Goal: Transaction & Acquisition: Book appointment/travel/reservation

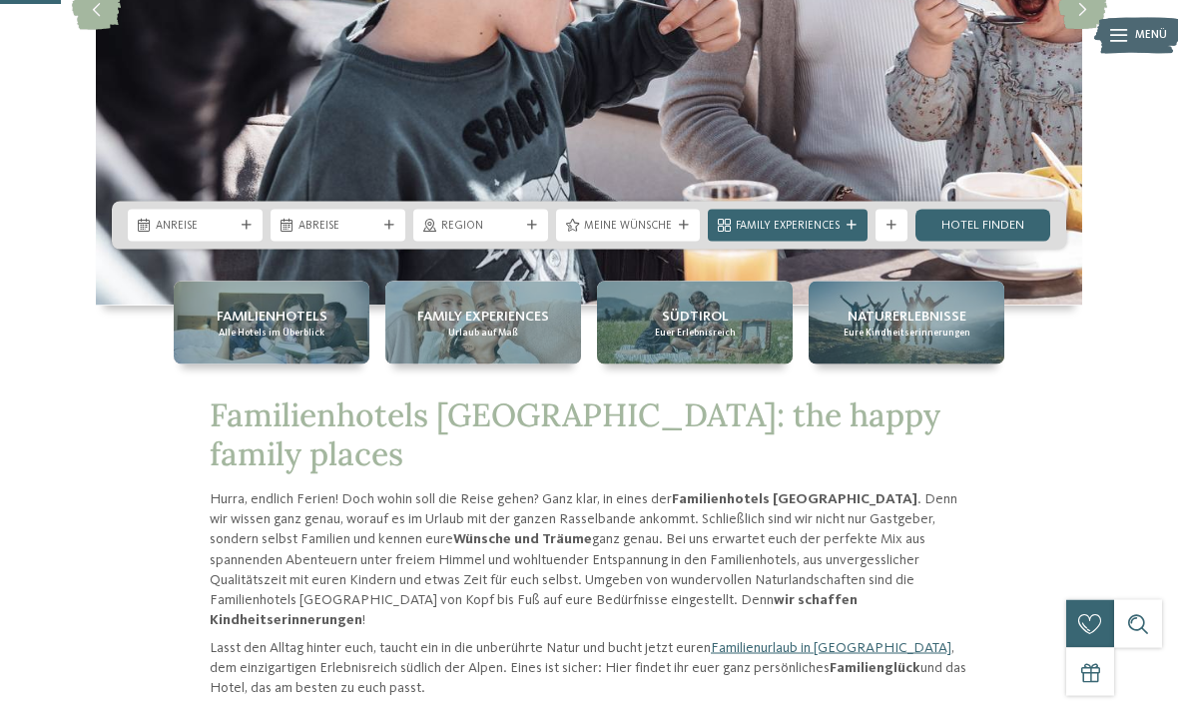
scroll to position [367, 0]
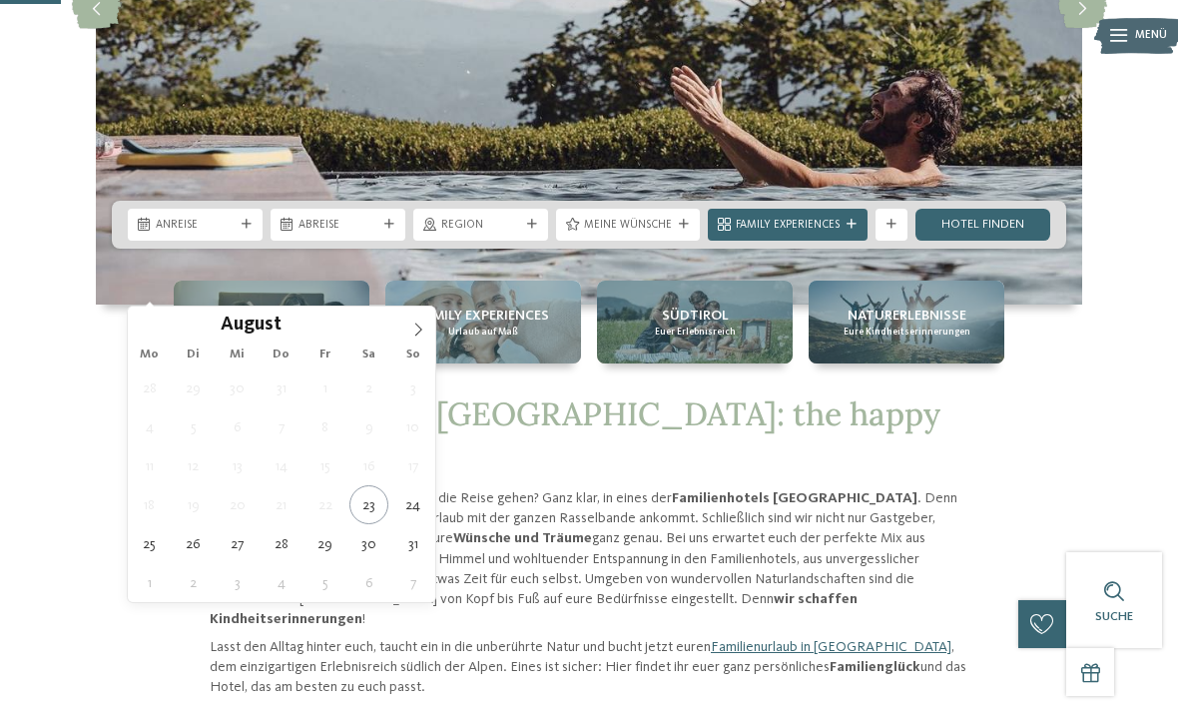
click at [417, 327] on icon at bounding box center [418, 329] width 7 height 13
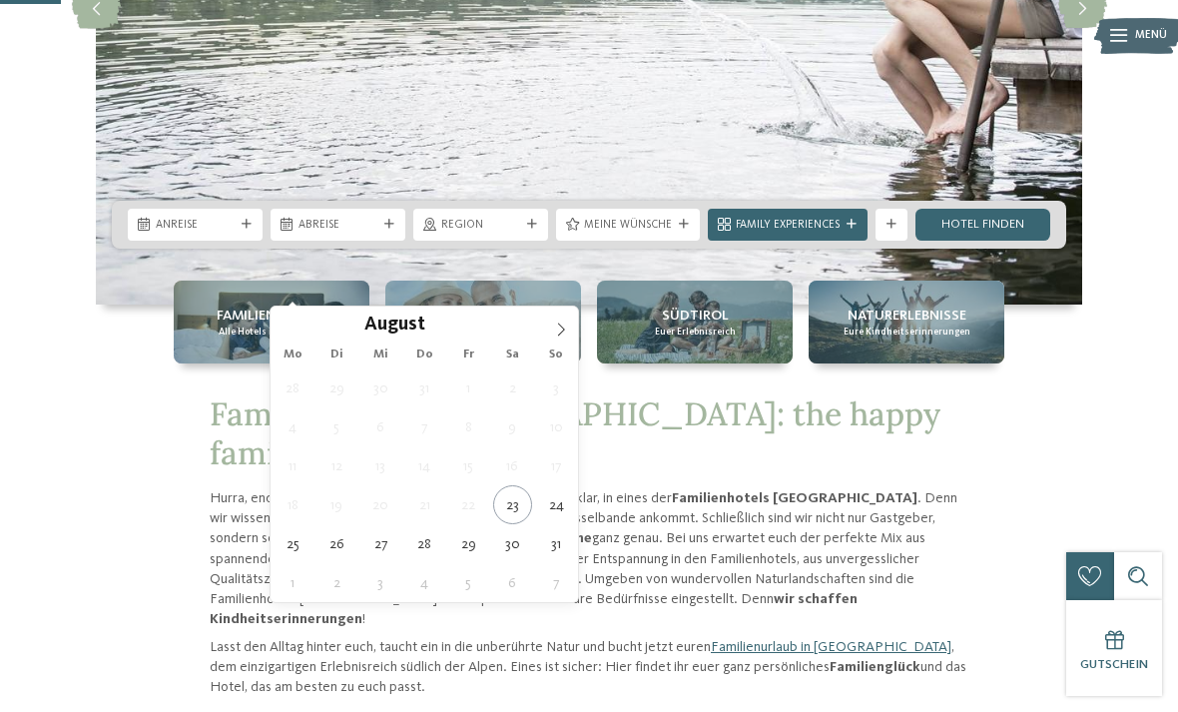
click at [558, 333] on icon at bounding box center [561, 330] width 14 height 14
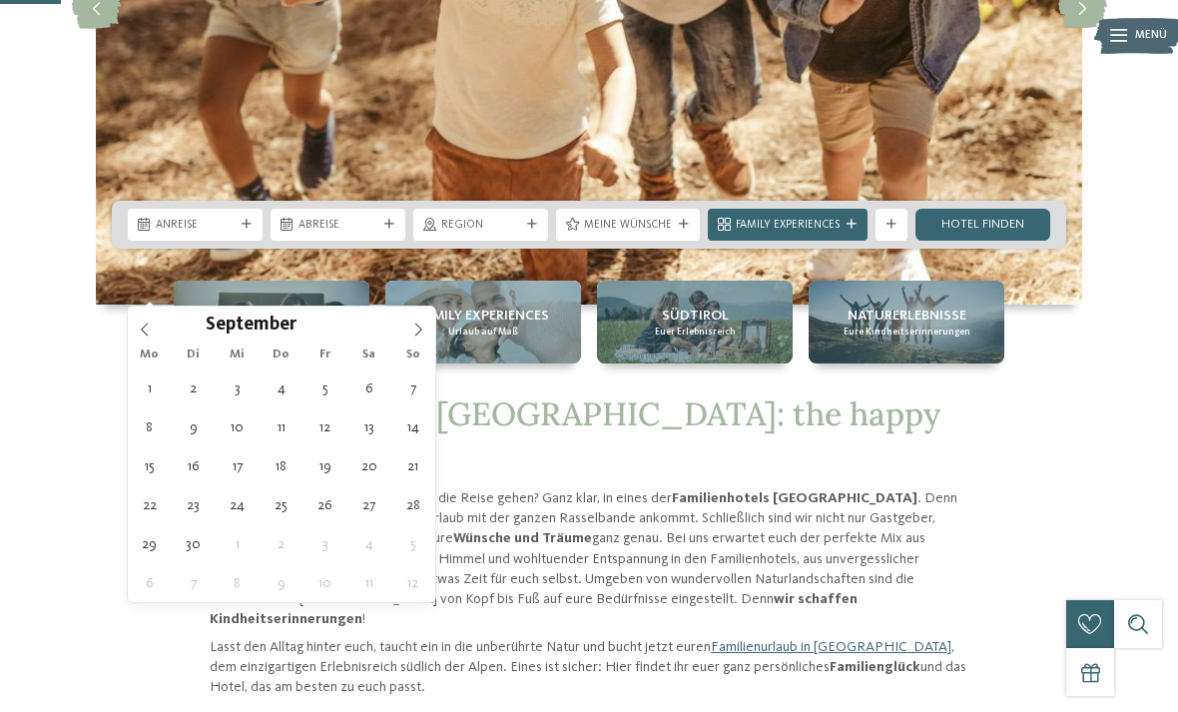
type div "27.09.2025"
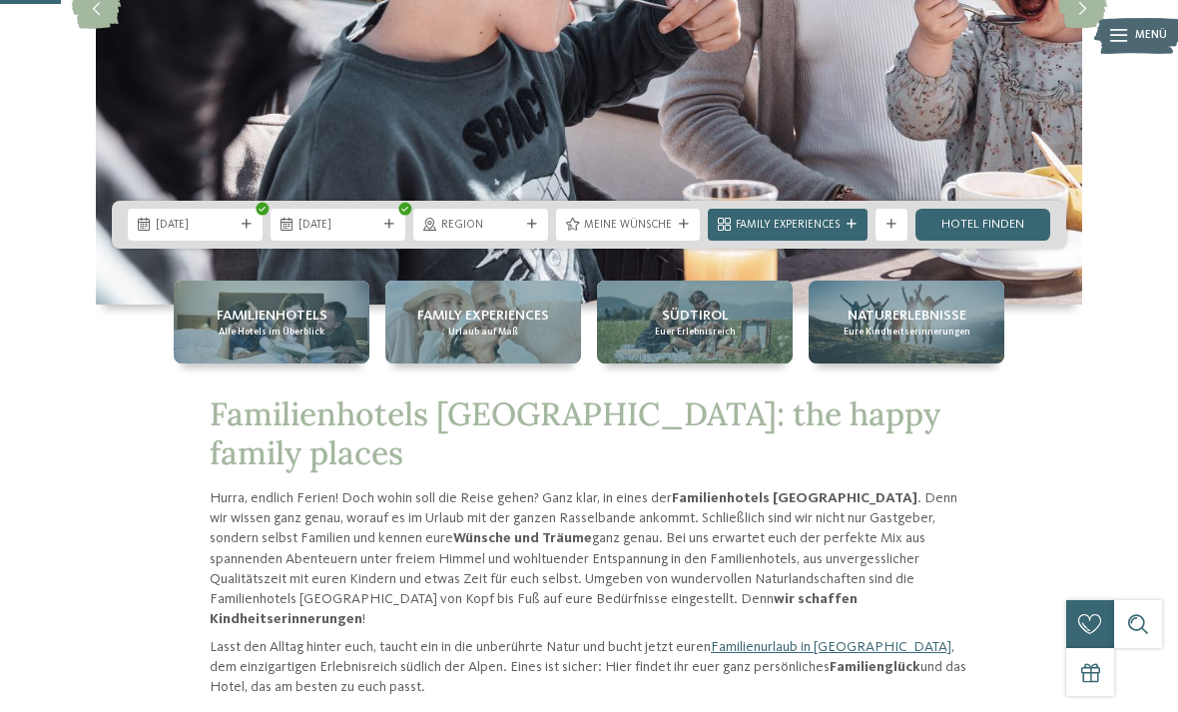
click at [372, 234] on span "04.10.2025" at bounding box center [338, 226] width 79 height 16
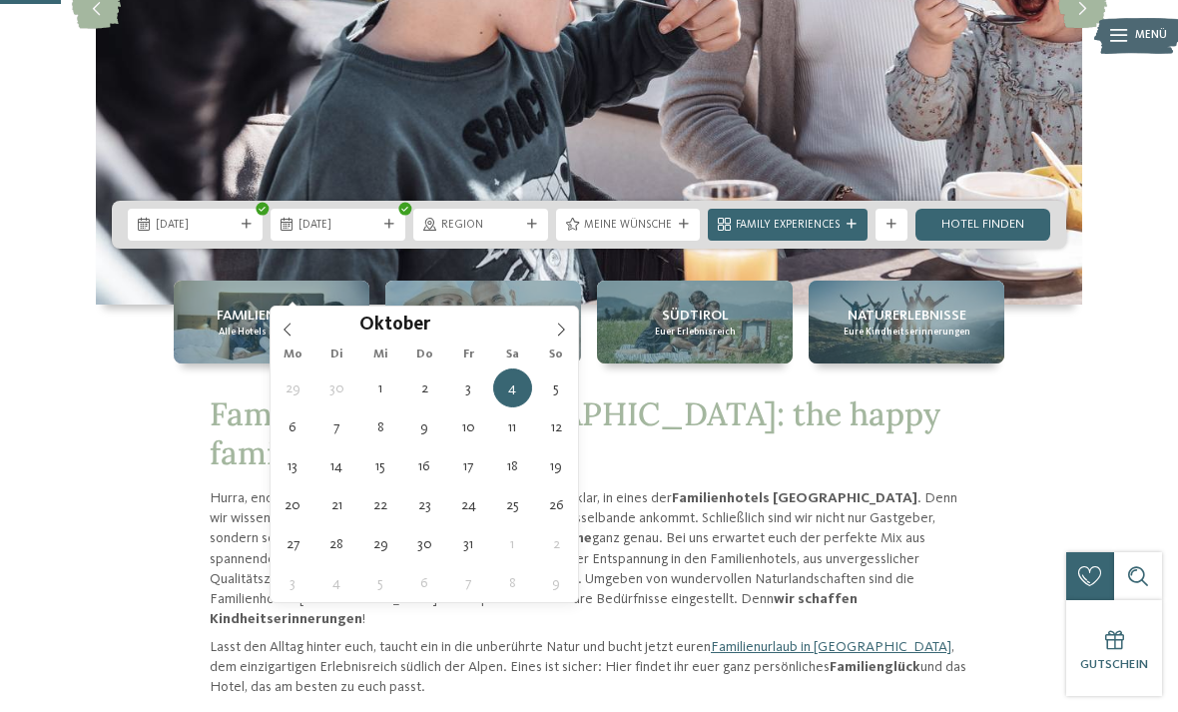
type div "[DATE]"
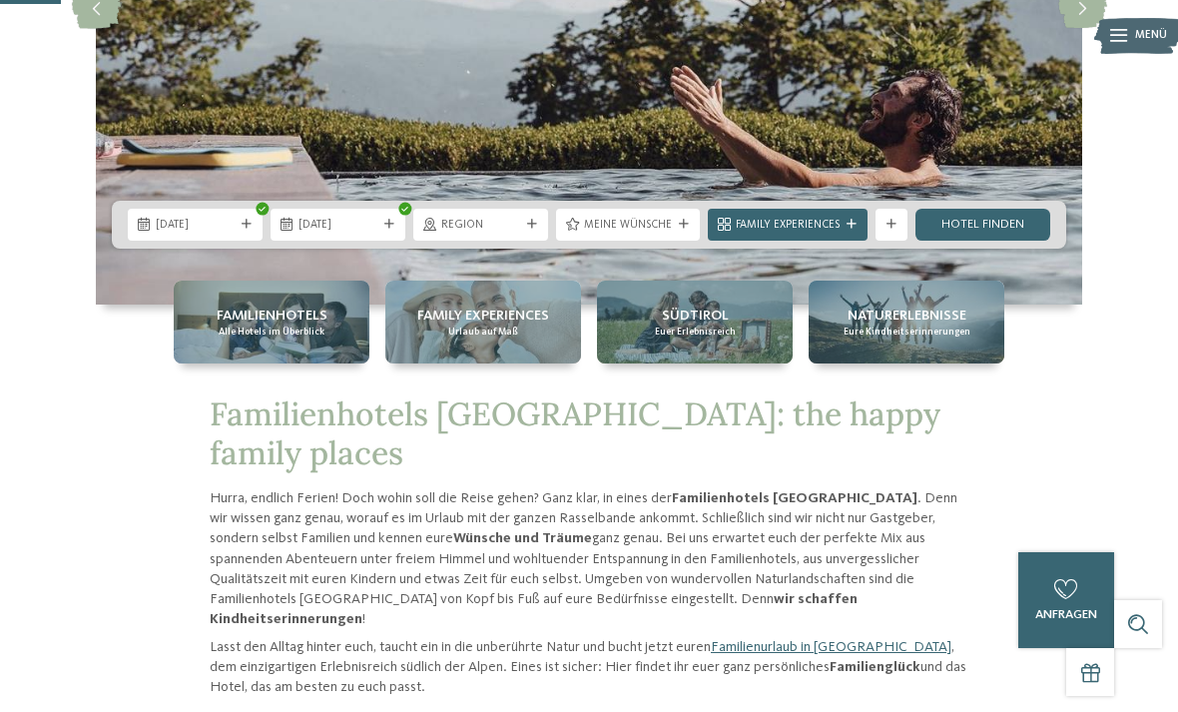
click at [647, 234] on span "Meine Wünsche" at bounding box center [628, 226] width 88 height 16
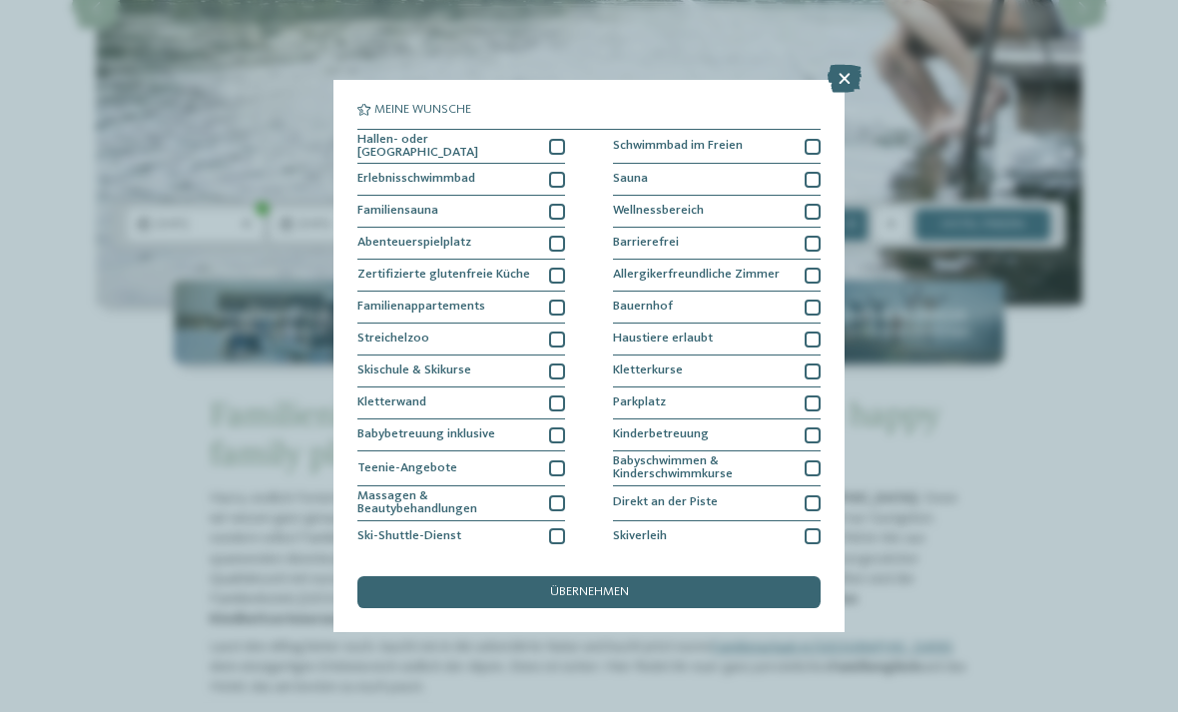
click at [844, 69] on icon at bounding box center [845, 79] width 34 height 28
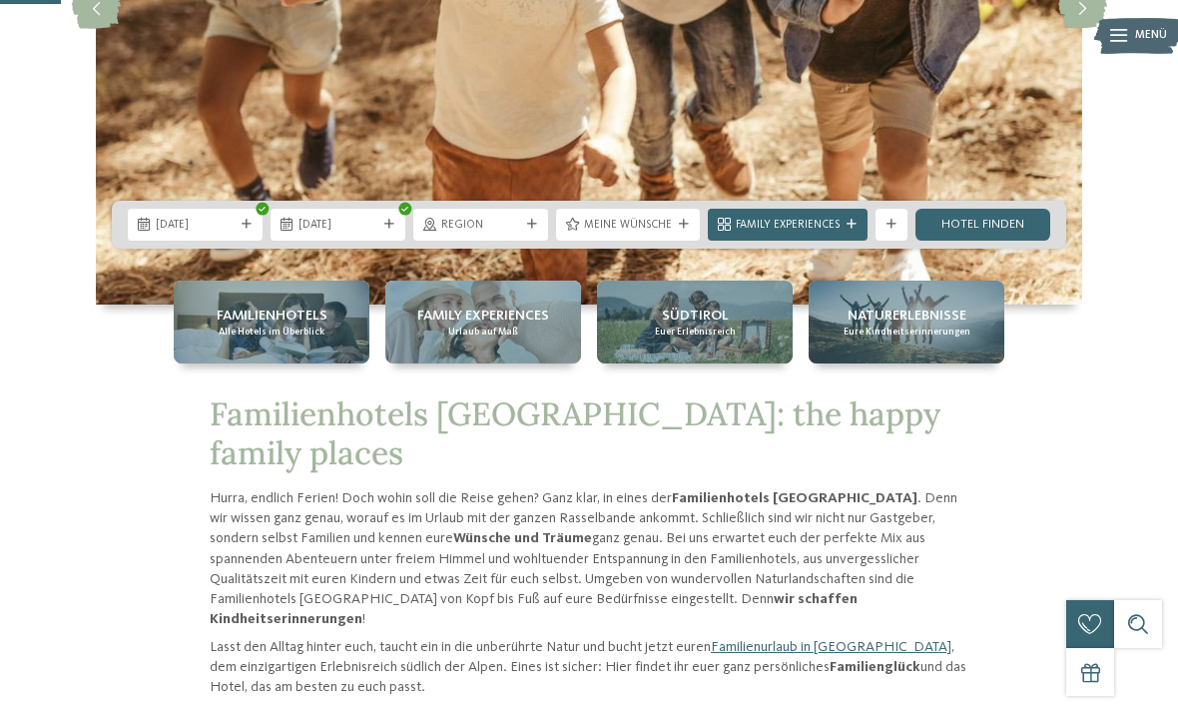
click at [990, 241] on link "Hotel finden" at bounding box center [983, 225] width 135 height 32
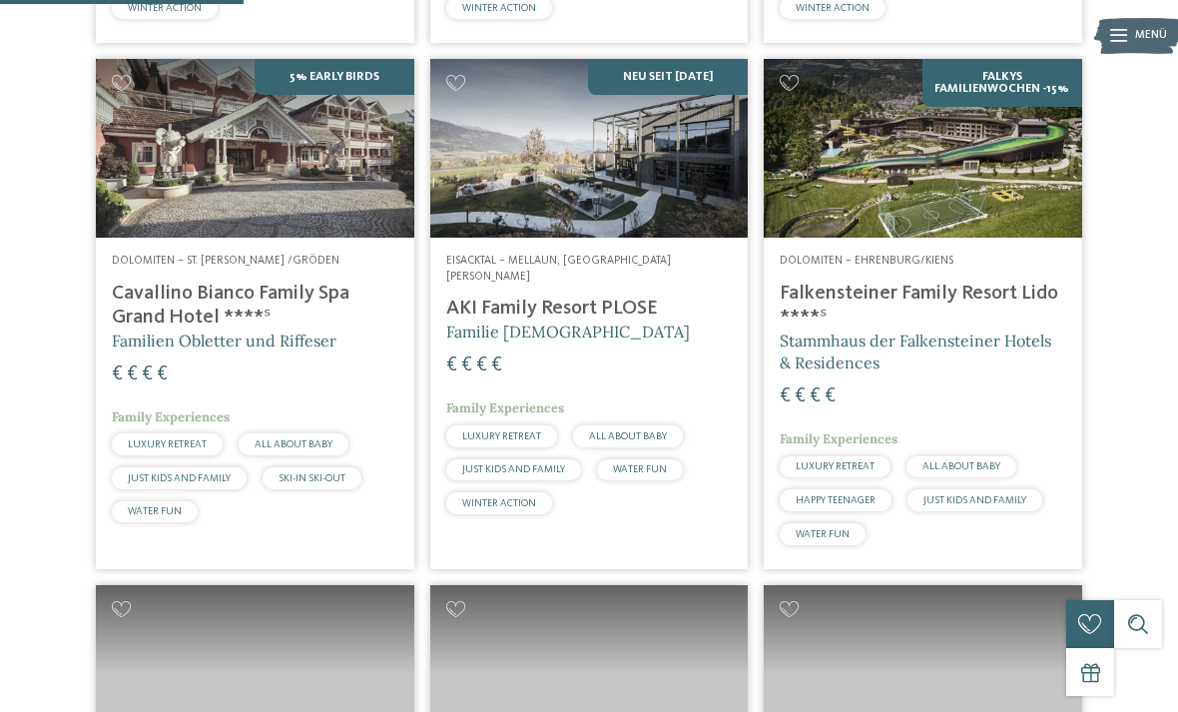
scroll to position [960, 0]
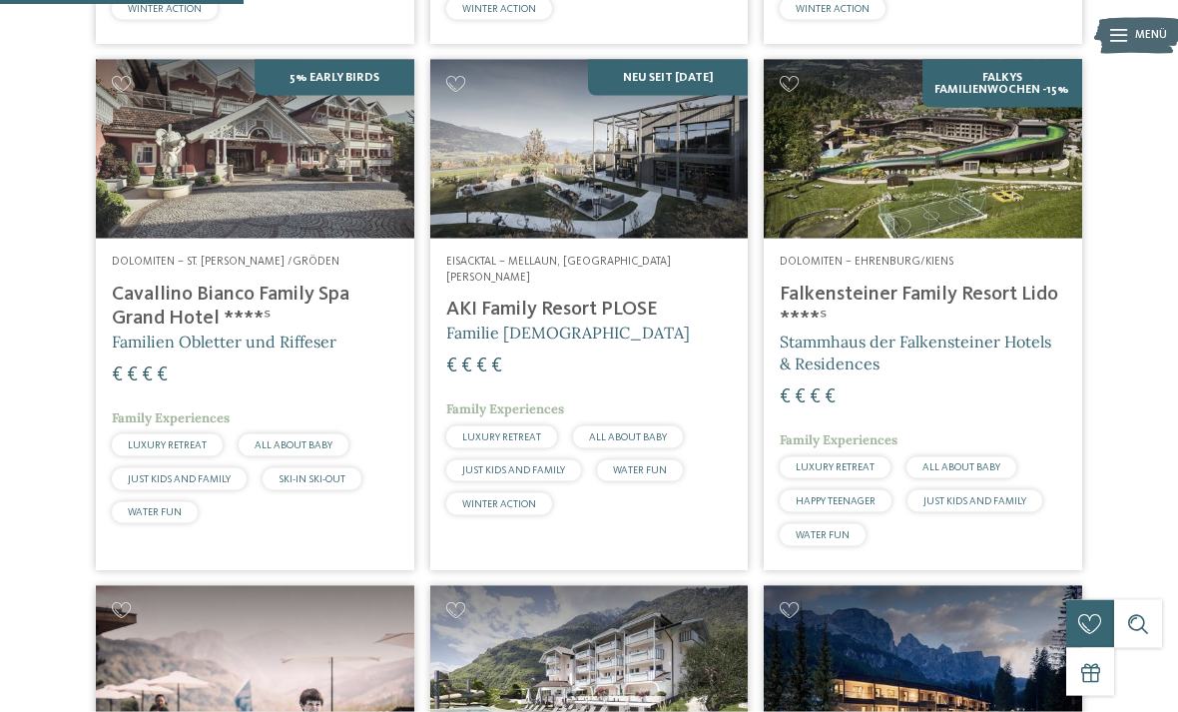
click at [601, 226] on img at bounding box center [589, 149] width 319 height 179
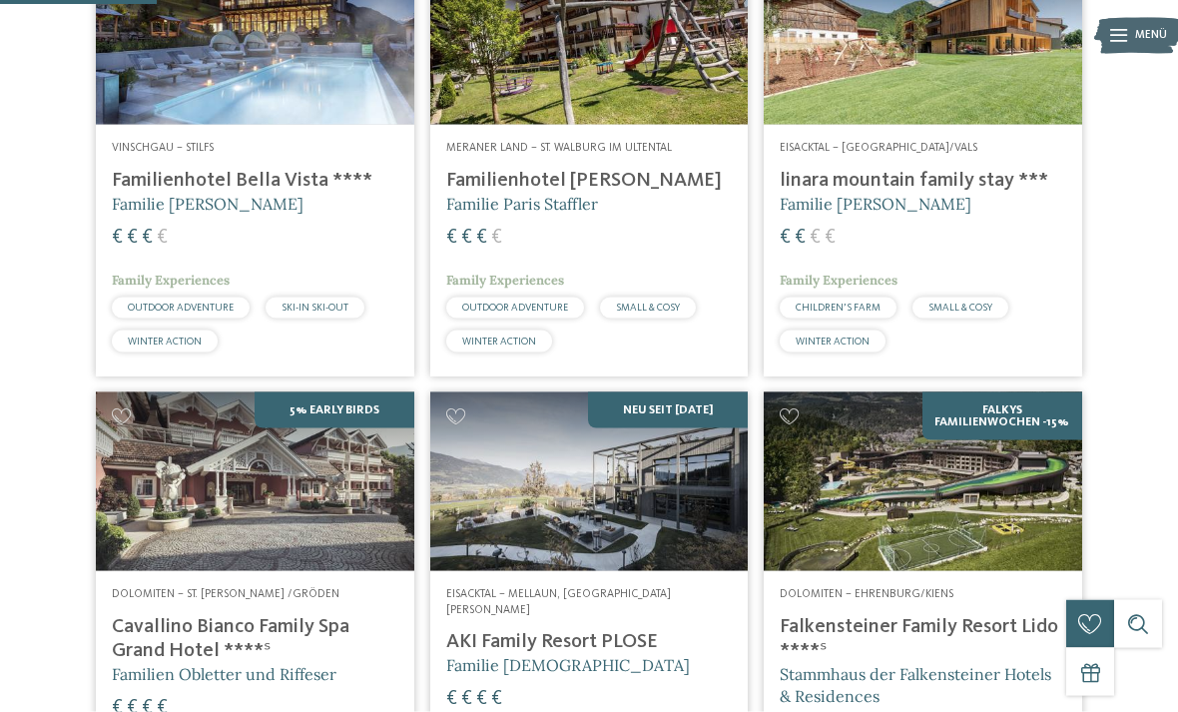
scroll to position [628, 0]
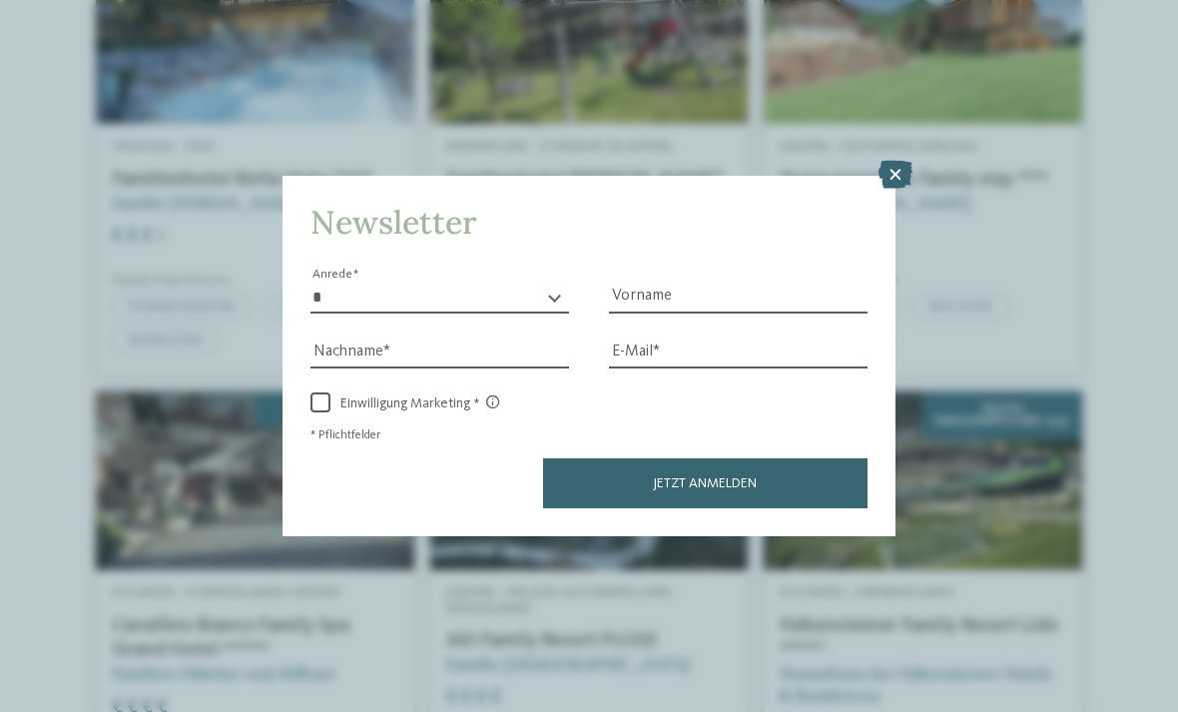
click at [897, 161] on icon at bounding box center [896, 175] width 34 height 28
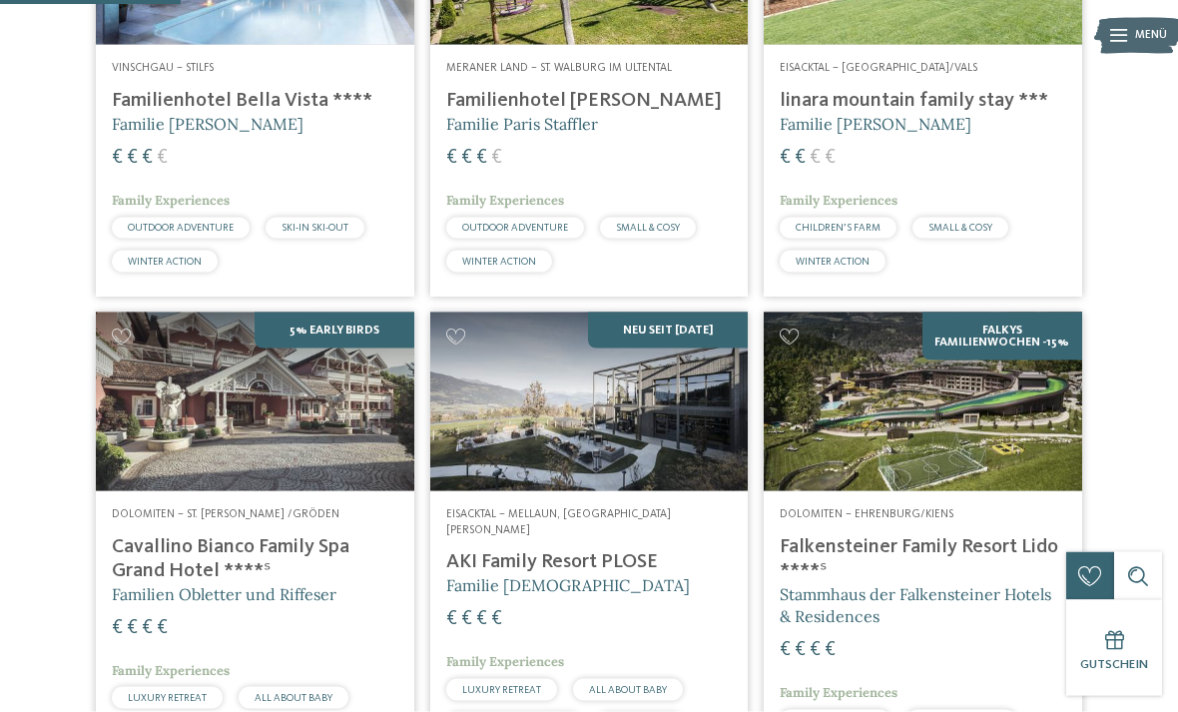
scroll to position [709, 0]
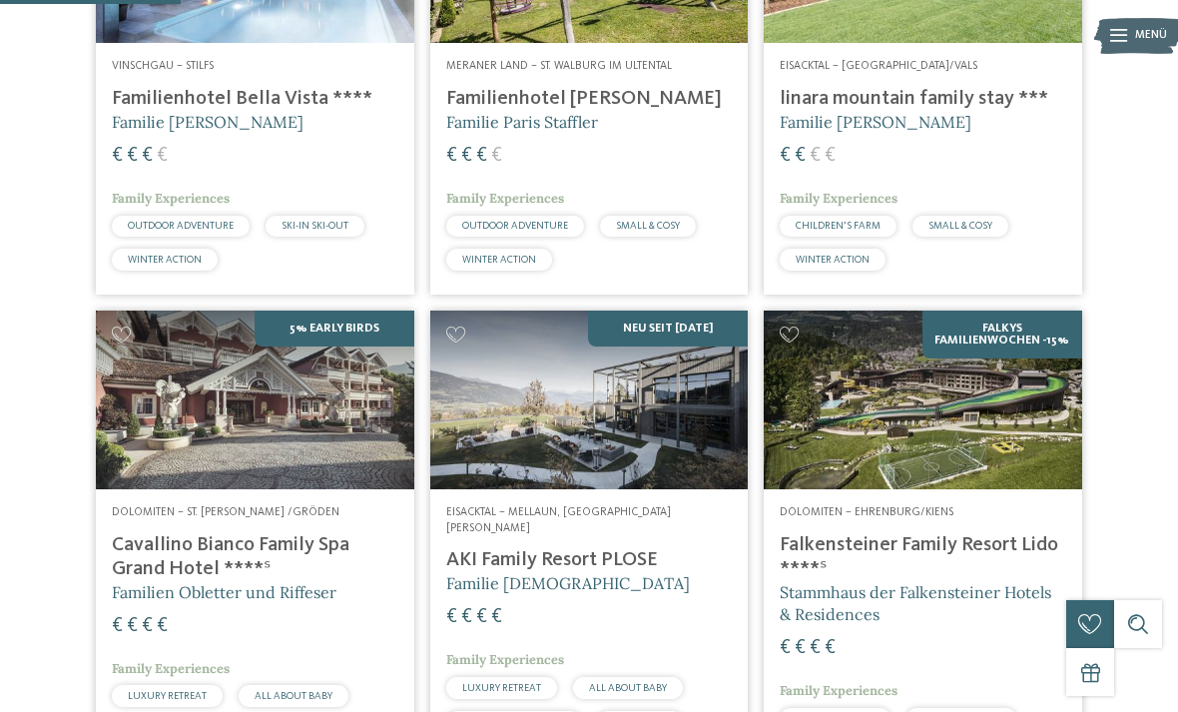
click at [948, 468] on img at bounding box center [923, 400] width 319 height 179
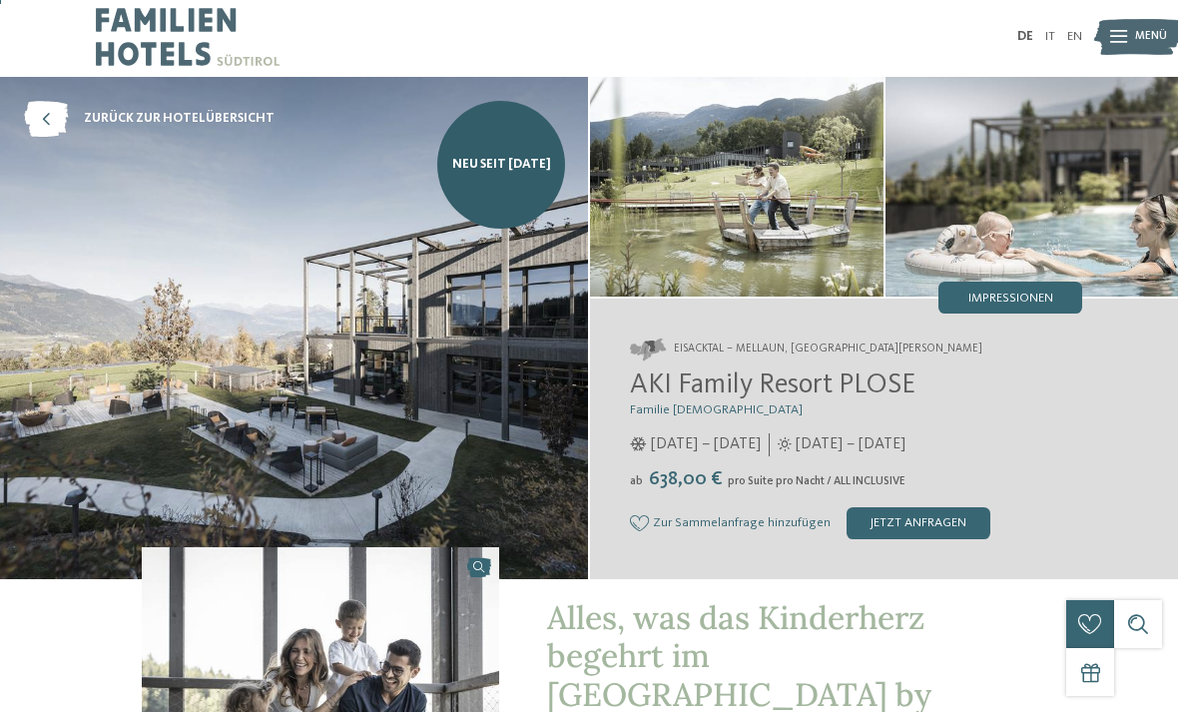
scroll to position [4, 0]
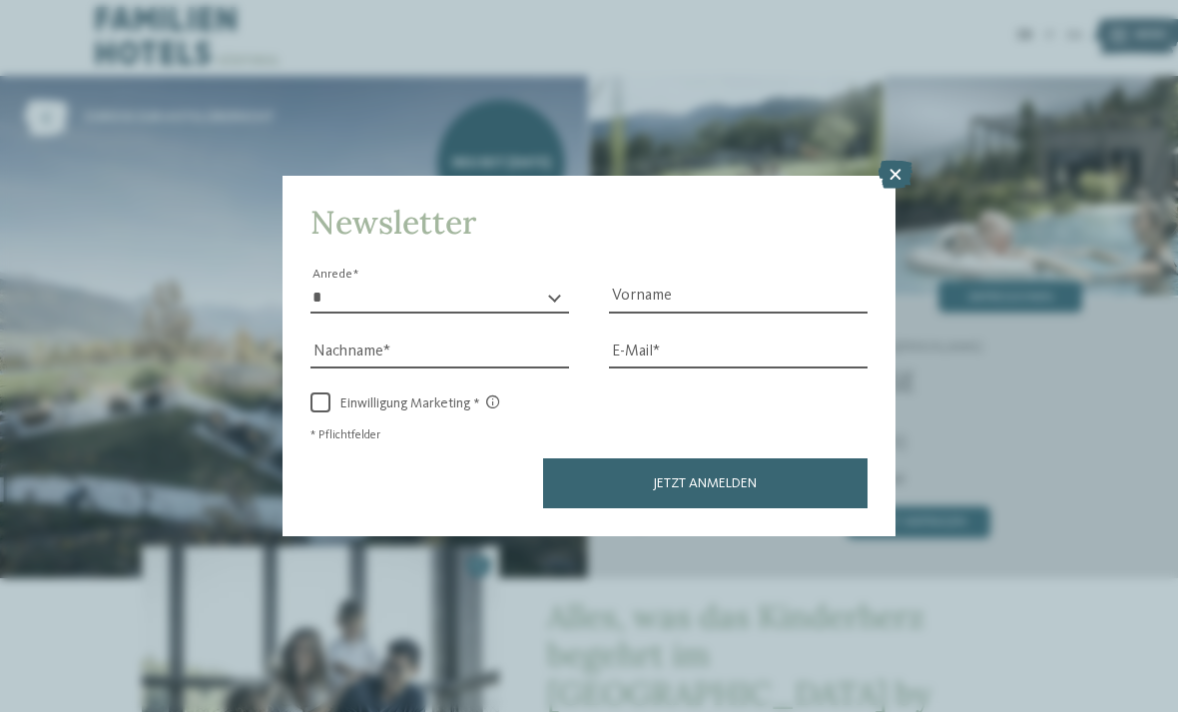
click at [898, 161] on icon at bounding box center [896, 175] width 34 height 28
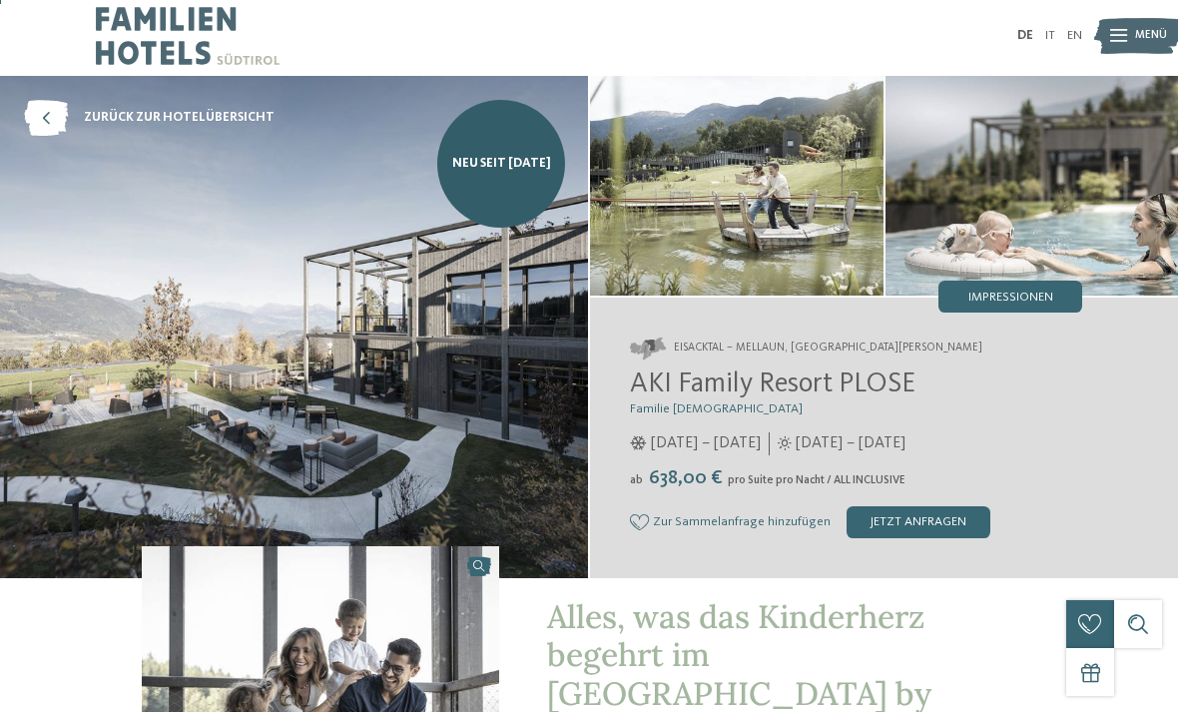
click at [1027, 300] on span "Impressionen" at bounding box center [1011, 298] width 85 height 13
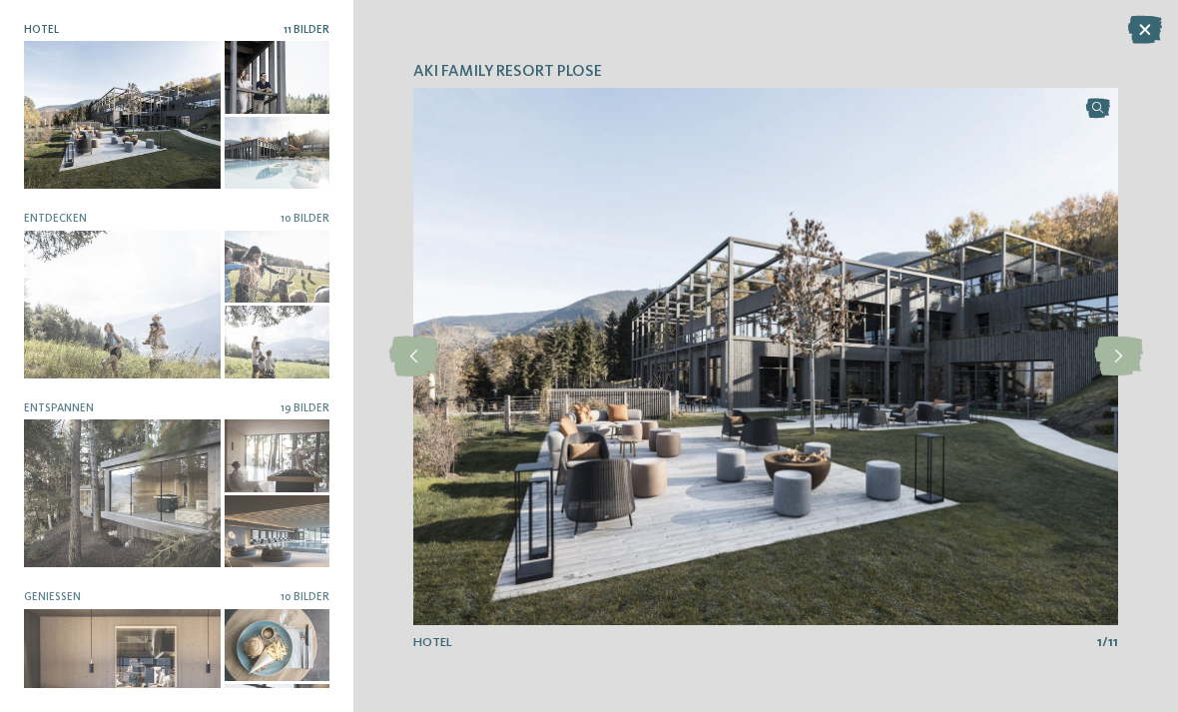
click at [1122, 376] on icon at bounding box center [1118, 357] width 49 height 40
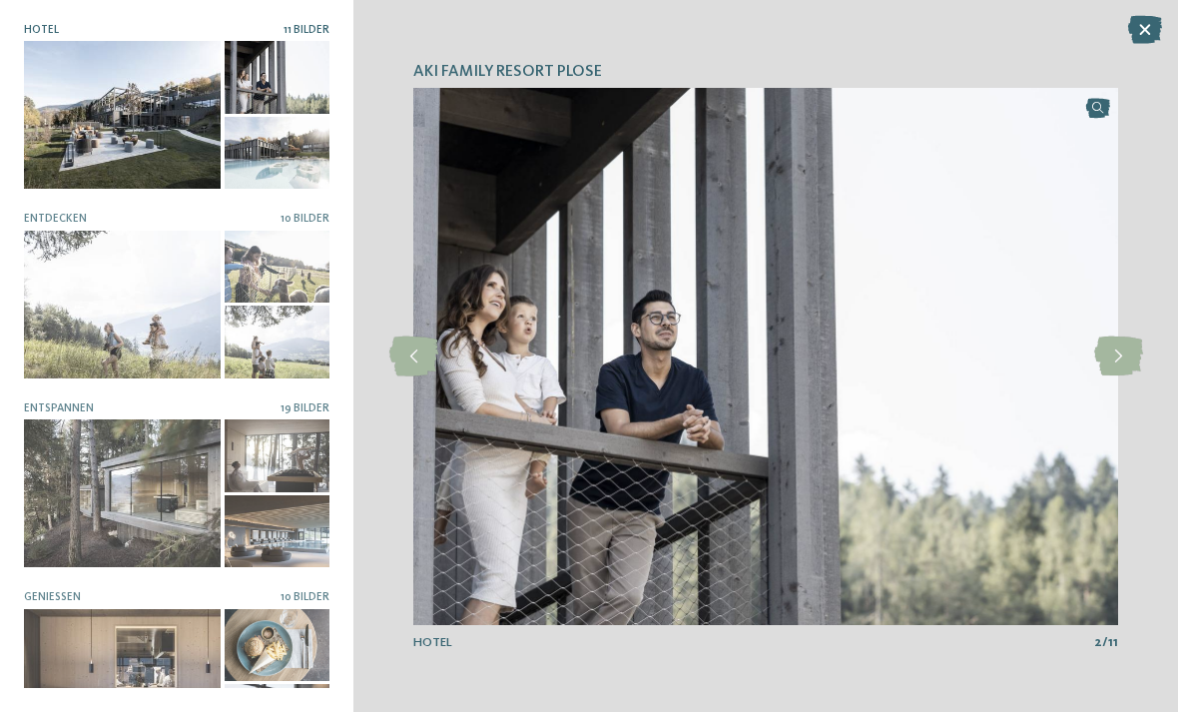
click at [1121, 376] on icon at bounding box center [1118, 357] width 49 height 40
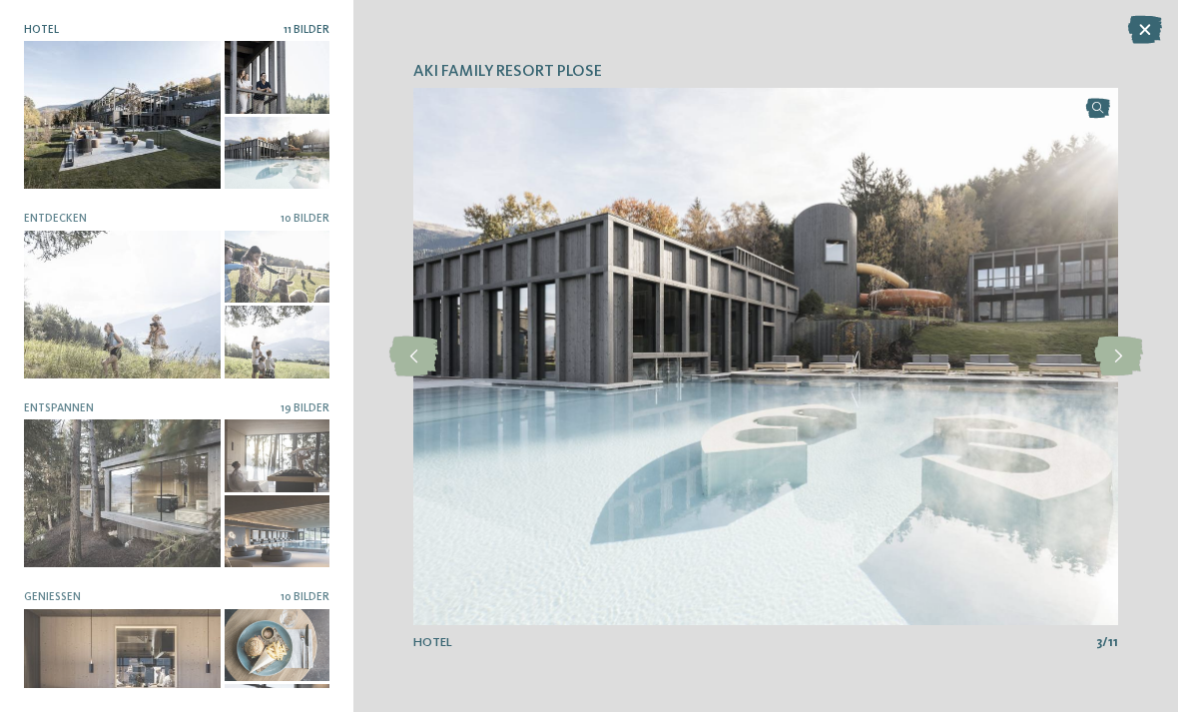
click at [1119, 376] on icon at bounding box center [1118, 357] width 49 height 40
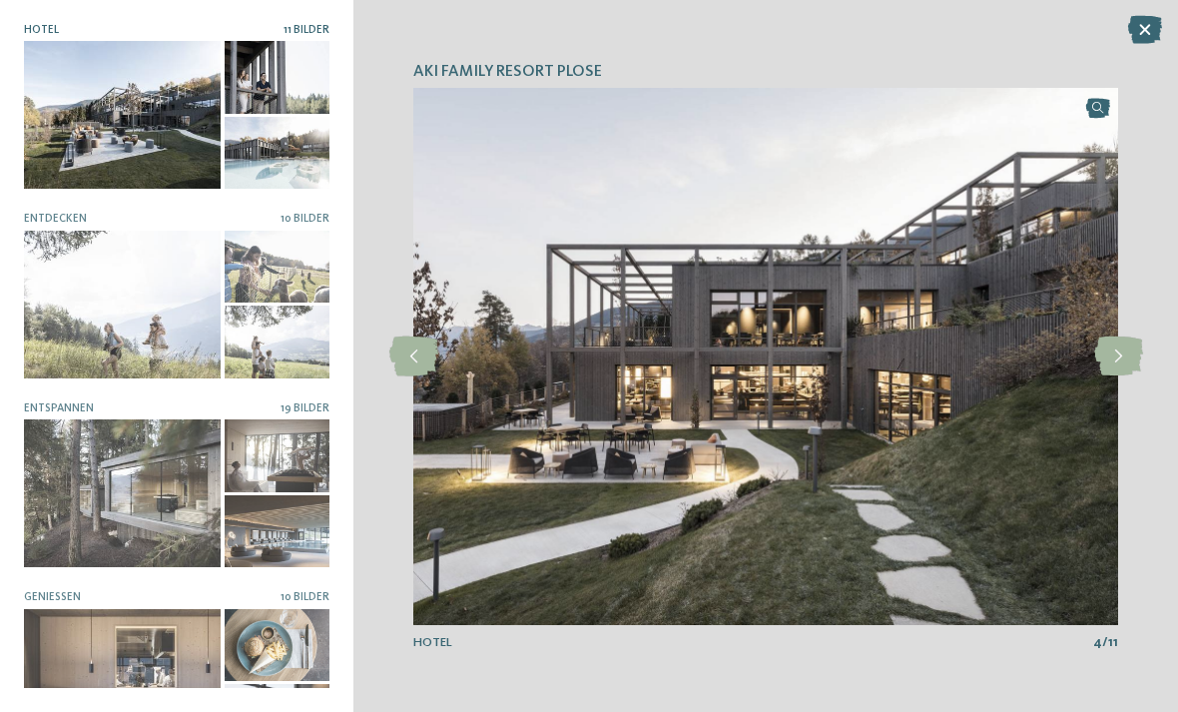
click at [1116, 376] on icon at bounding box center [1118, 357] width 49 height 40
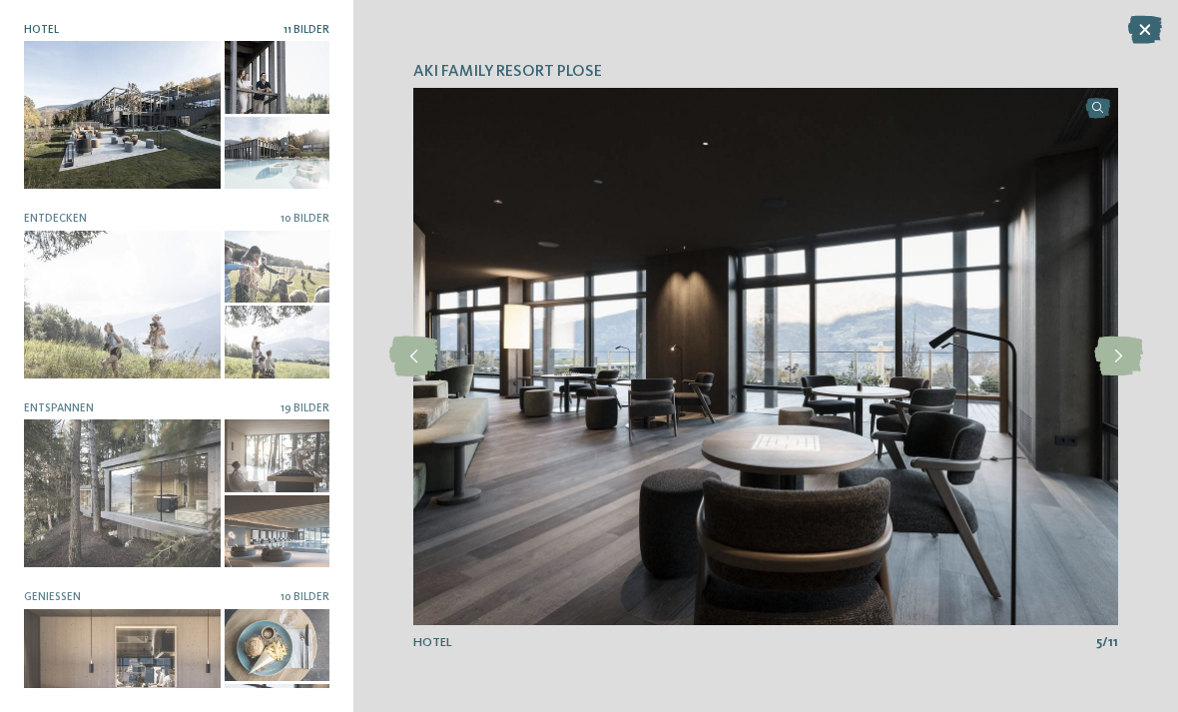
click at [1116, 376] on icon at bounding box center [1118, 357] width 49 height 40
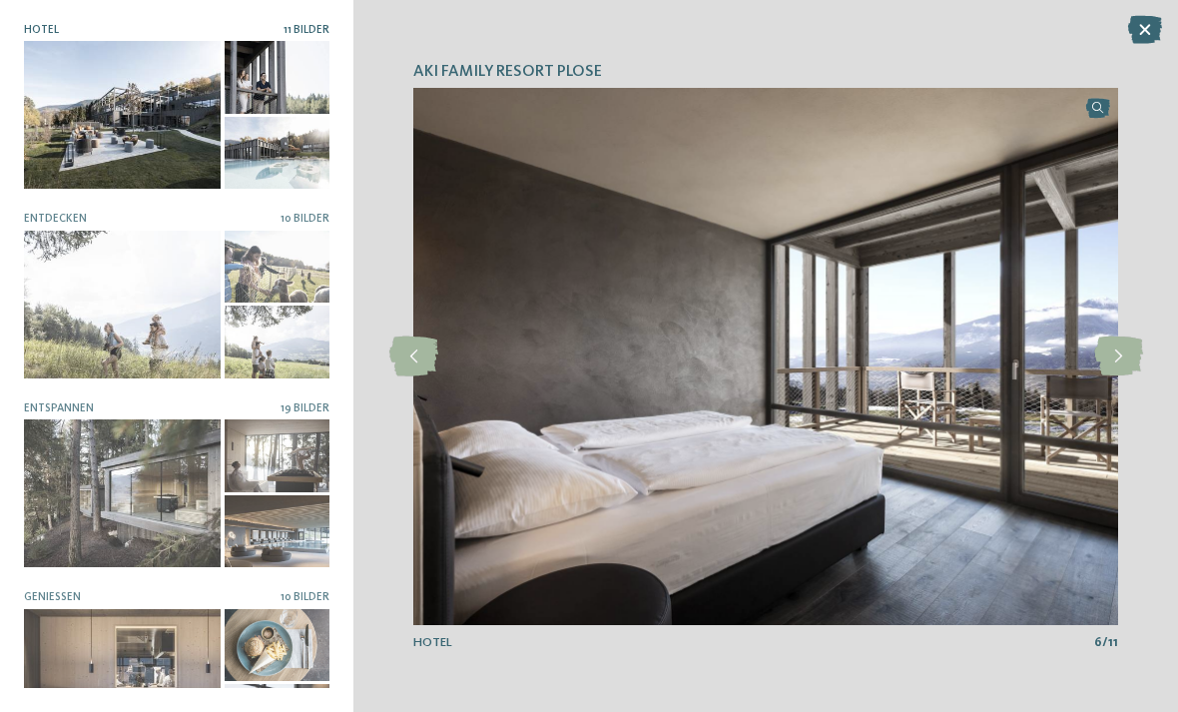
click at [1121, 376] on icon at bounding box center [1118, 357] width 49 height 40
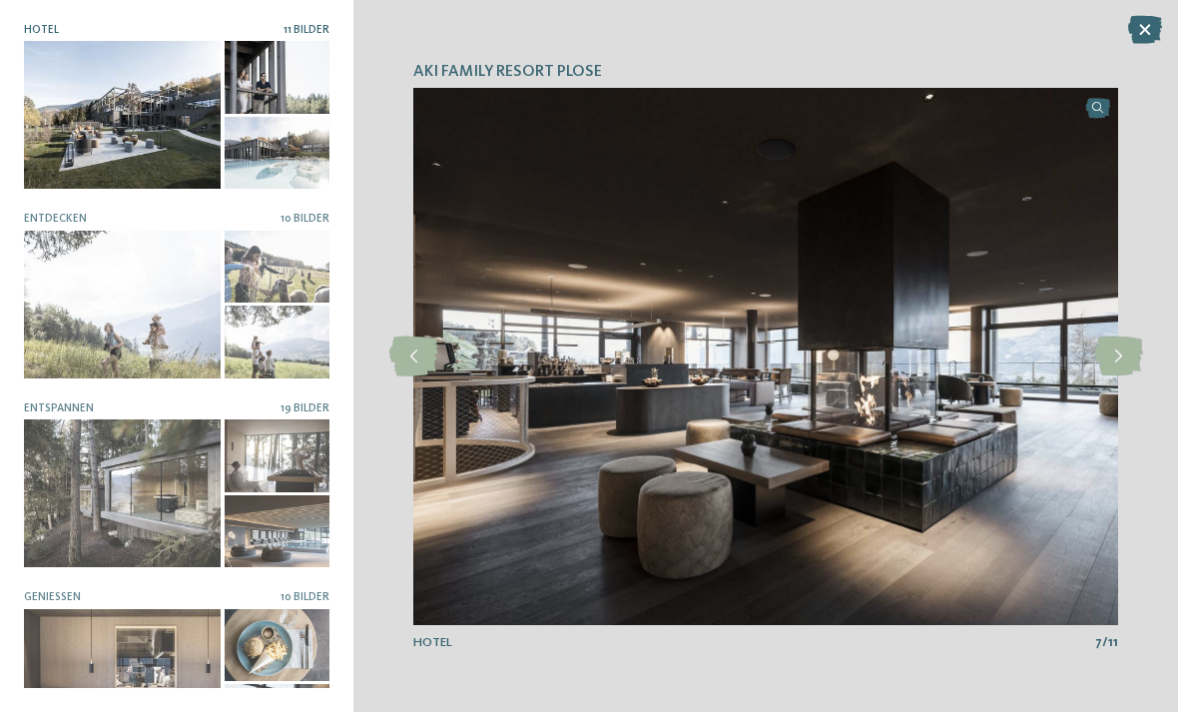
click at [1121, 376] on icon at bounding box center [1118, 357] width 49 height 40
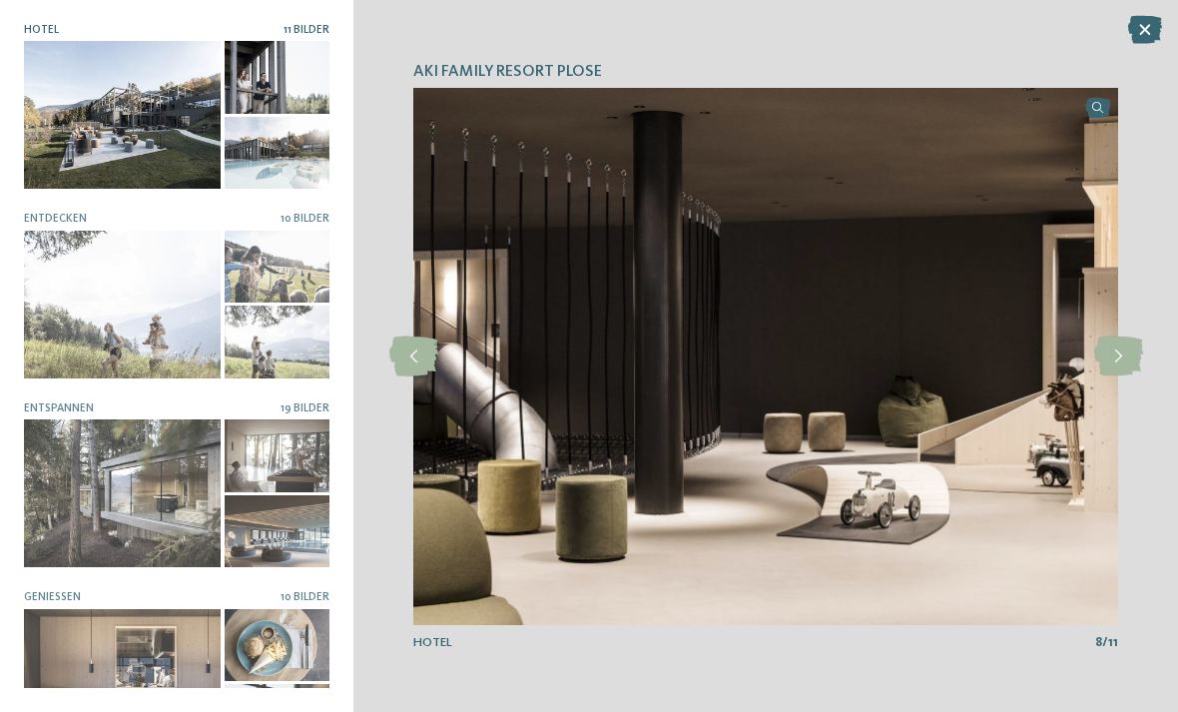
click at [1121, 376] on icon at bounding box center [1118, 357] width 49 height 40
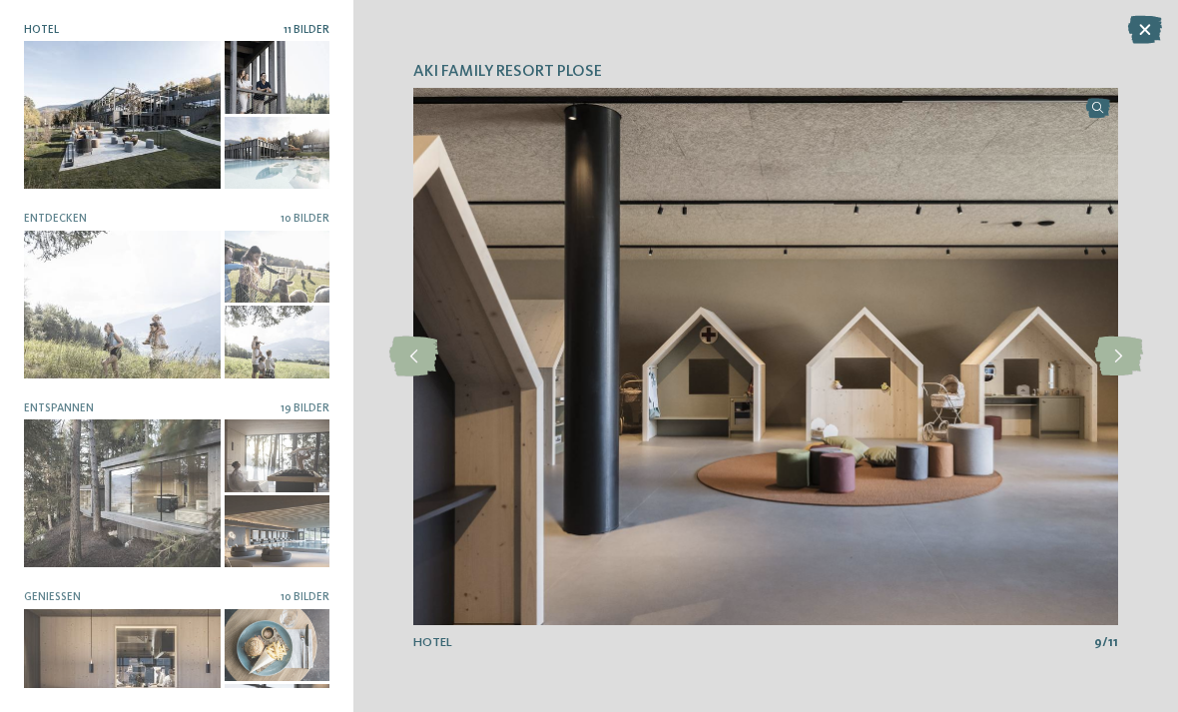
click at [1117, 376] on icon at bounding box center [1118, 357] width 49 height 40
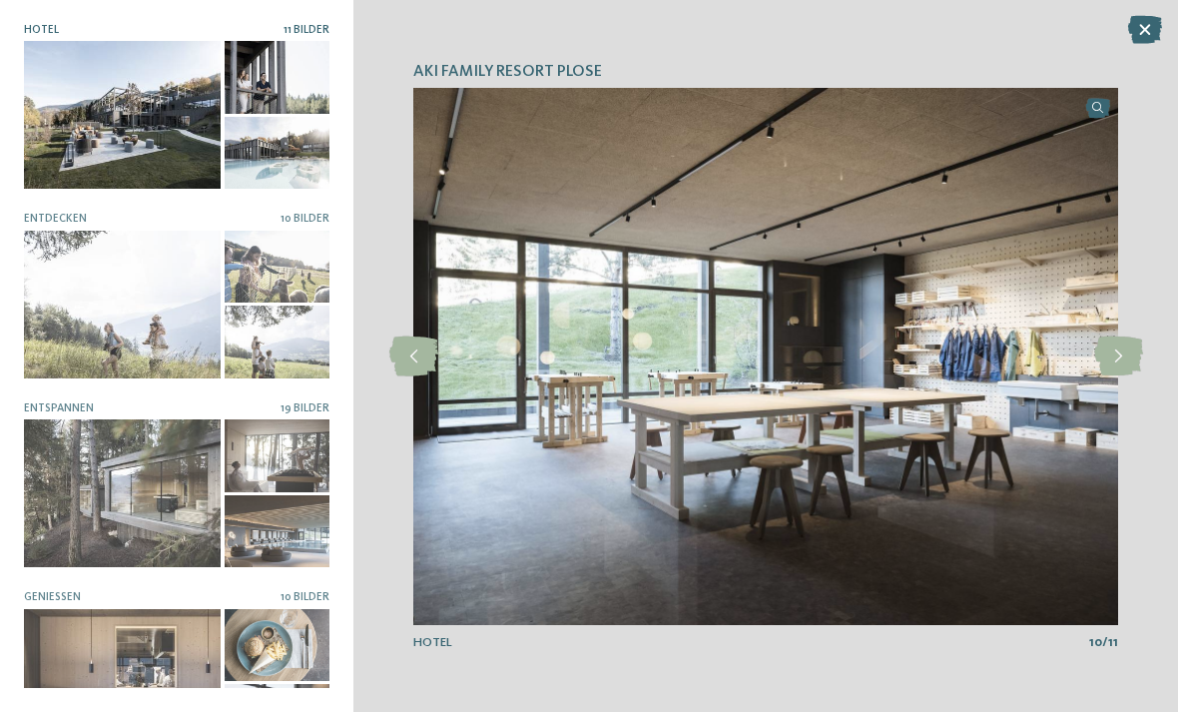
click at [1119, 376] on icon at bounding box center [1118, 357] width 49 height 40
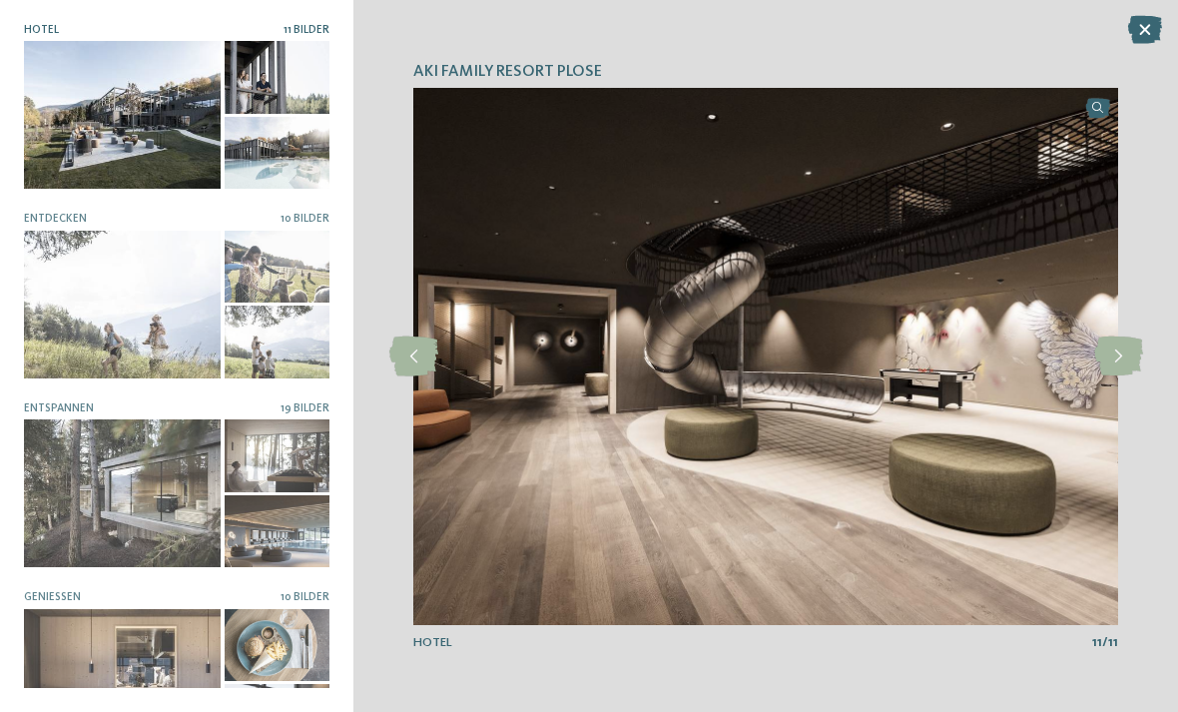
click at [1122, 376] on icon at bounding box center [1118, 357] width 49 height 40
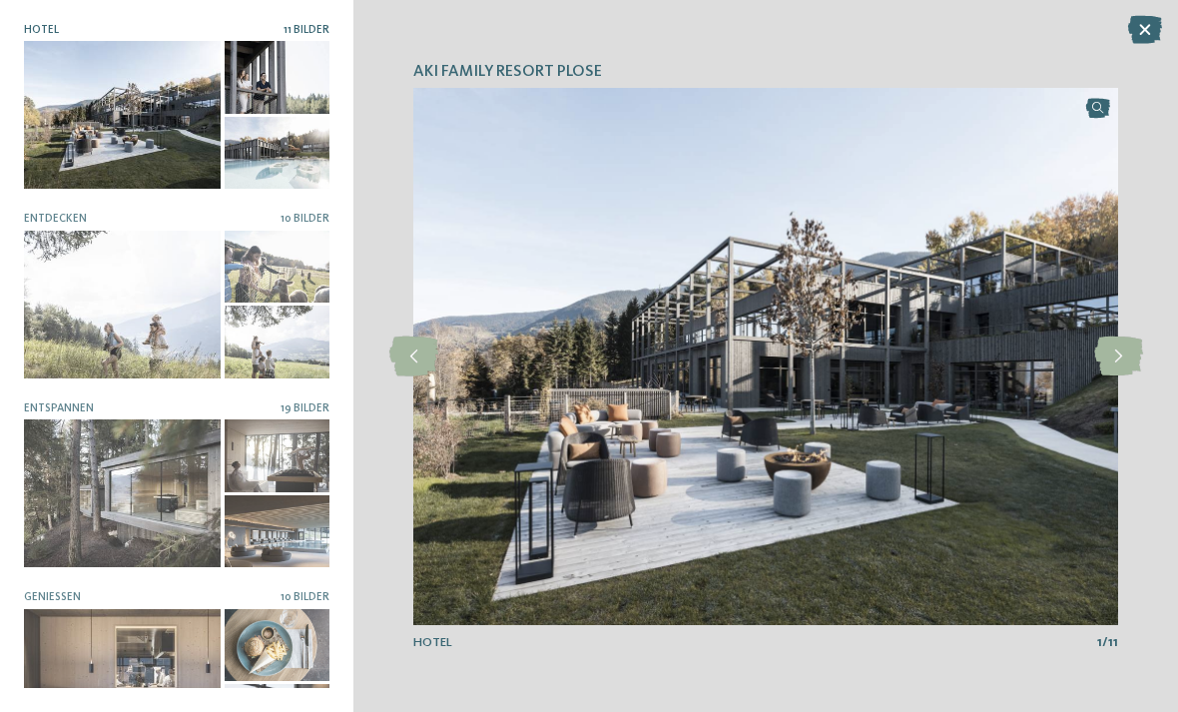
click at [1123, 376] on icon at bounding box center [1118, 357] width 49 height 40
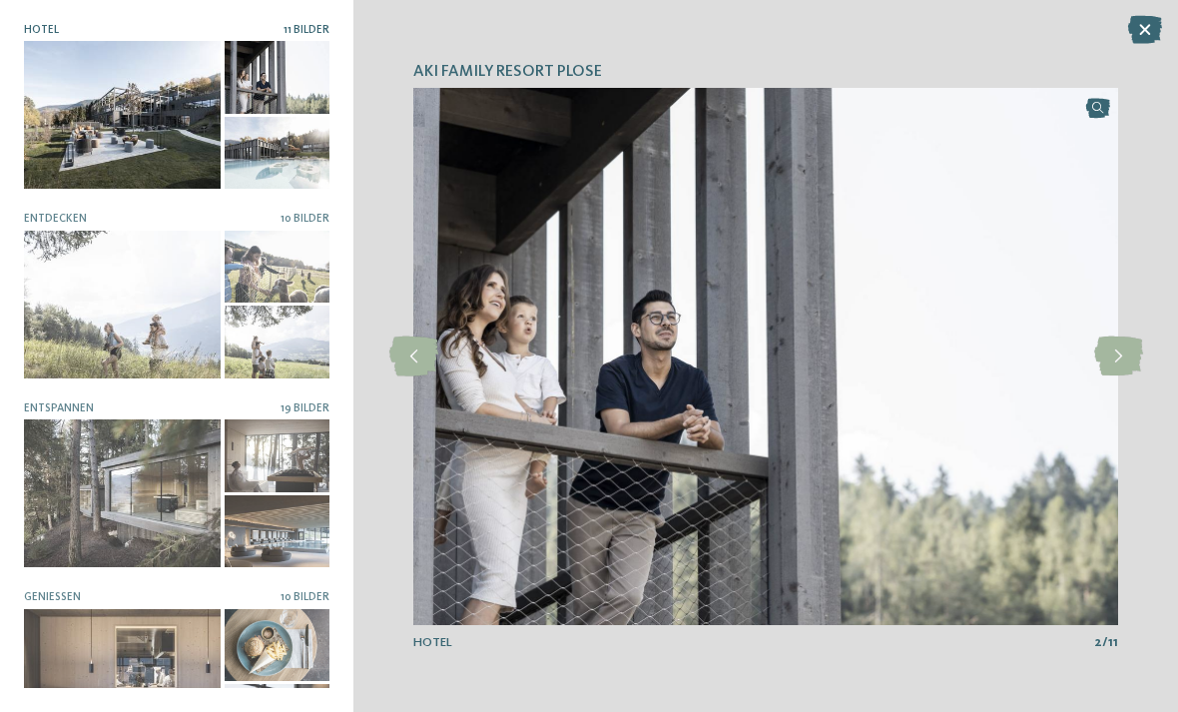
click at [1131, 376] on icon at bounding box center [1118, 357] width 49 height 40
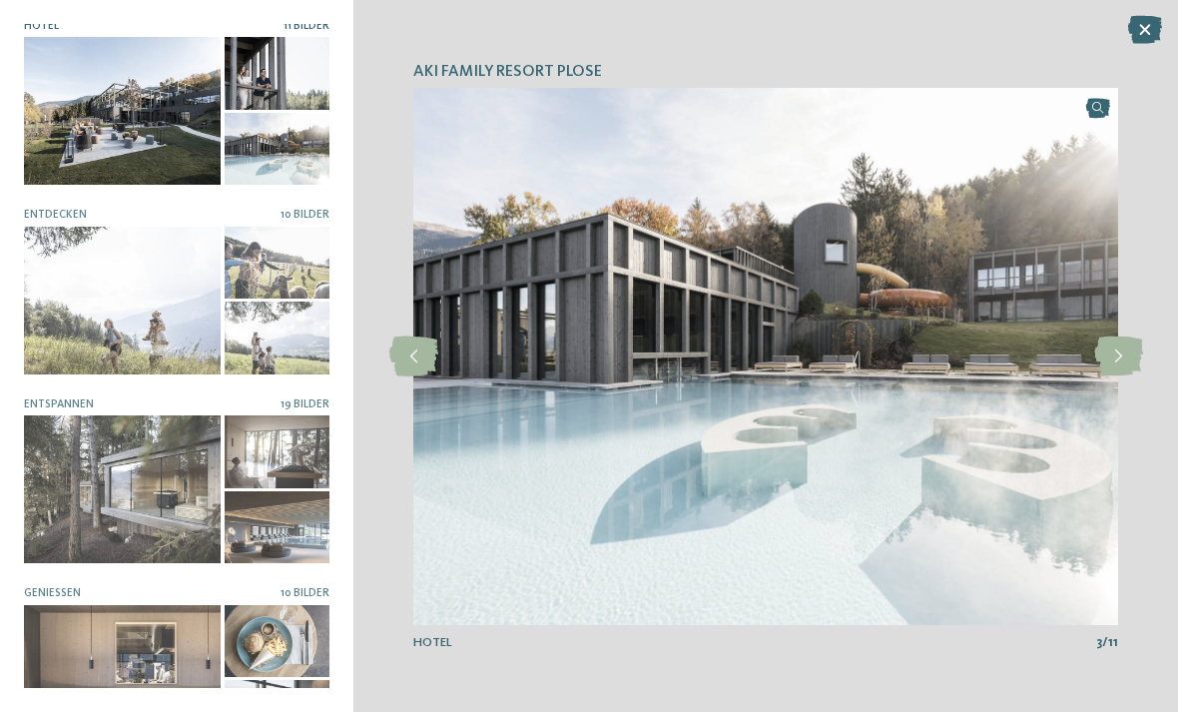
scroll to position [3, 0]
click at [121, 313] on div at bounding box center [122, 302] width 197 height 148
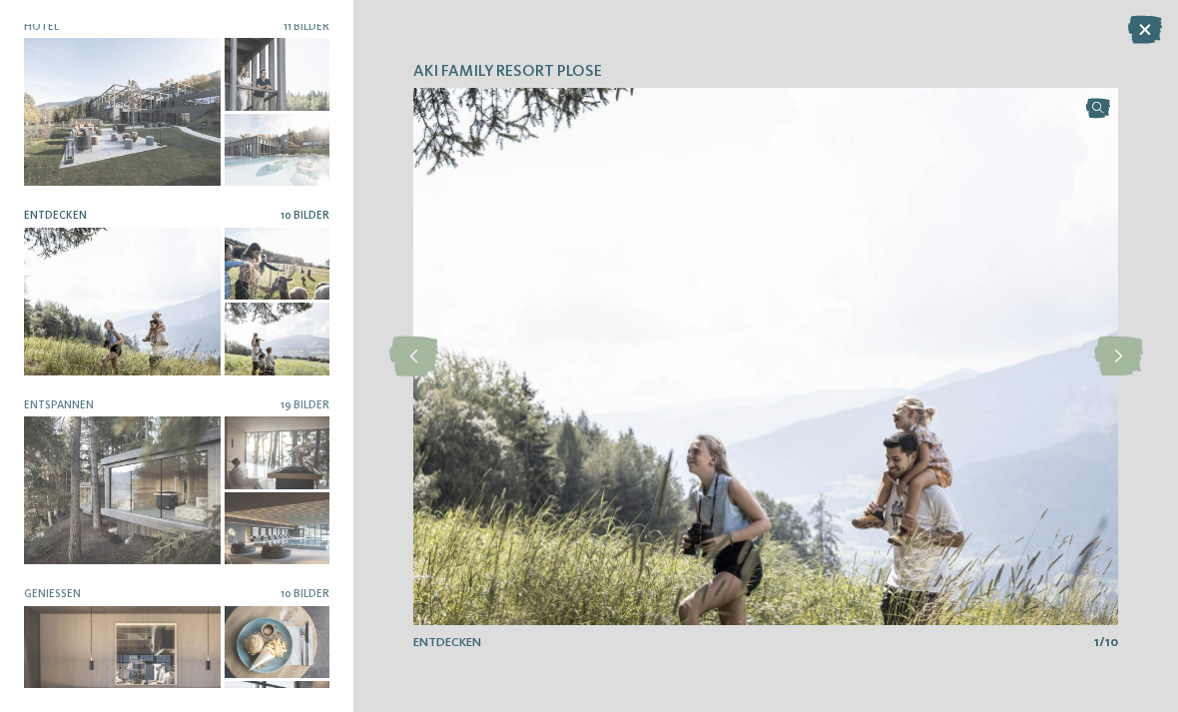
click at [1127, 376] on icon at bounding box center [1118, 357] width 49 height 40
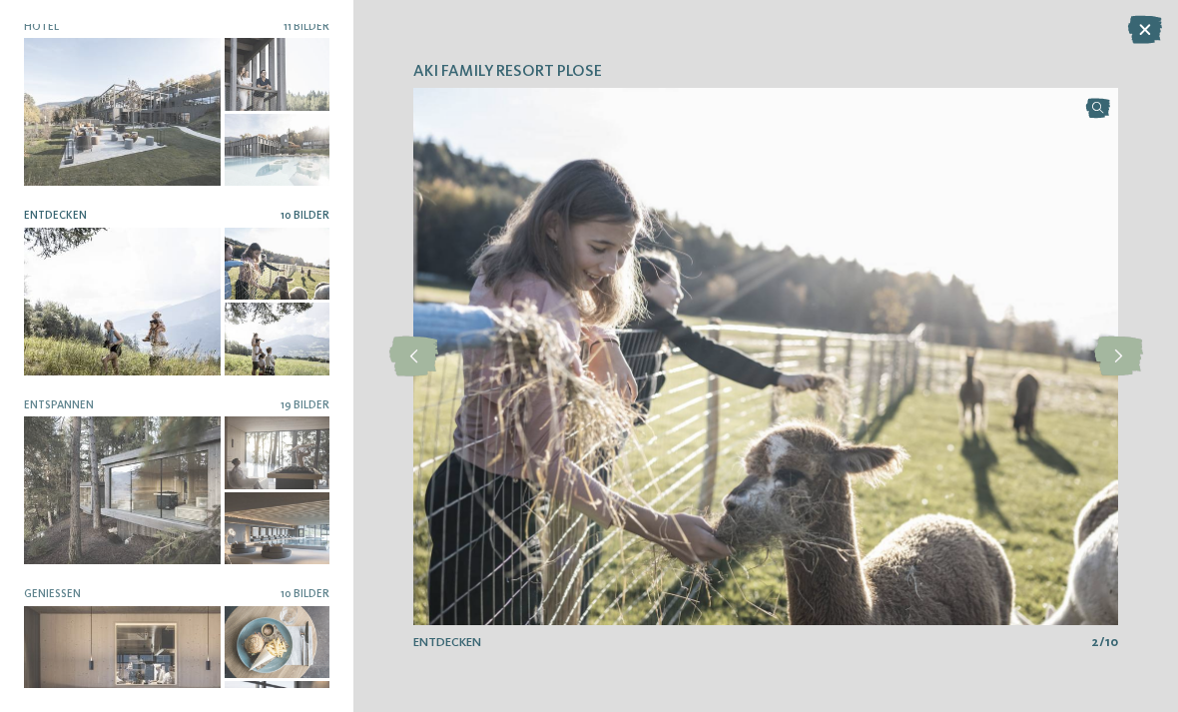
click at [1118, 376] on icon at bounding box center [1118, 357] width 49 height 40
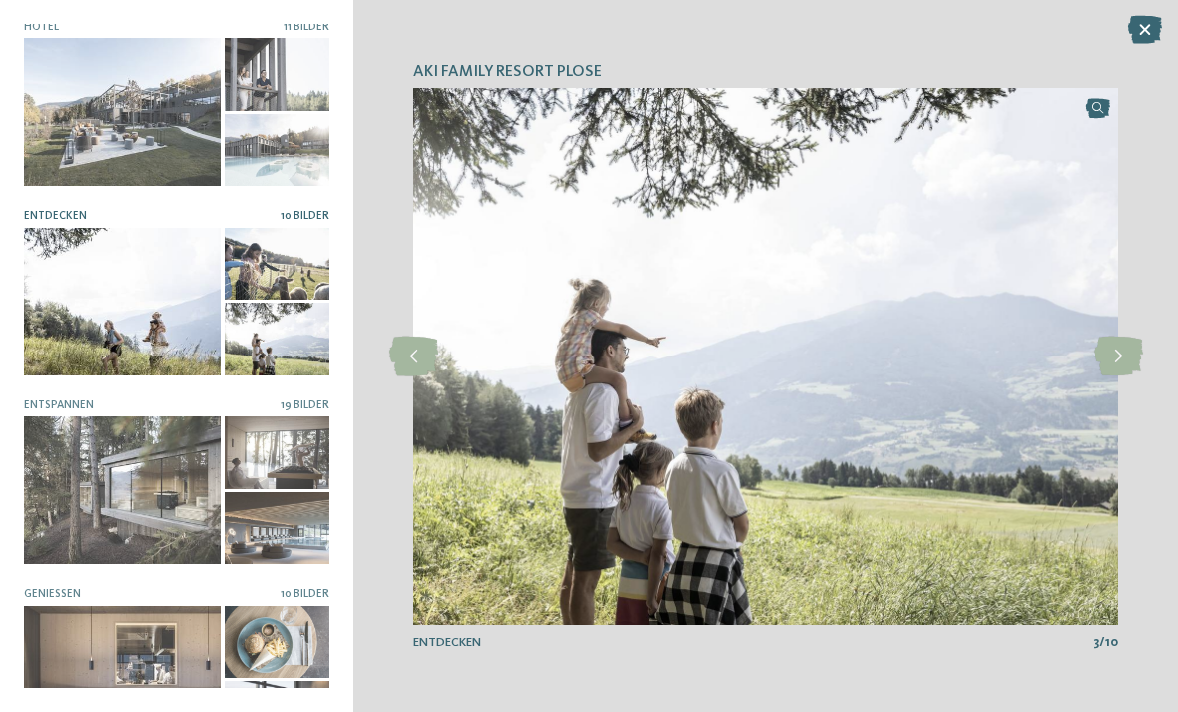
click at [1124, 376] on icon at bounding box center [1118, 357] width 49 height 40
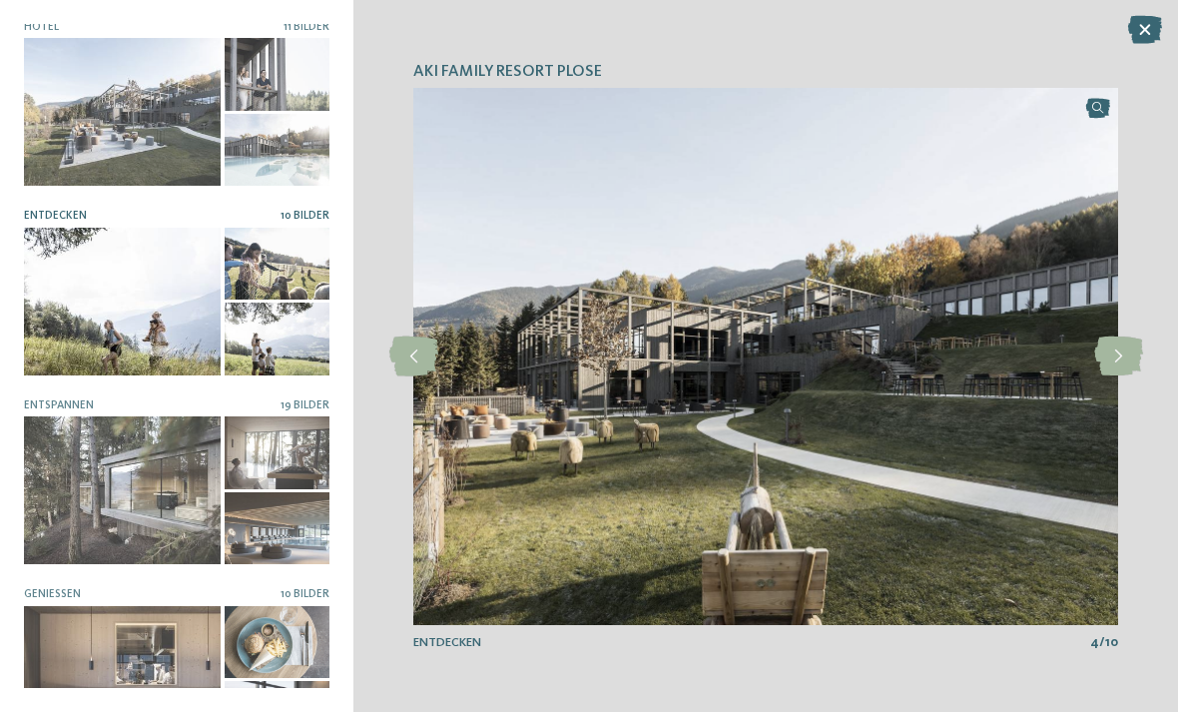
click at [1120, 376] on icon at bounding box center [1118, 357] width 49 height 40
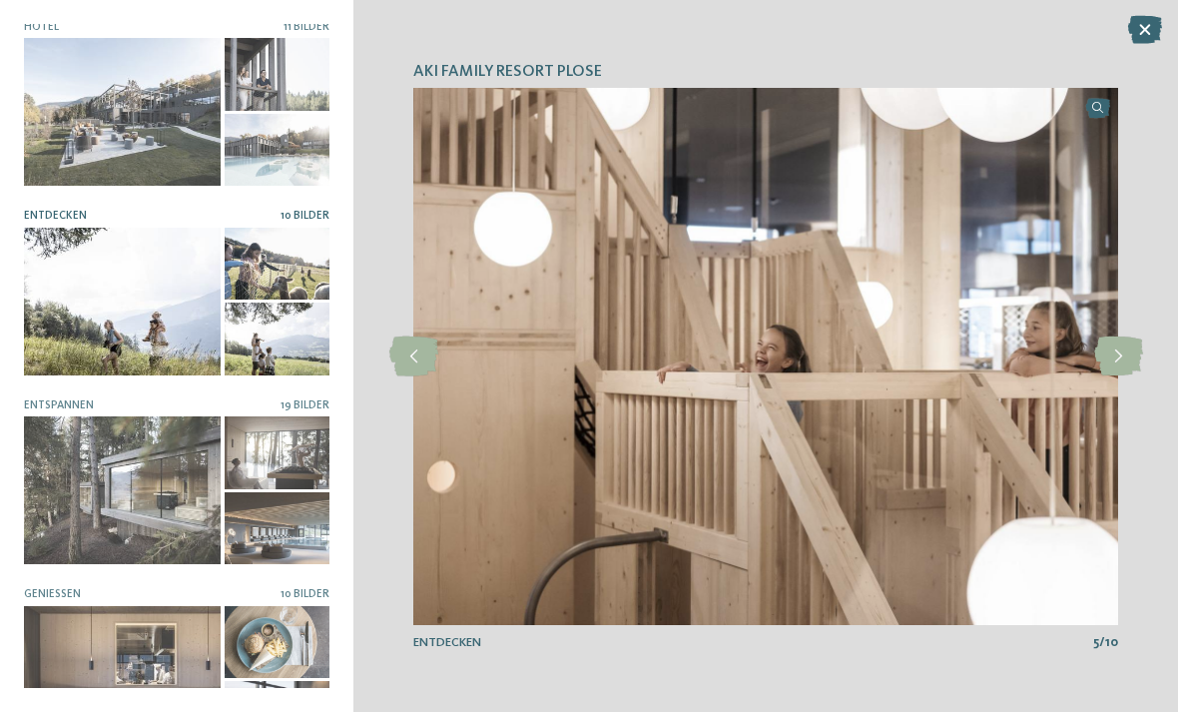
click at [1121, 376] on icon at bounding box center [1118, 357] width 49 height 40
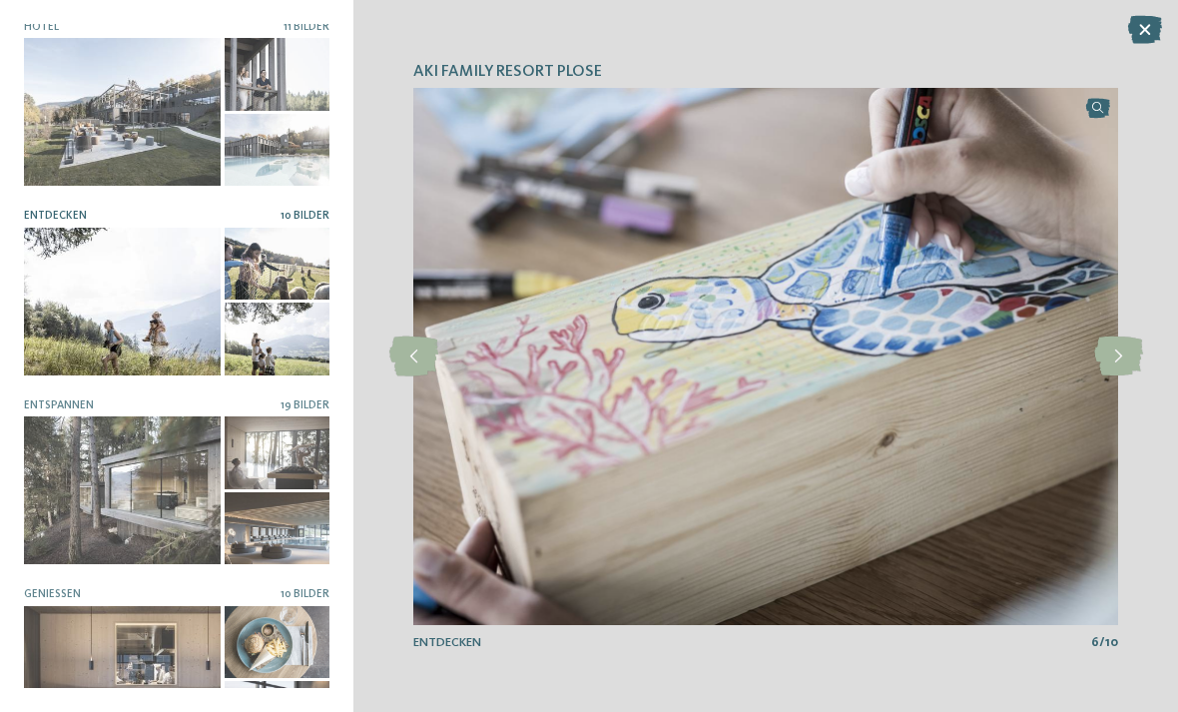
click at [1119, 376] on icon at bounding box center [1118, 357] width 49 height 40
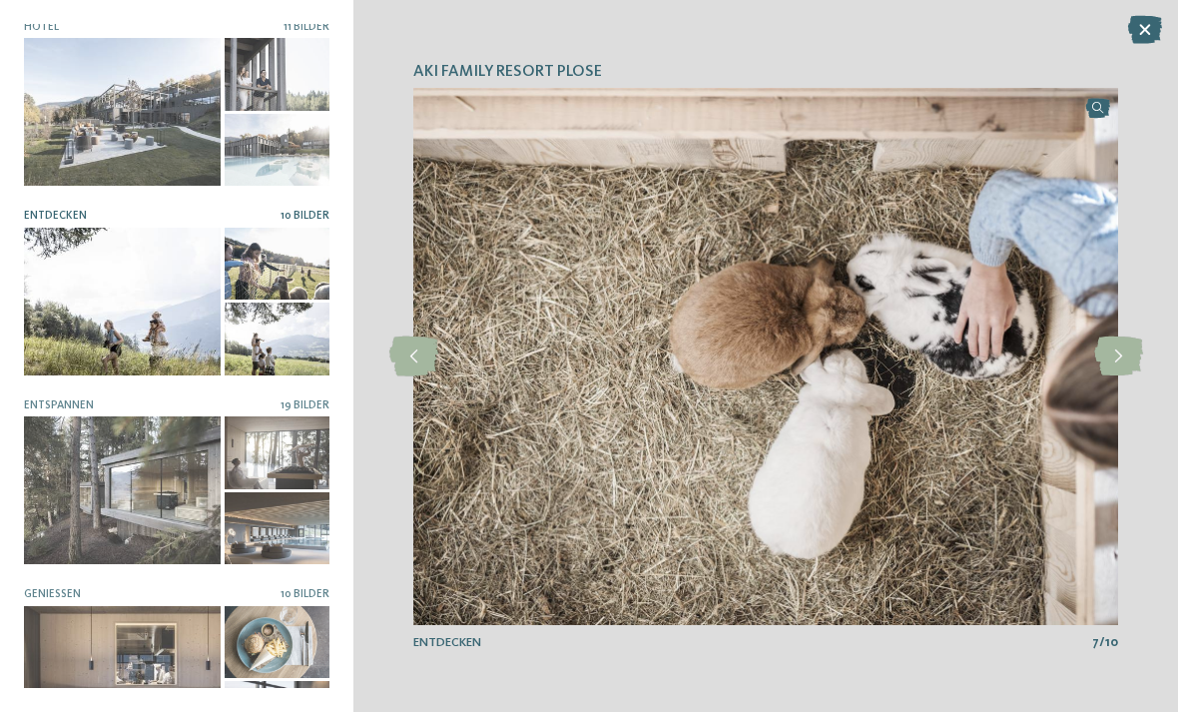
click at [1113, 376] on icon at bounding box center [1118, 357] width 49 height 40
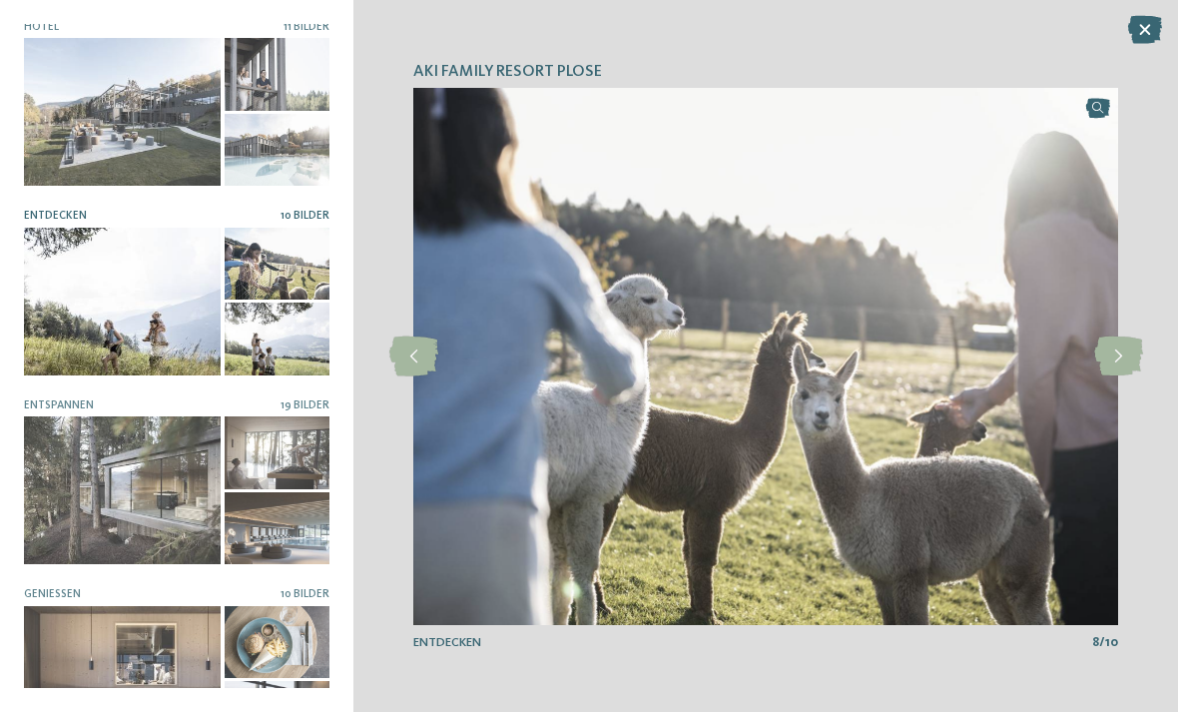
click at [1125, 376] on icon at bounding box center [1118, 357] width 49 height 40
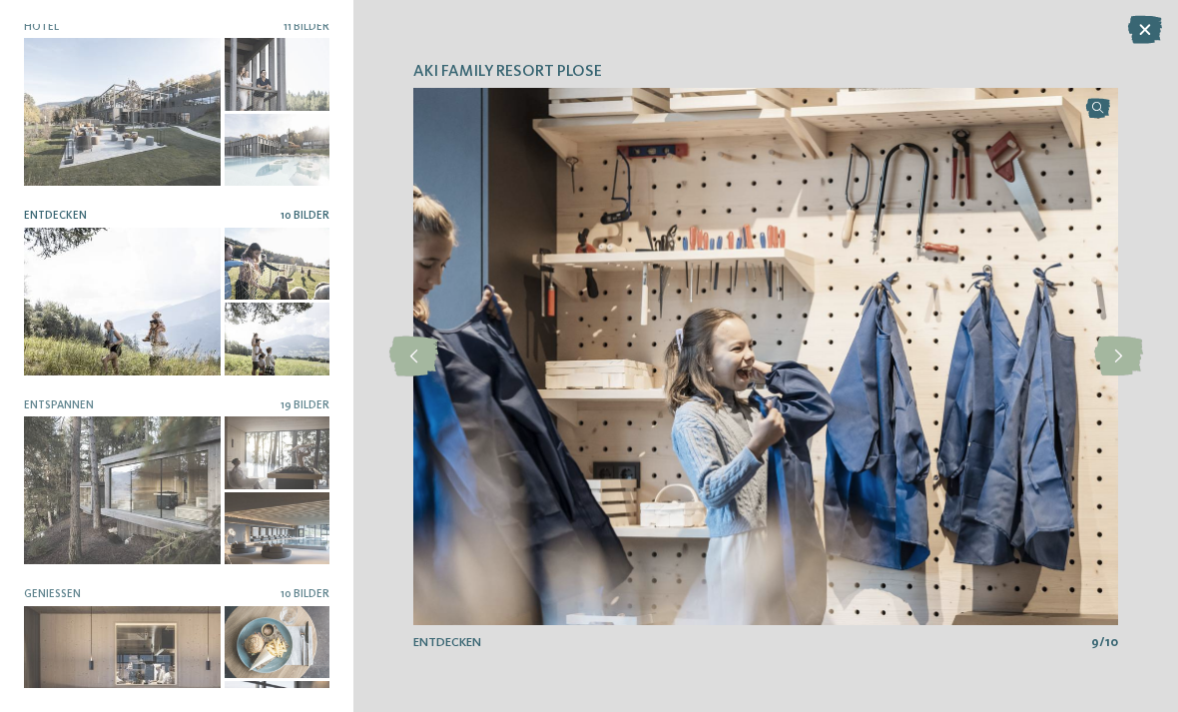
click at [1122, 376] on icon at bounding box center [1118, 357] width 49 height 40
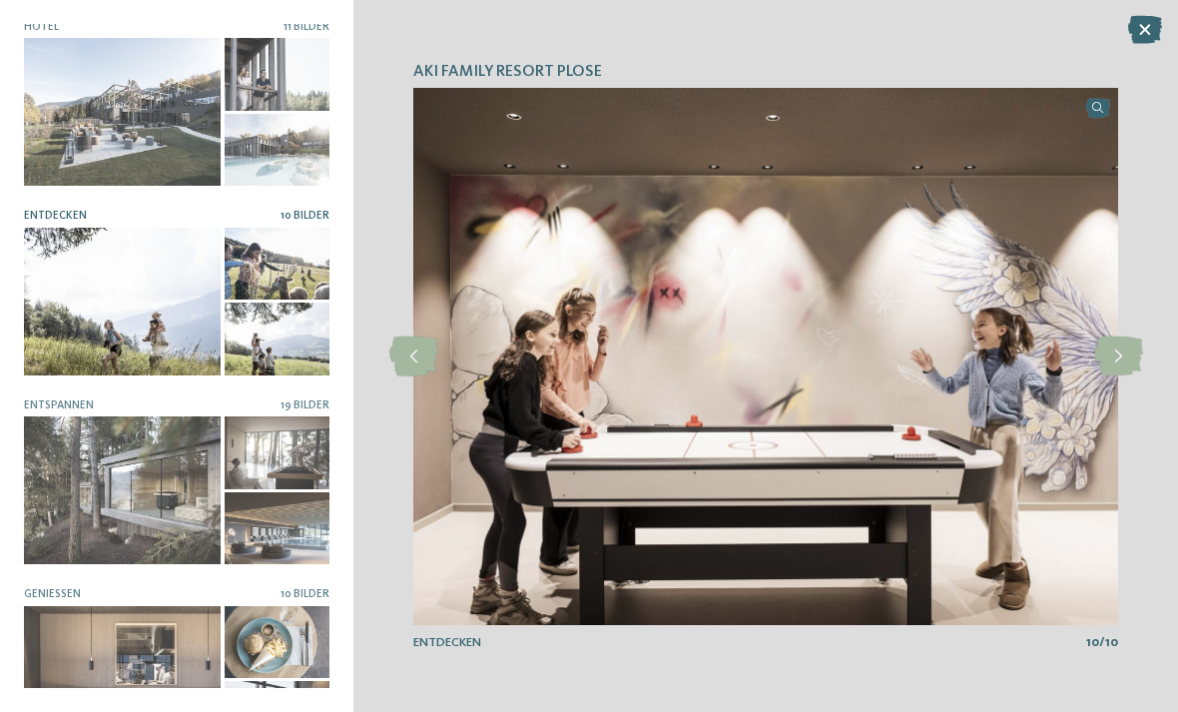
click at [1118, 376] on icon at bounding box center [1118, 357] width 49 height 40
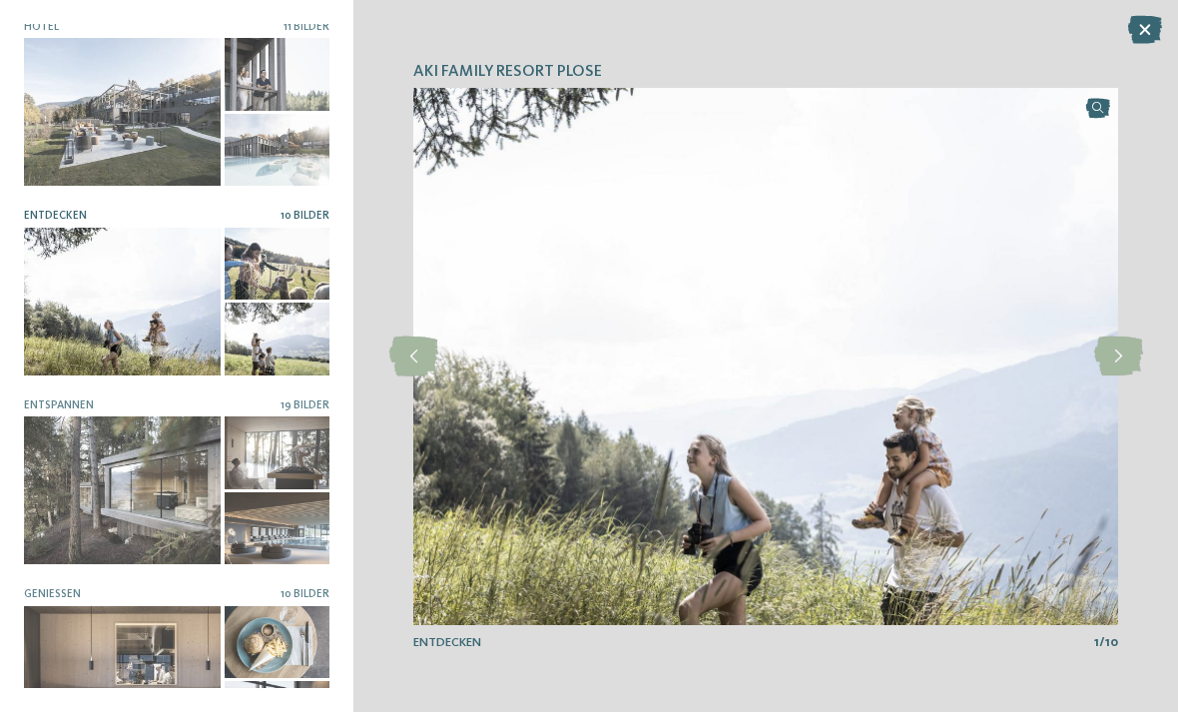
click at [1121, 376] on icon at bounding box center [1118, 357] width 49 height 40
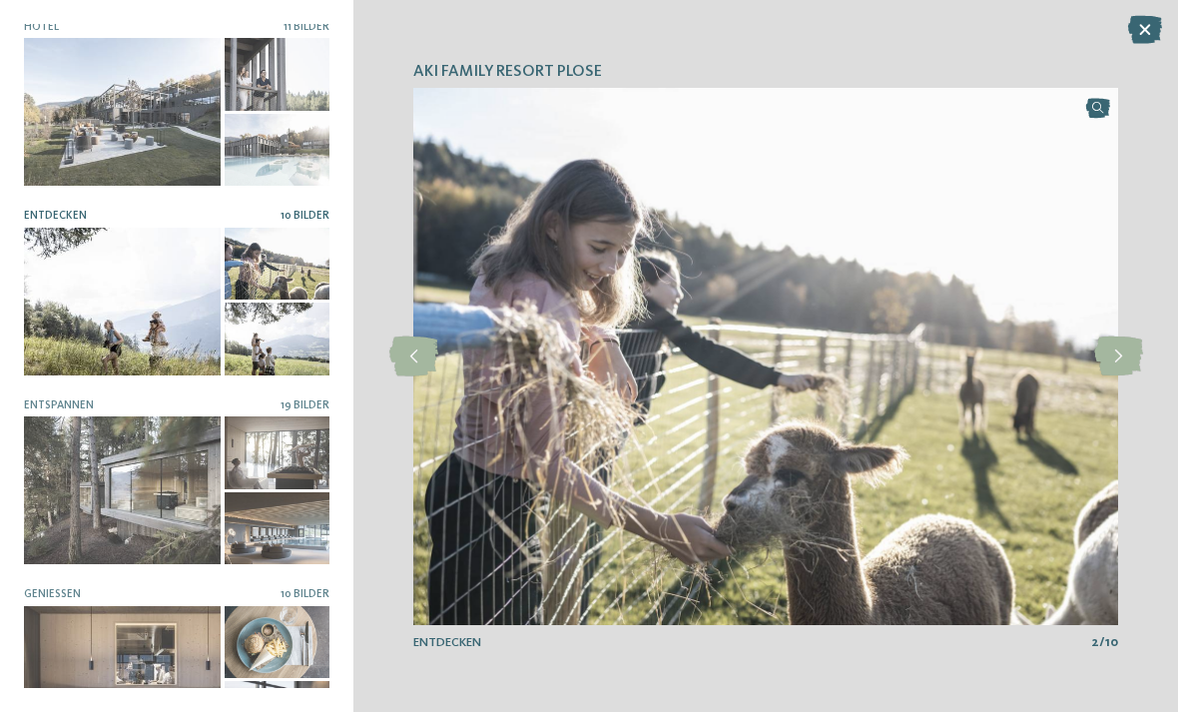
click at [150, 504] on div at bounding box center [122, 490] width 197 height 148
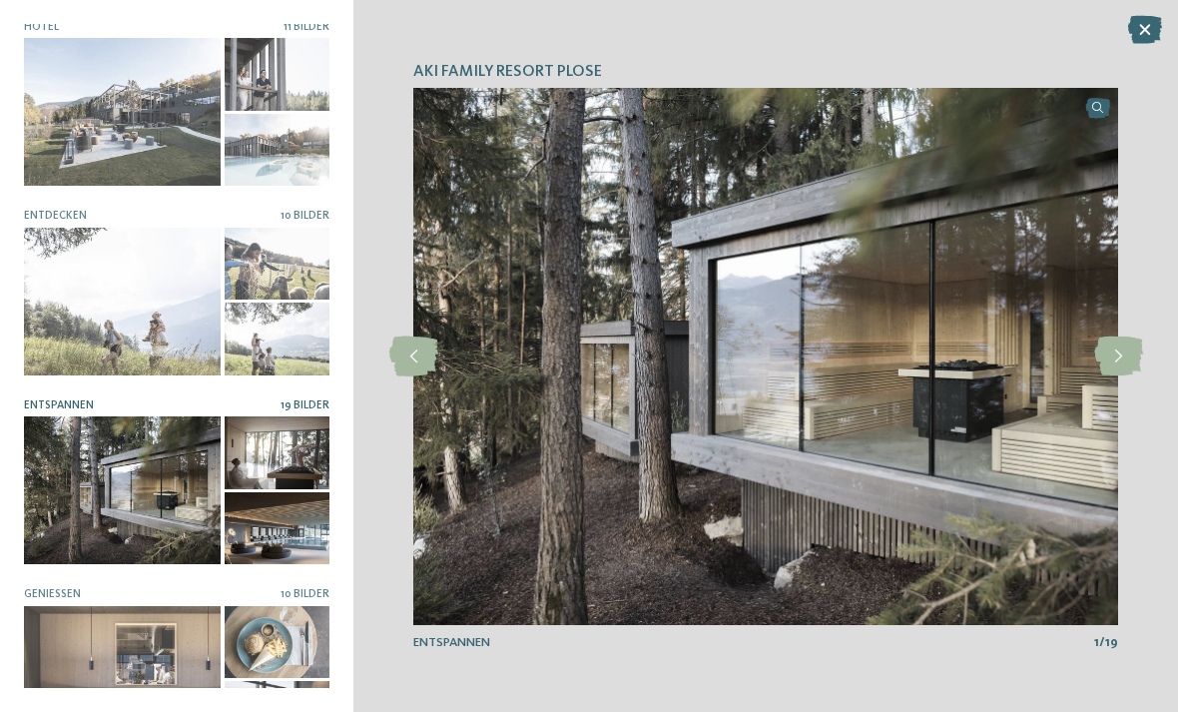
click at [1117, 376] on icon at bounding box center [1118, 357] width 49 height 40
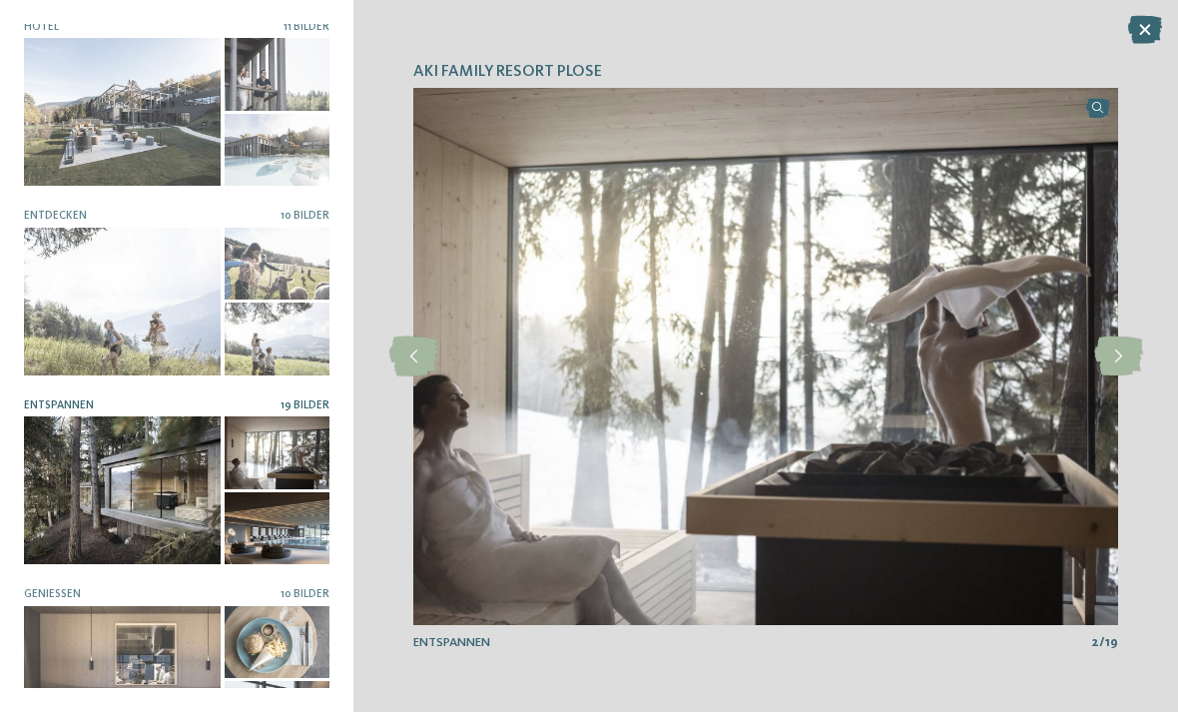
click at [1116, 376] on icon at bounding box center [1118, 357] width 49 height 40
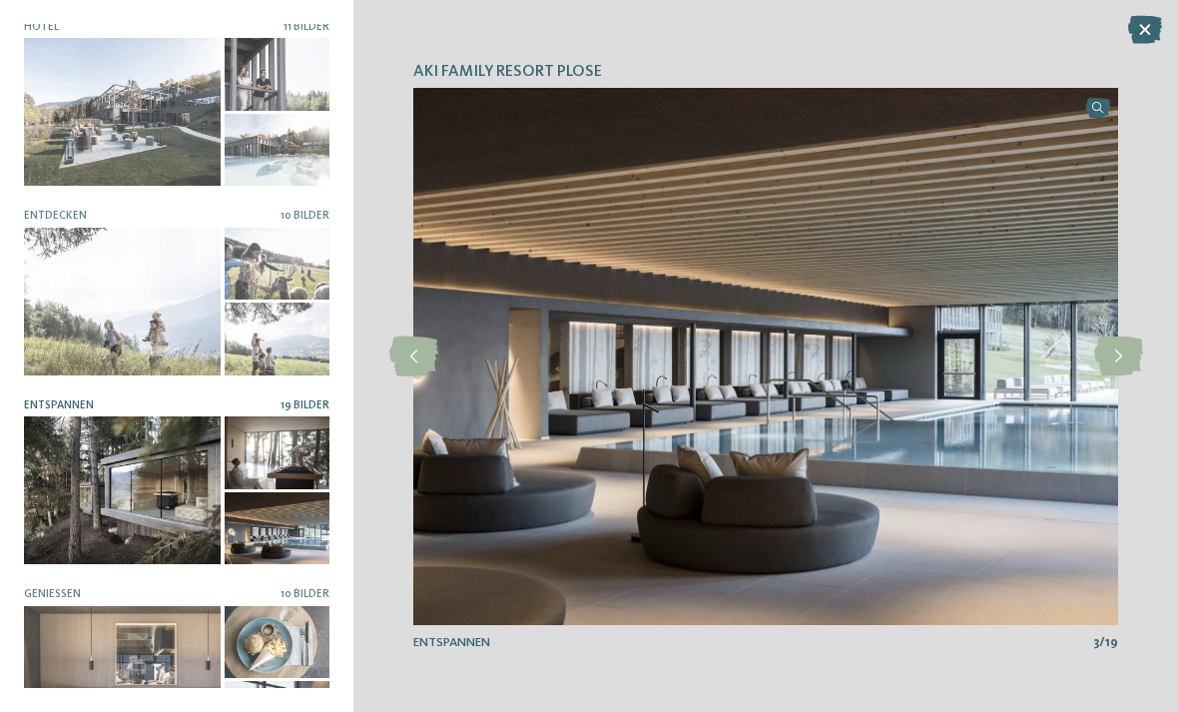
click at [1124, 376] on icon at bounding box center [1118, 357] width 49 height 40
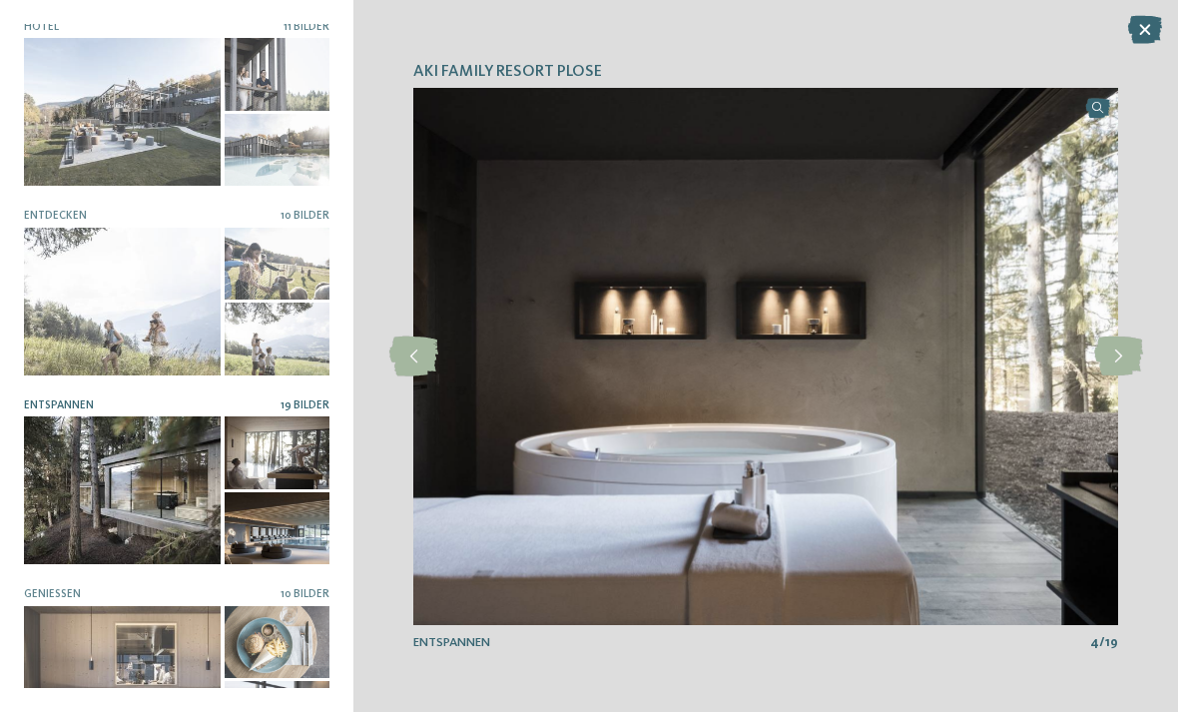
click at [1127, 376] on icon at bounding box center [1118, 357] width 49 height 40
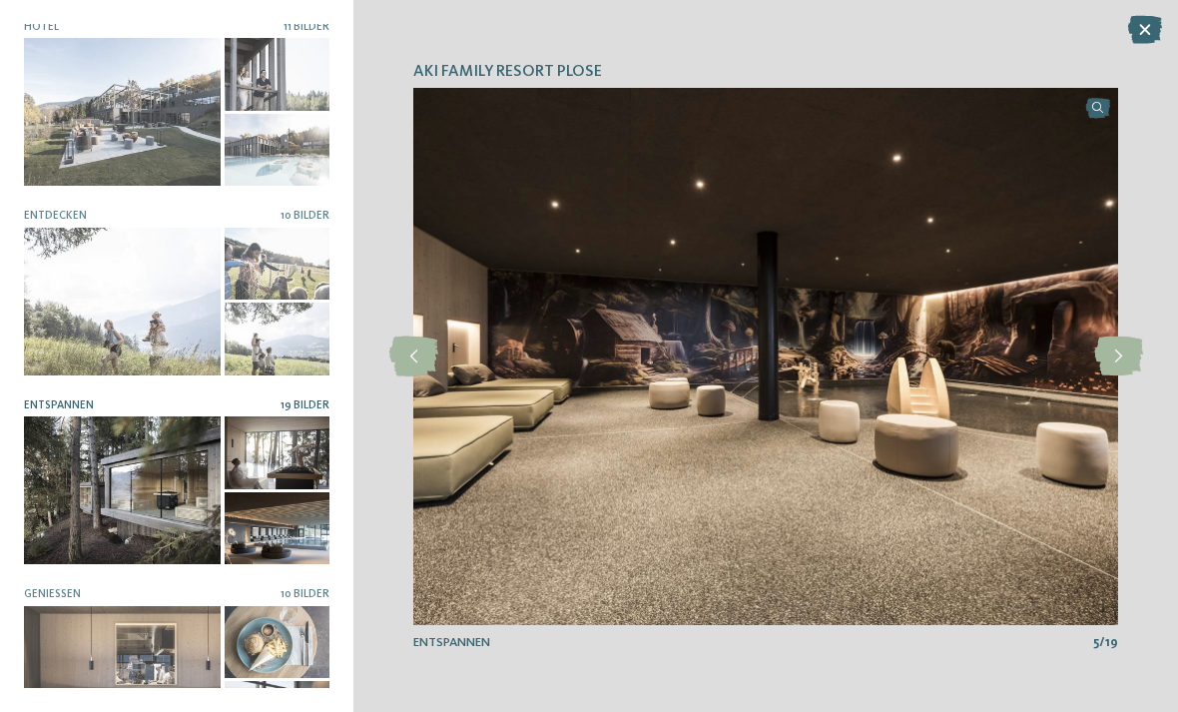
click at [1124, 376] on icon at bounding box center [1118, 357] width 49 height 40
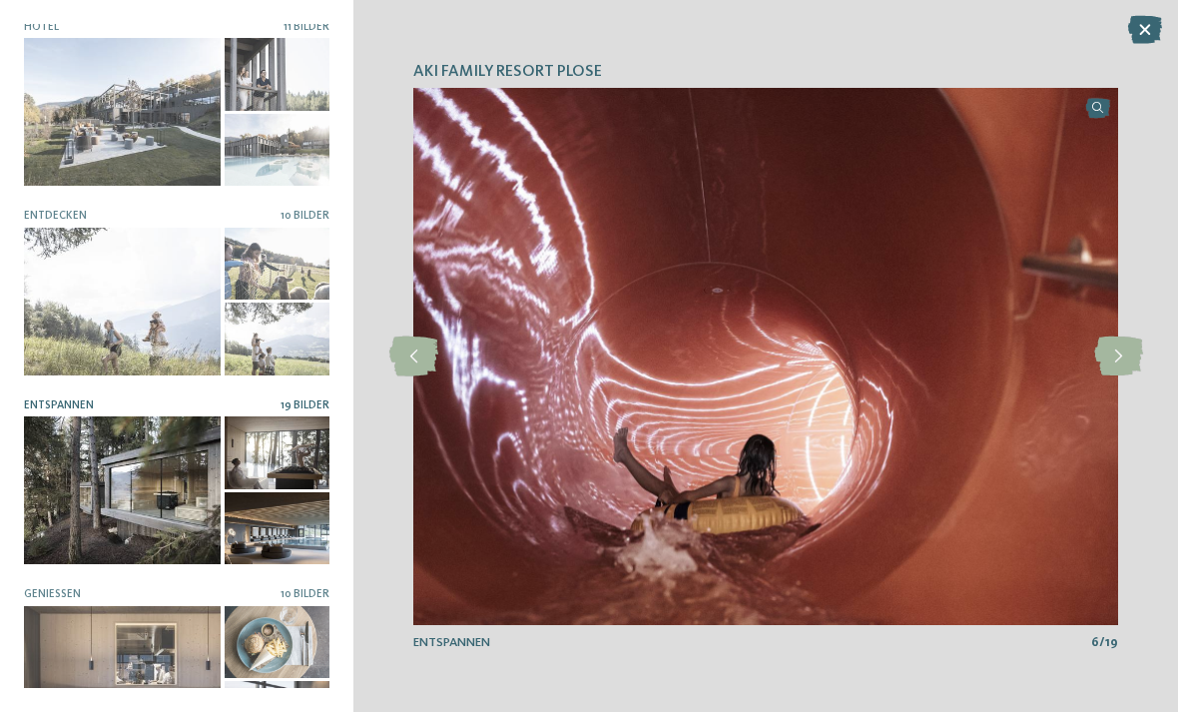
click at [1119, 376] on icon at bounding box center [1118, 357] width 49 height 40
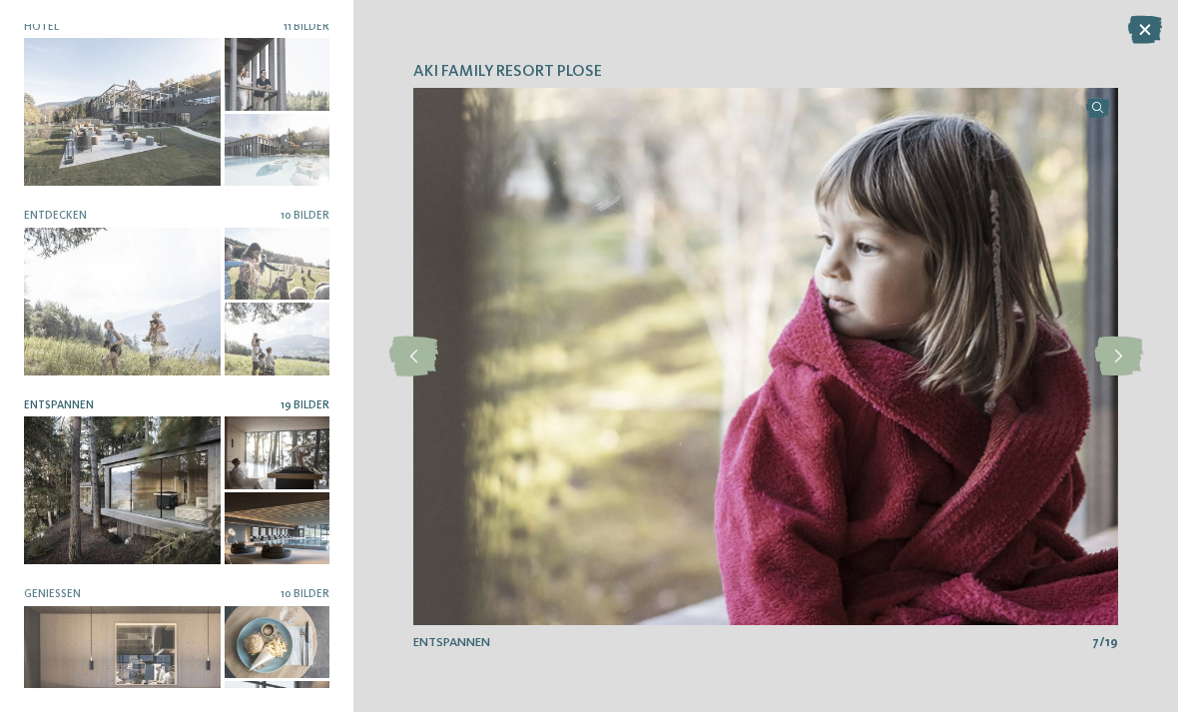
click at [1120, 376] on icon at bounding box center [1118, 357] width 49 height 40
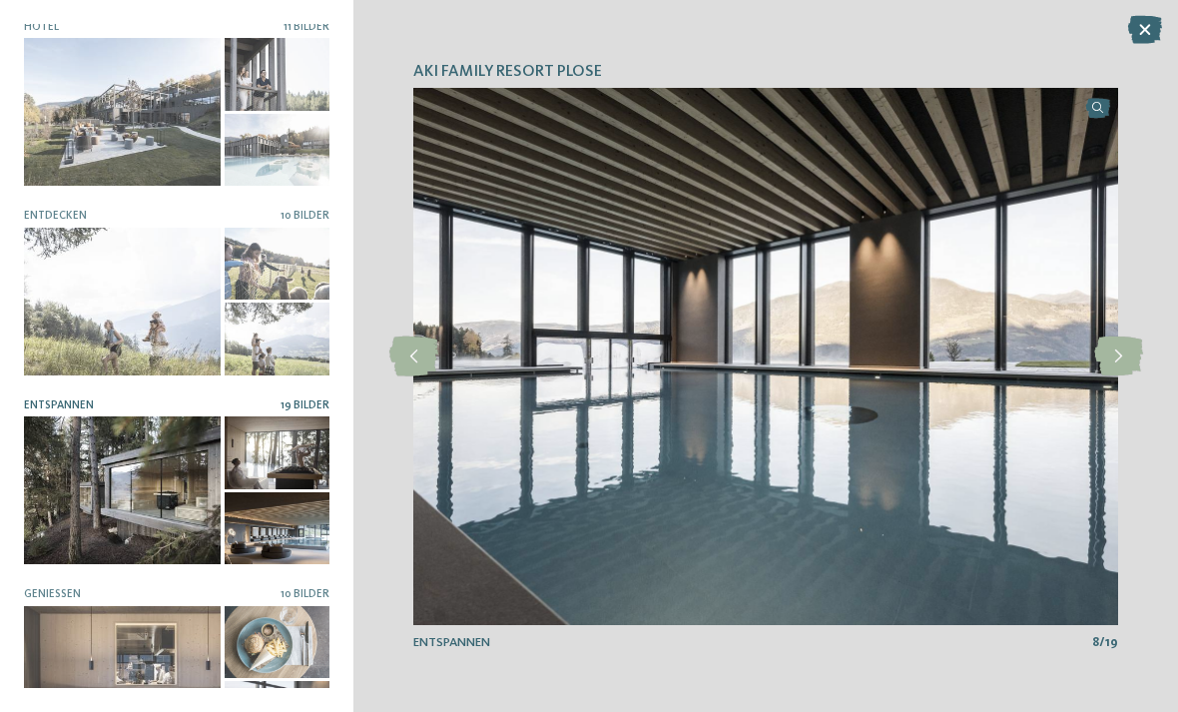
click at [1118, 376] on icon at bounding box center [1118, 357] width 49 height 40
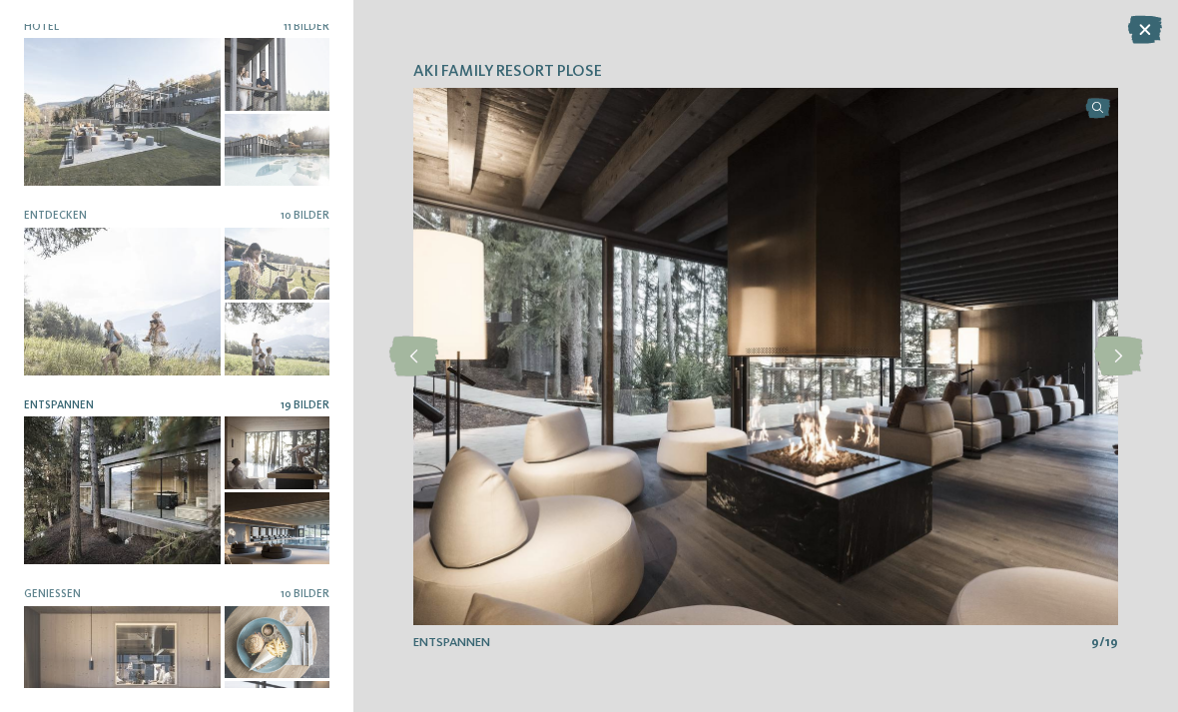
click at [1124, 376] on icon at bounding box center [1118, 357] width 49 height 40
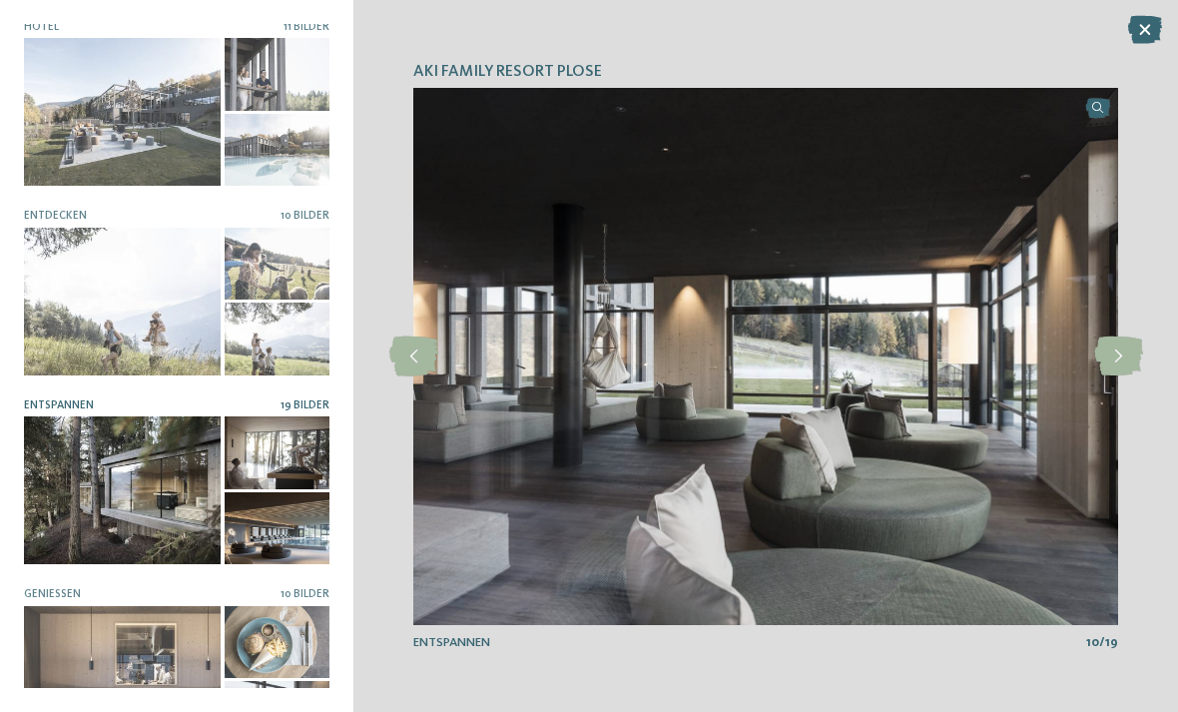
click at [1121, 376] on icon at bounding box center [1118, 357] width 49 height 40
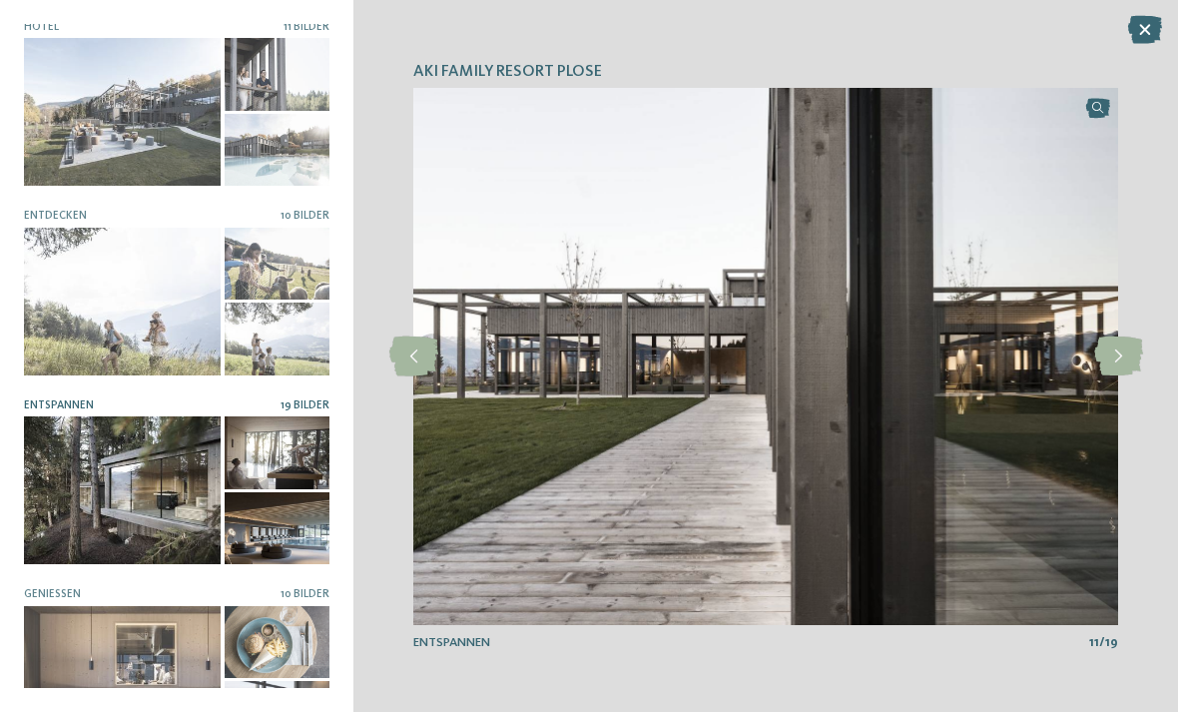
click at [1119, 376] on icon at bounding box center [1118, 357] width 49 height 40
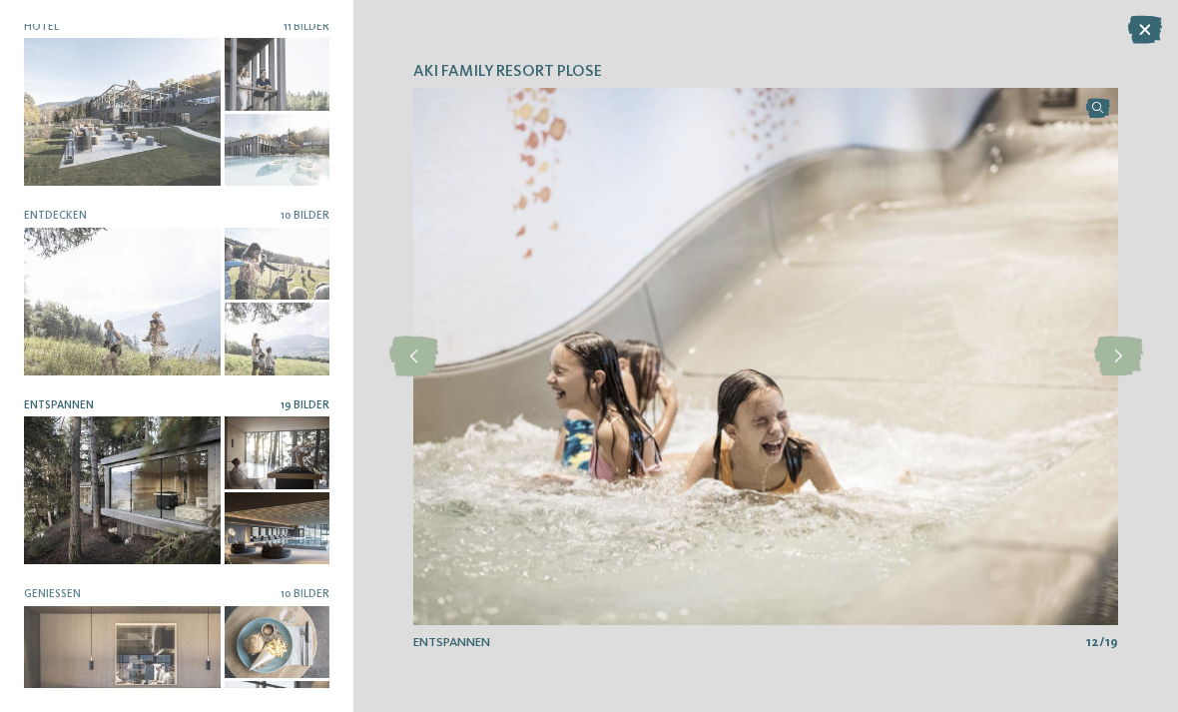
click at [1123, 376] on icon at bounding box center [1118, 357] width 49 height 40
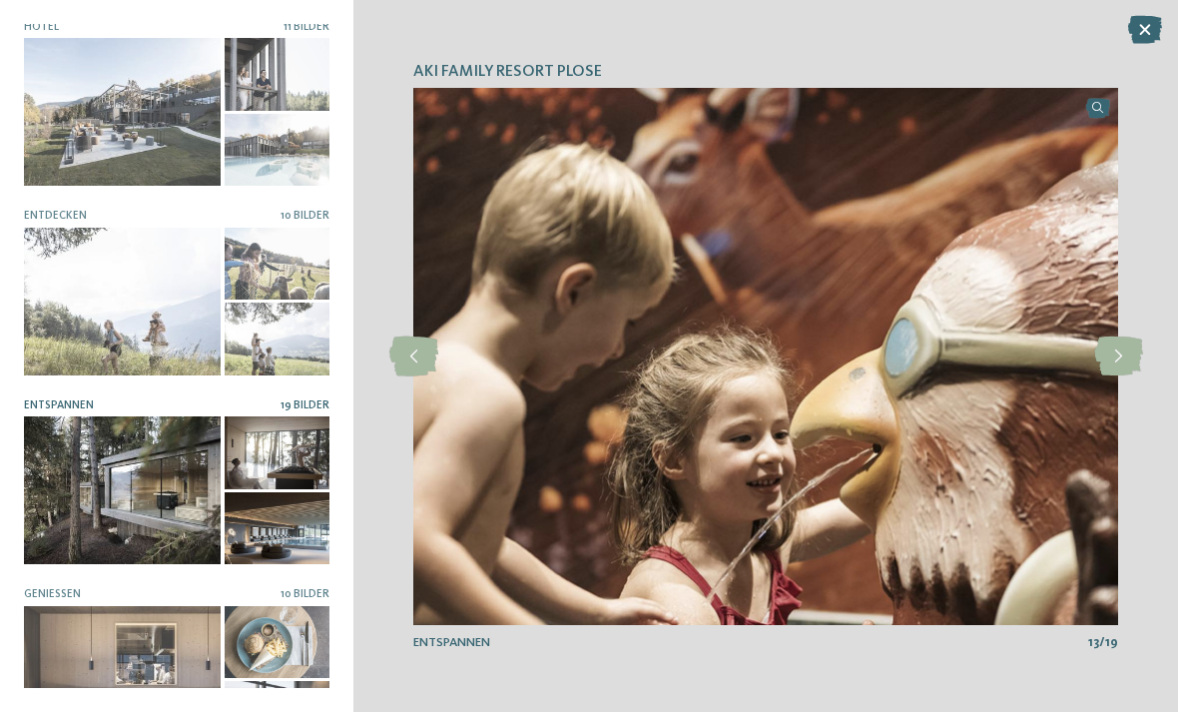
click at [1119, 376] on icon at bounding box center [1118, 357] width 49 height 40
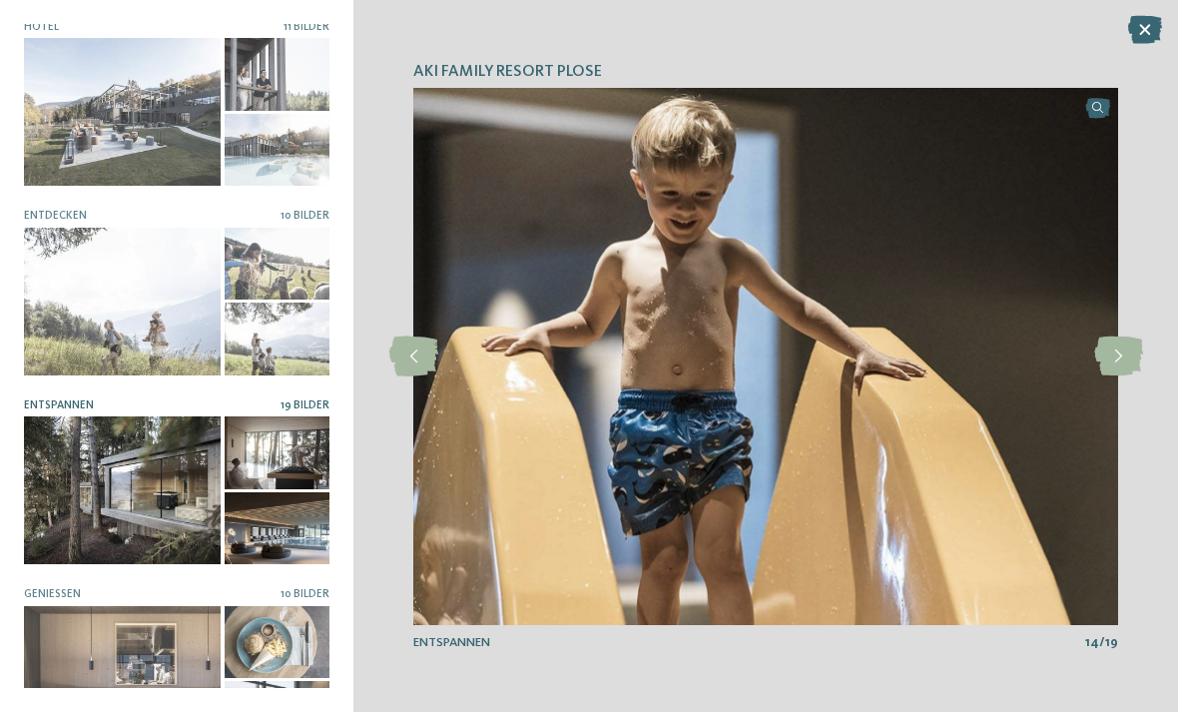
click at [1119, 376] on icon at bounding box center [1118, 357] width 49 height 40
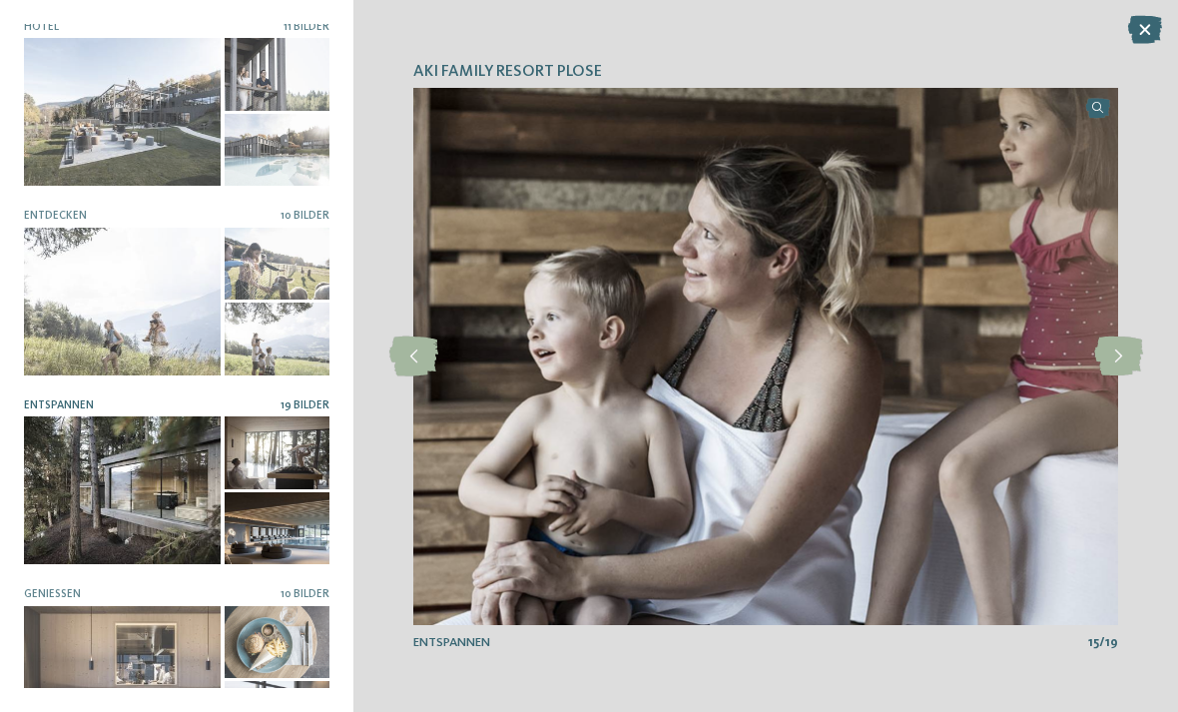
click at [1123, 376] on icon at bounding box center [1118, 357] width 49 height 40
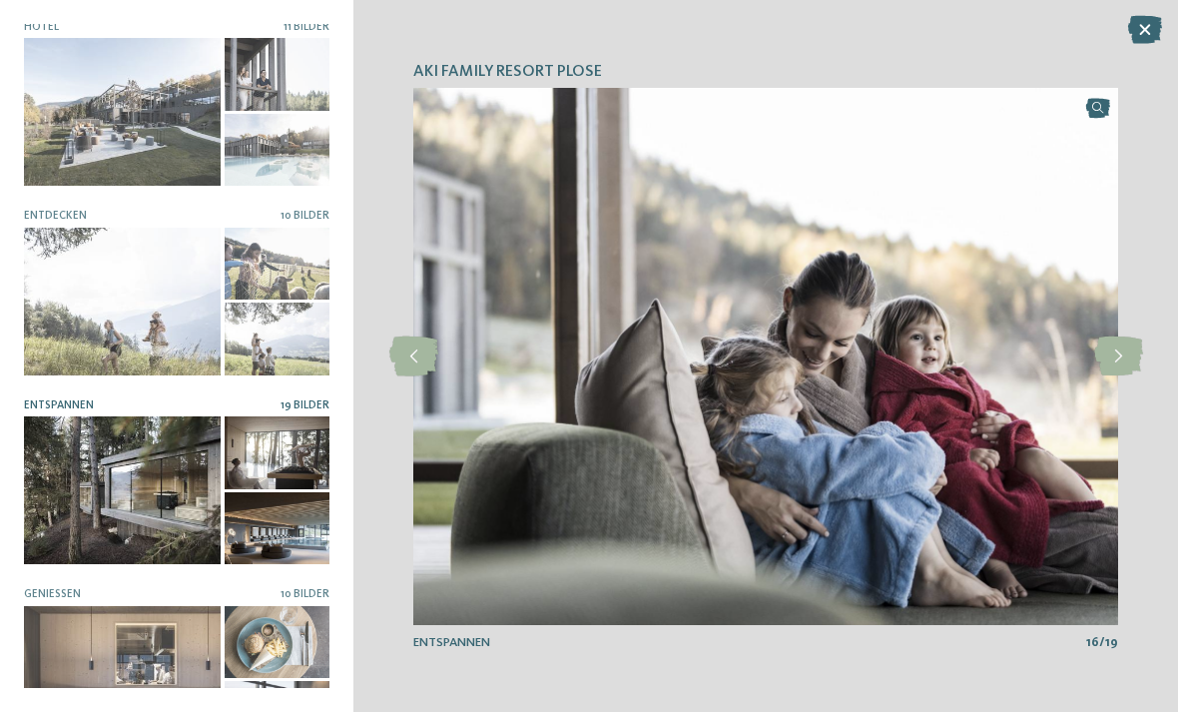
click at [1124, 376] on icon at bounding box center [1118, 357] width 49 height 40
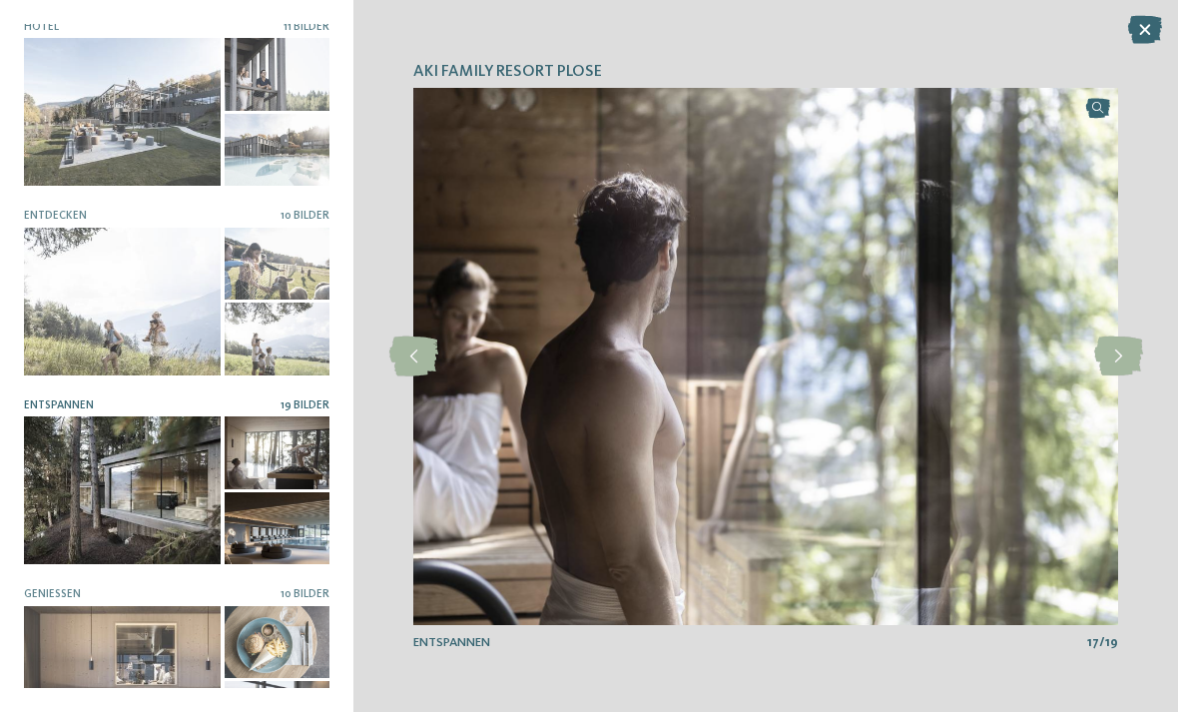
click at [1120, 376] on icon at bounding box center [1118, 357] width 49 height 40
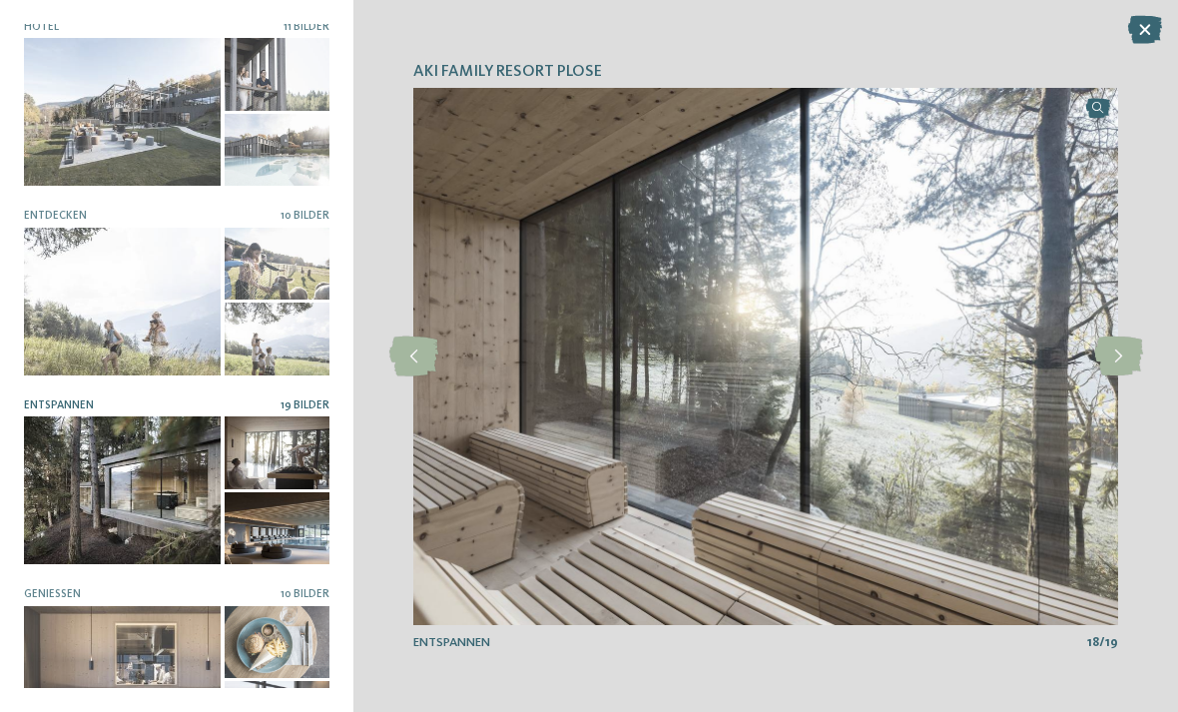
click at [1119, 376] on icon at bounding box center [1118, 357] width 49 height 40
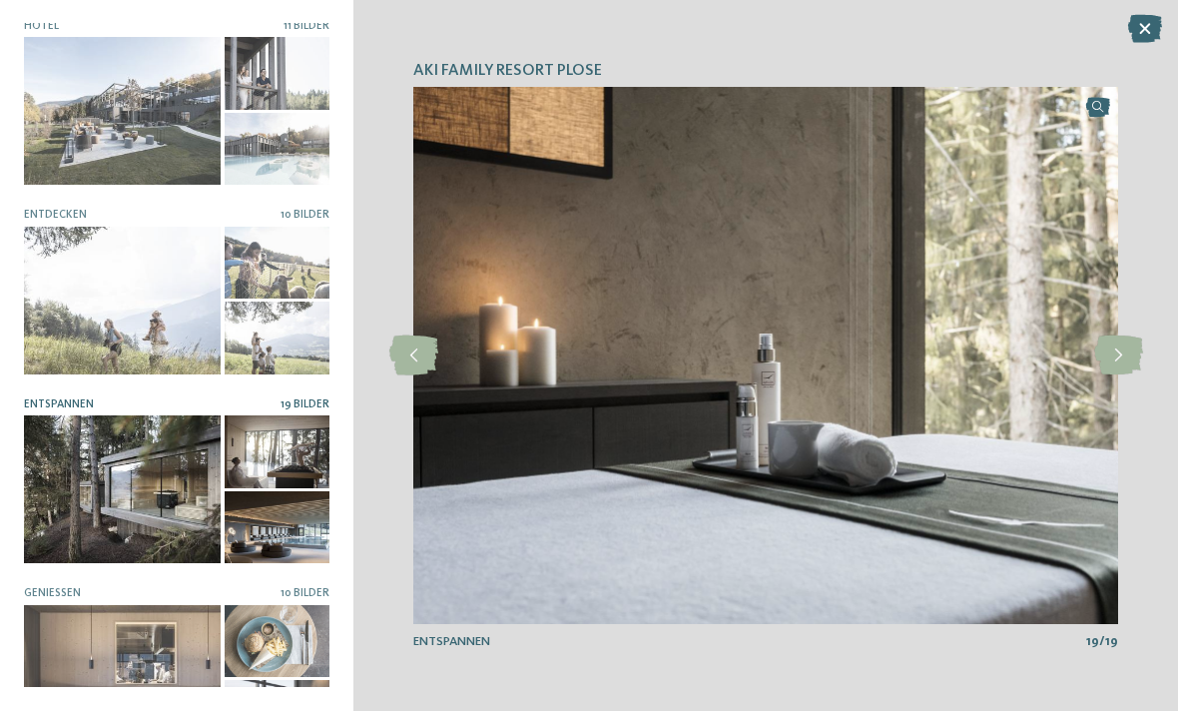
scroll to position [376, 0]
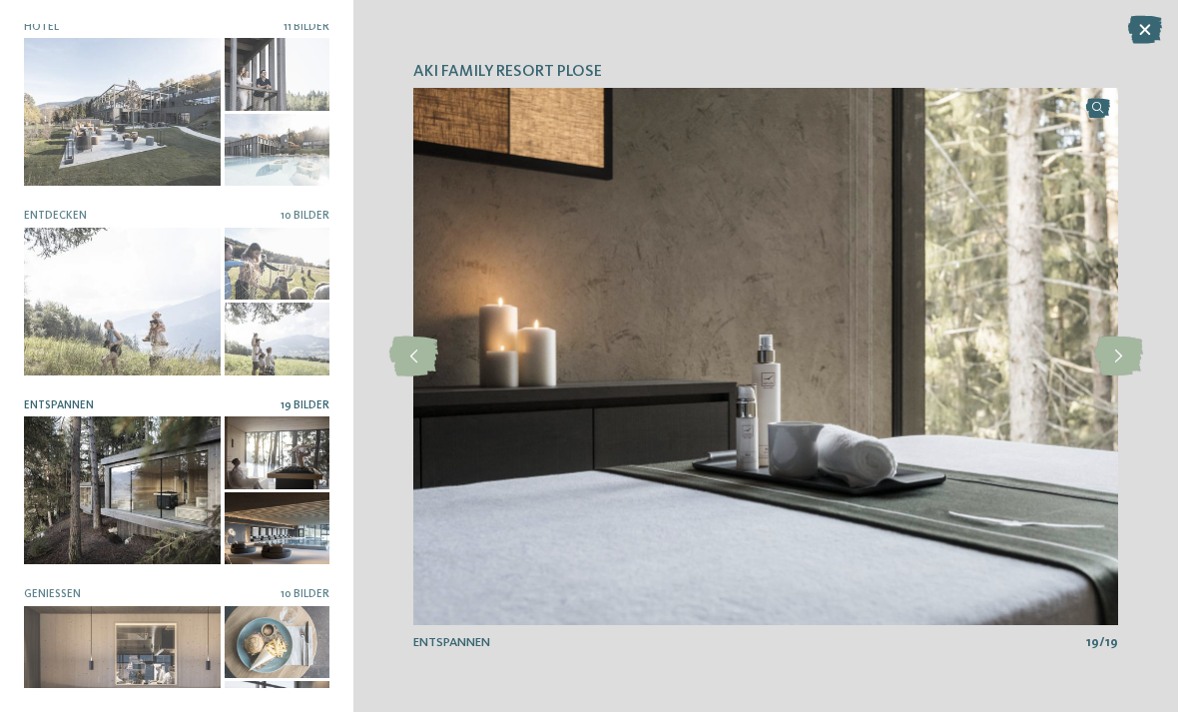
click at [127, 676] on div at bounding box center [122, 680] width 197 height 148
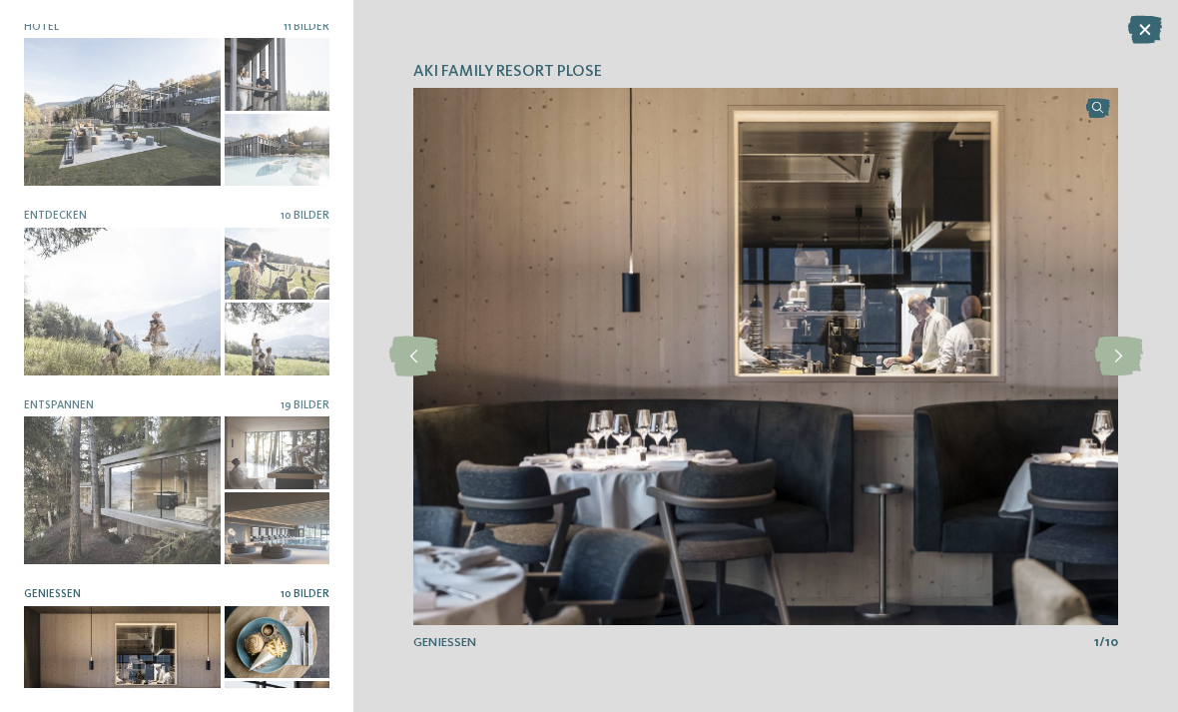
click at [1121, 376] on icon at bounding box center [1118, 357] width 49 height 40
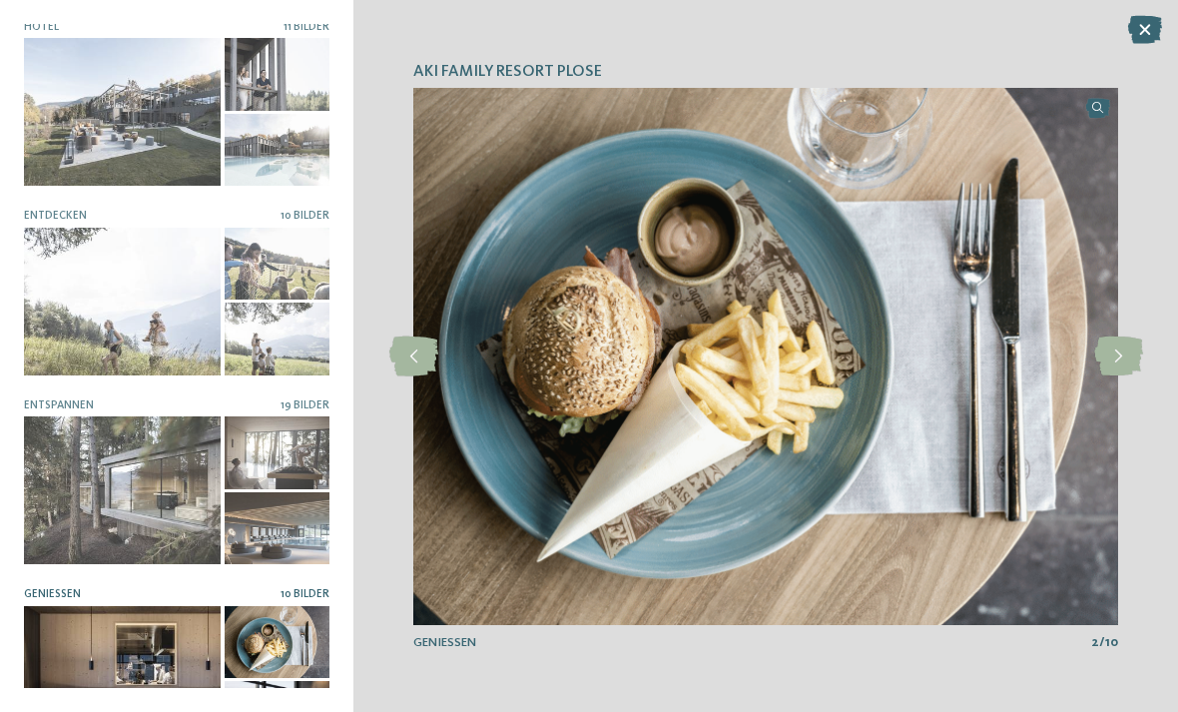
click at [1124, 376] on icon at bounding box center [1118, 357] width 49 height 40
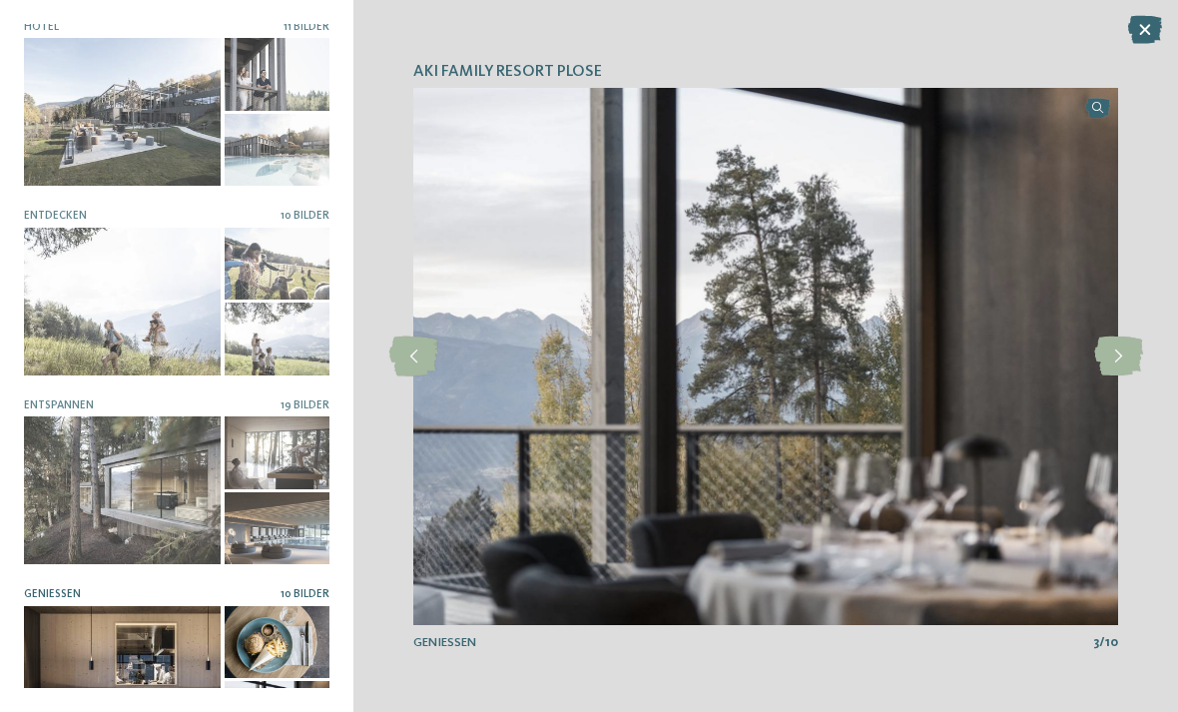
click at [1118, 376] on icon at bounding box center [1118, 357] width 49 height 40
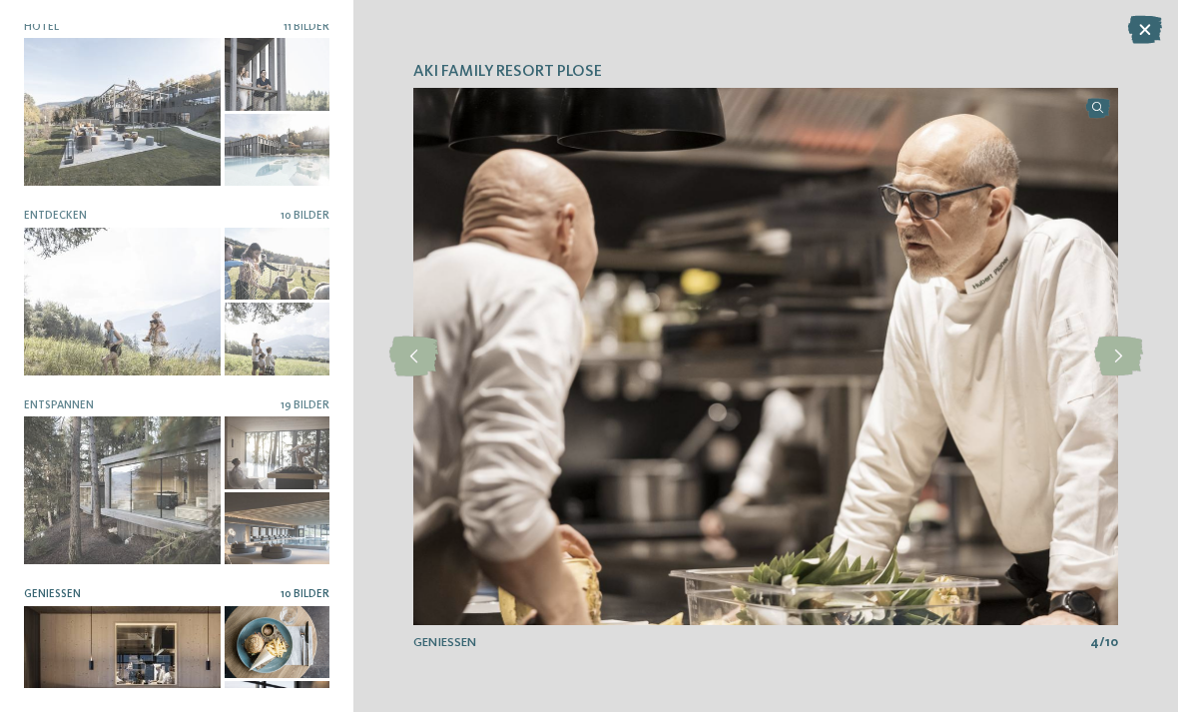
click at [1114, 376] on icon at bounding box center [1118, 357] width 49 height 40
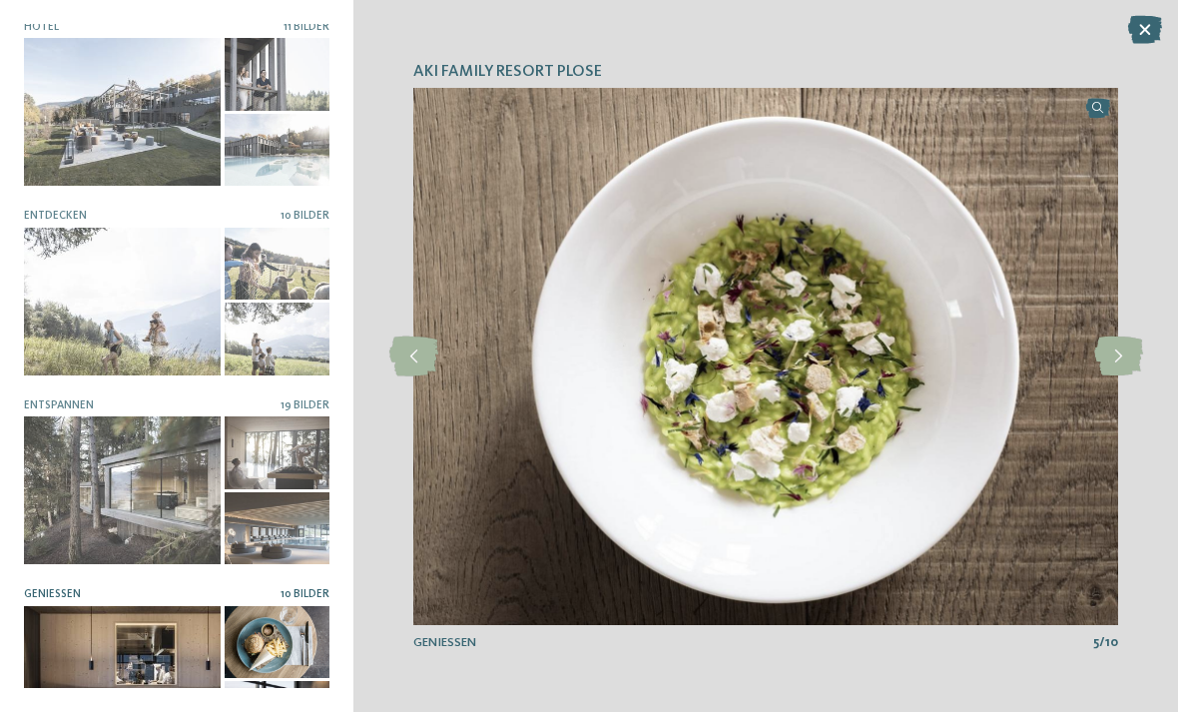
click at [1118, 376] on icon at bounding box center [1118, 357] width 49 height 40
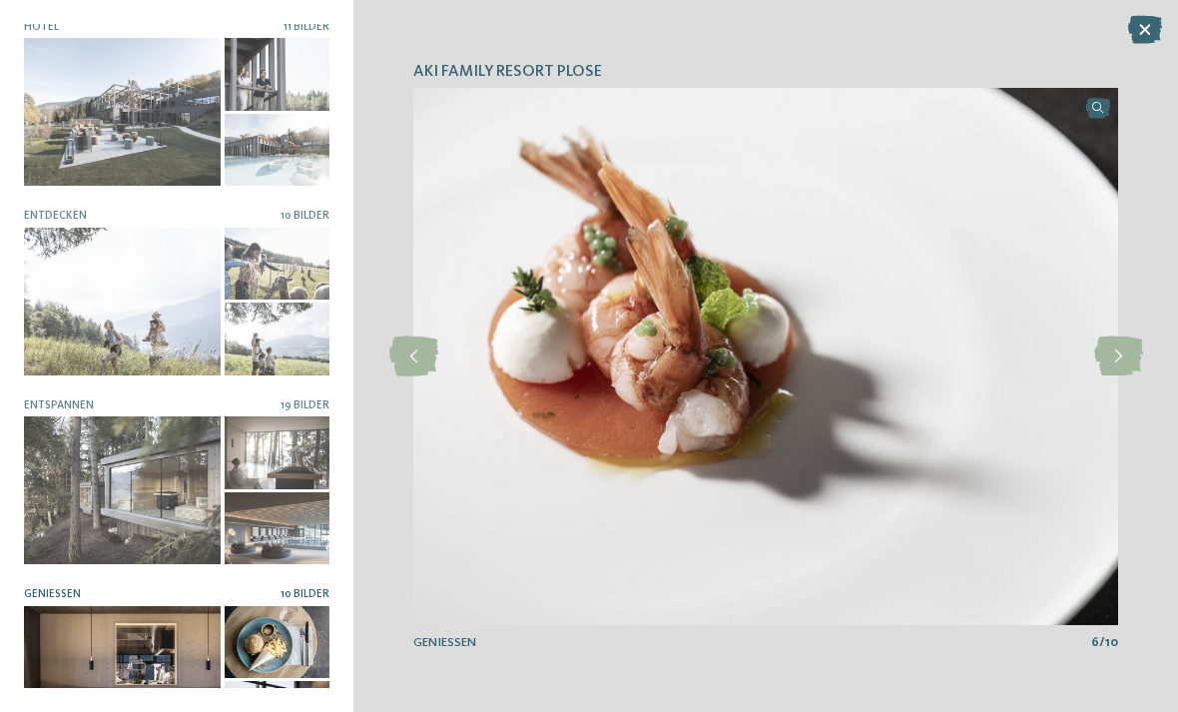
click at [1121, 376] on icon at bounding box center [1118, 357] width 49 height 40
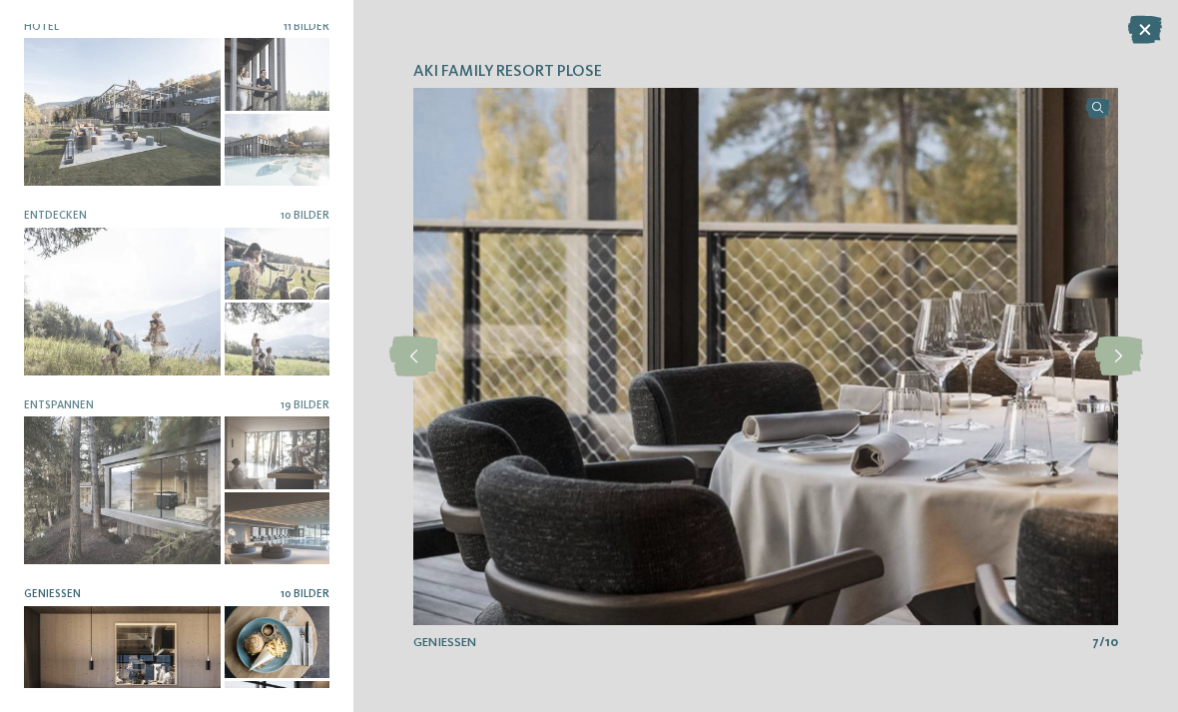
click at [1116, 376] on icon at bounding box center [1118, 357] width 49 height 40
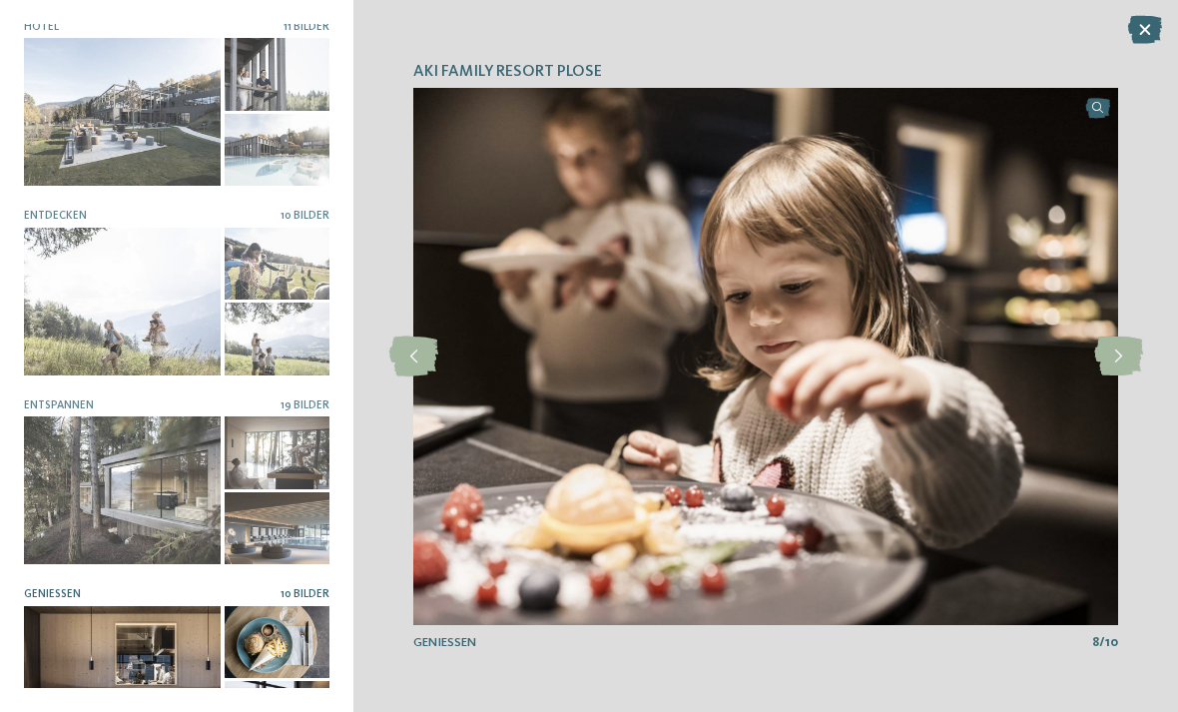
click at [1111, 376] on icon at bounding box center [1118, 357] width 49 height 40
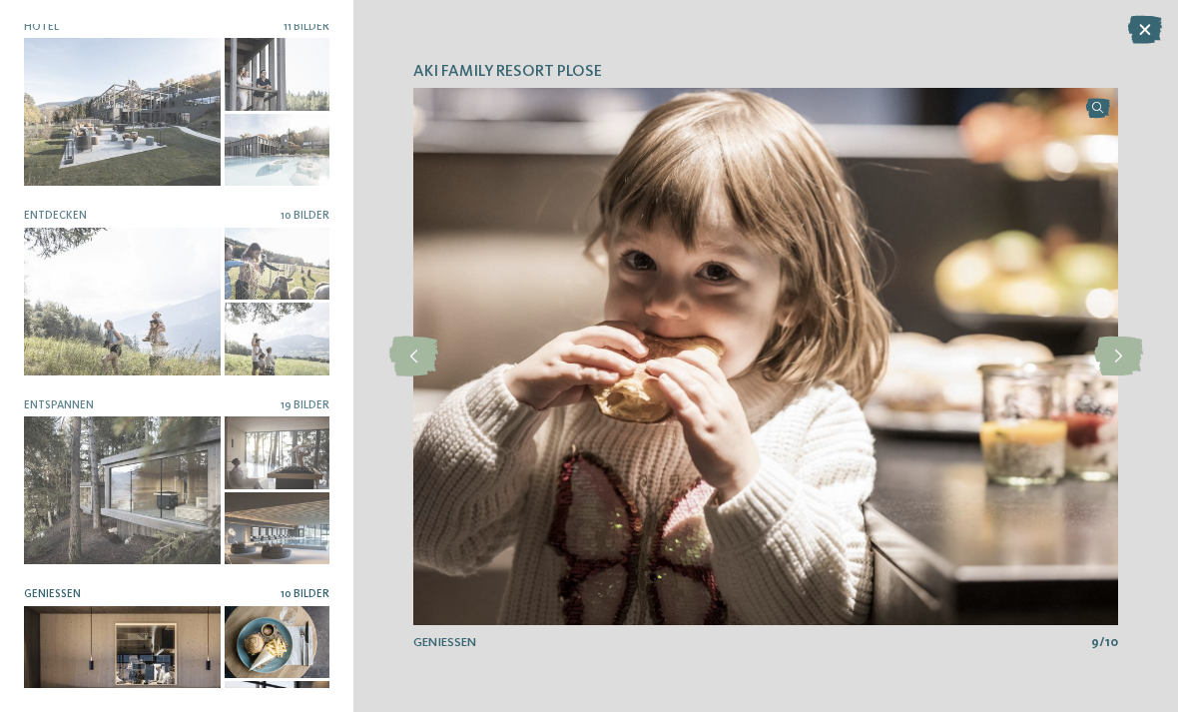
click at [1117, 376] on icon at bounding box center [1118, 357] width 49 height 40
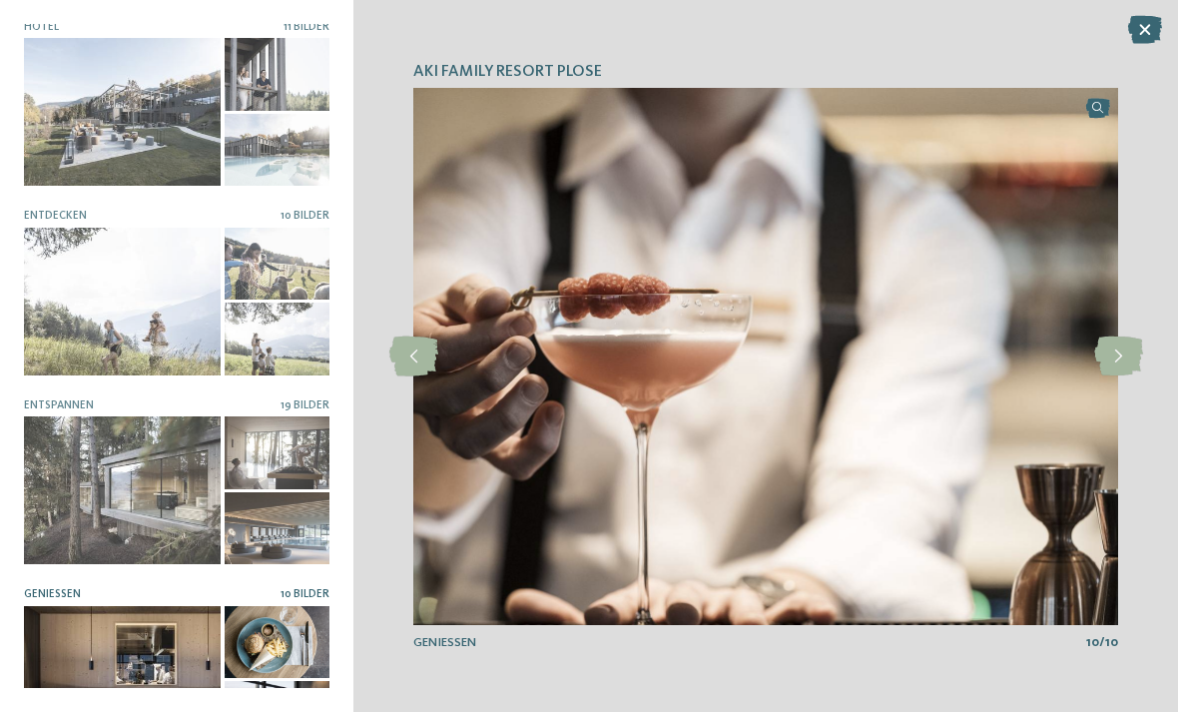
click at [1148, 35] on icon at bounding box center [1145, 30] width 34 height 28
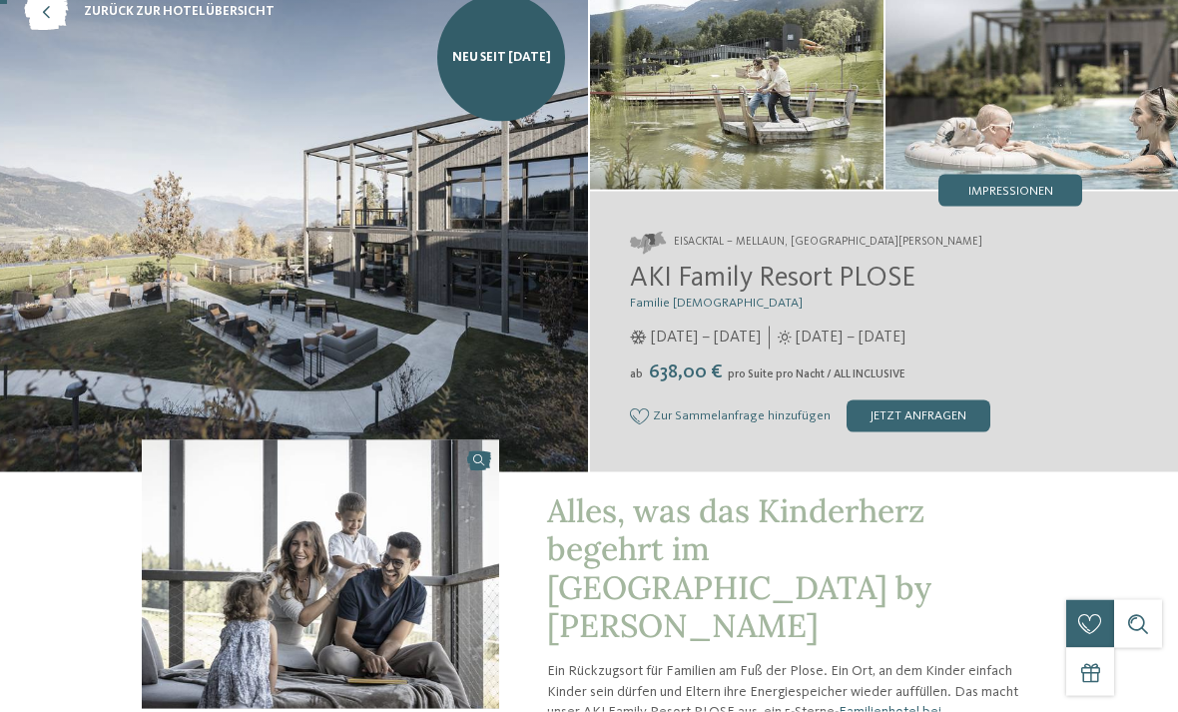
scroll to position [0, 0]
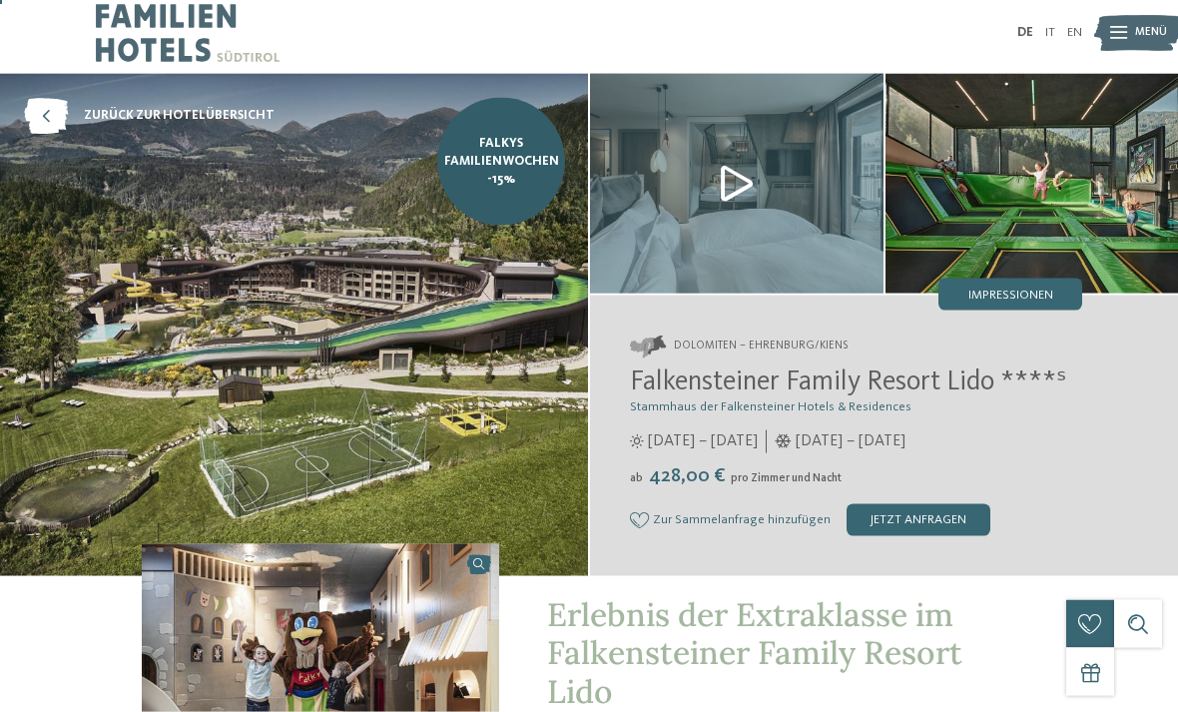
scroll to position [7, 0]
click at [1006, 300] on span "Impressionen" at bounding box center [1011, 295] width 85 height 13
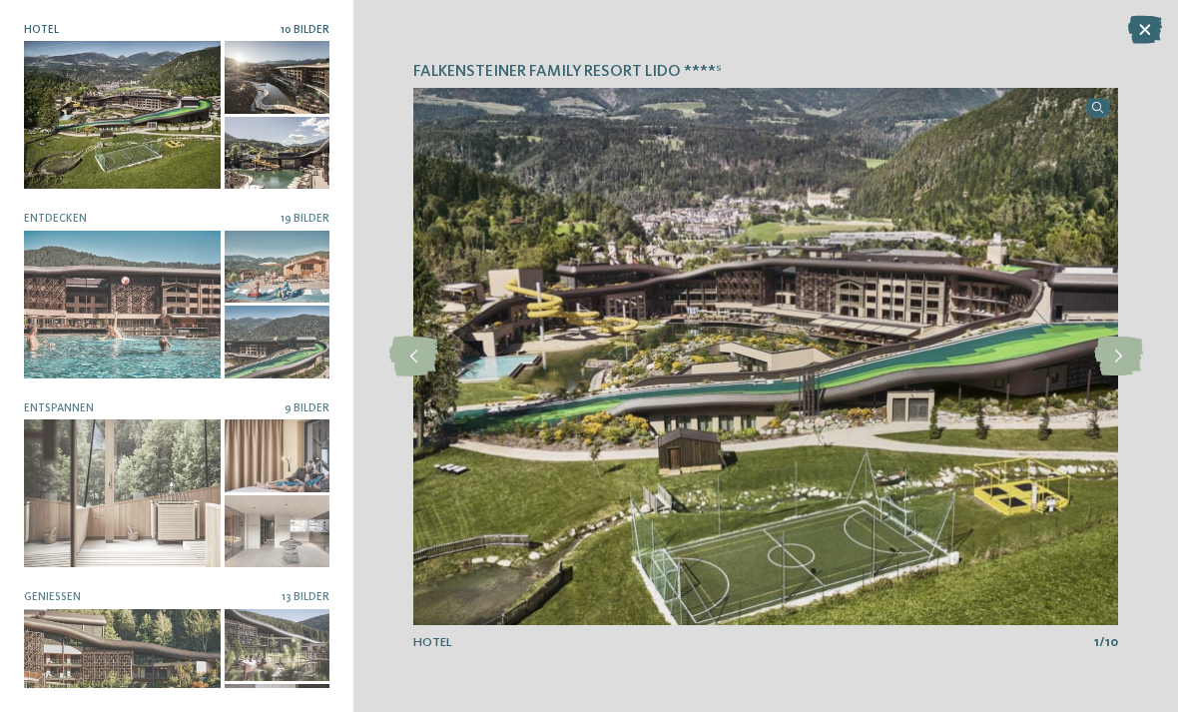
click at [1115, 362] on icon at bounding box center [1118, 357] width 49 height 40
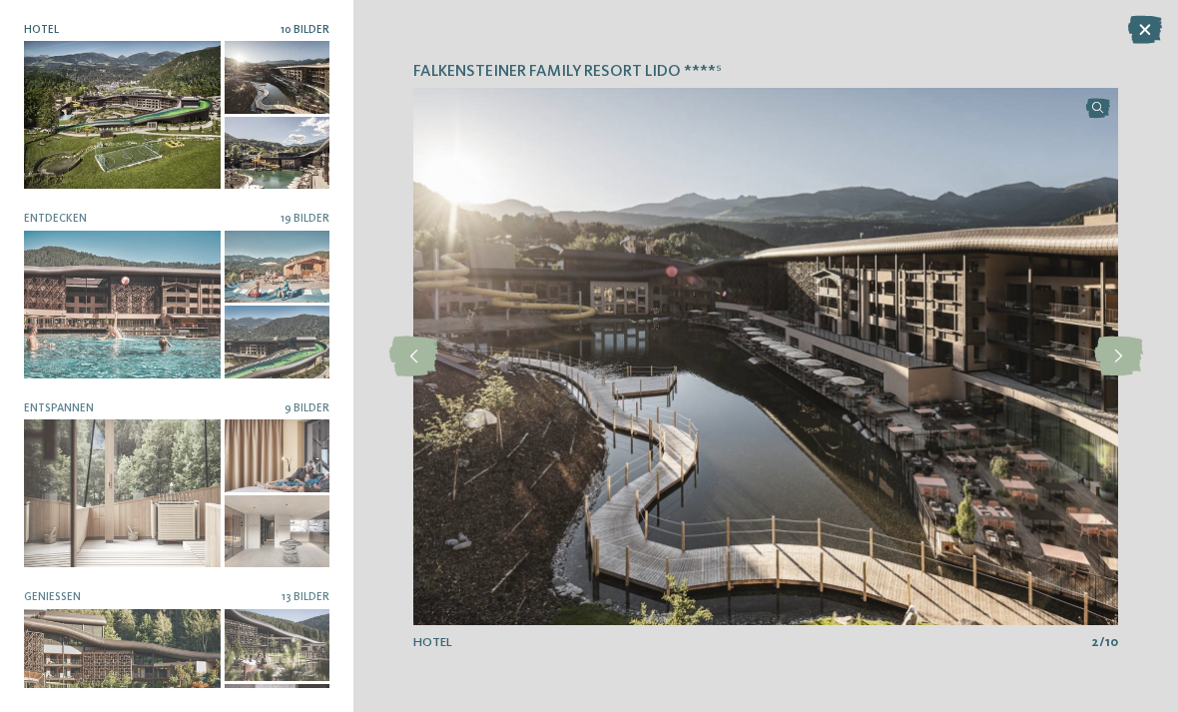
click at [116, 288] on div at bounding box center [122, 305] width 197 height 148
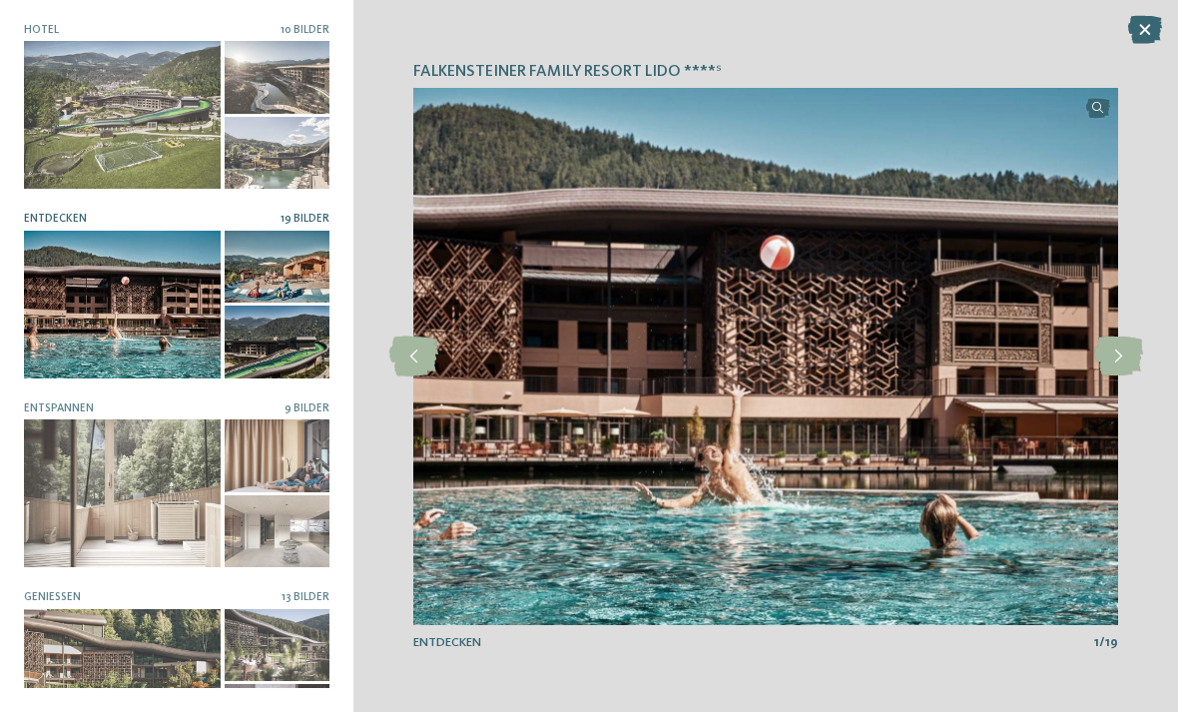
click at [1114, 365] on icon at bounding box center [1118, 357] width 49 height 40
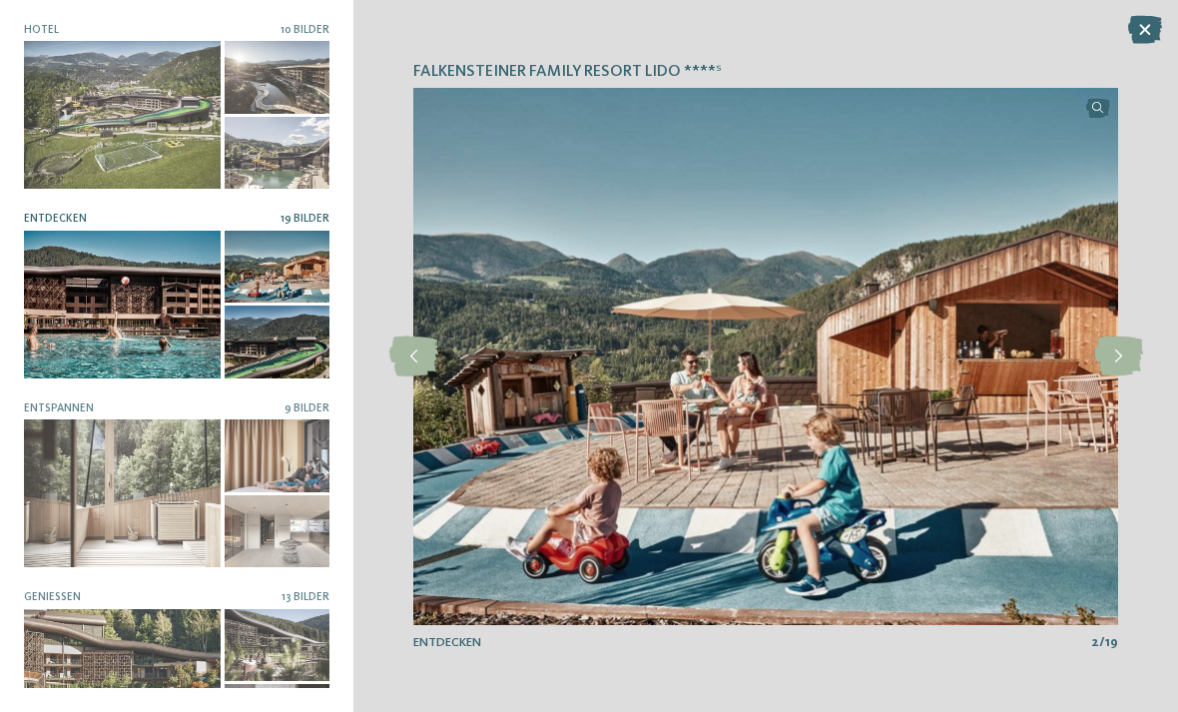
click at [1113, 362] on icon at bounding box center [1118, 357] width 49 height 40
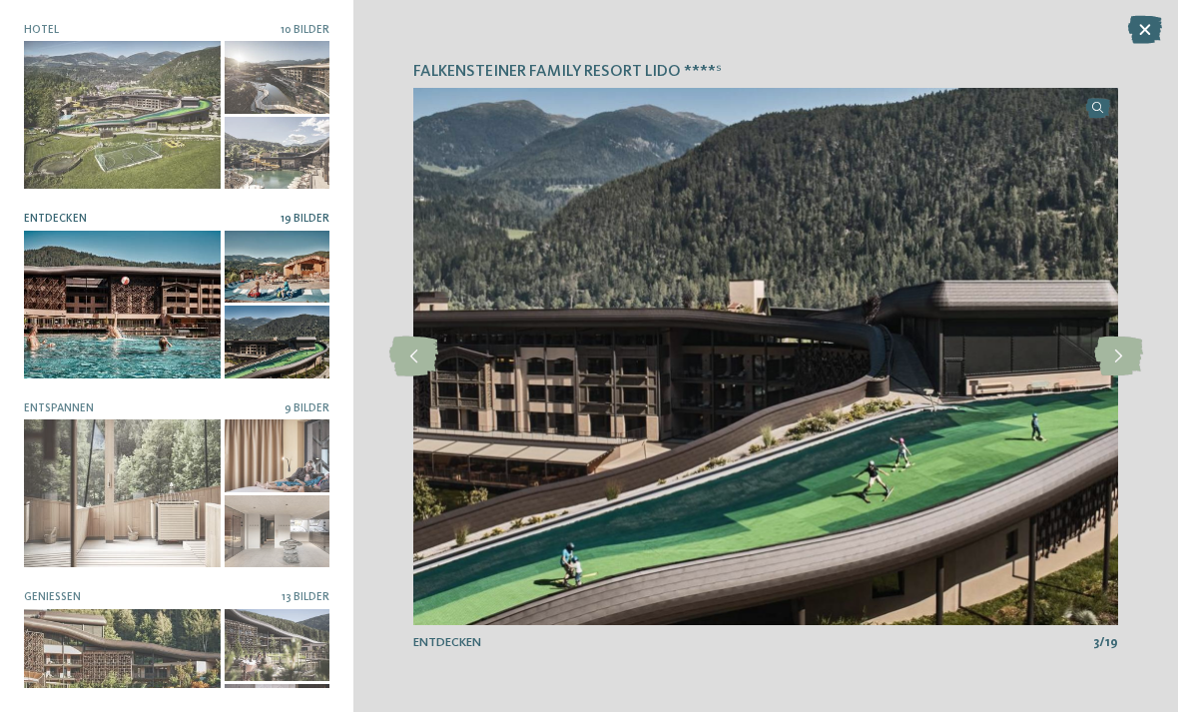
click at [1127, 354] on icon at bounding box center [1118, 357] width 49 height 40
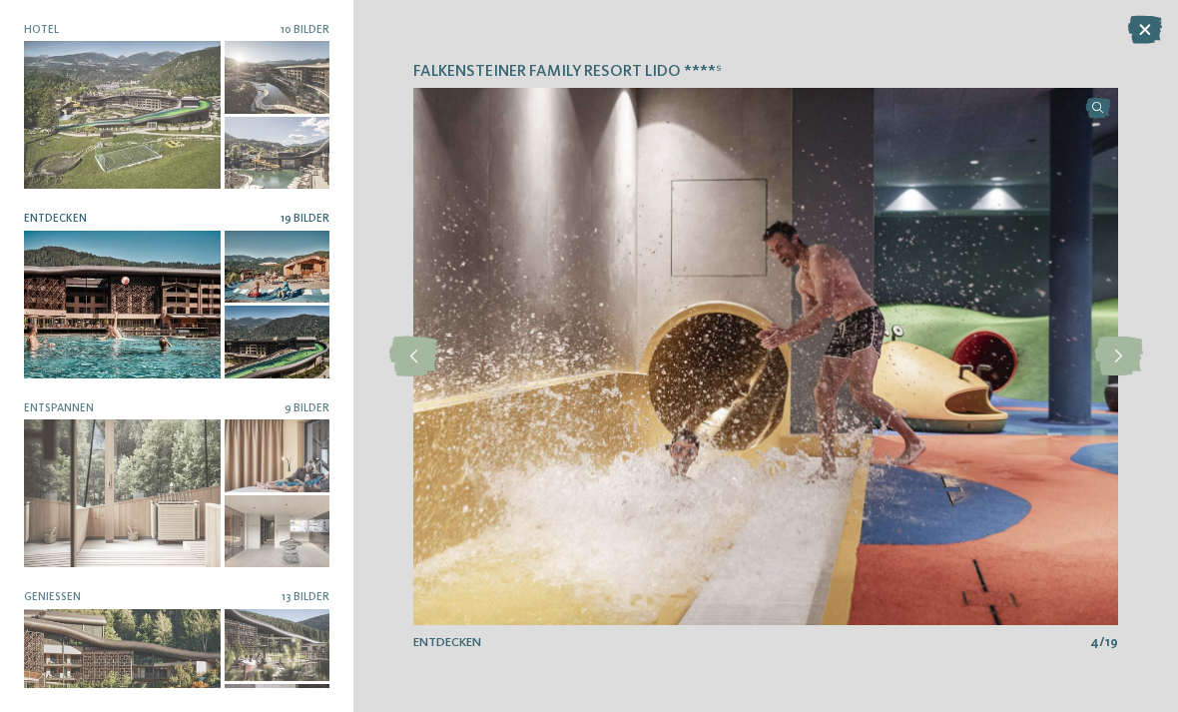
click at [1118, 356] on icon at bounding box center [1118, 357] width 49 height 40
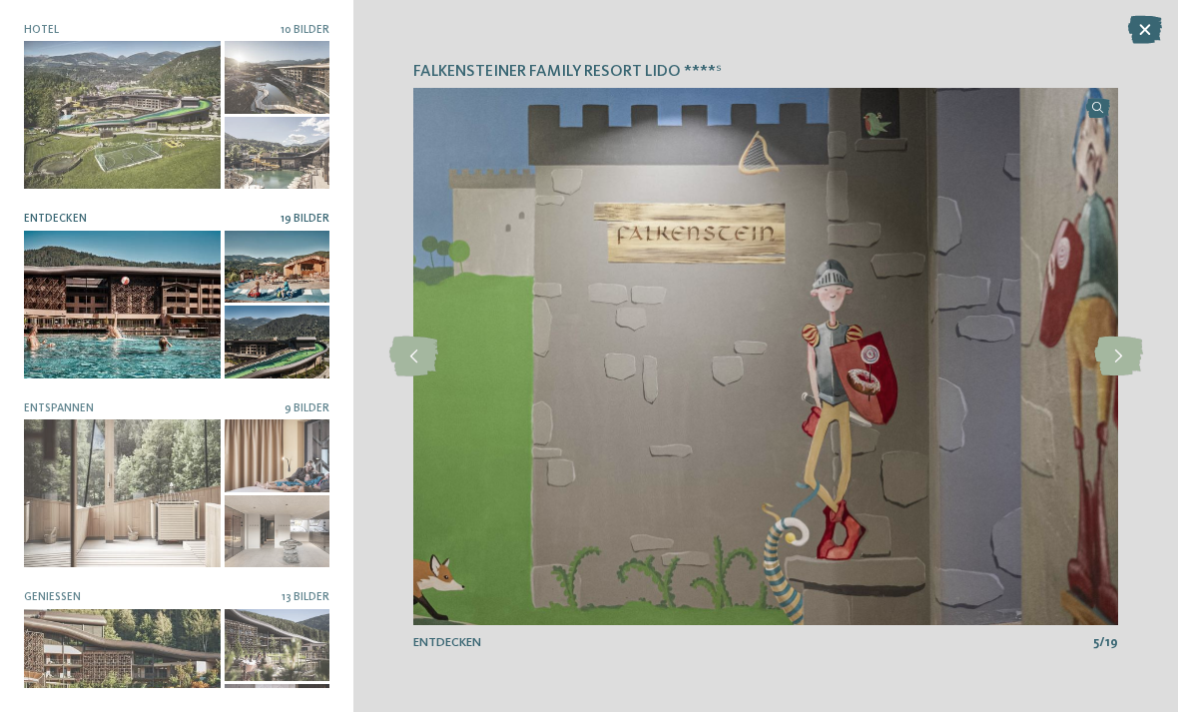
click at [1122, 358] on icon at bounding box center [1118, 357] width 49 height 40
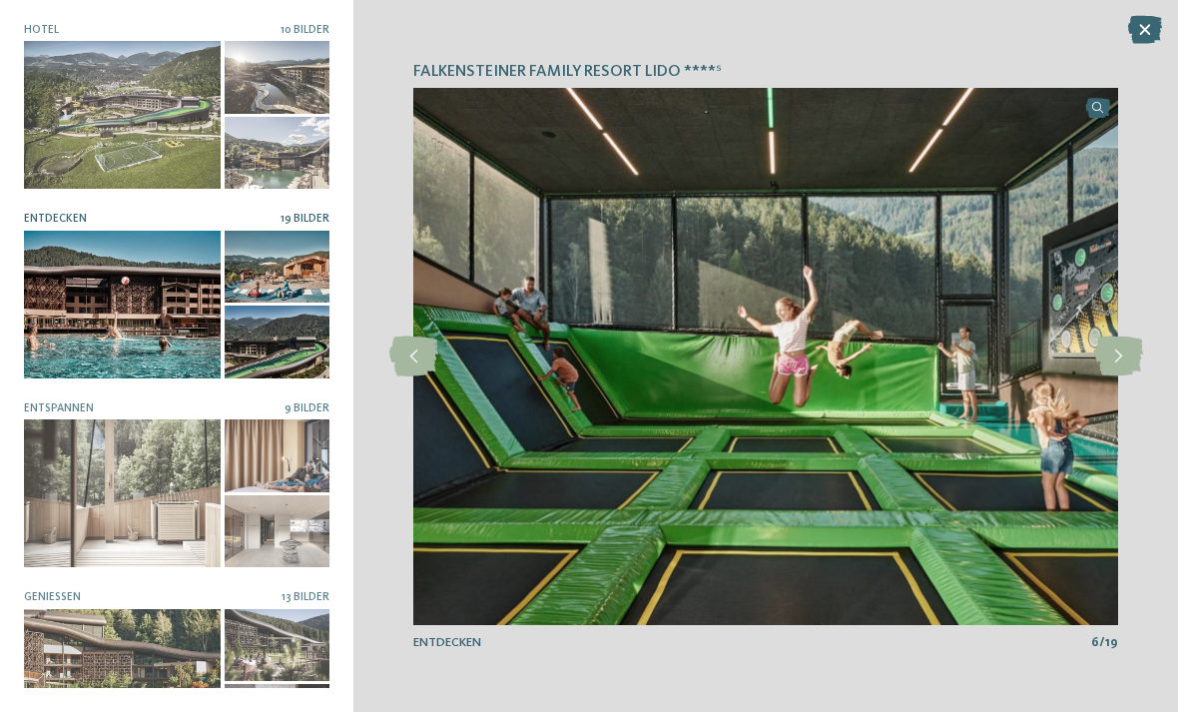
click at [1123, 356] on icon at bounding box center [1118, 357] width 49 height 40
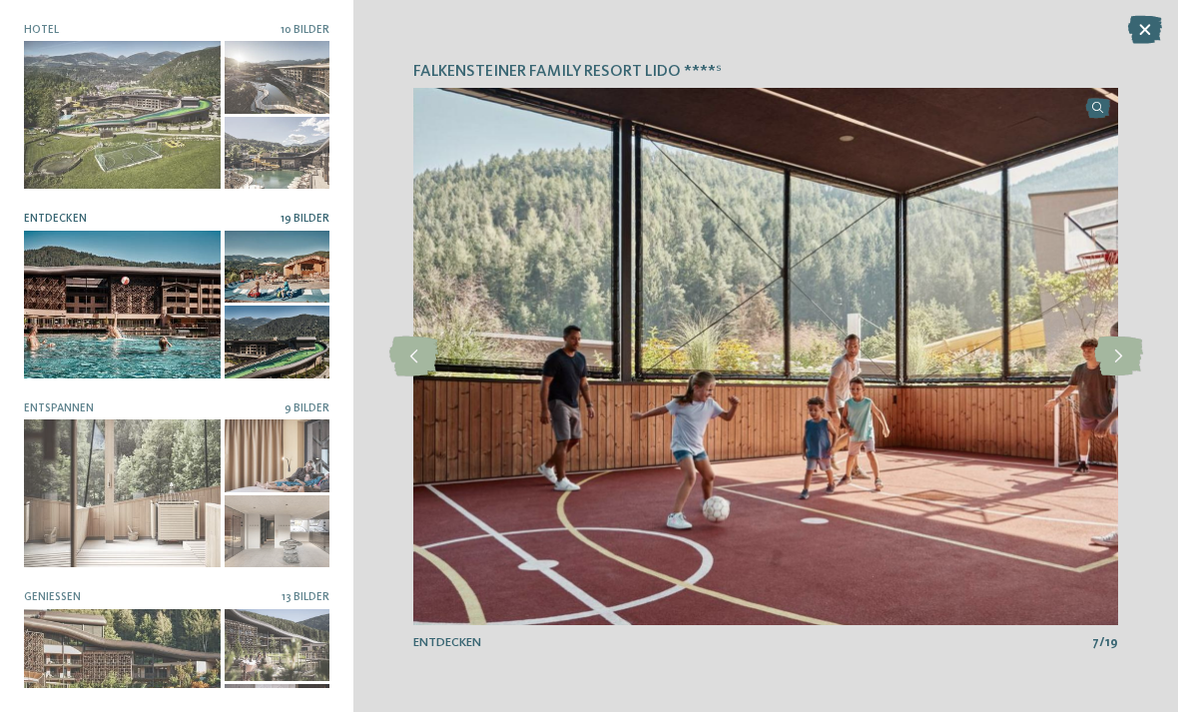
click at [1124, 356] on icon at bounding box center [1118, 357] width 49 height 40
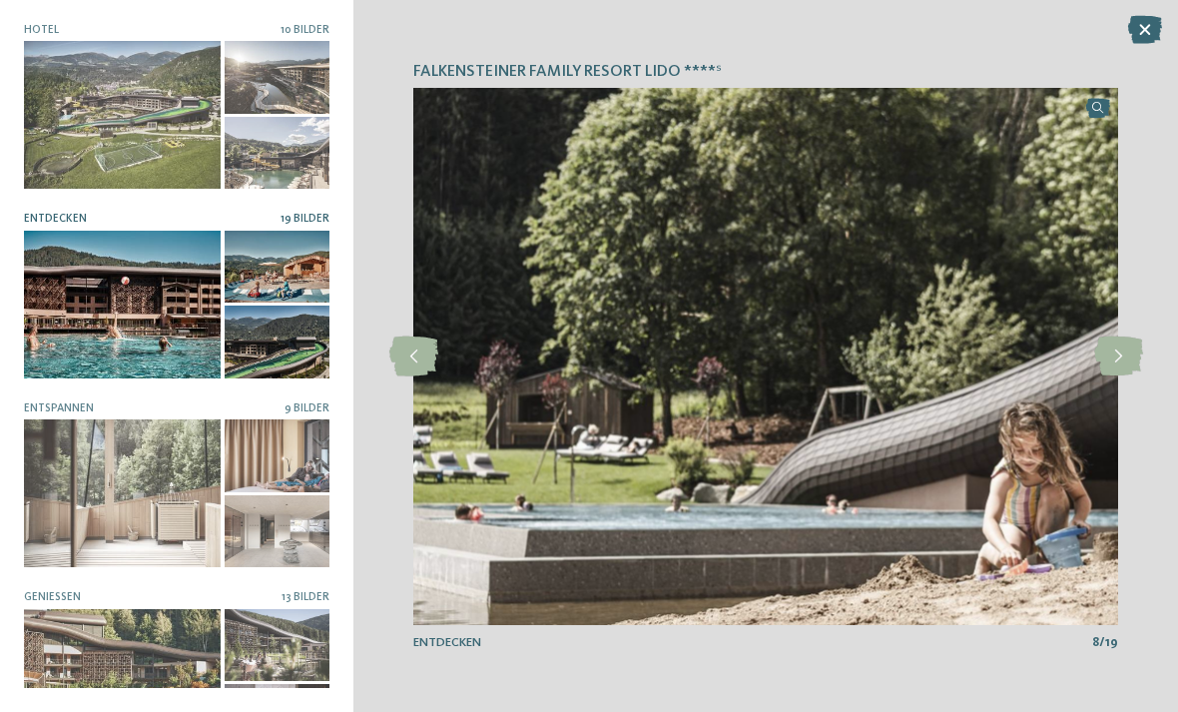
click at [1115, 353] on icon at bounding box center [1118, 357] width 49 height 40
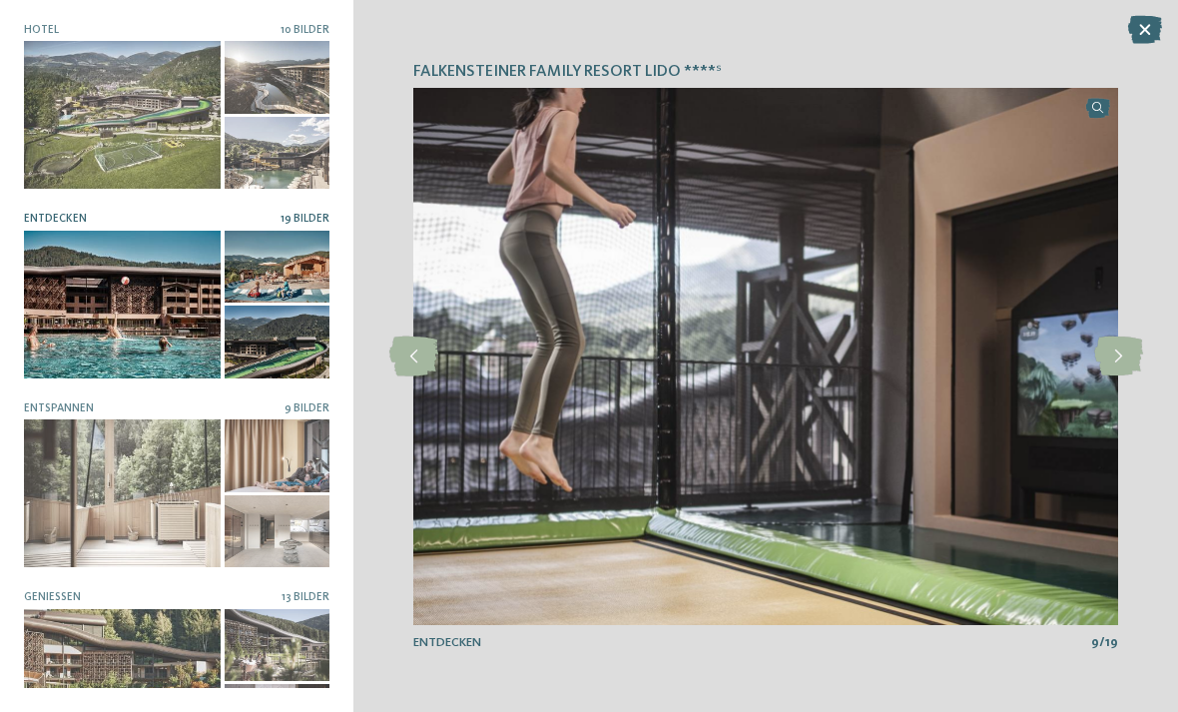
click at [1117, 365] on icon at bounding box center [1118, 357] width 49 height 40
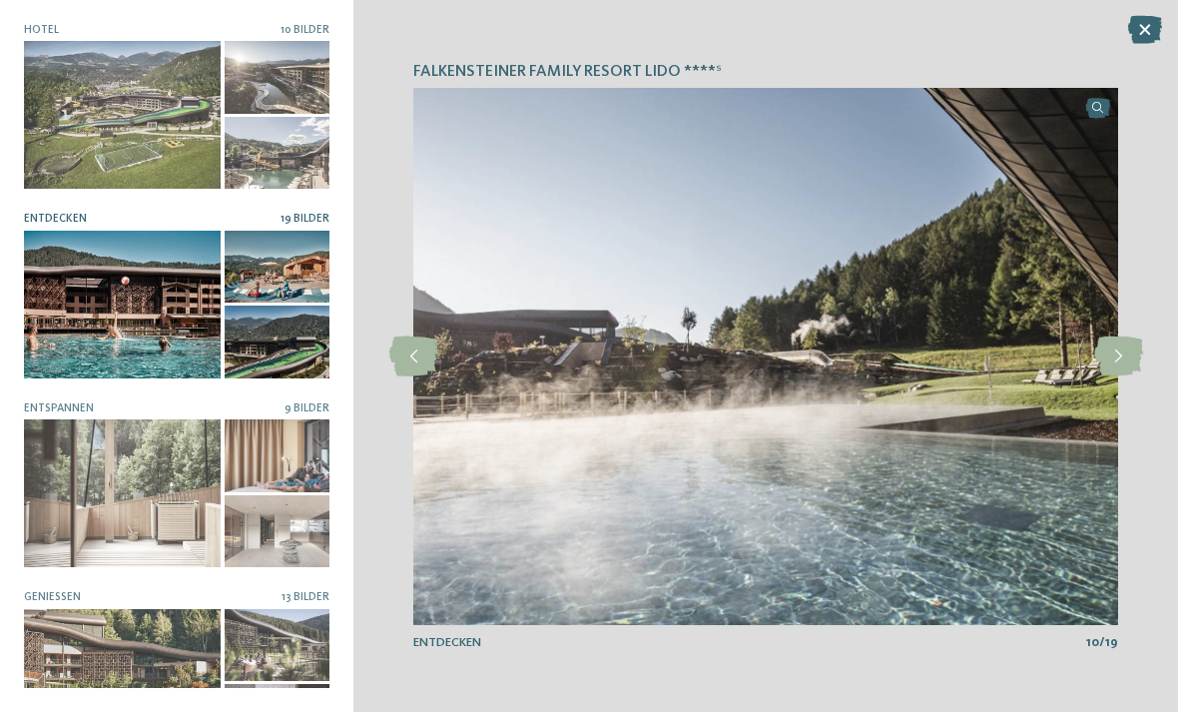
click at [1119, 354] on icon at bounding box center [1118, 357] width 49 height 40
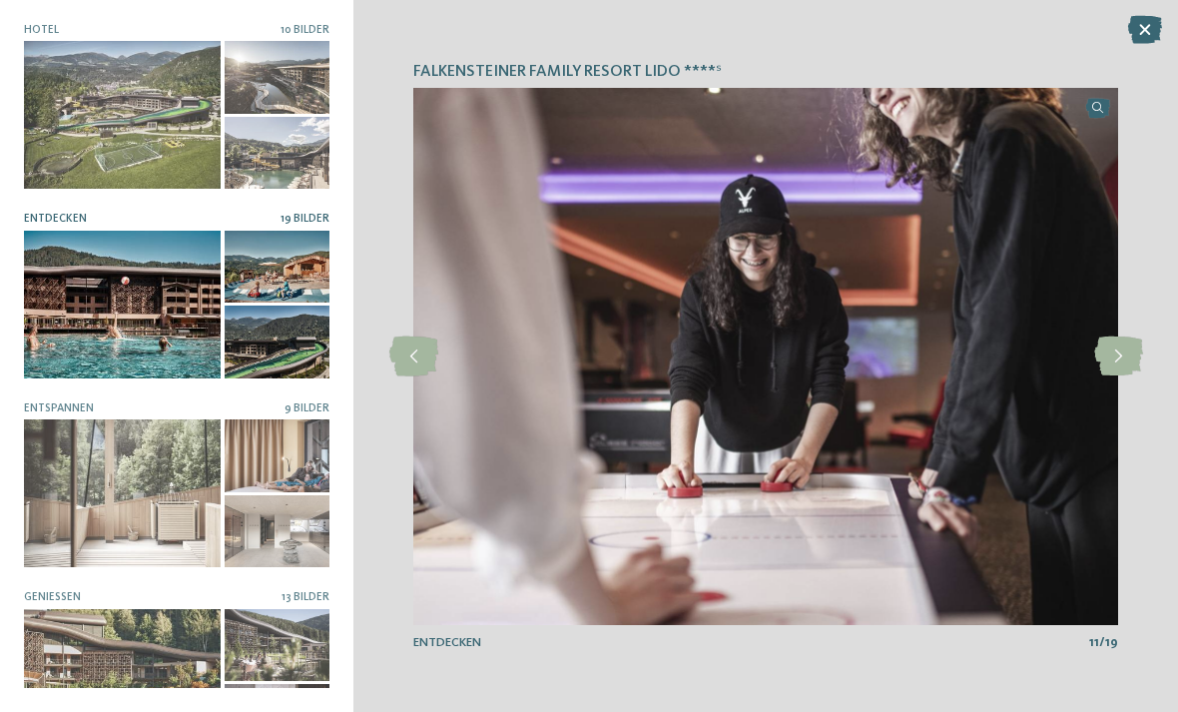
click at [1122, 362] on icon at bounding box center [1118, 357] width 49 height 40
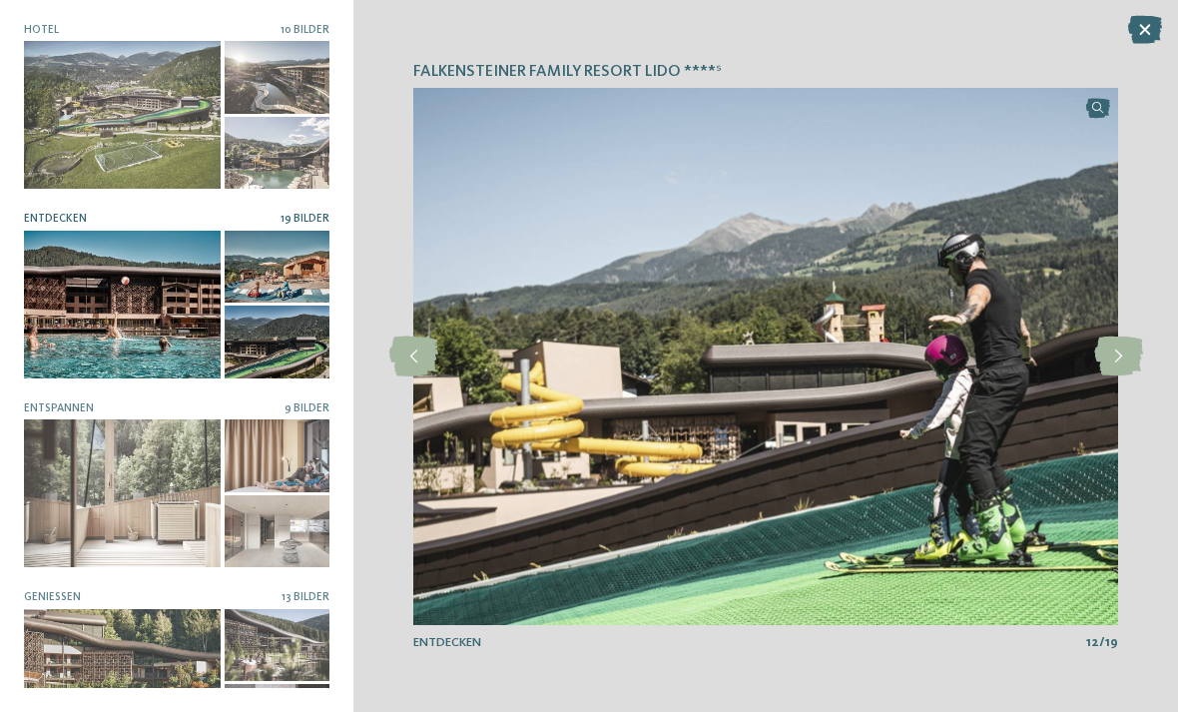
click at [1120, 351] on icon at bounding box center [1118, 357] width 49 height 40
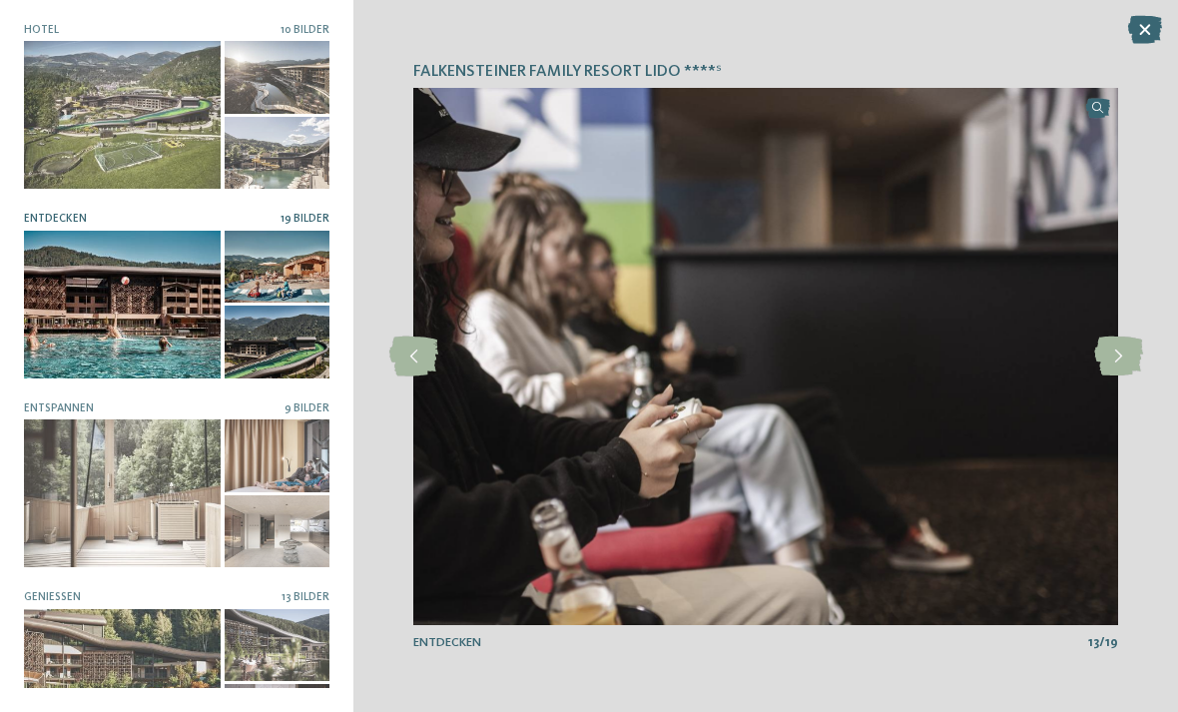
click at [1118, 362] on icon at bounding box center [1118, 357] width 49 height 40
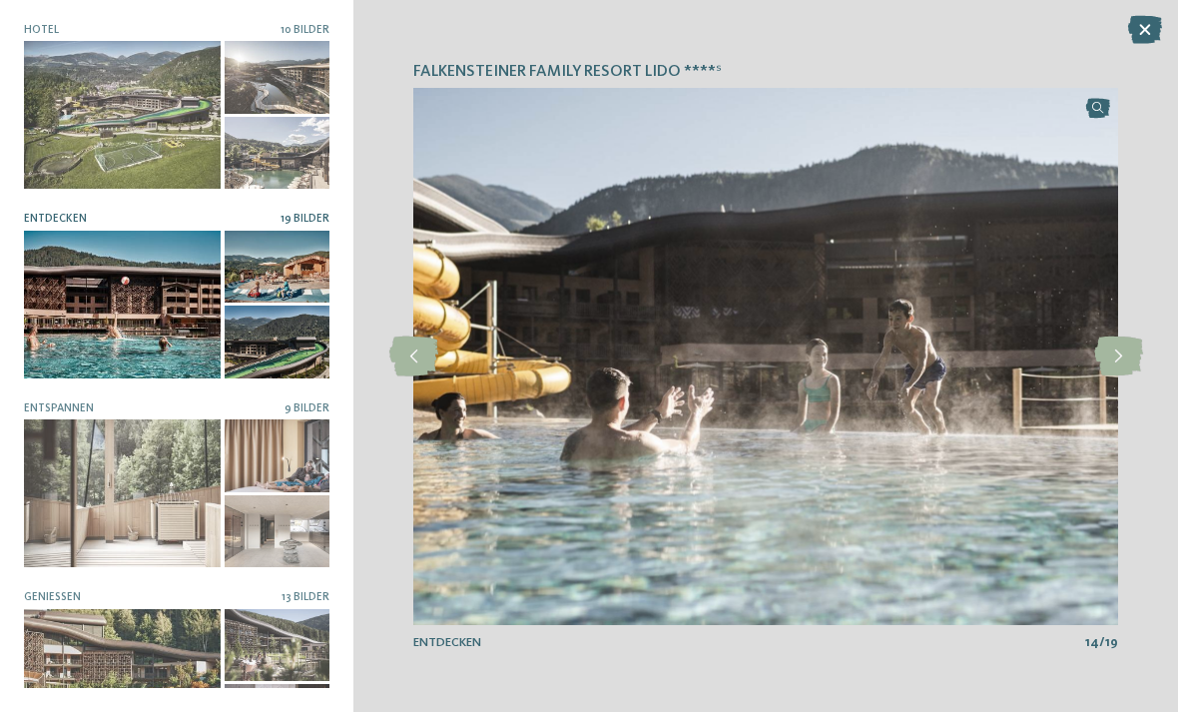
click at [1118, 358] on icon at bounding box center [1118, 357] width 49 height 40
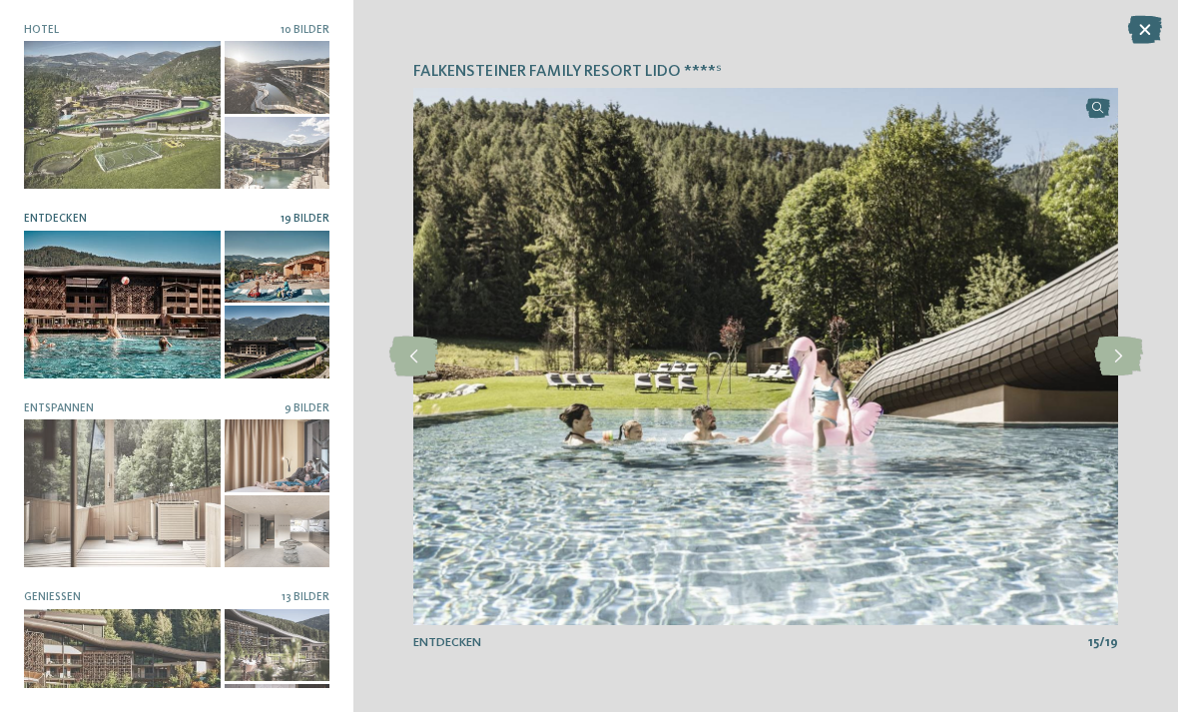
click at [1117, 353] on icon at bounding box center [1118, 357] width 49 height 40
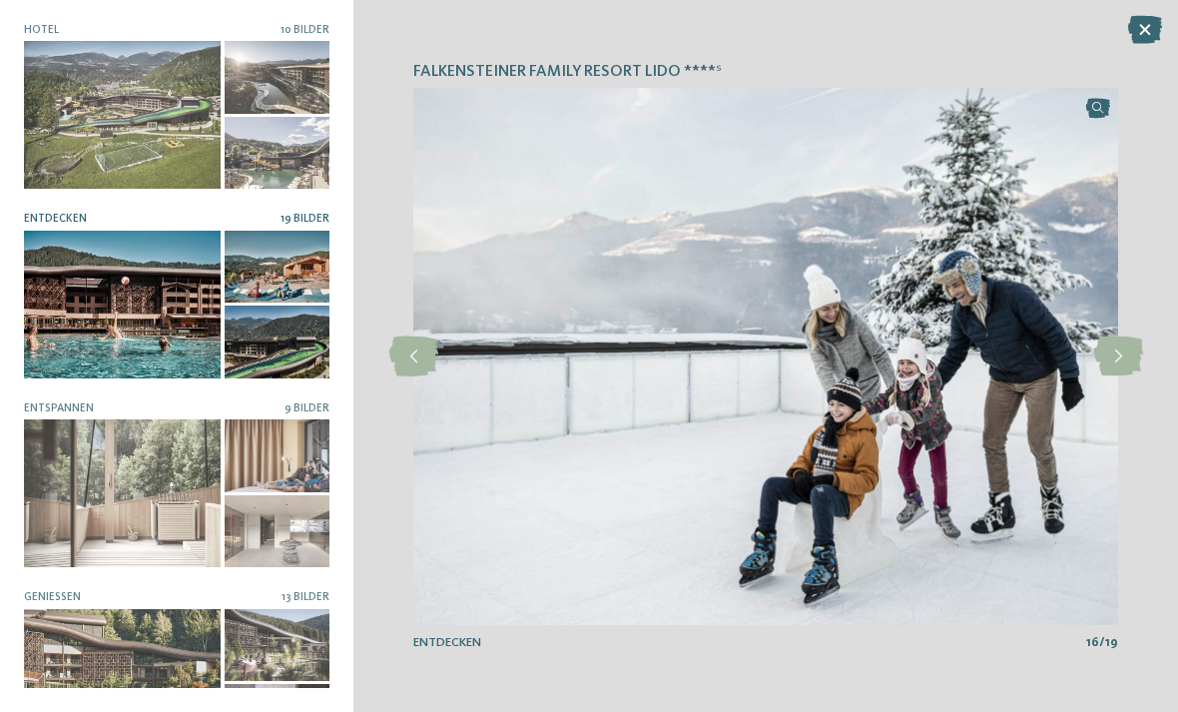
click at [1113, 352] on icon at bounding box center [1118, 357] width 49 height 40
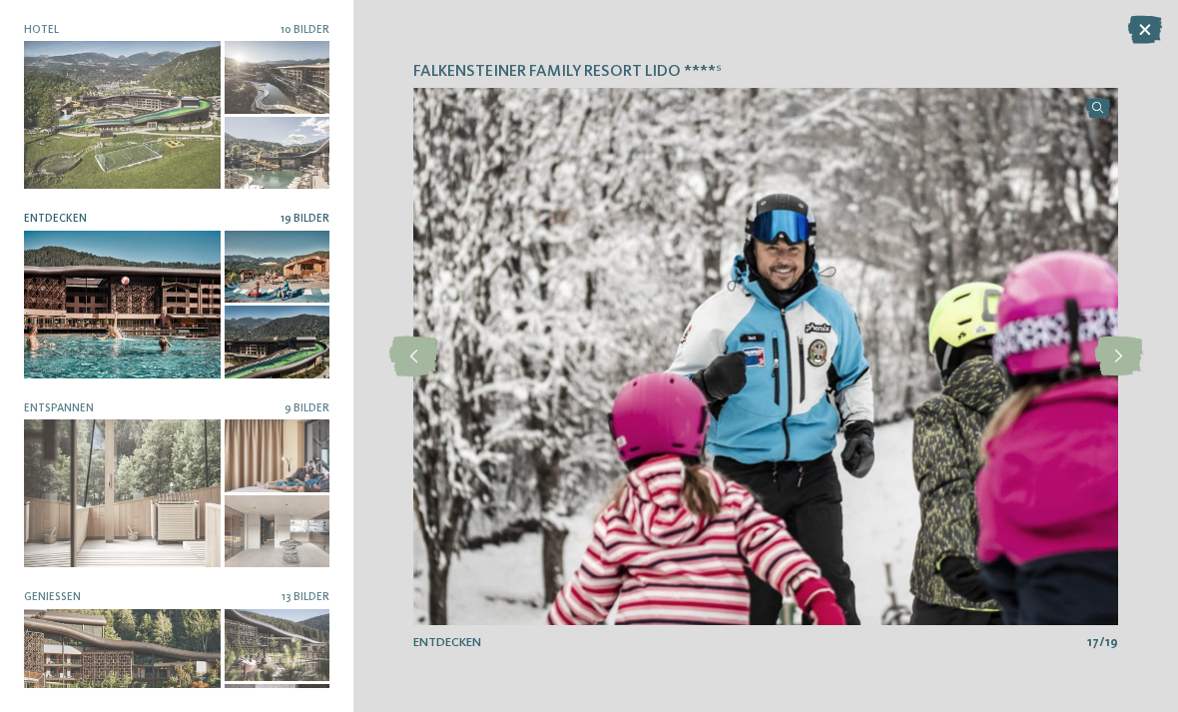
click at [1117, 352] on icon at bounding box center [1118, 357] width 49 height 40
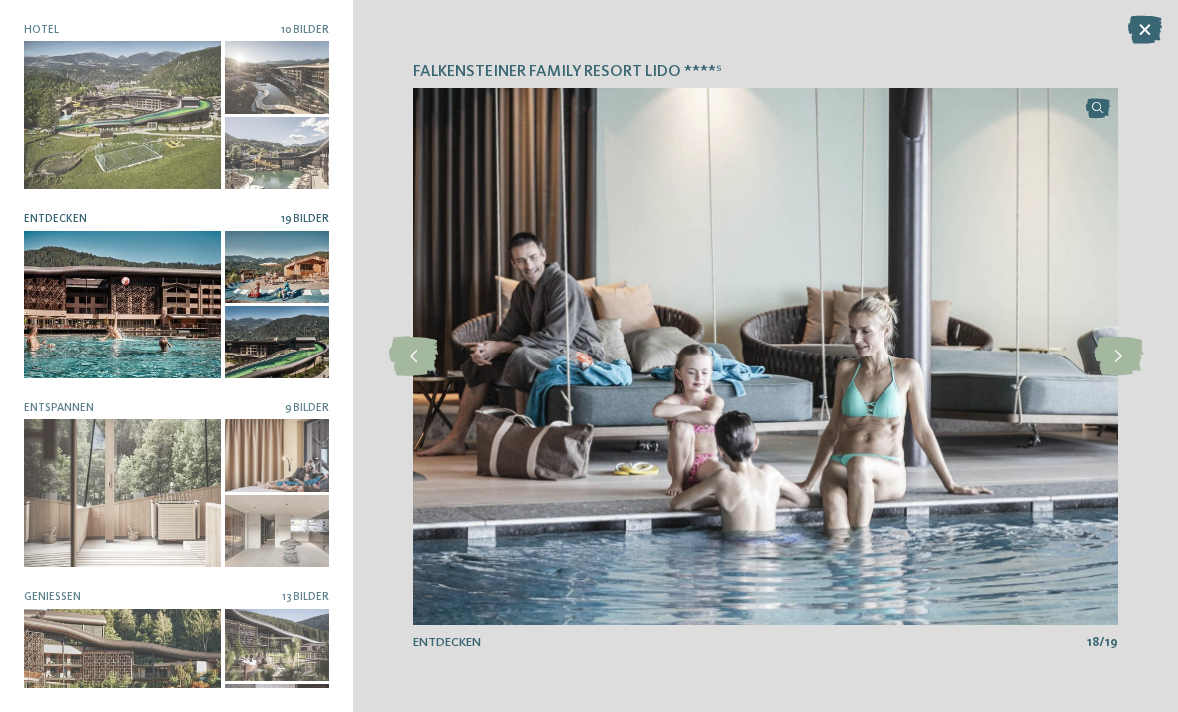
click at [1109, 357] on icon at bounding box center [1118, 357] width 49 height 40
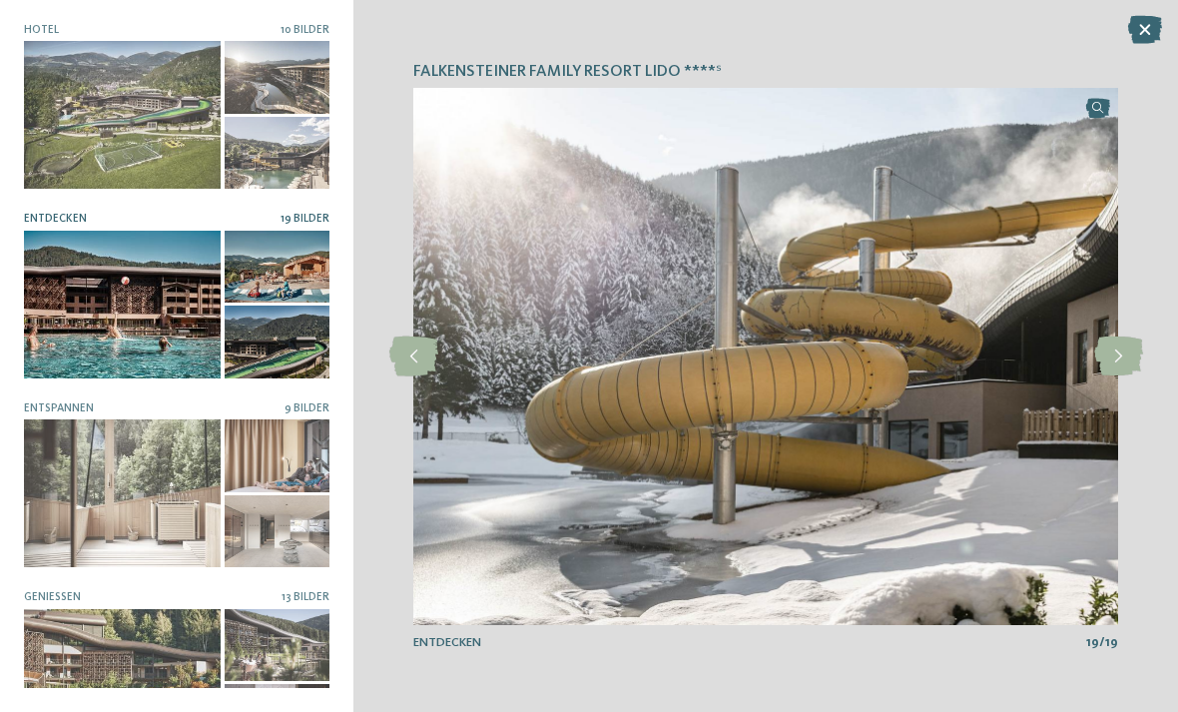
click at [1115, 356] on icon at bounding box center [1118, 357] width 49 height 40
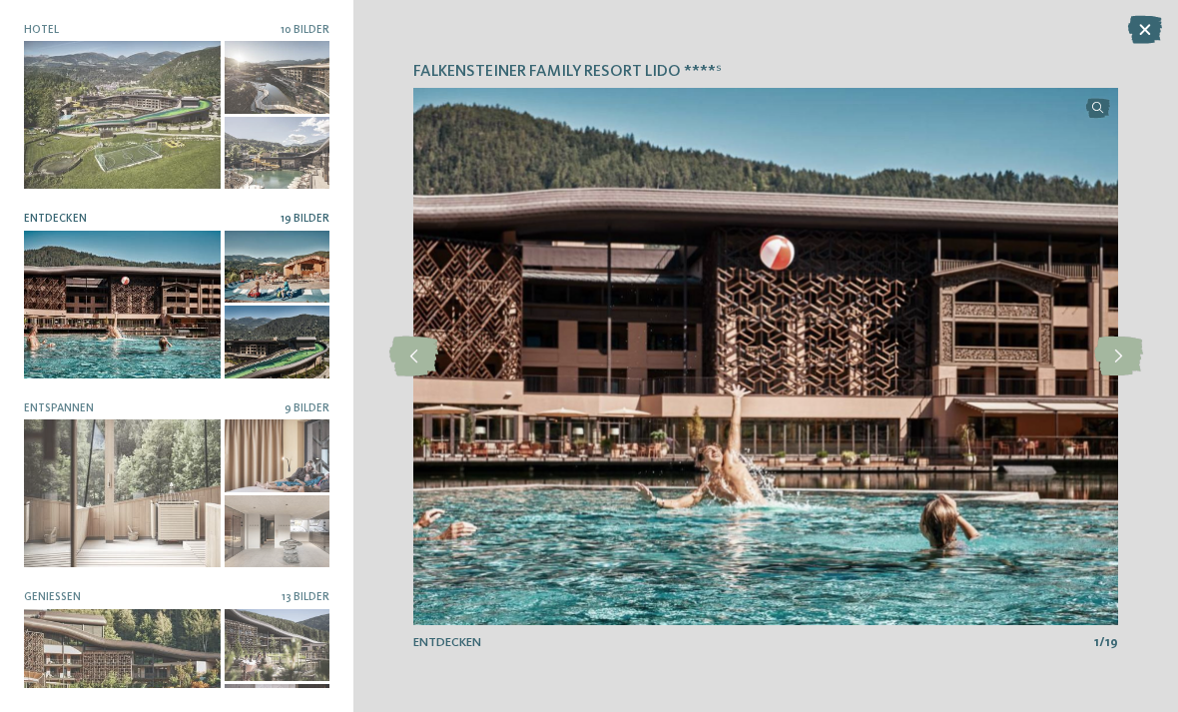
click at [1124, 364] on icon at bounding box center [1118, 357] width 49 height 40
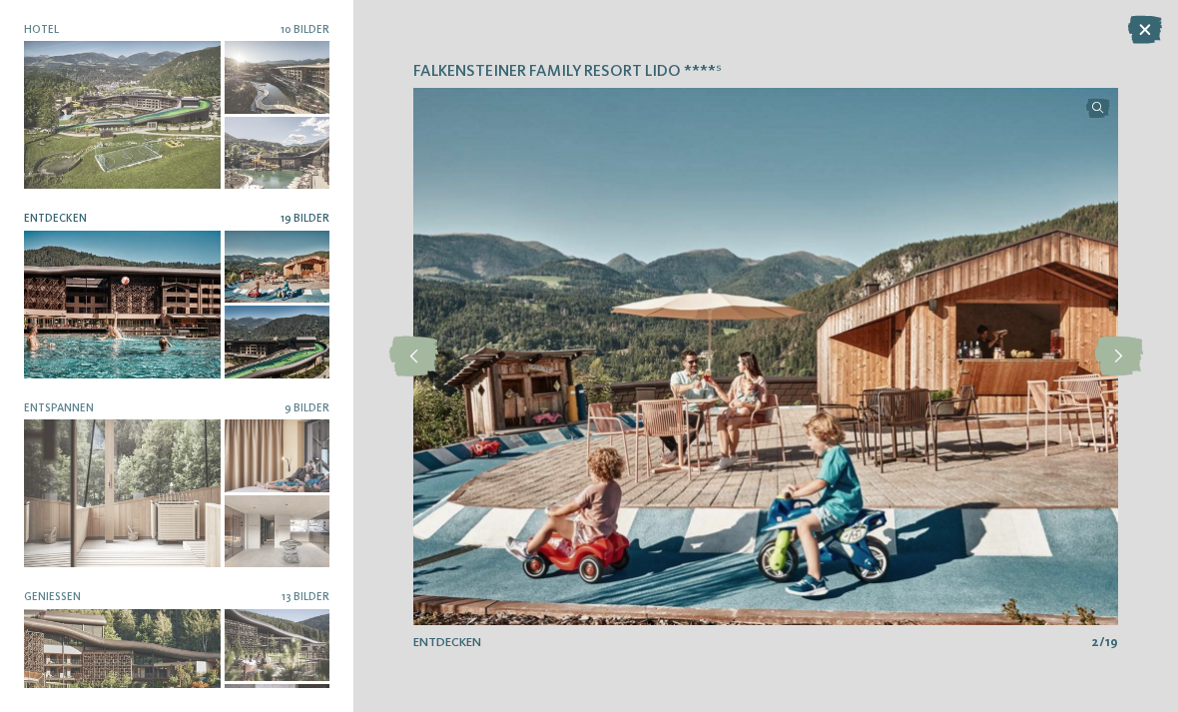
click at [134, 502] on div at bounding box center [122, 493] width 197 height 148
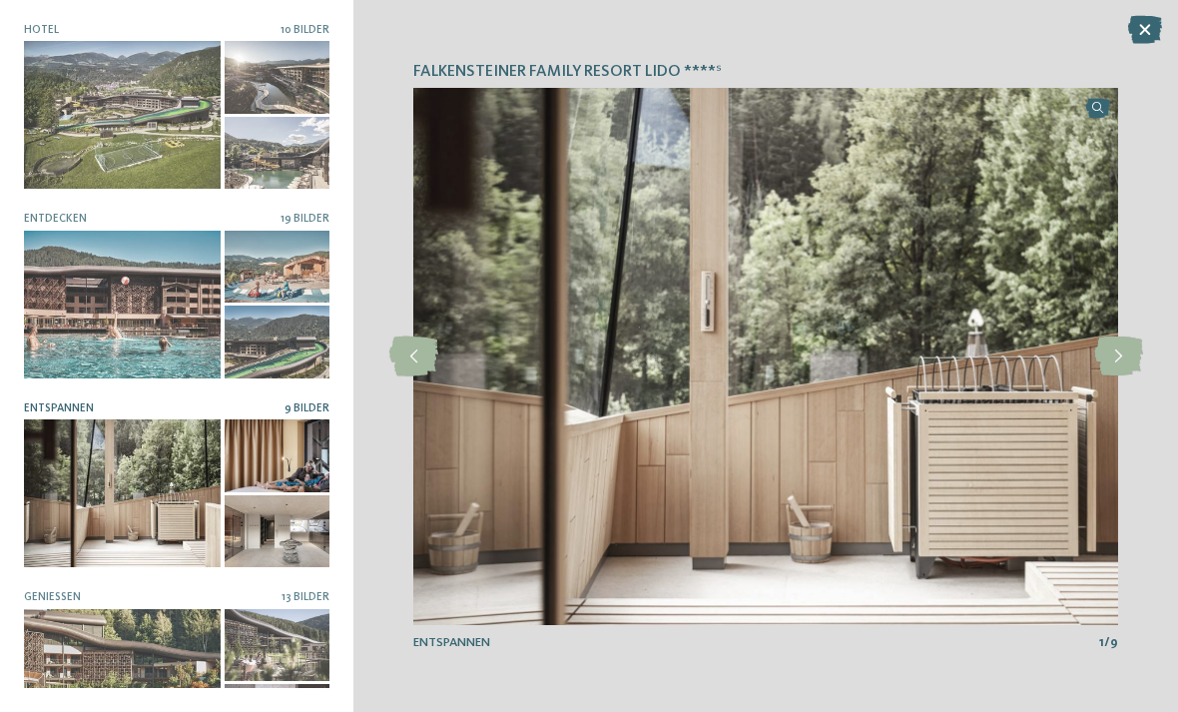
click at [1125, 358] on icon at bounding box center [1118, 357] width 49 height 40
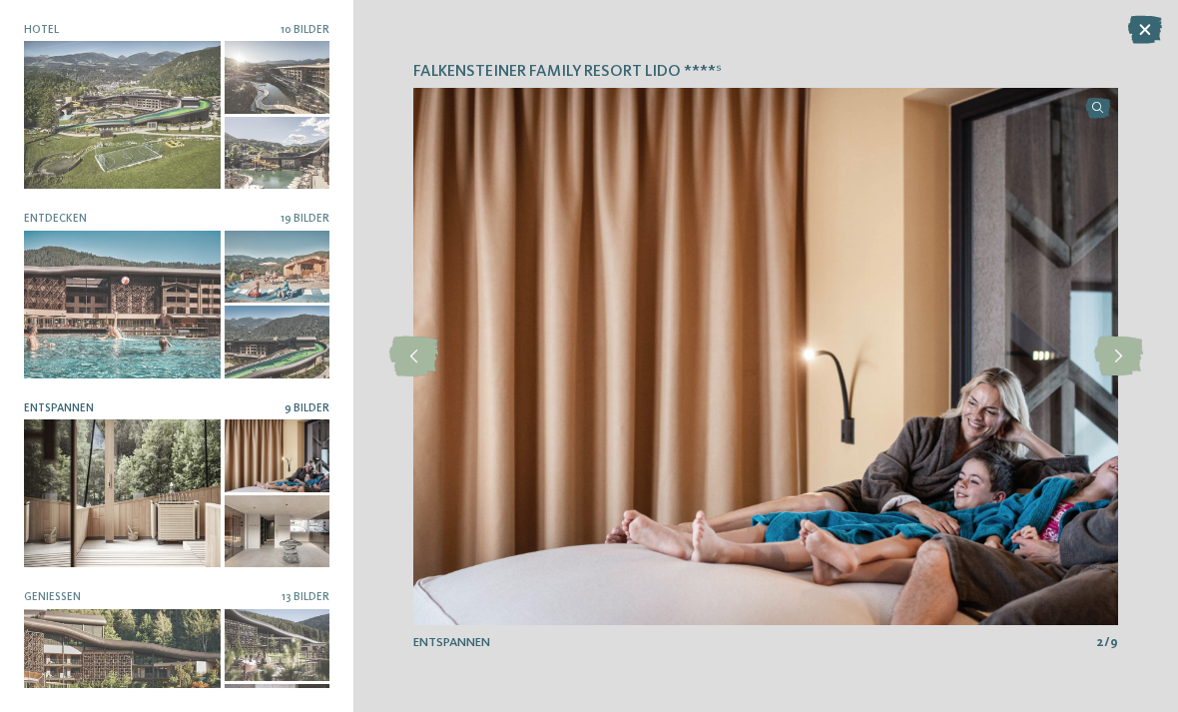
click at [1121, 361] on icon at bounding box center [1118, 357] width 49 height 40
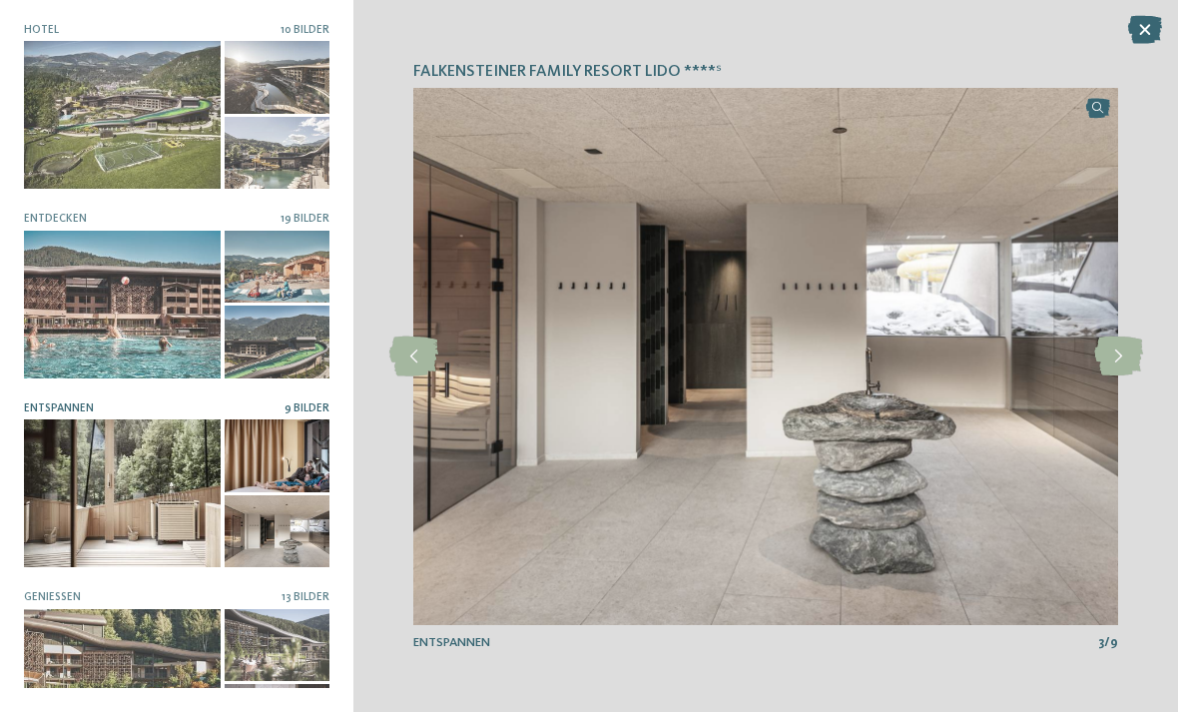
click at [1114, 372] on icon at bounding box center [1118, 357] width 49 height 40
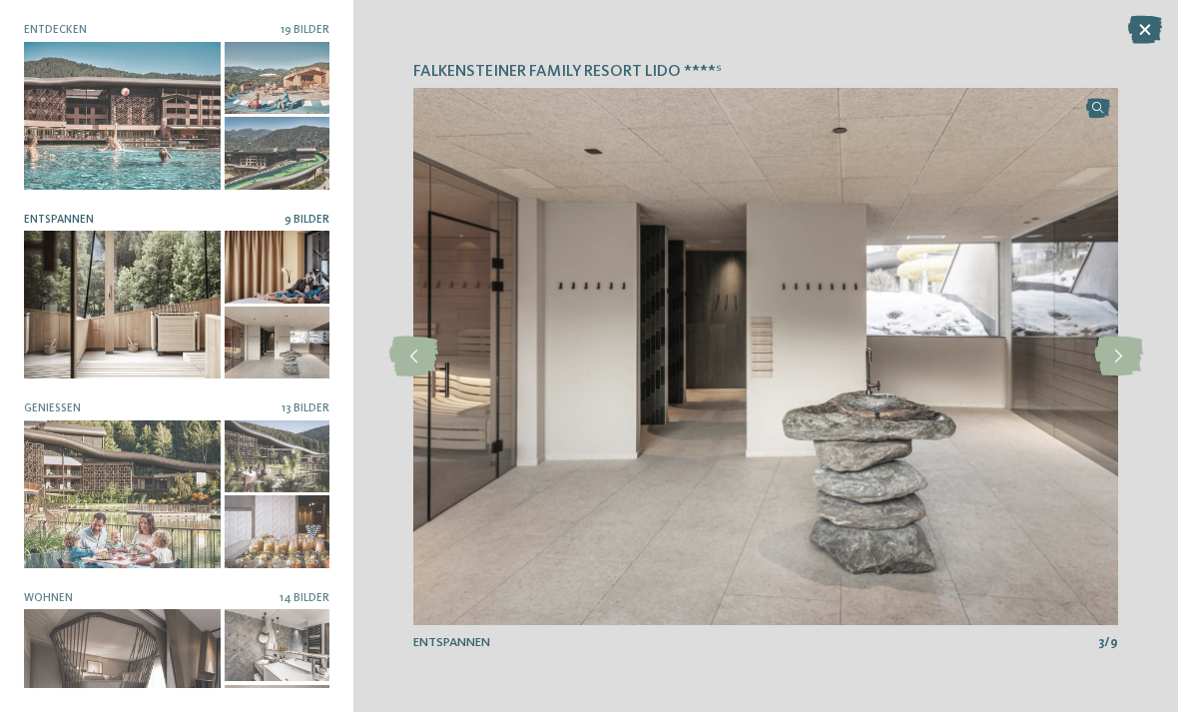
scroll to position [190, 0]
click at [130, 473] on div at bounding box center [122, 493] width 197 height 148
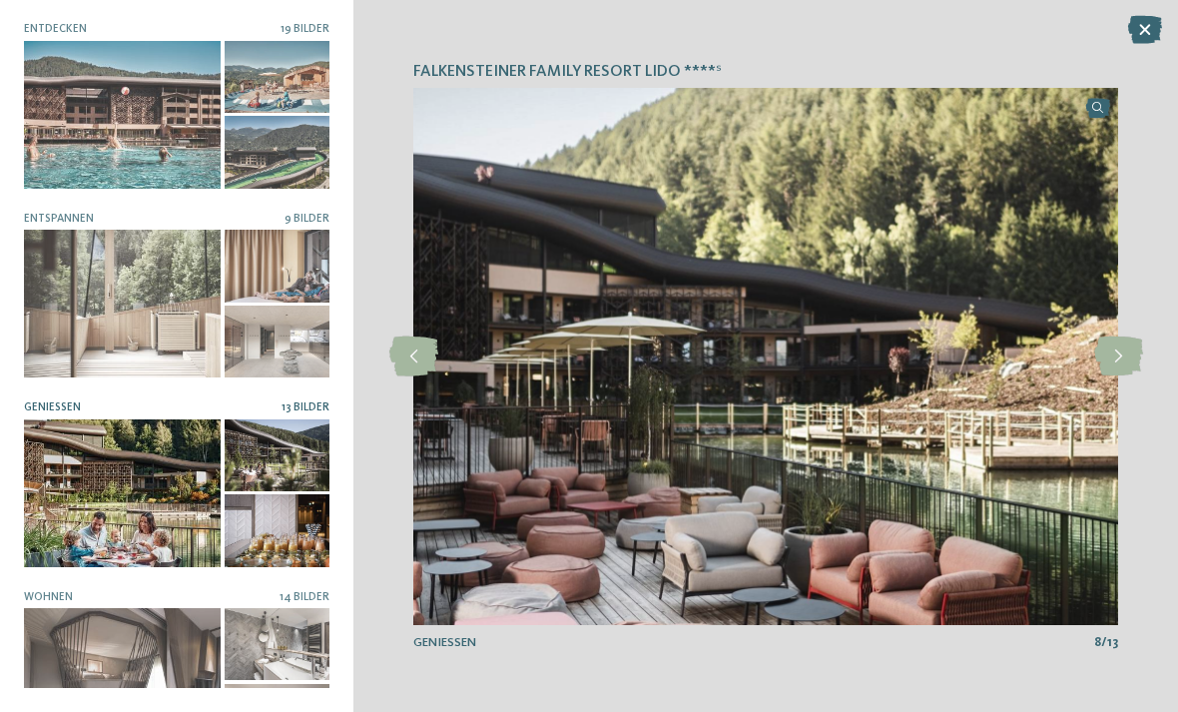
click at [1124, 356] on icon at bounding box center [1118, 357] width 49 height 40
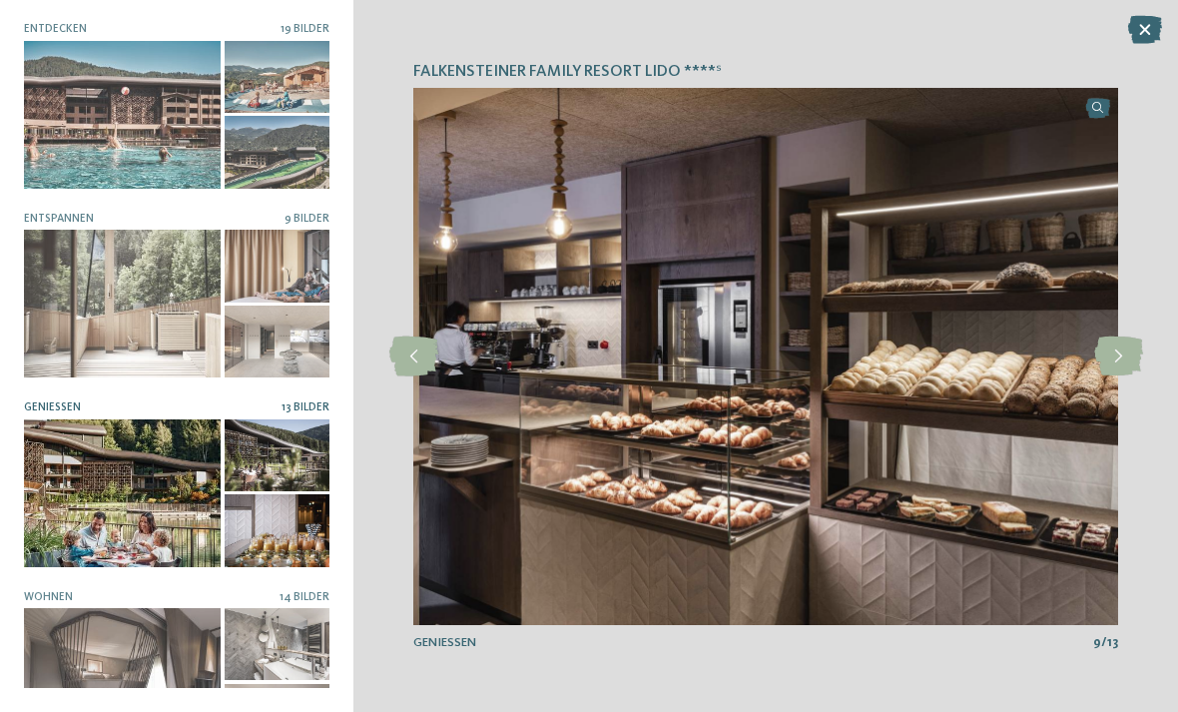
click at [1124, 356] on icon at bounding box center [1118, 357] width 49 height 40
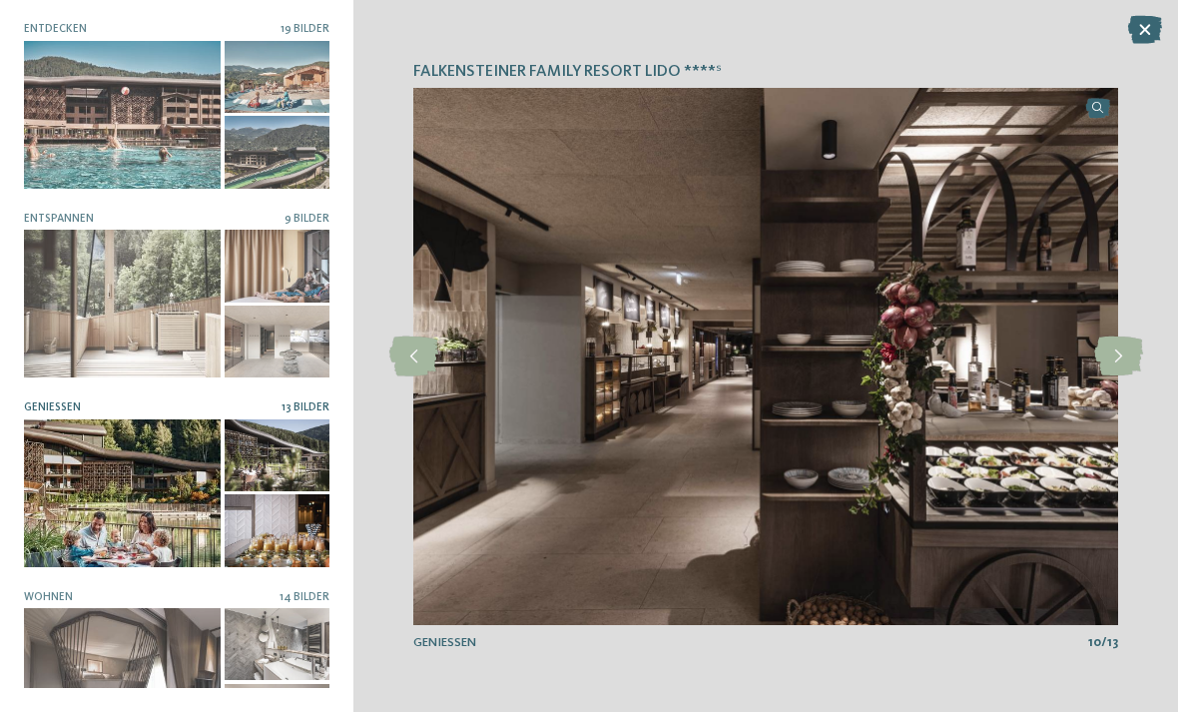
click at [1112, 358] on icon at bounding box center [1118, 357] width 49 height 40
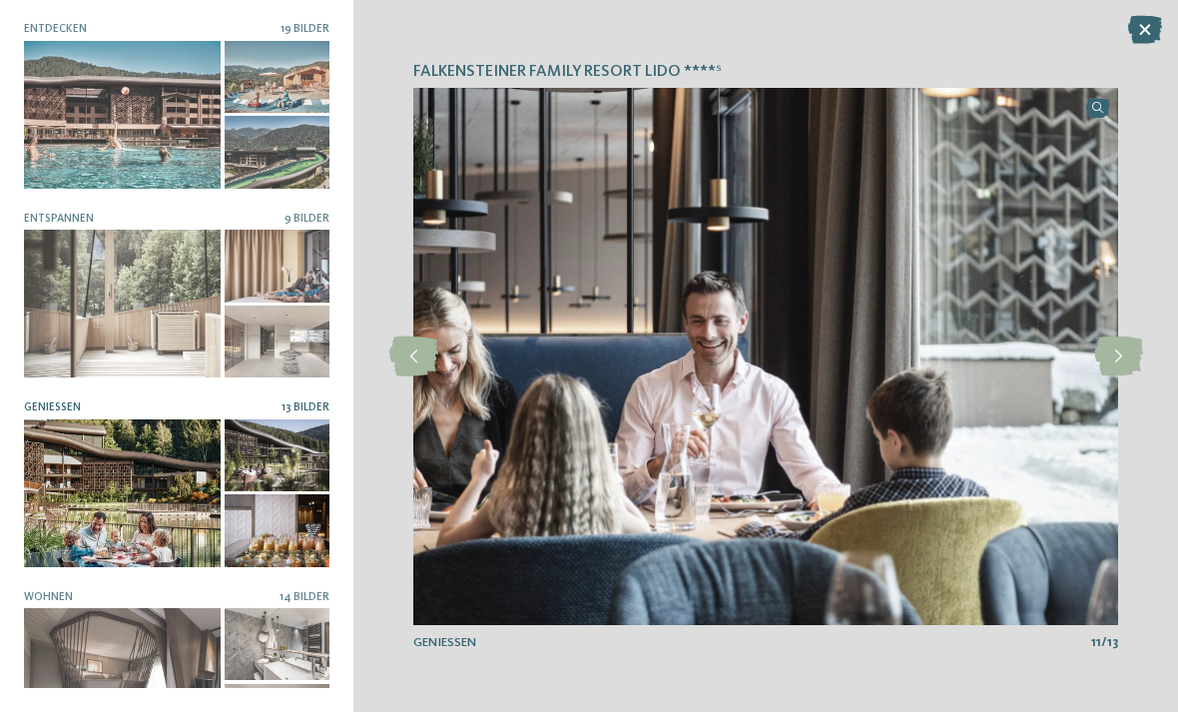
click at [1119, 359] on icon at bounding box center [1118, 357] width 49 height 40
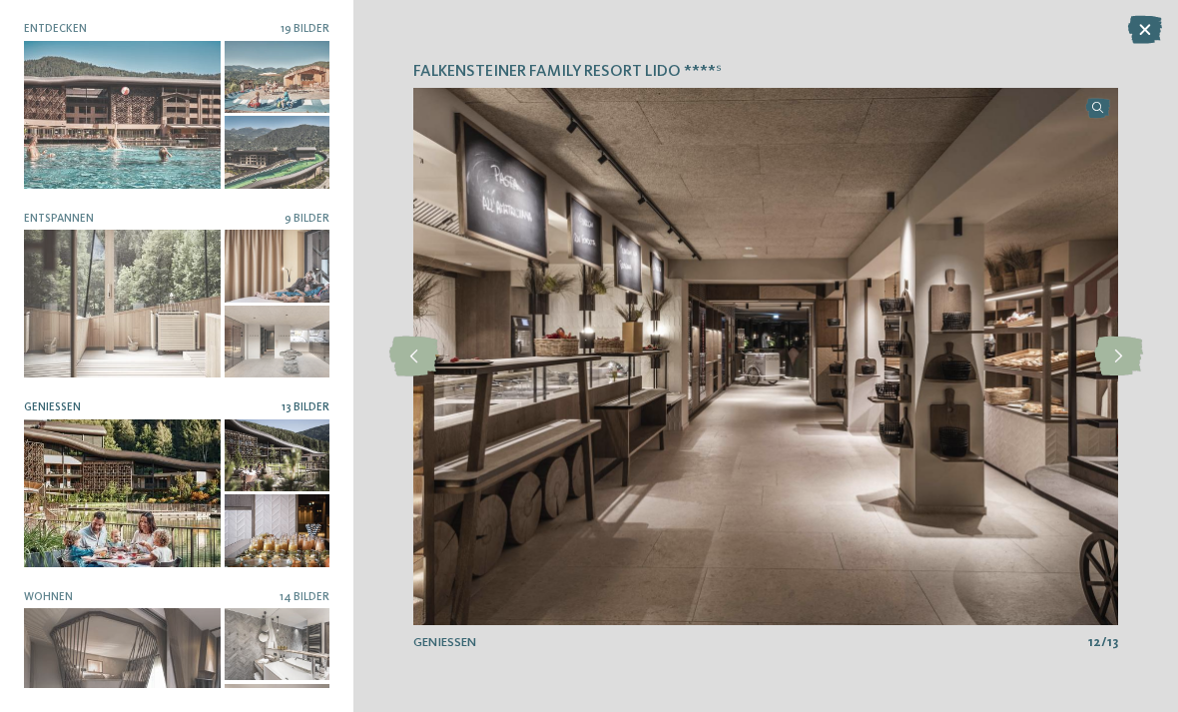
click at [1116, 359] on icon at bounding box center [1118, 357] width 49 height 40
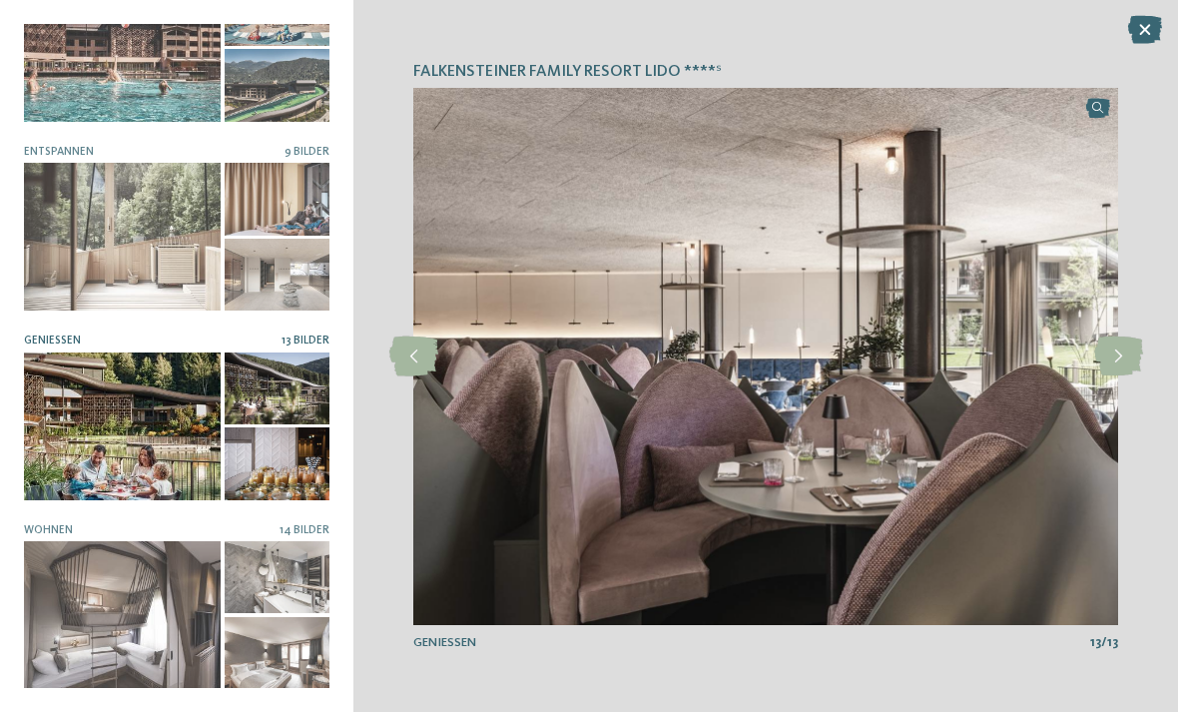
scroll to position [256, 0]
click at [127, 621] on div at bounding box center [122, 616] width 197 height 148
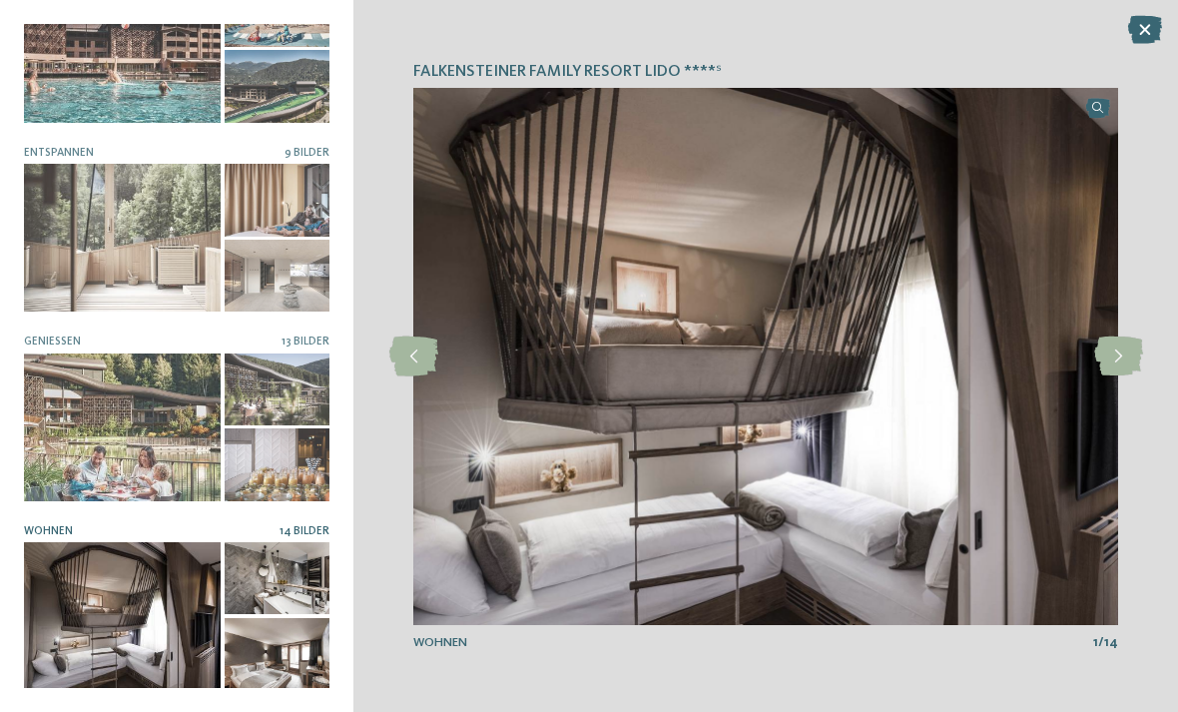
click at [1114, 360] on icon at bounding box center [1118, 357] width 49 height 40
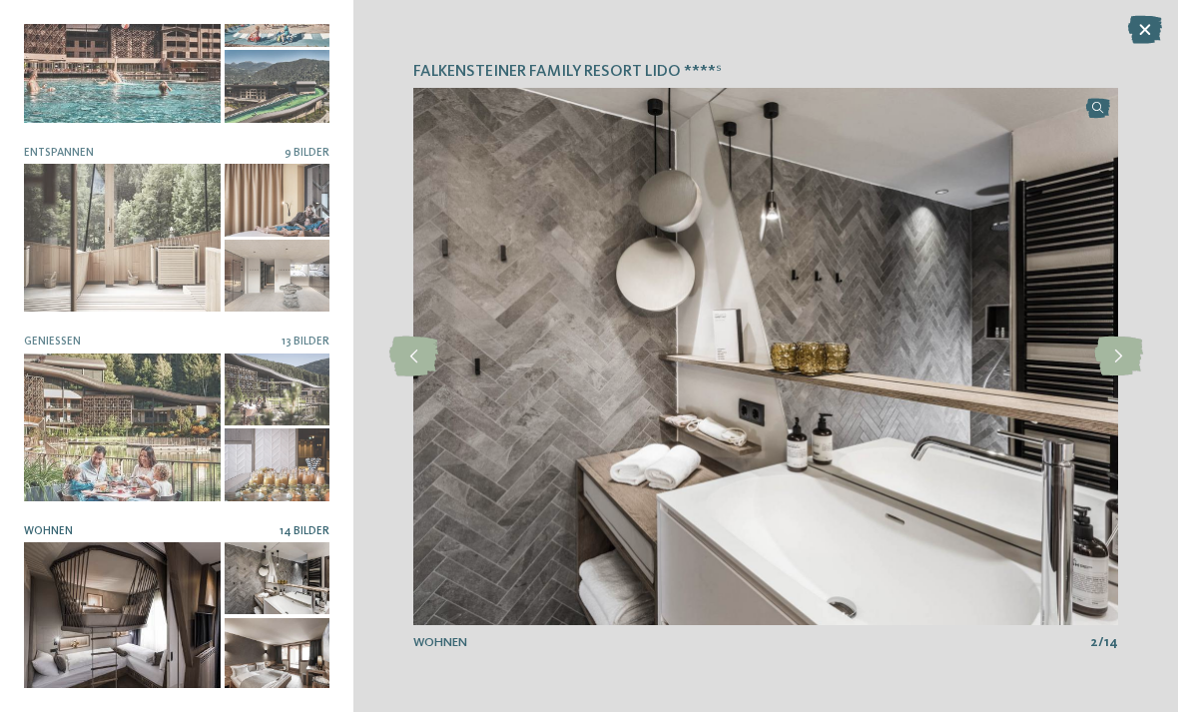
click at [1110, 359] on icon at bounding box center [1118, 357] width 49 height 40
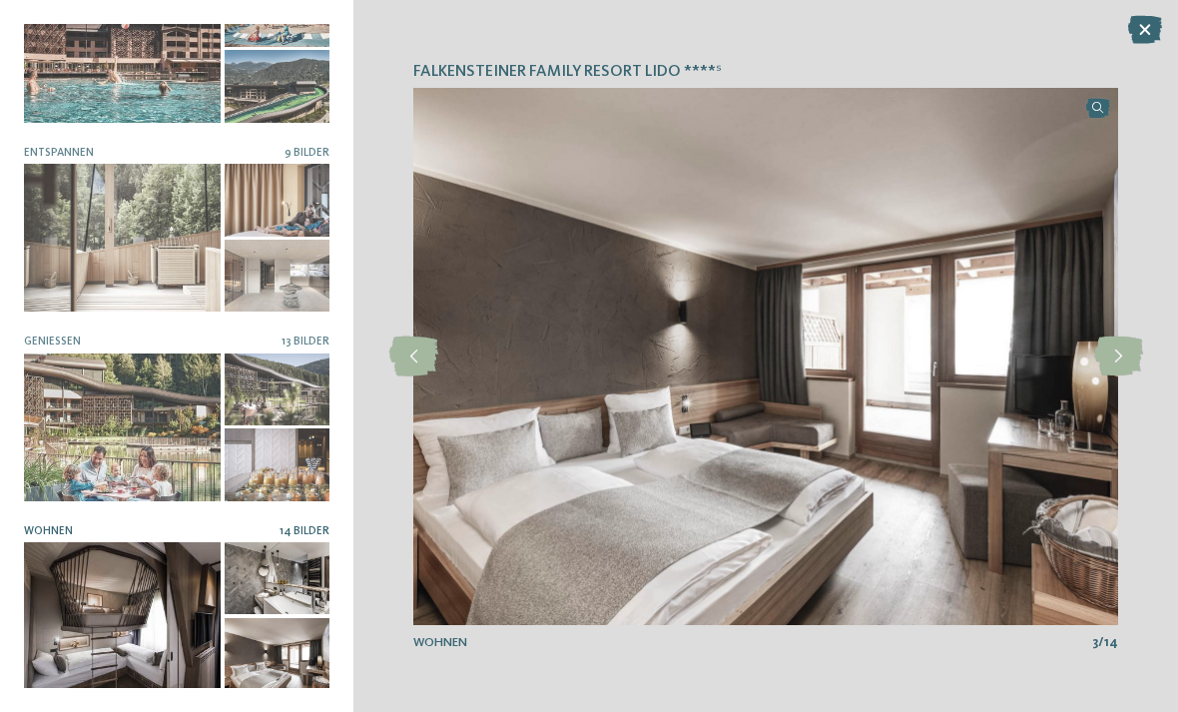
click at [1109, 364] on icon at bounding box center [1118, 357] width 49 height 40
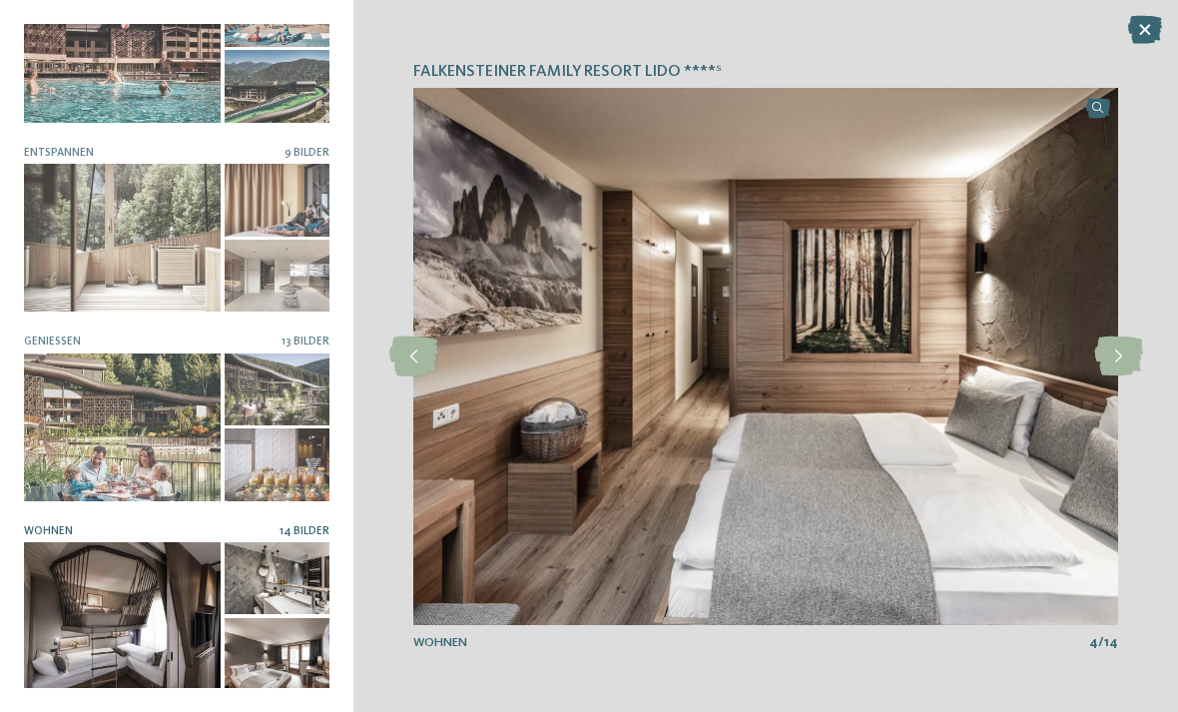
click at [1110, 374] on icon at bounding box center [1118, 357] width 49 height 40
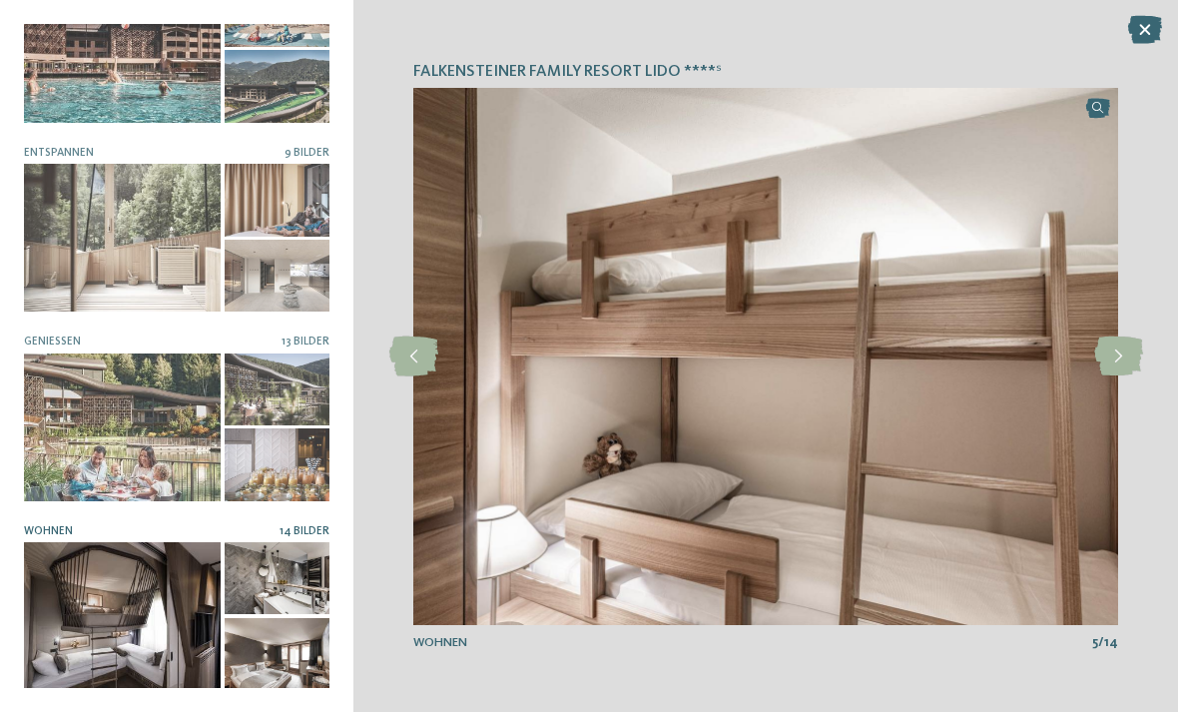
click at [1112, 372] on icon at bounding box center [1118, 357] width 49 height 40
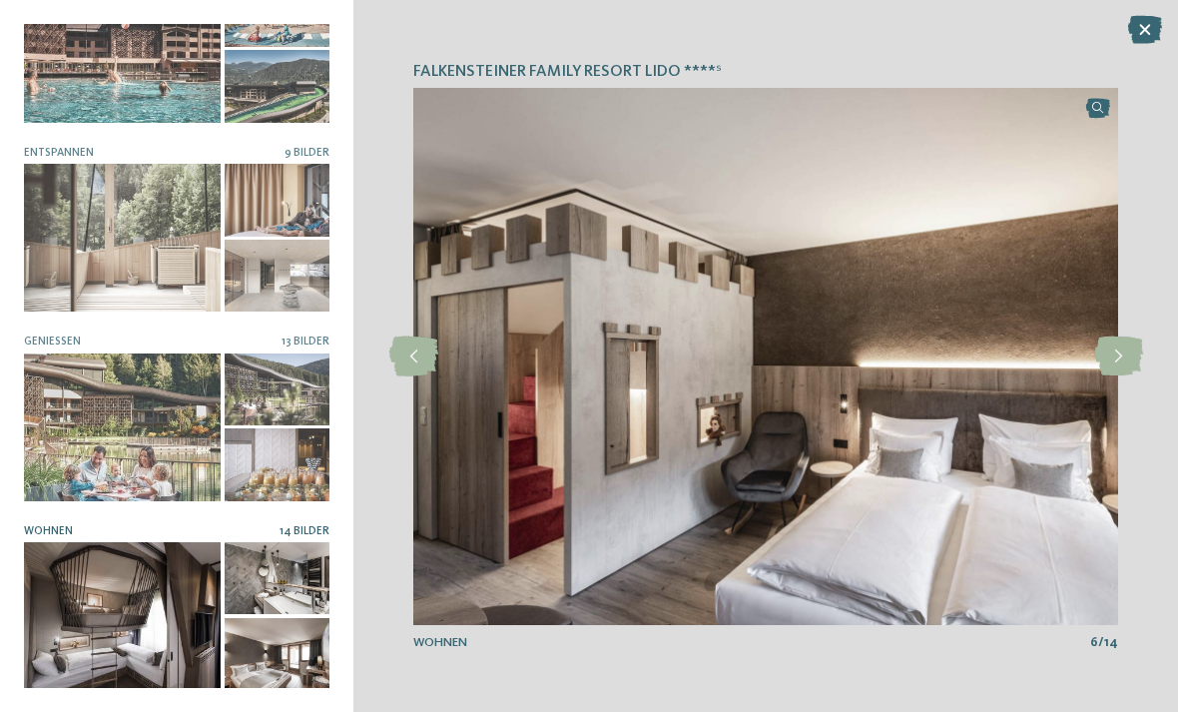
click at [1117, 364] on icon at bounding box center [1118, 357] width 49 height 40
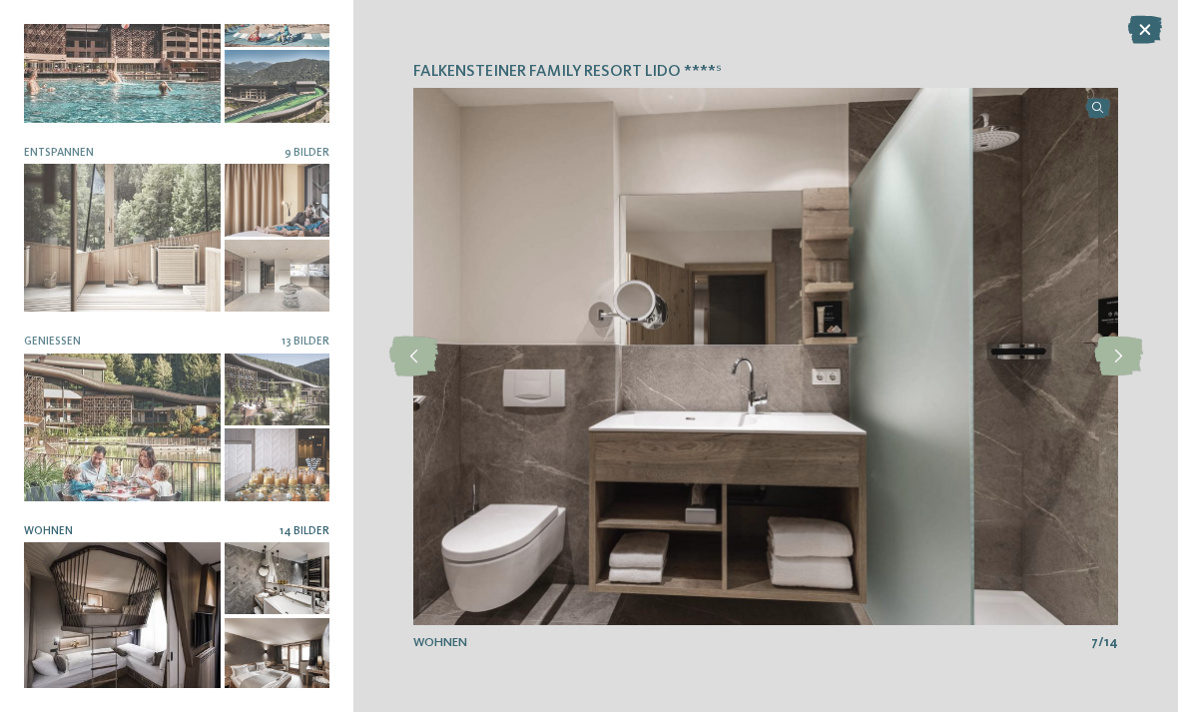
click at [1120, 370] on icon at bounding box center [1118, 357] width 49 height 40
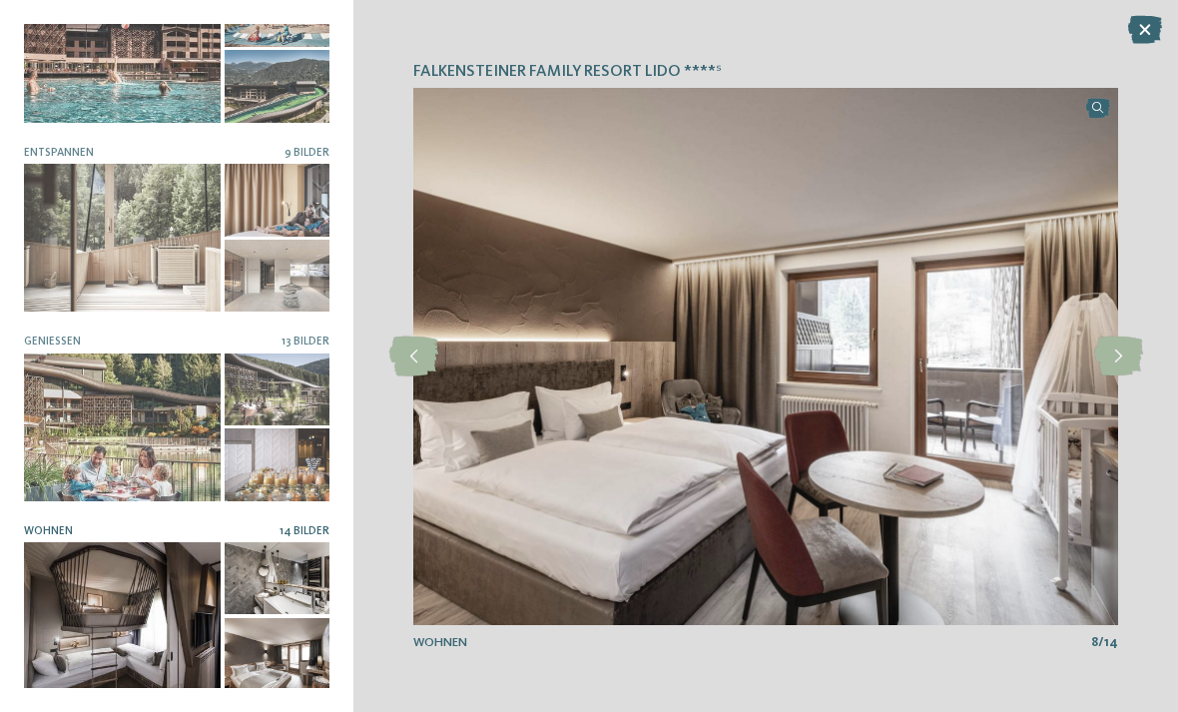
click at [1112, 370] on icon at bounding box center [1118, 357] width 49 height 40
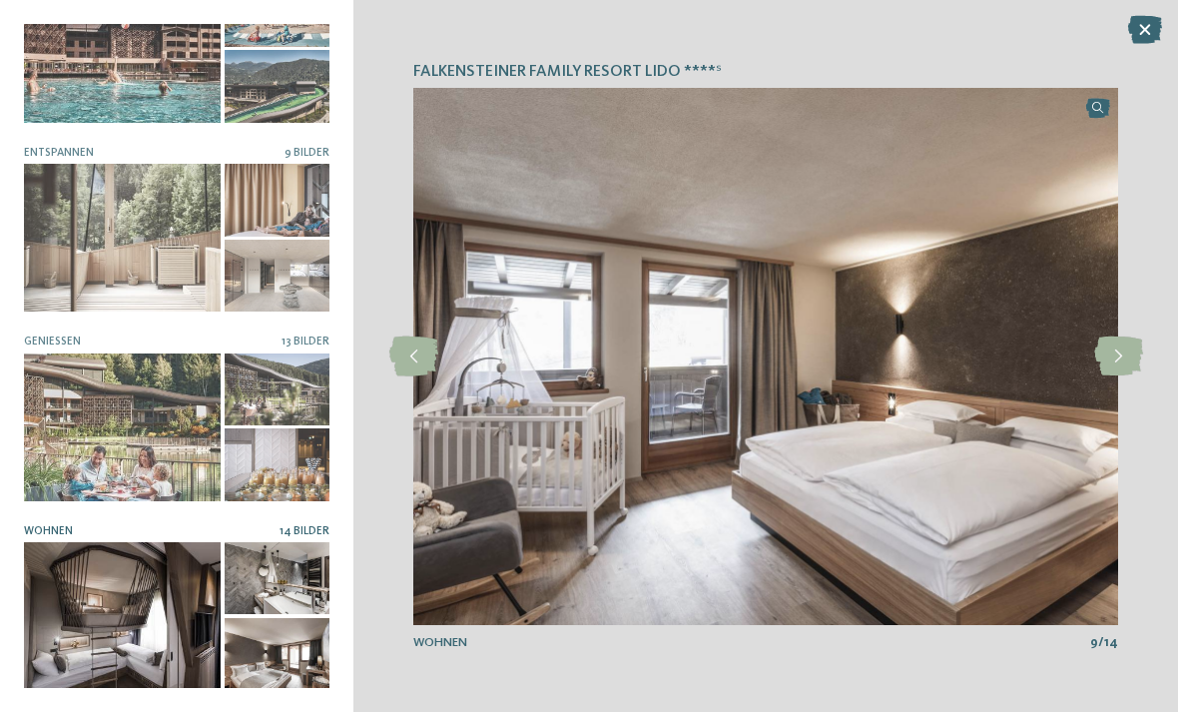
click at [1118, 370] on icon at bounding box center [1118, 357] width 49 height 40
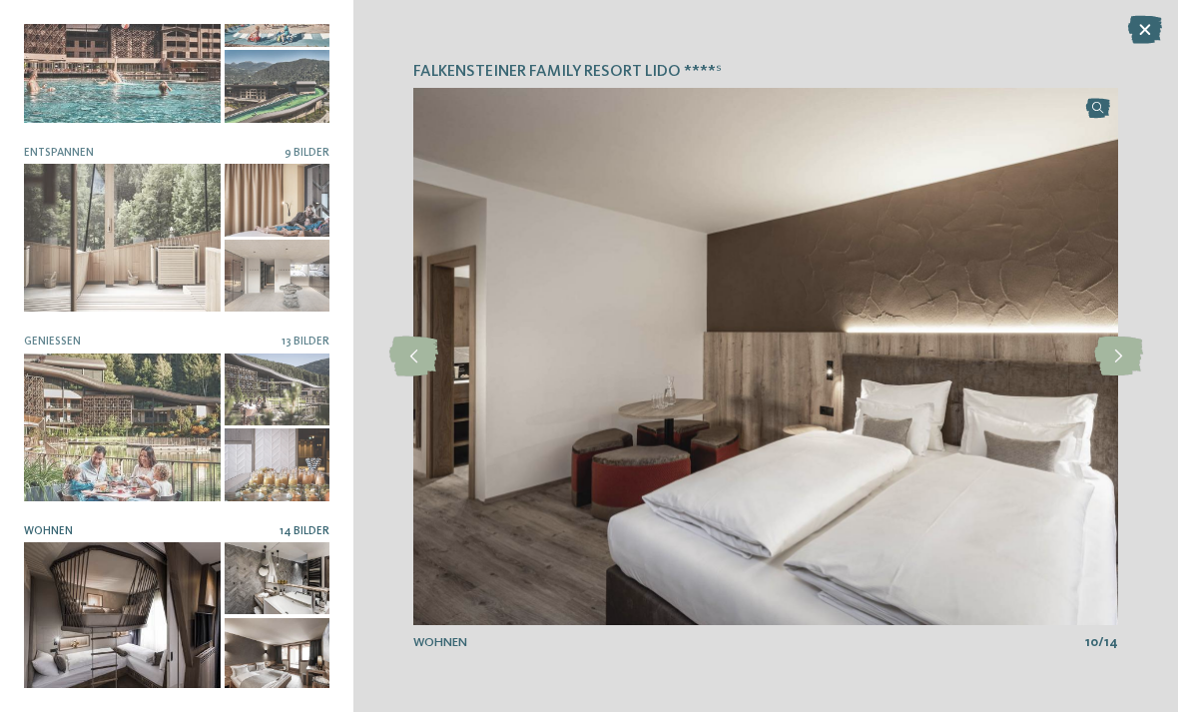
click at [1118, 377] on div at bounding box center [1118, 357] width 44 height 44
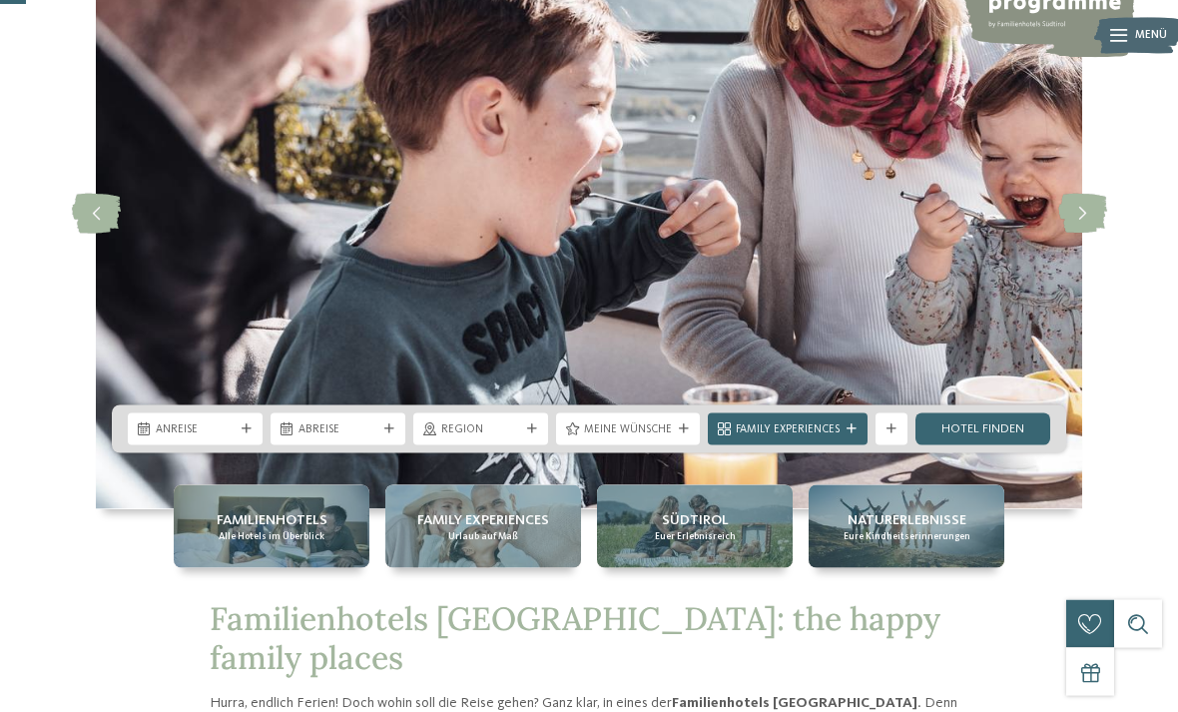
scroll to position [183, 0]
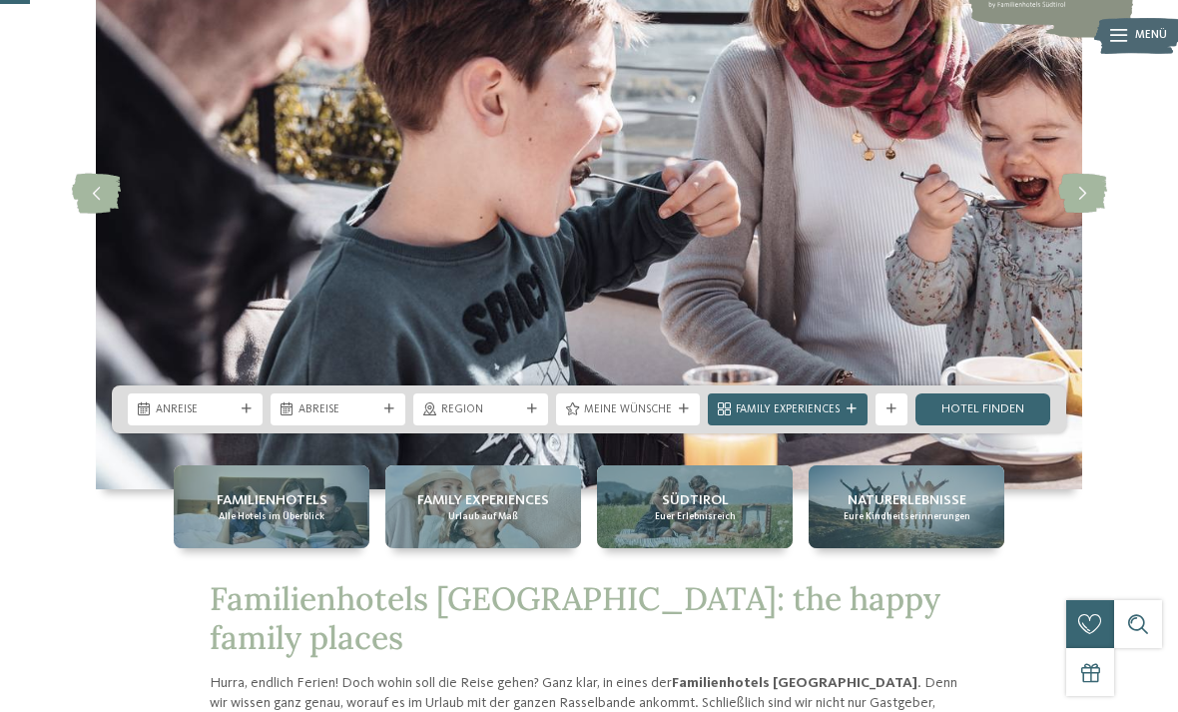
click at [213, 425] on div "Anreise" at bounding box center [195, 409] width 135 height 32
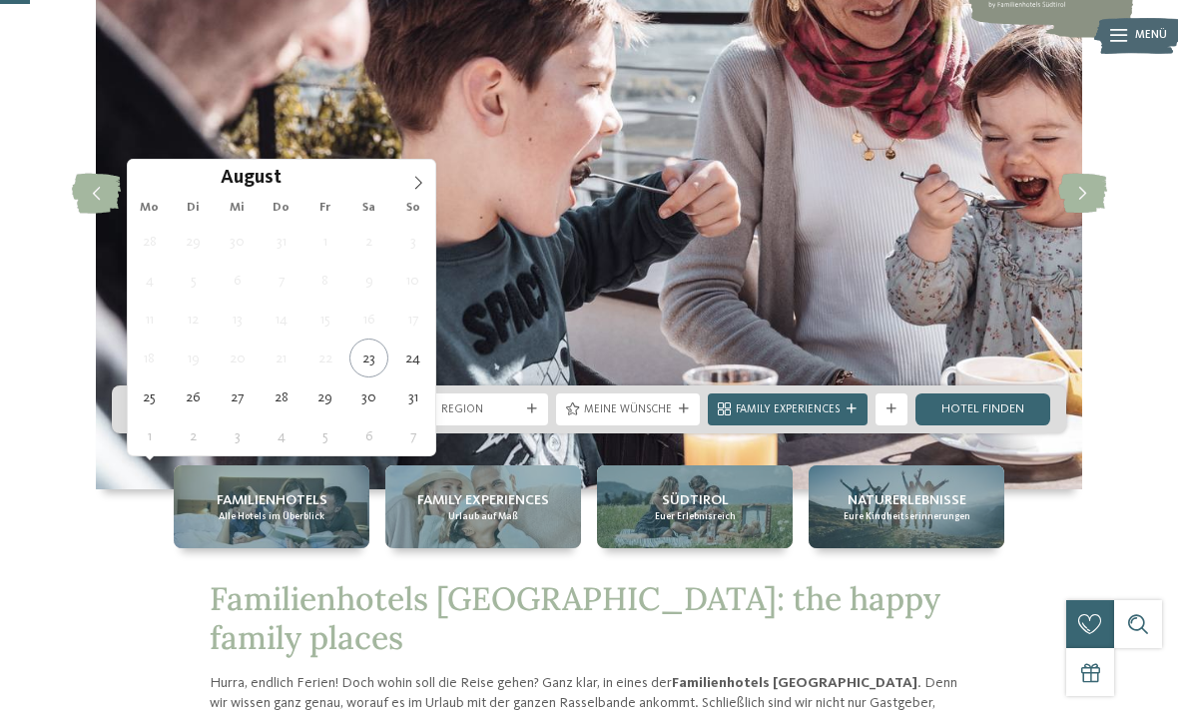
click at [417, 188] on icon at bounding box center [418, 182] width 7 height 13
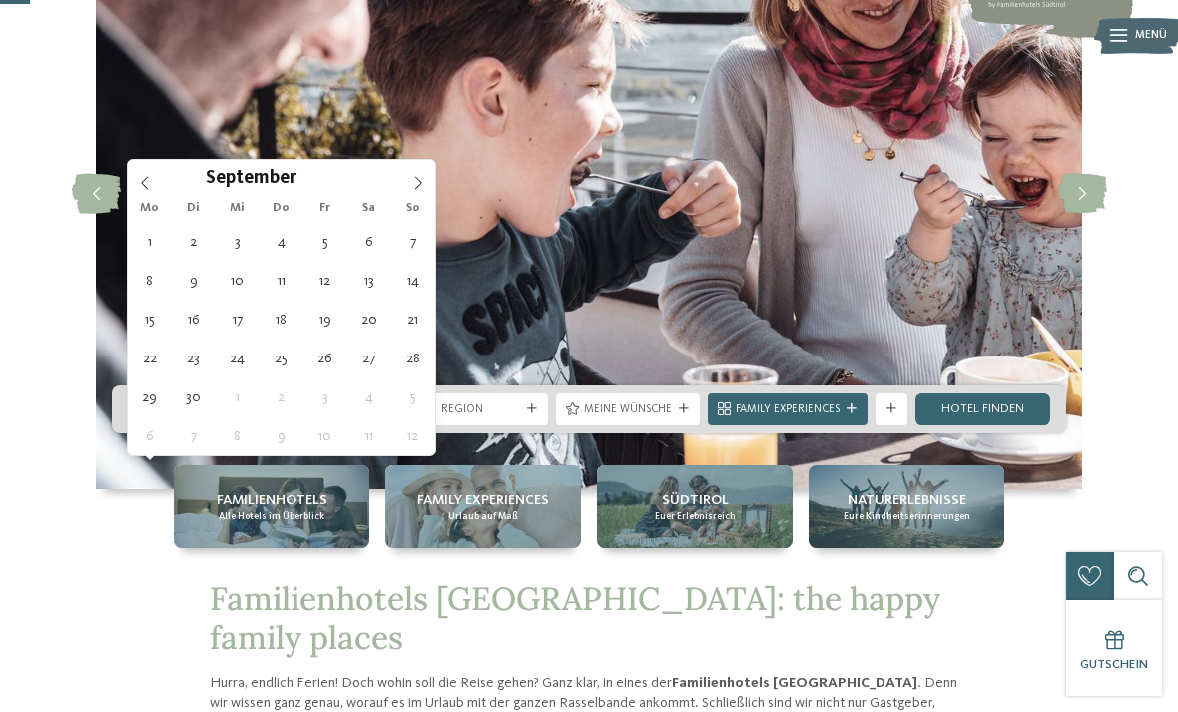
type div "[DATE]"
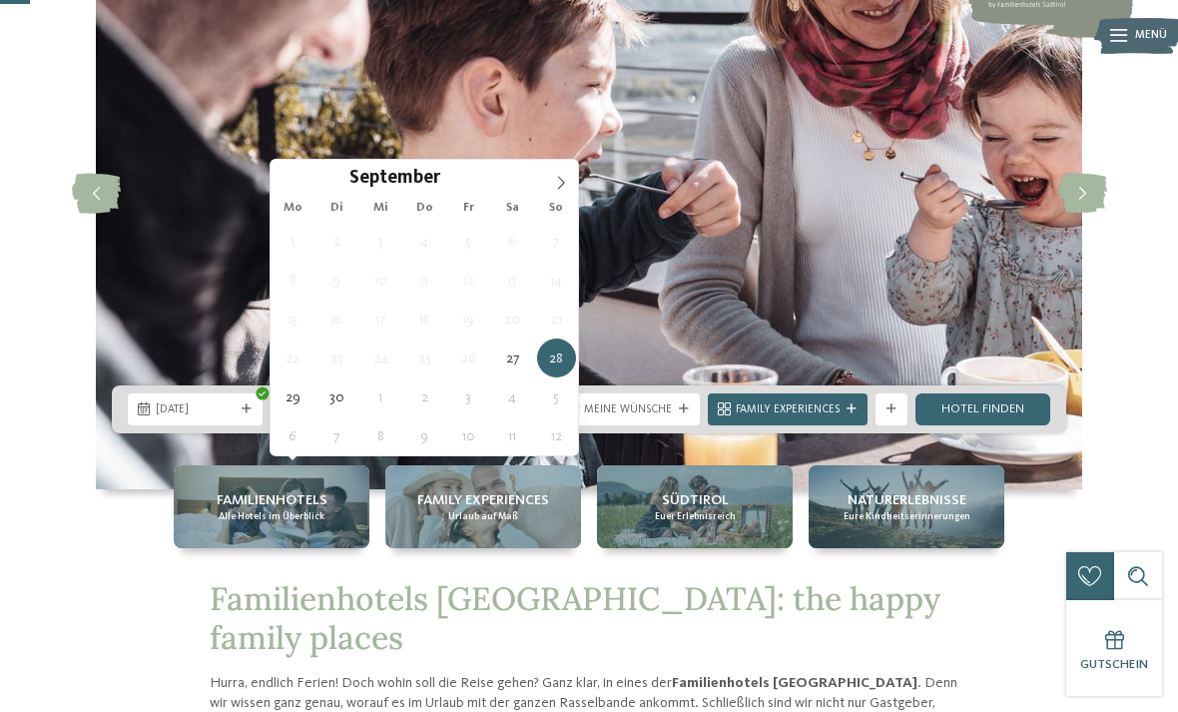
click at [558, 188] on icon at bounding box center [561, 183] width 14 height 14
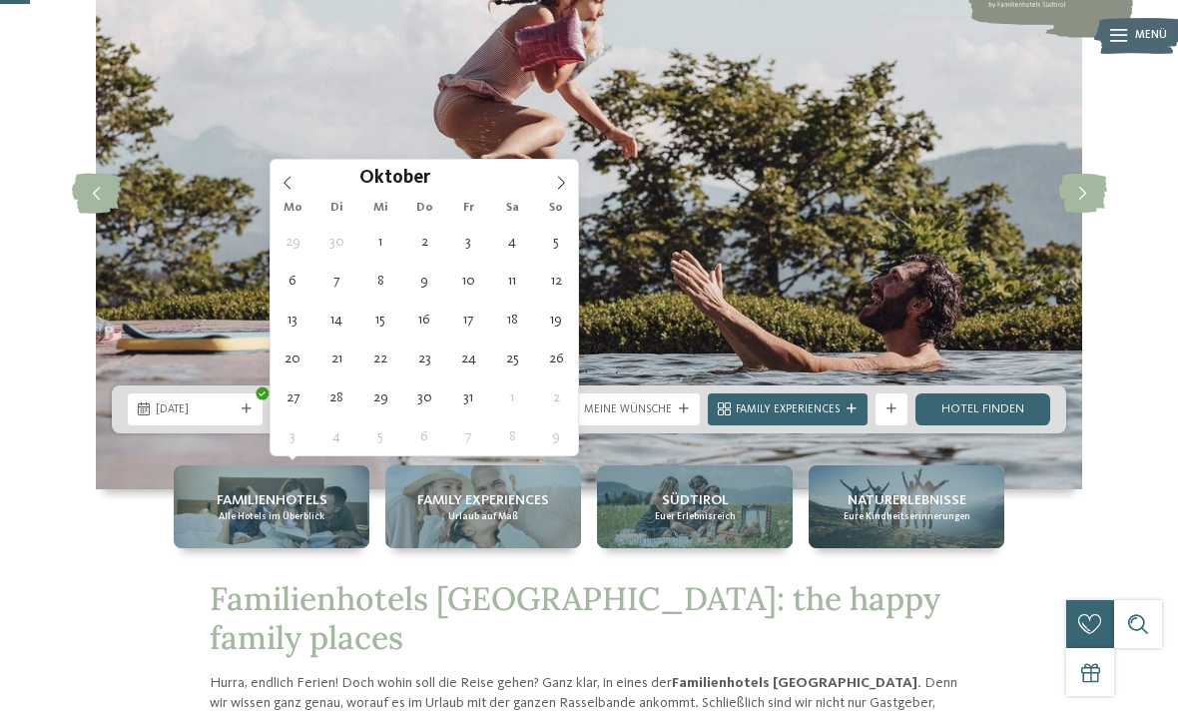
type div "[DATE]"
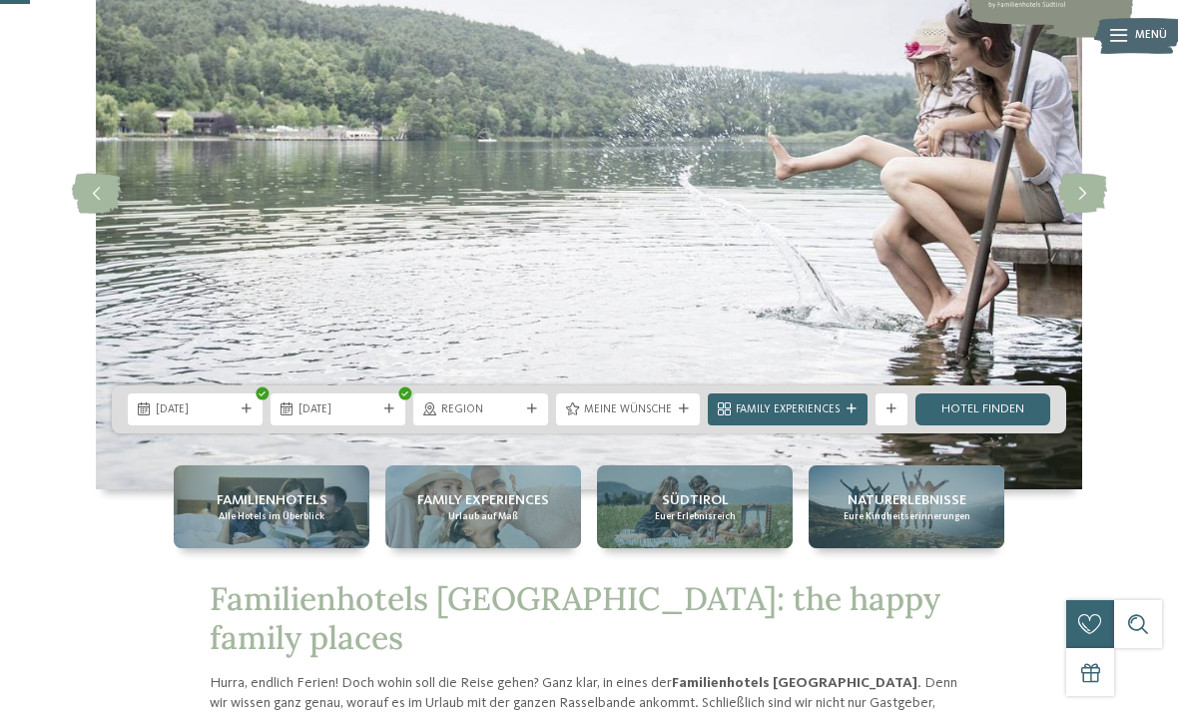
click at [1006, 425] on link "Hotel finden" at bounding box center [983, 409] width 135 height 32
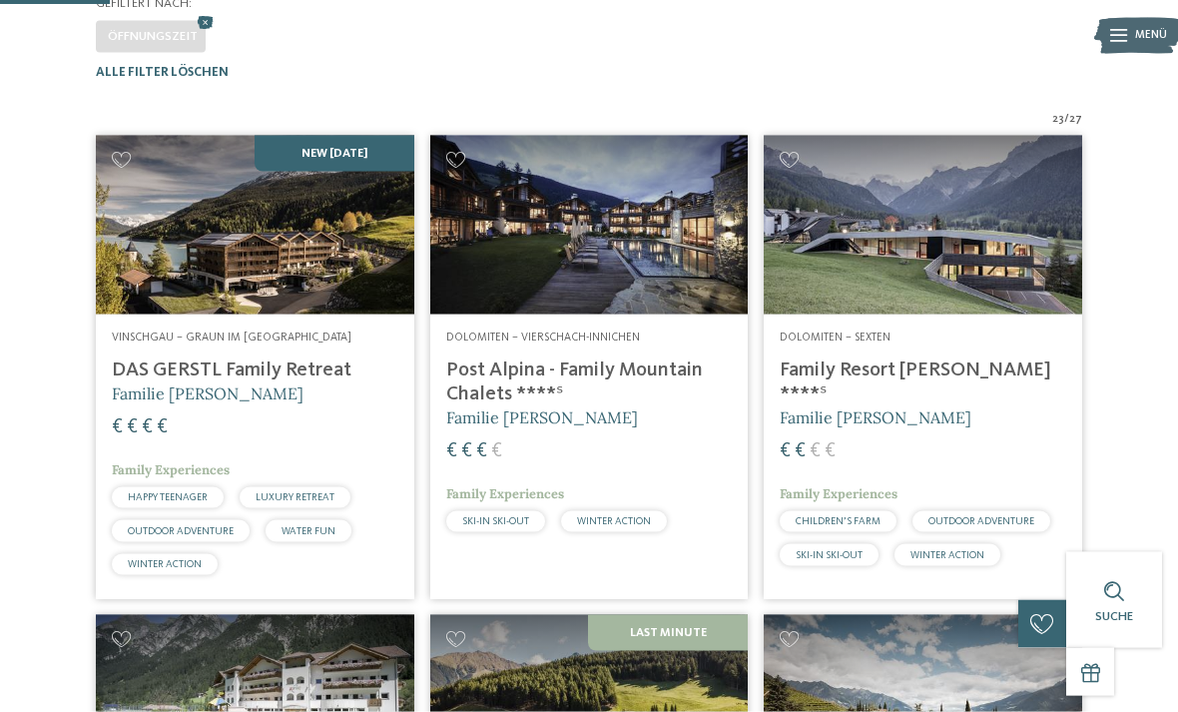
scroll to position [438, 0]
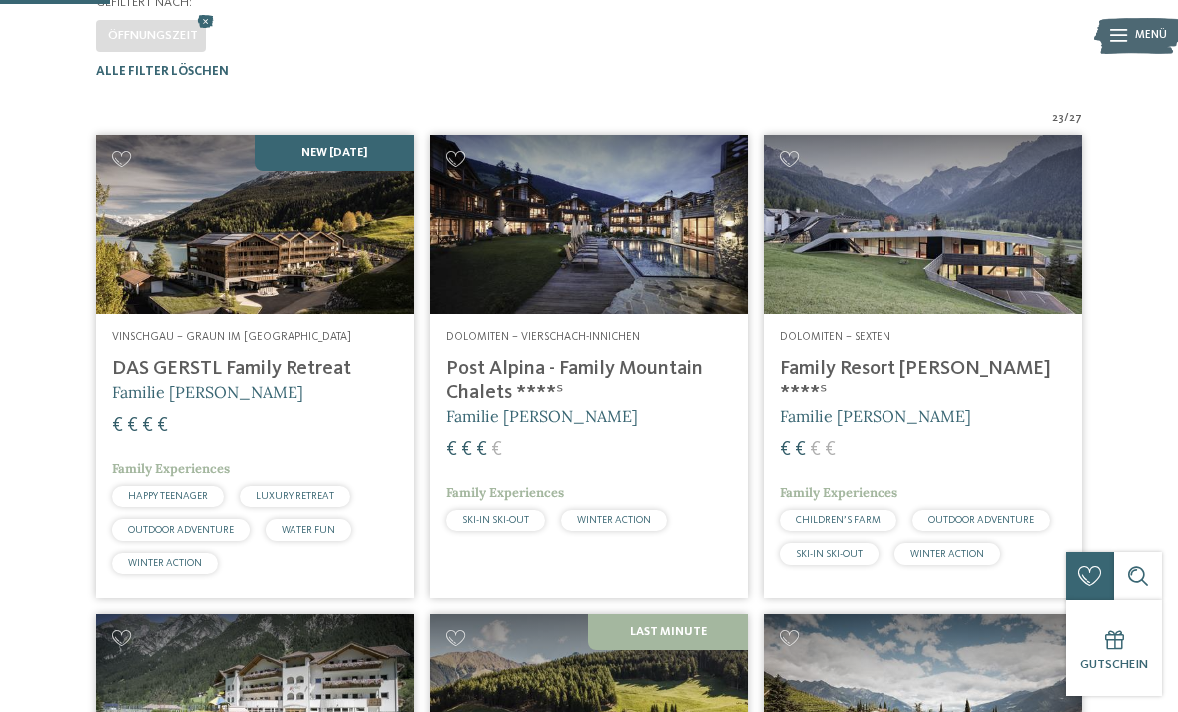
click at [227, 274] on img at bounding box center [255, 224] width 319 height 179
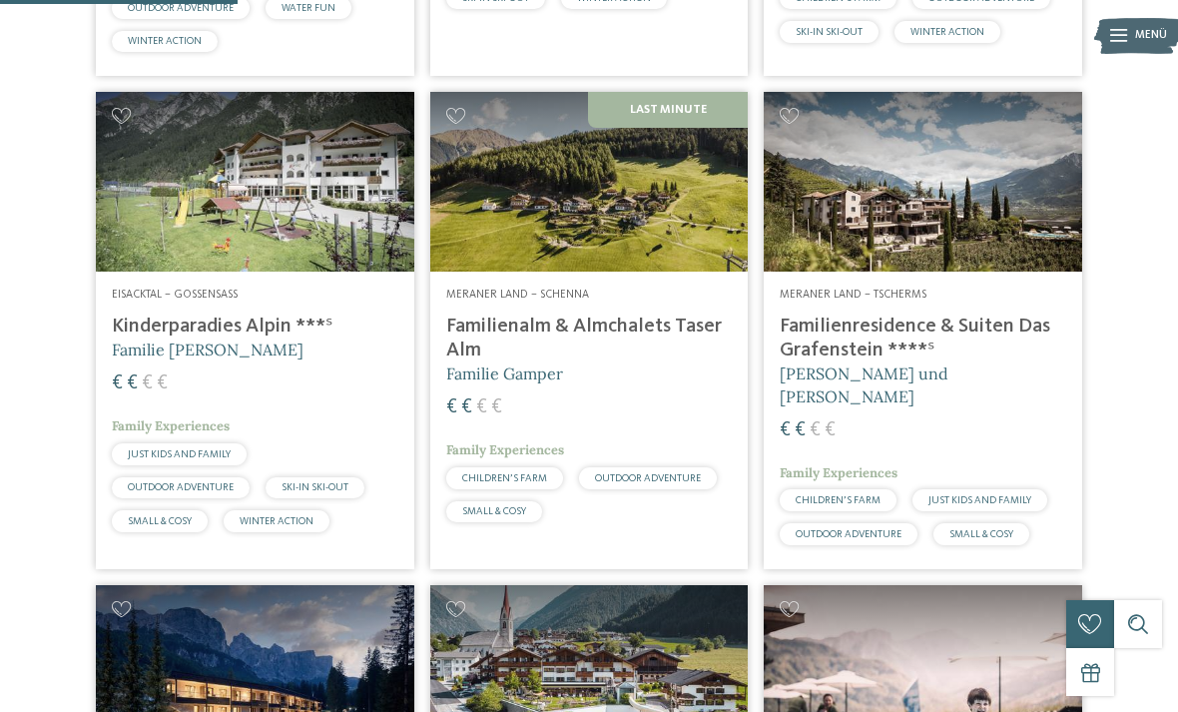
scroll to position [957, 0]
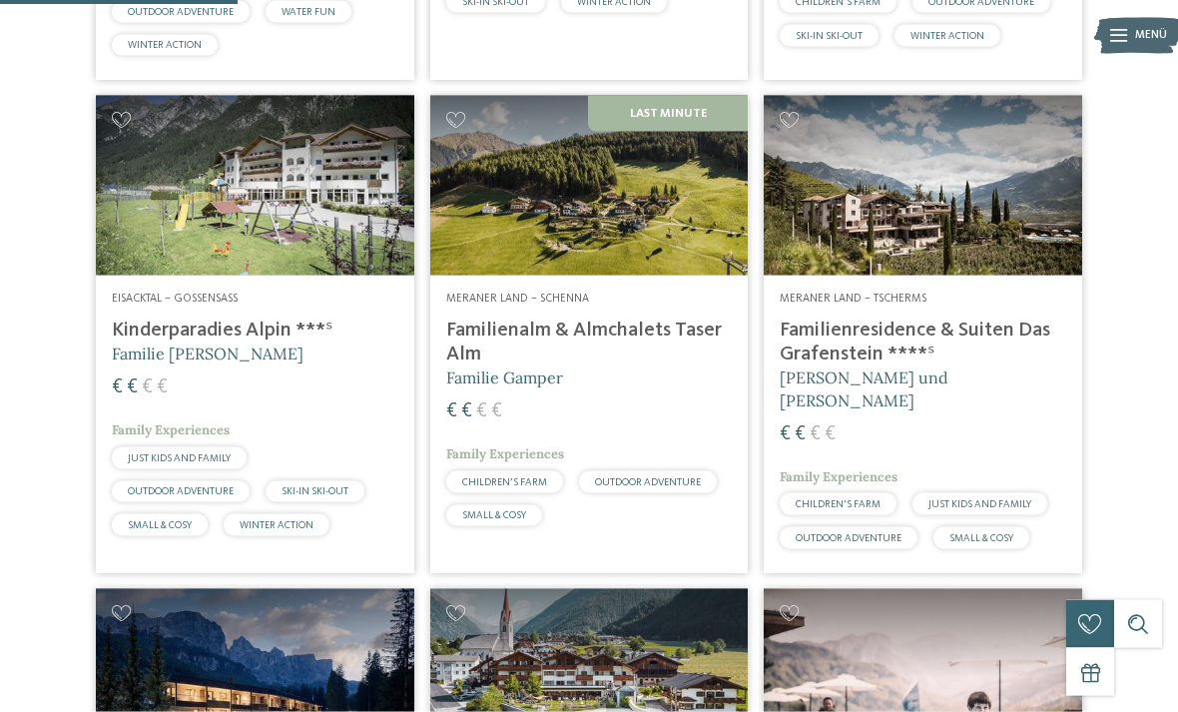
click at [979, 230] on img at bounding box center [923, 185] width 319 height 179
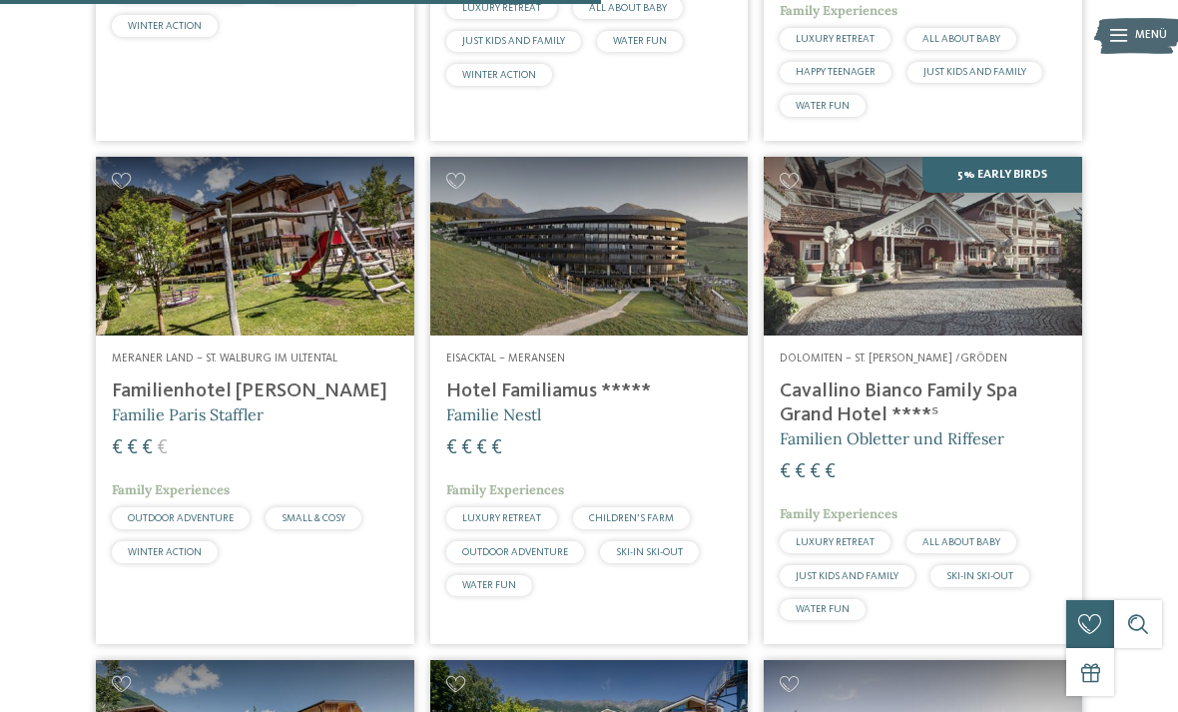
scroll to position [2397, 0]
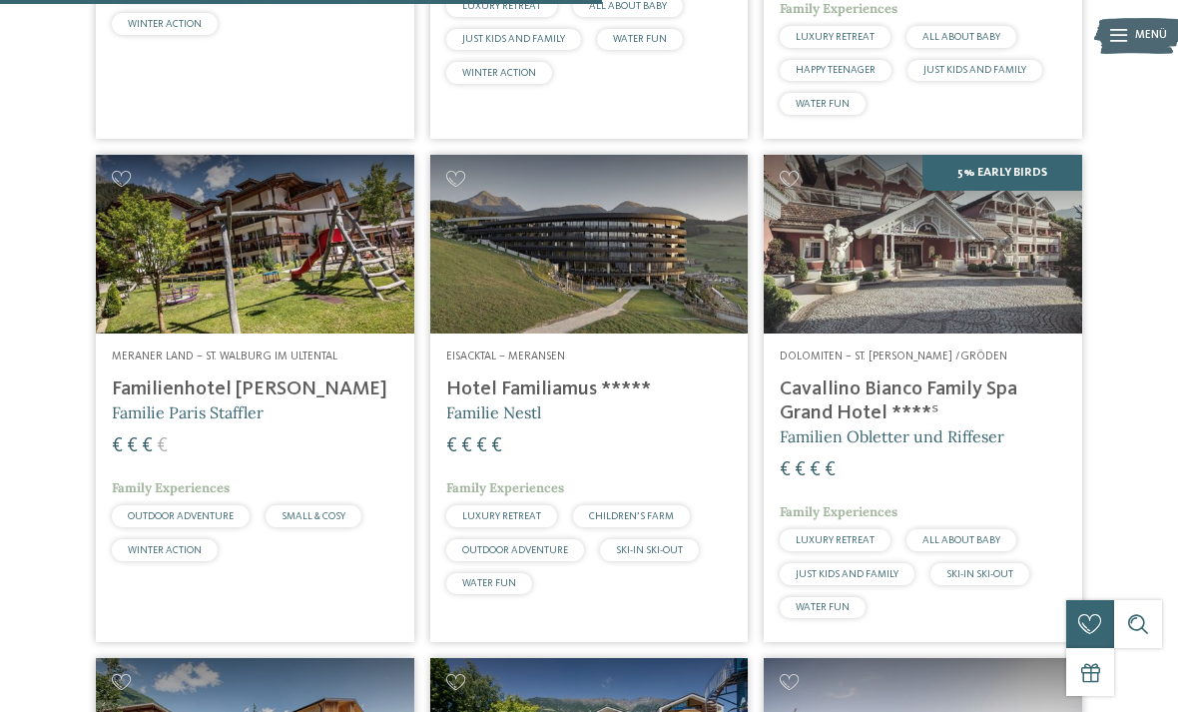
click at [596, 256] on img at bounding box center [589, 244] width 319 height 179
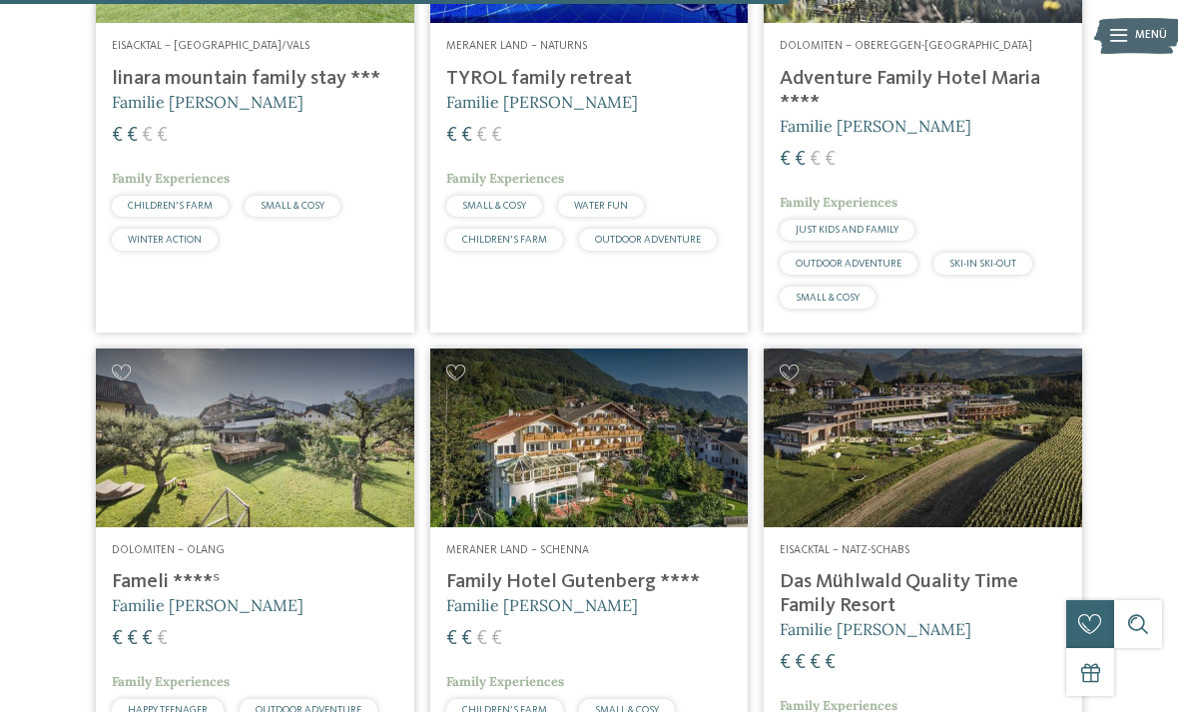
scroll to position [3209, 0]
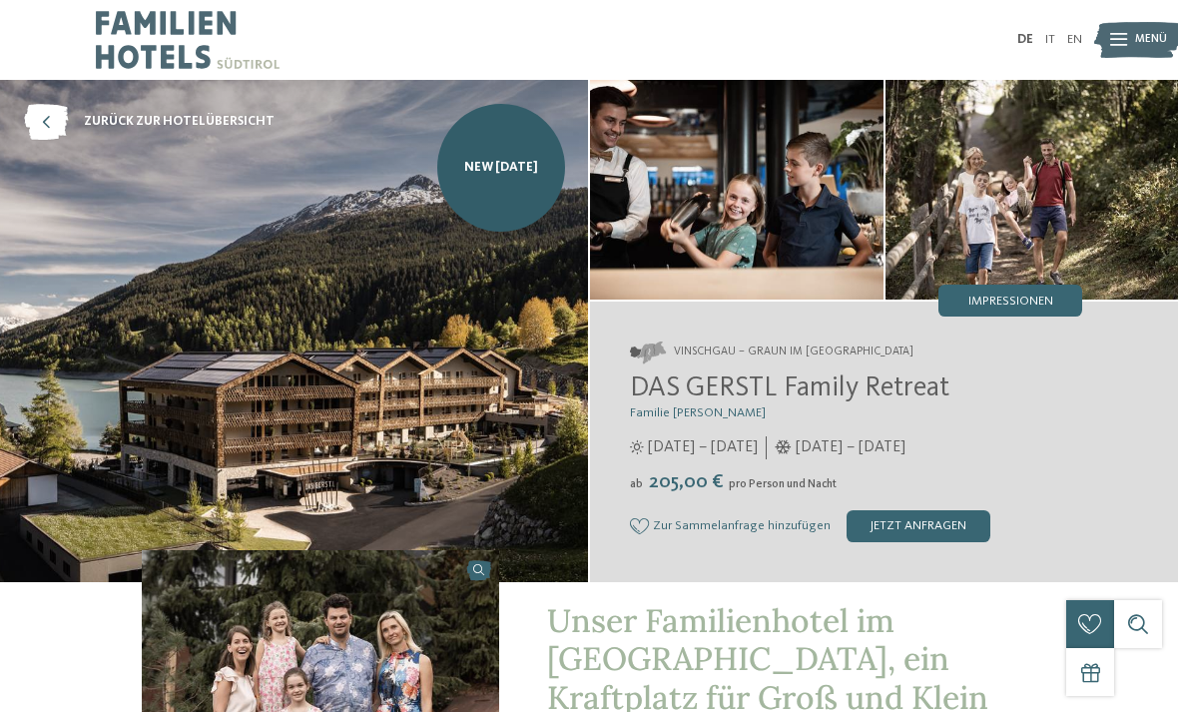
click at [1040, 299] on span "Impressionen" at bounding box center [1011, 302] width 85 height 13
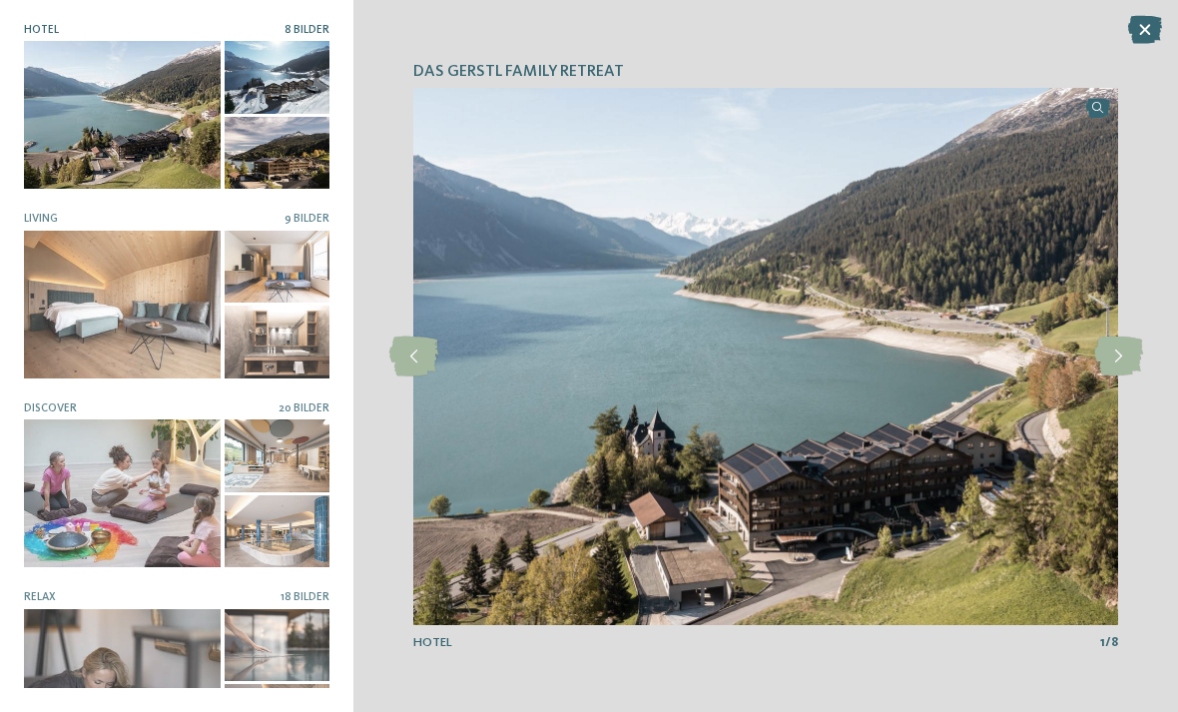
click at [1115, 360] on icon at bounding box center [1118, 357] width 49 height 40
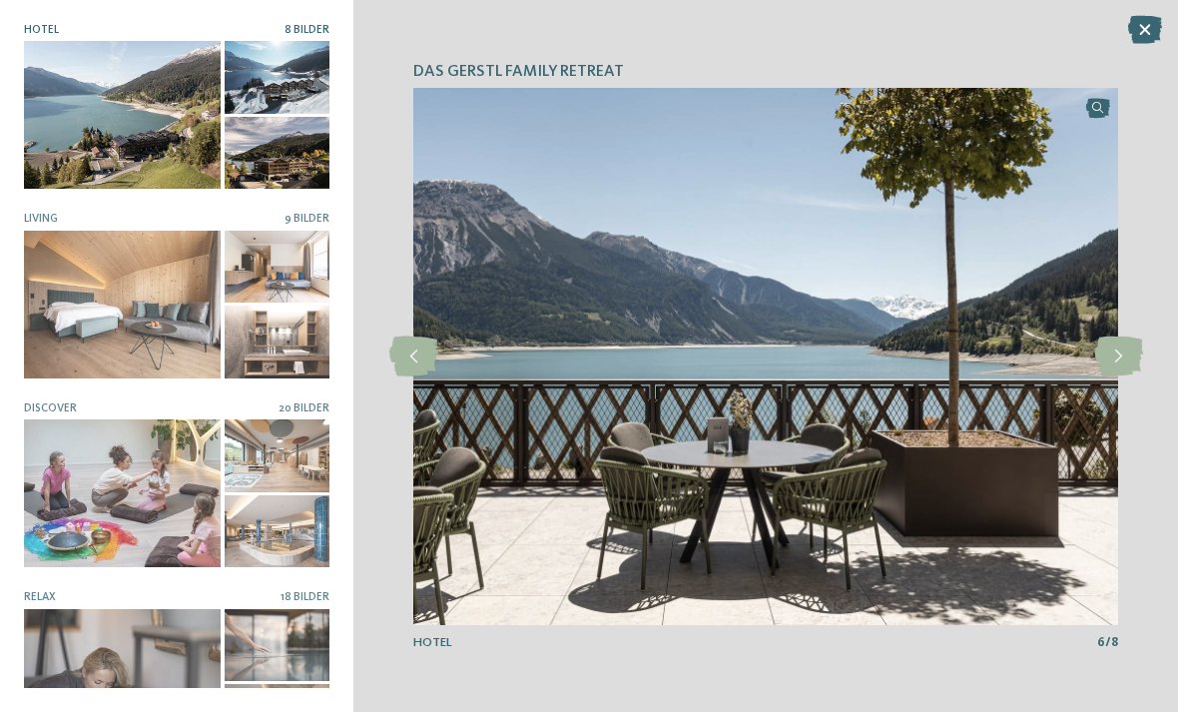
click at [1028, 510] on img at bounding box center [765, 356] width 705 height 537
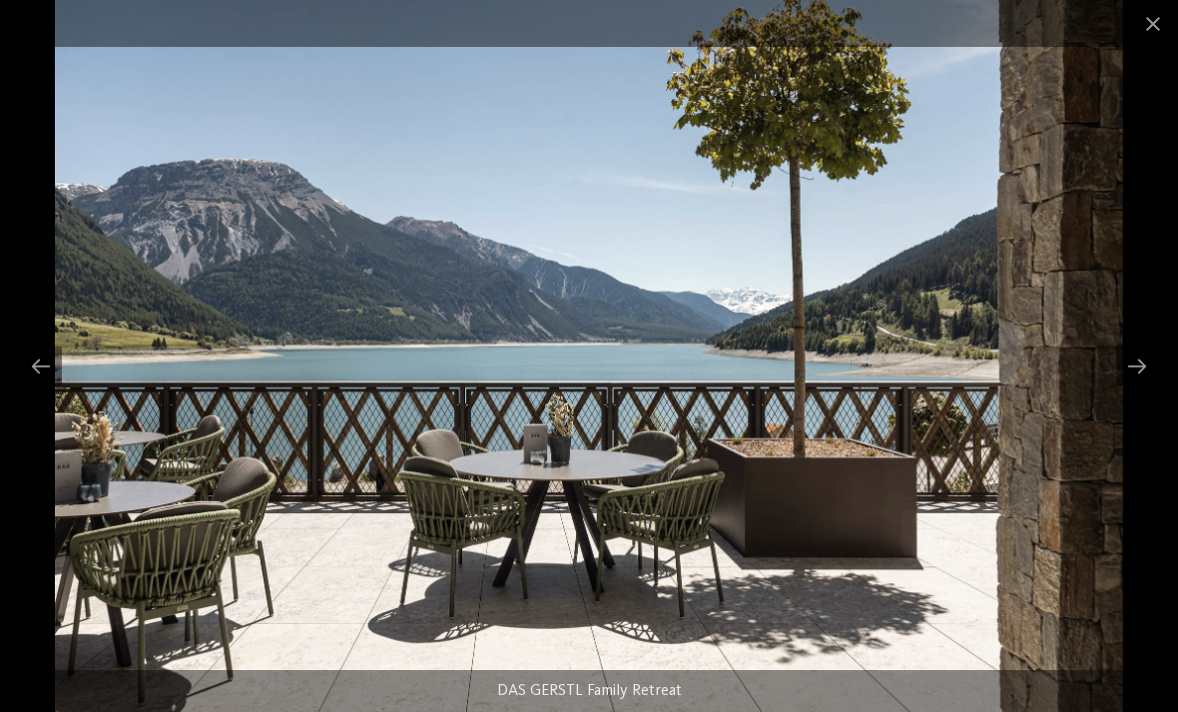
click at [1150, 362] on div at bounding box center [1137, 366] width 42 height 39
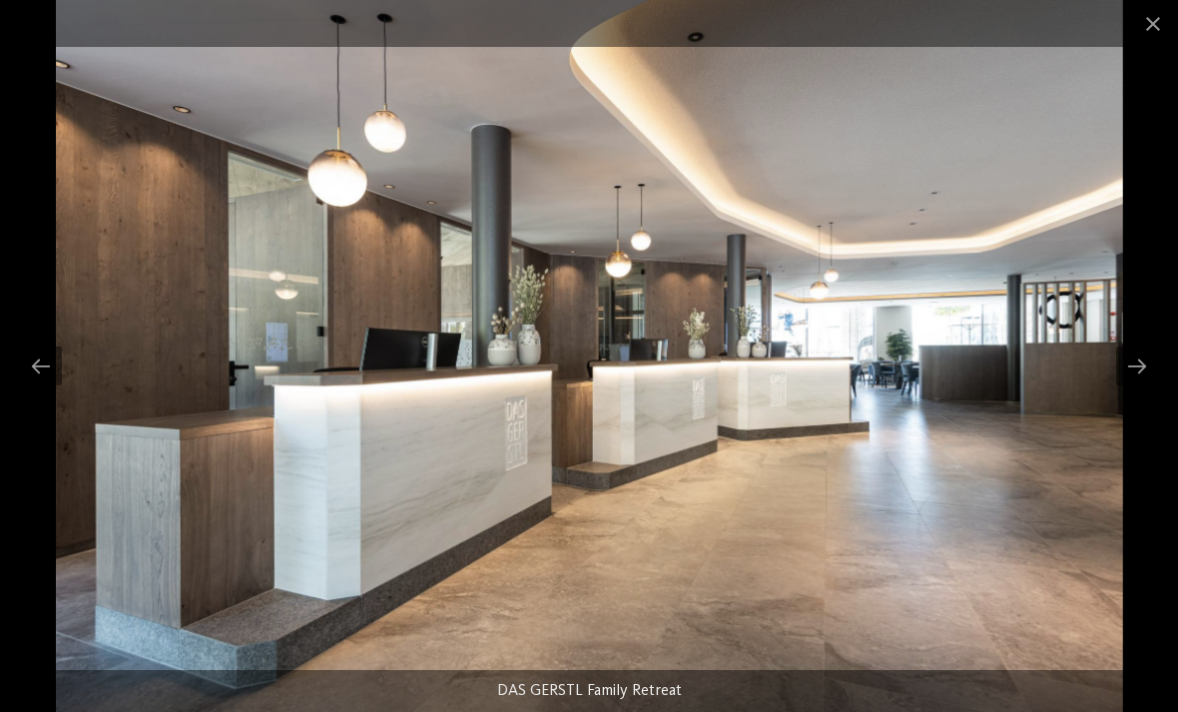
click at [1134, 364] on div at bounding box center [1137, 366] width 42 height 39
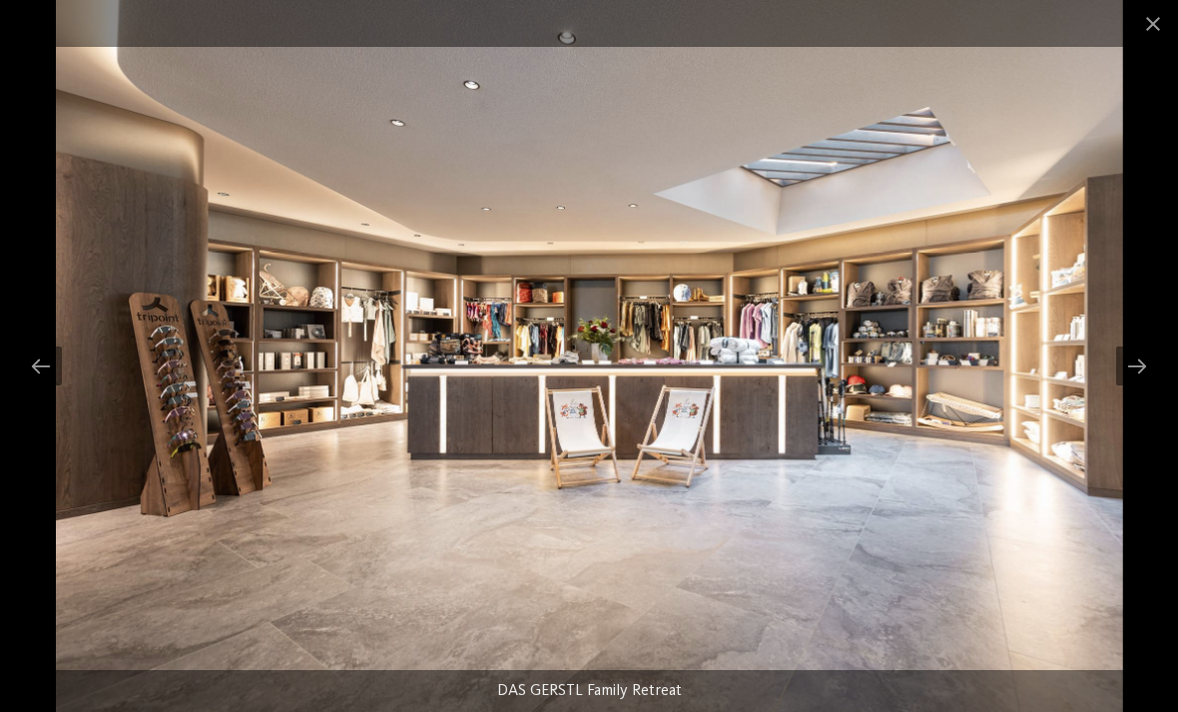
click at [1150, 19] on span at bounding box center [1153, 23] width 50 height 47
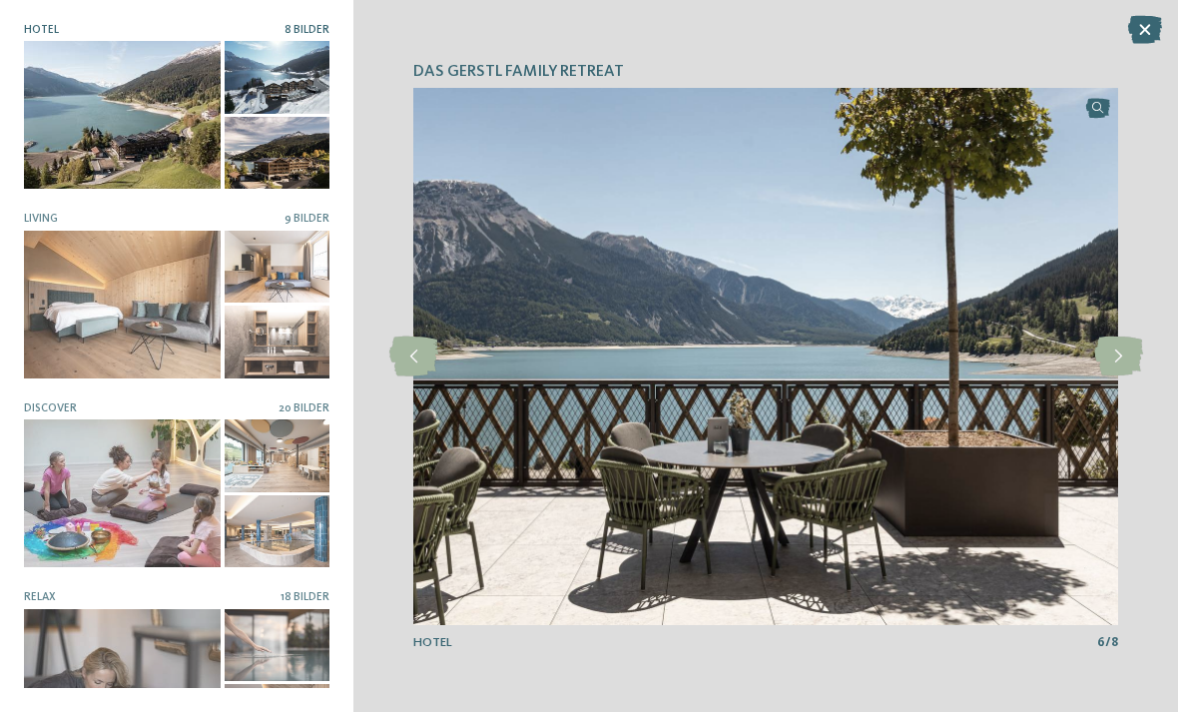
click at [1111, 358] on icon at bounding box center [1118, 357] width 49 height 40
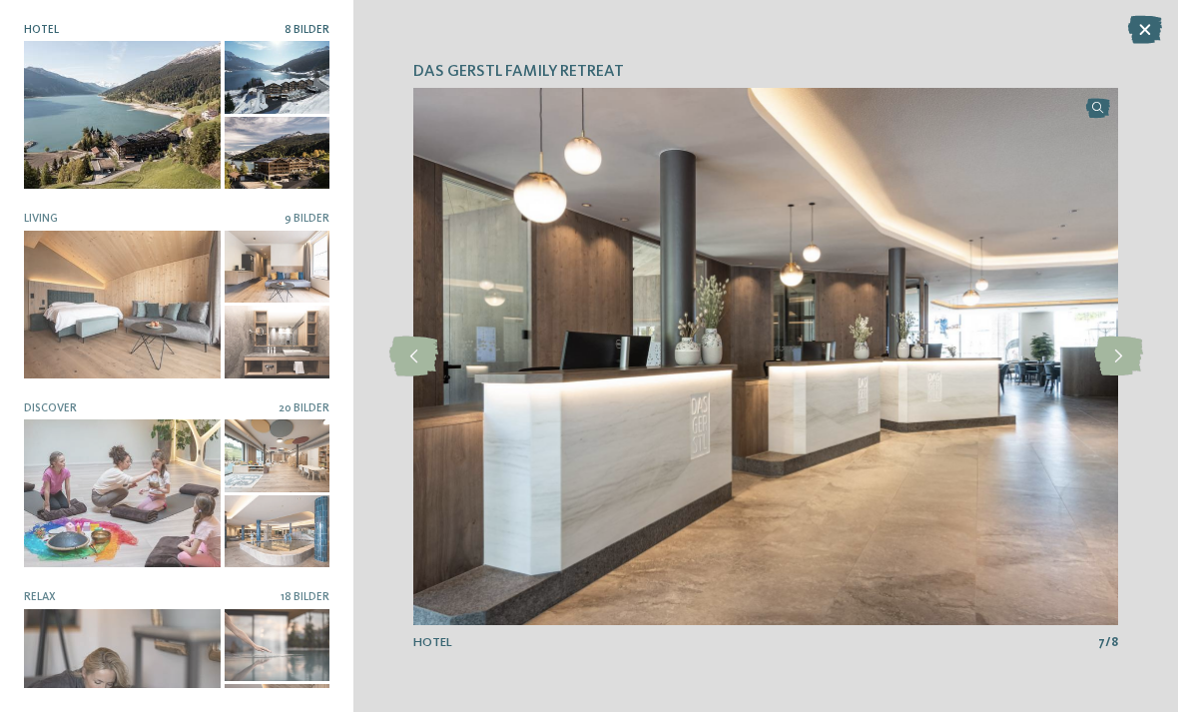
click at [1119, 352] on icon at bounding box center [1118, 357] width 49 height 40
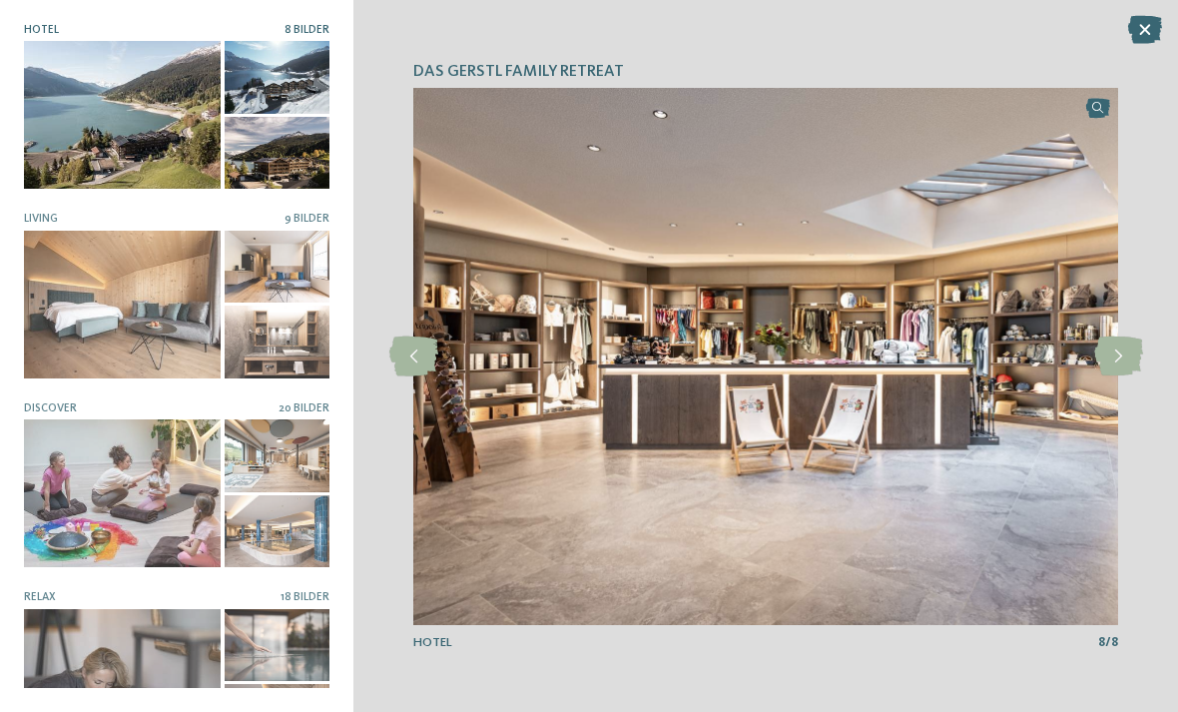
click at [117, 308] on div at bounding box center [122, 305] width 197 height 148
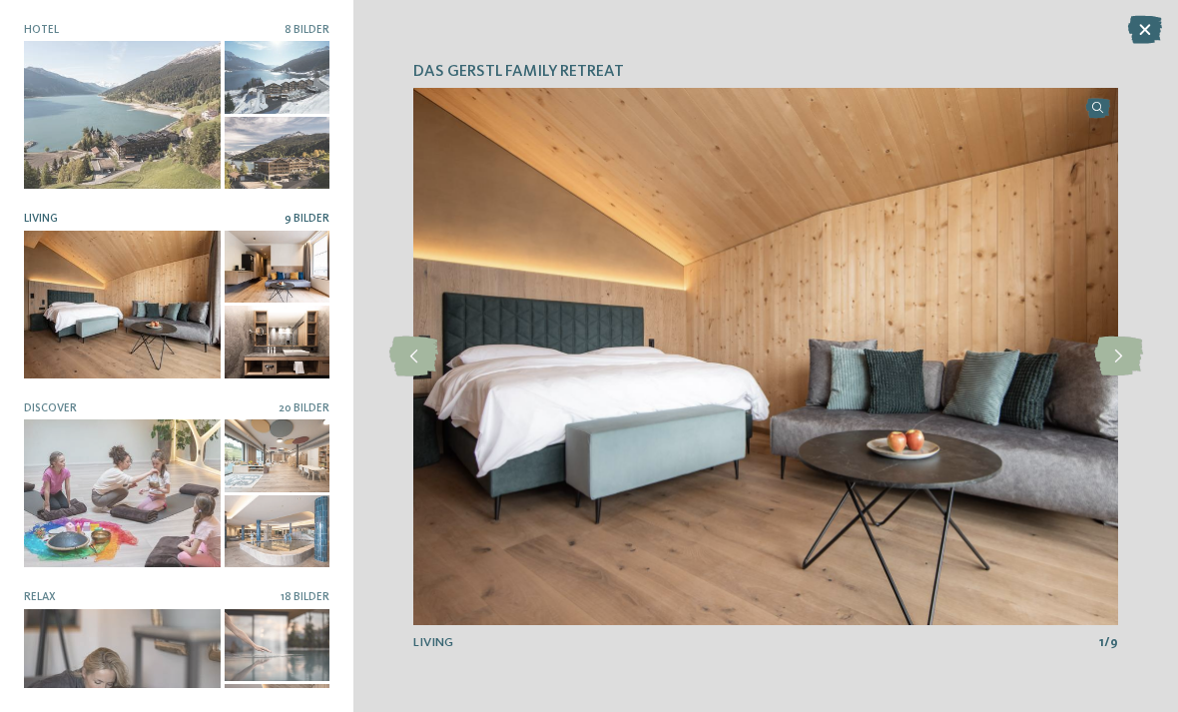
click at [1116, 347] on icon at bounding box center [1118, 357] width 49 height 40
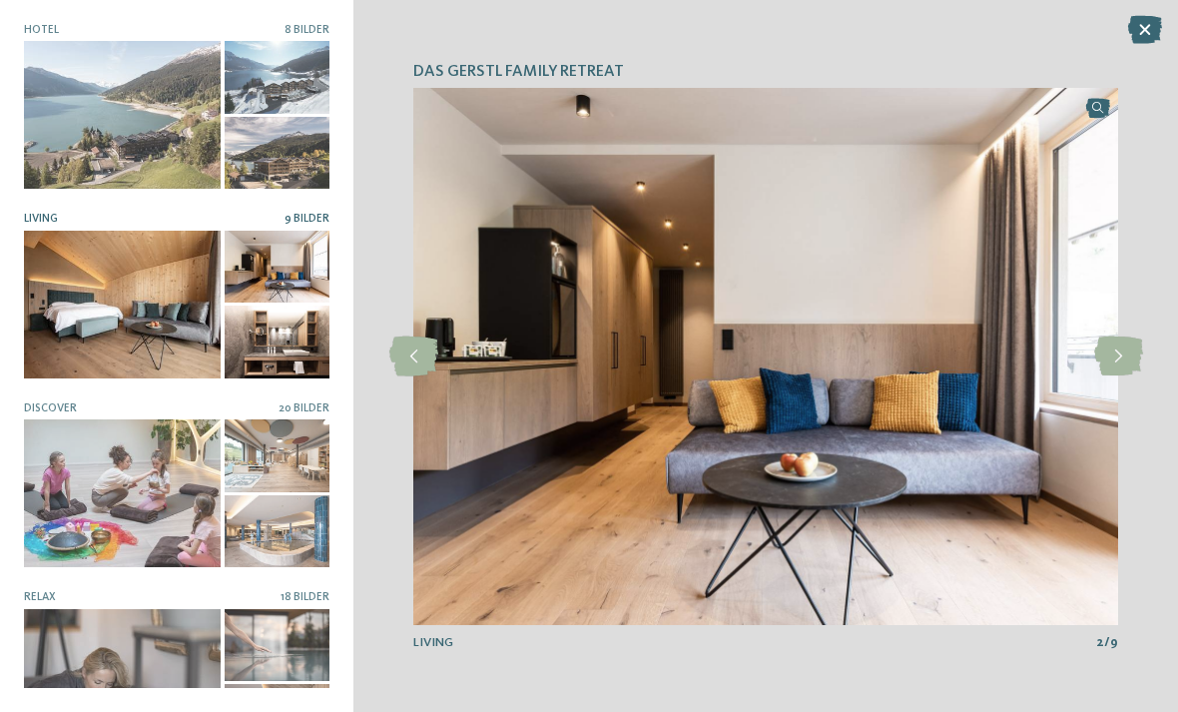
click at [1118, 351] on icon at bounding box center [1118, 357] width 49 height 40
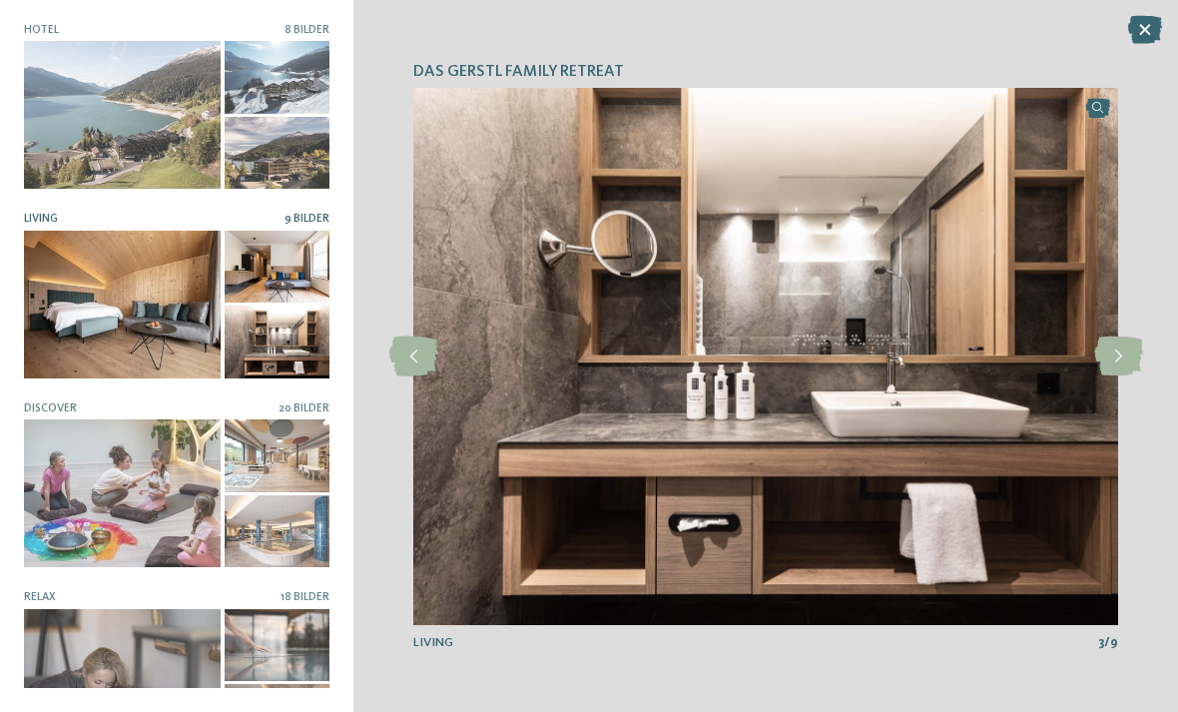
click at [1121, 357] on icon at bounding box center [1118, 357] width 49 height 40
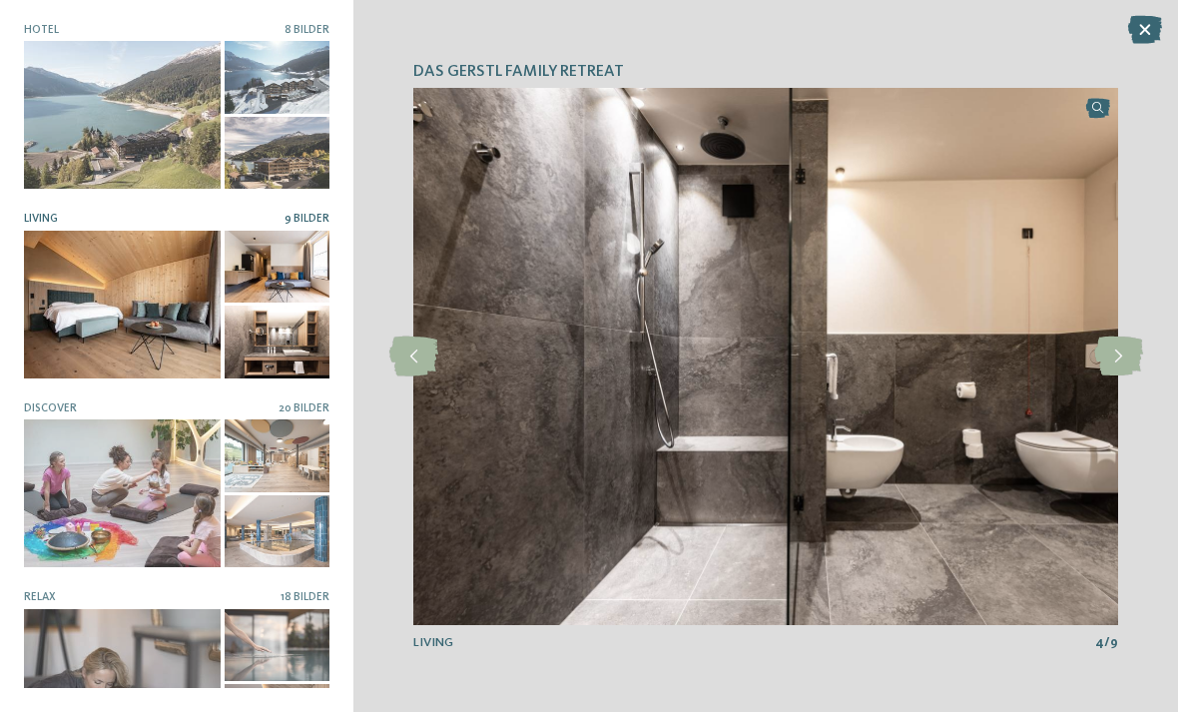
click at [1118, 356] on icon at bounding box center [1118, 357] width 49 height 40
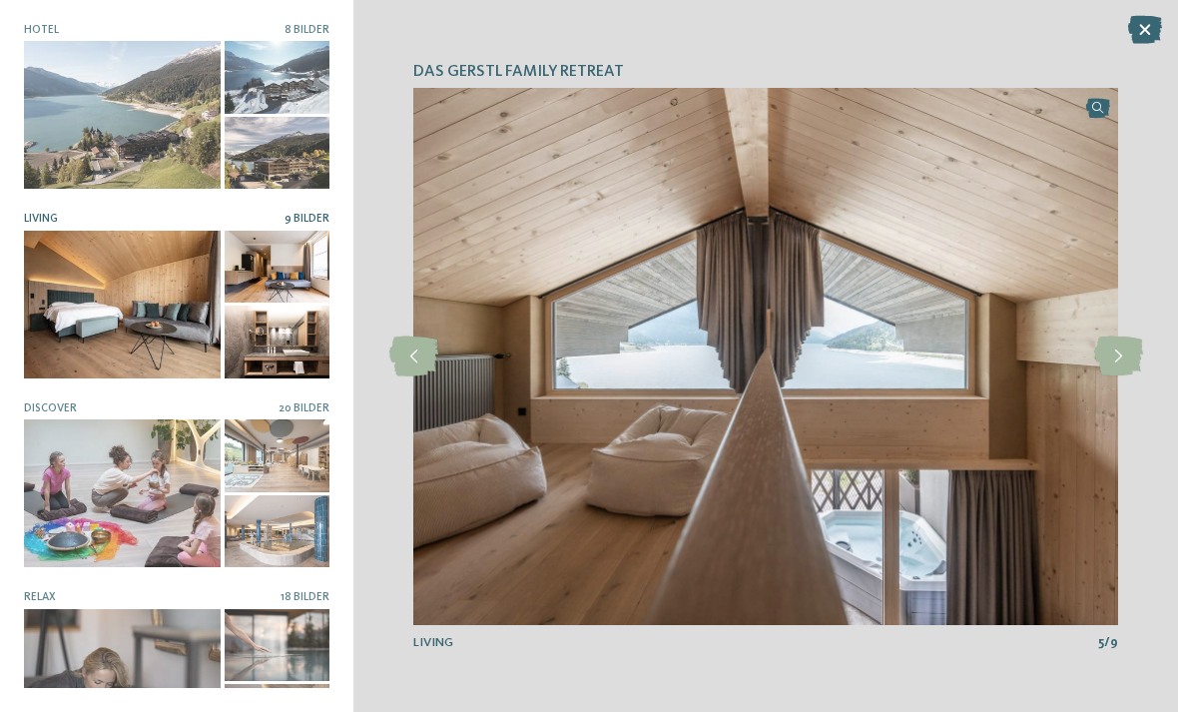
click at [1117, 355] on icon at bounding box center [1118, 357] width 49 height 40
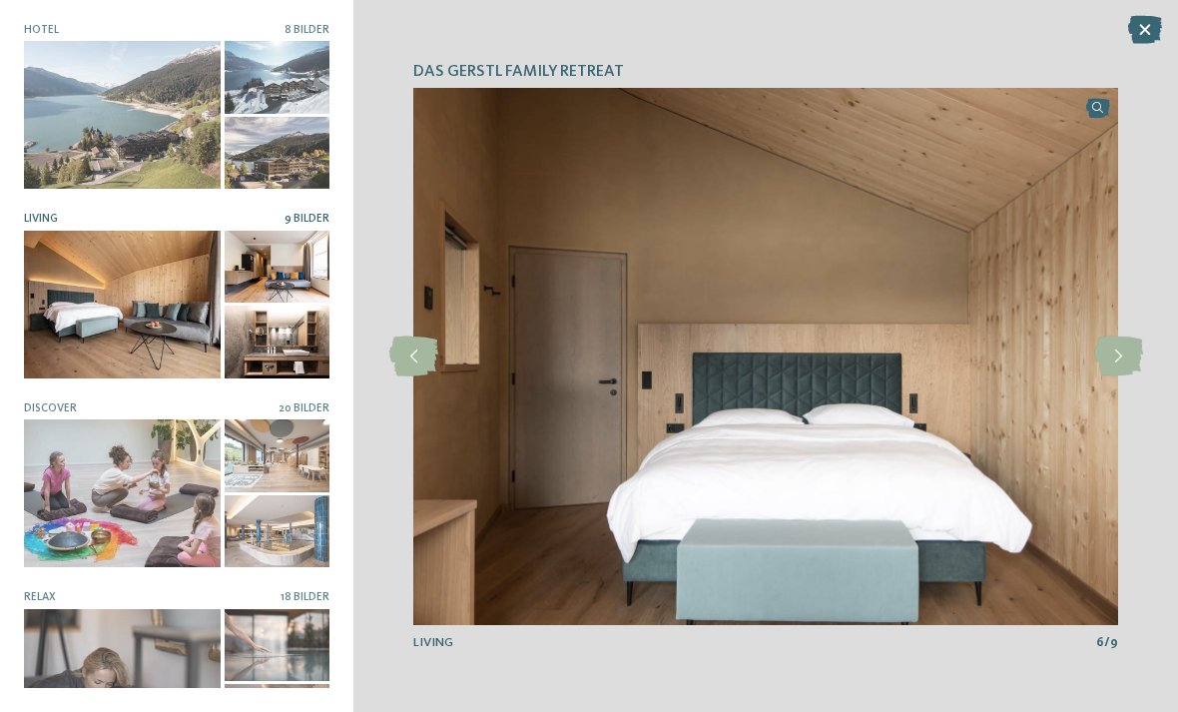
click at [1123, 359] on icon at bounding box center [1118, 357] width 49 height 40
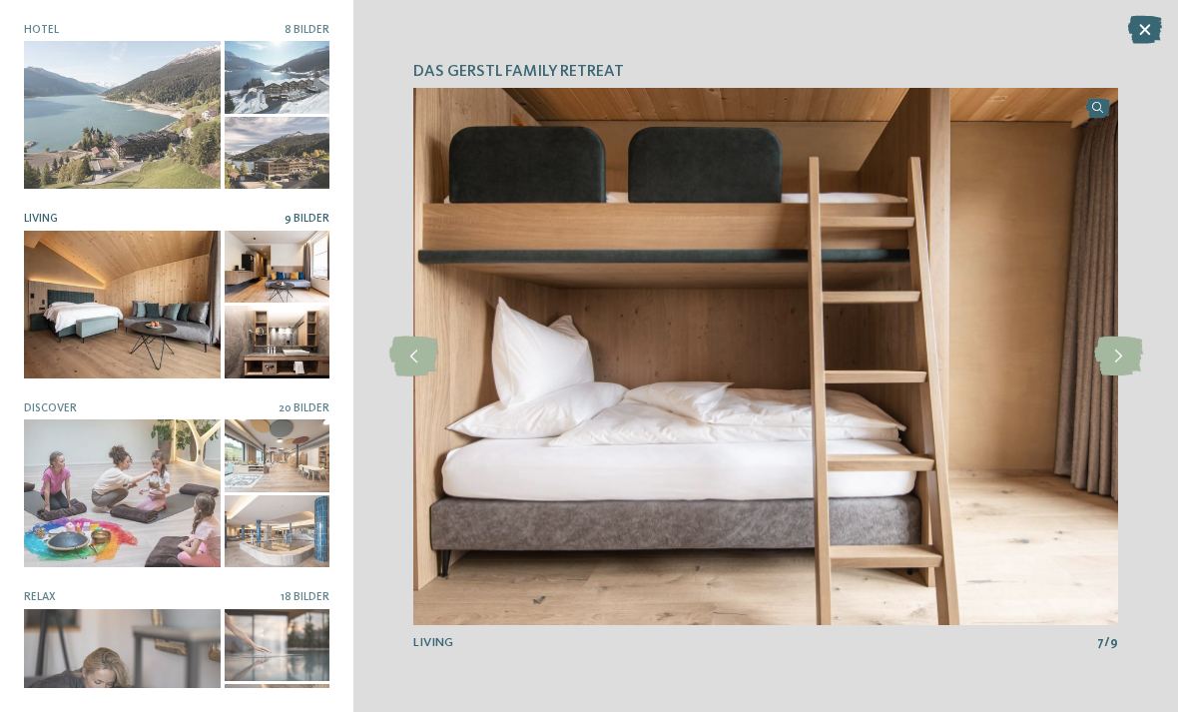
click at [1123, 355] on icon at bounding box center [1118, 357] width 49 height 40
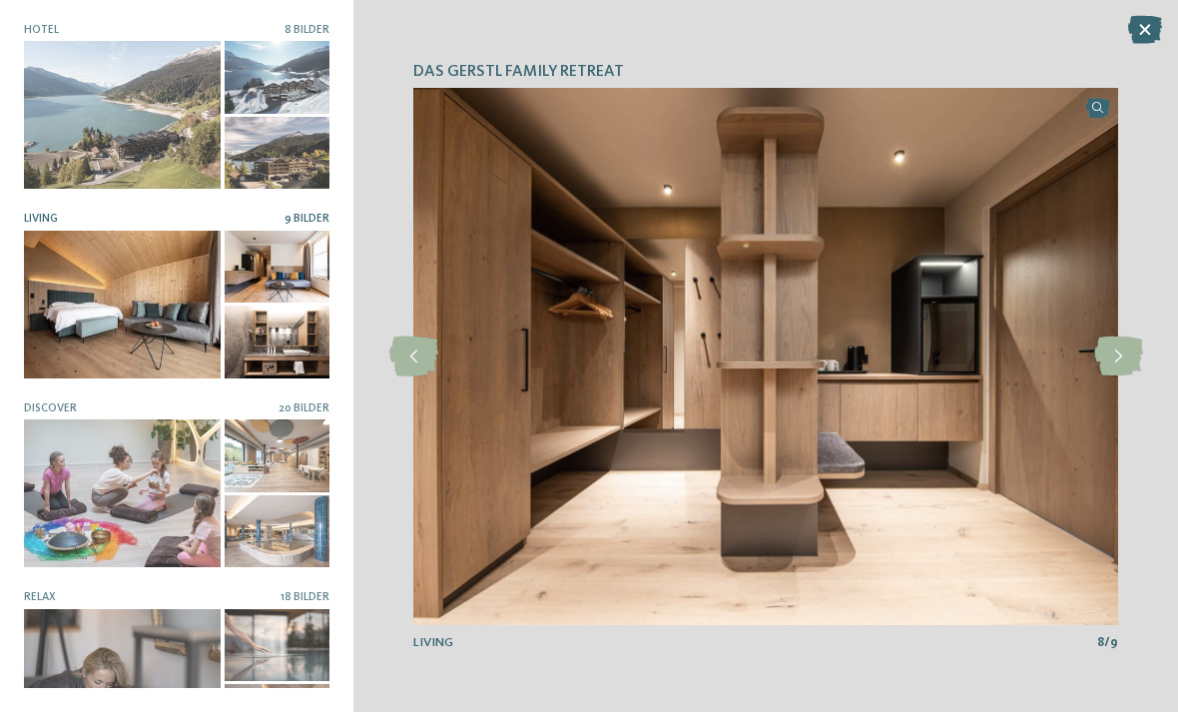
click at [1124, 354] on icon at bounding box center [1118, 357] width 49 height 40
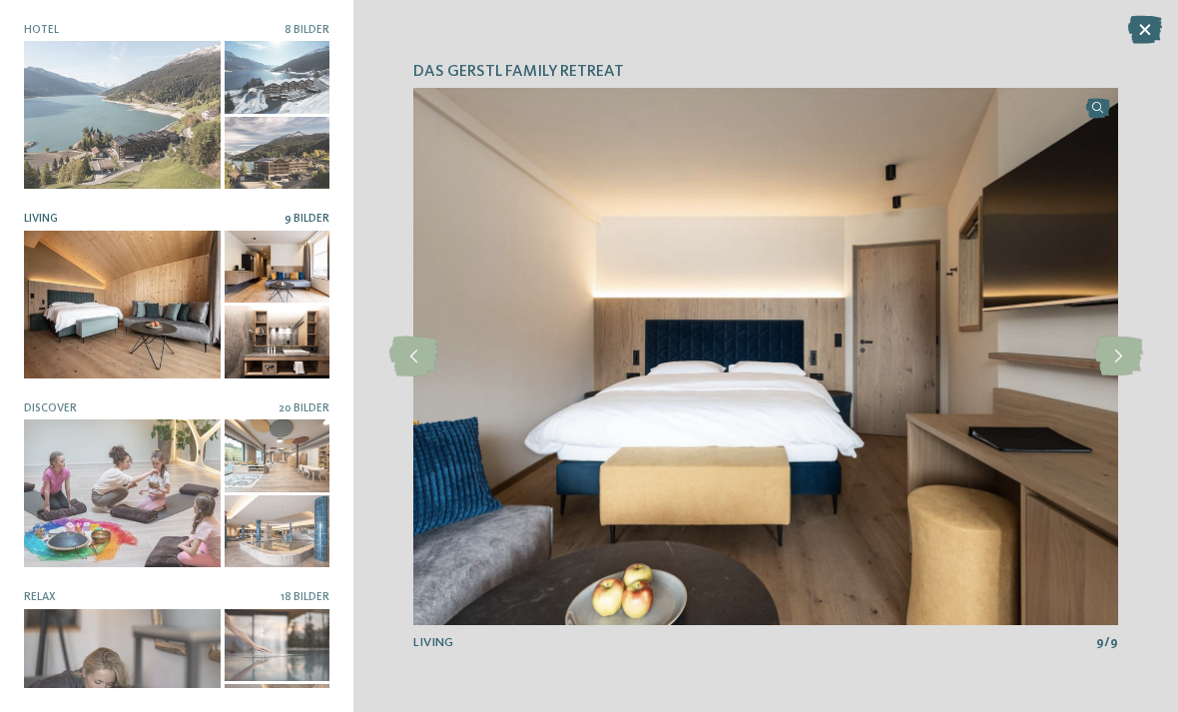
click at [122, 465] on div at bounding box center [122, 493] width 197 height 148
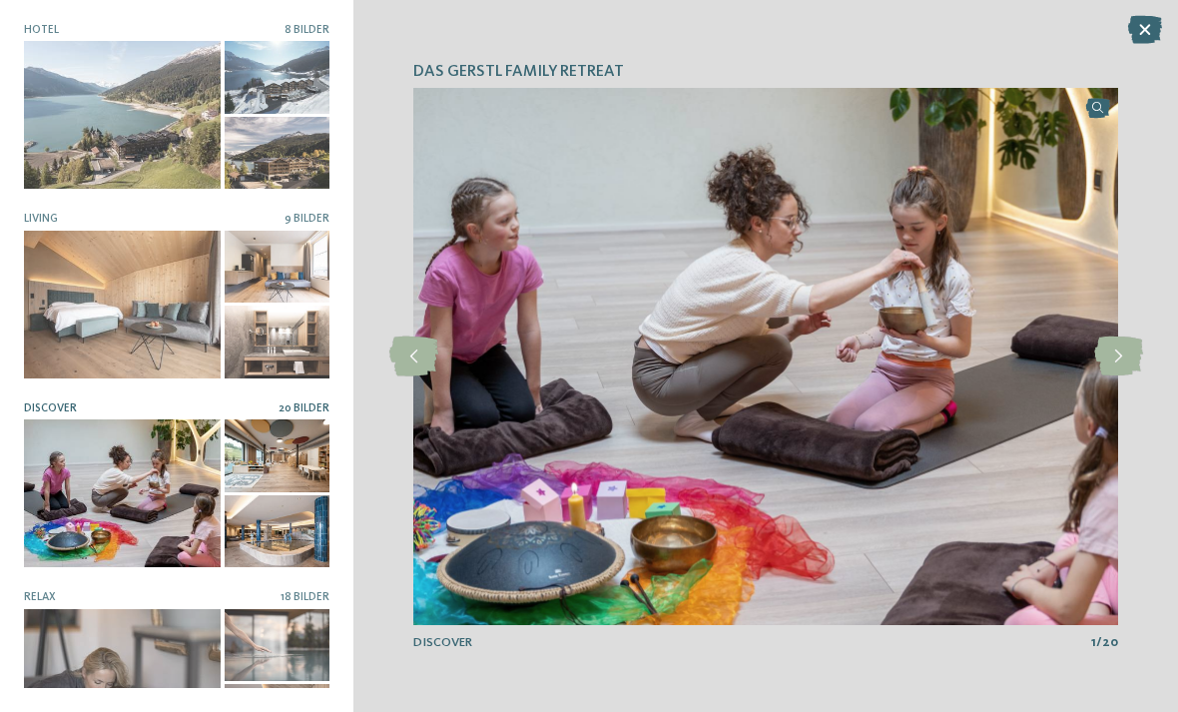
click at [1119, 347] on icon at bounding box center [1118, 357] width 49 height 40
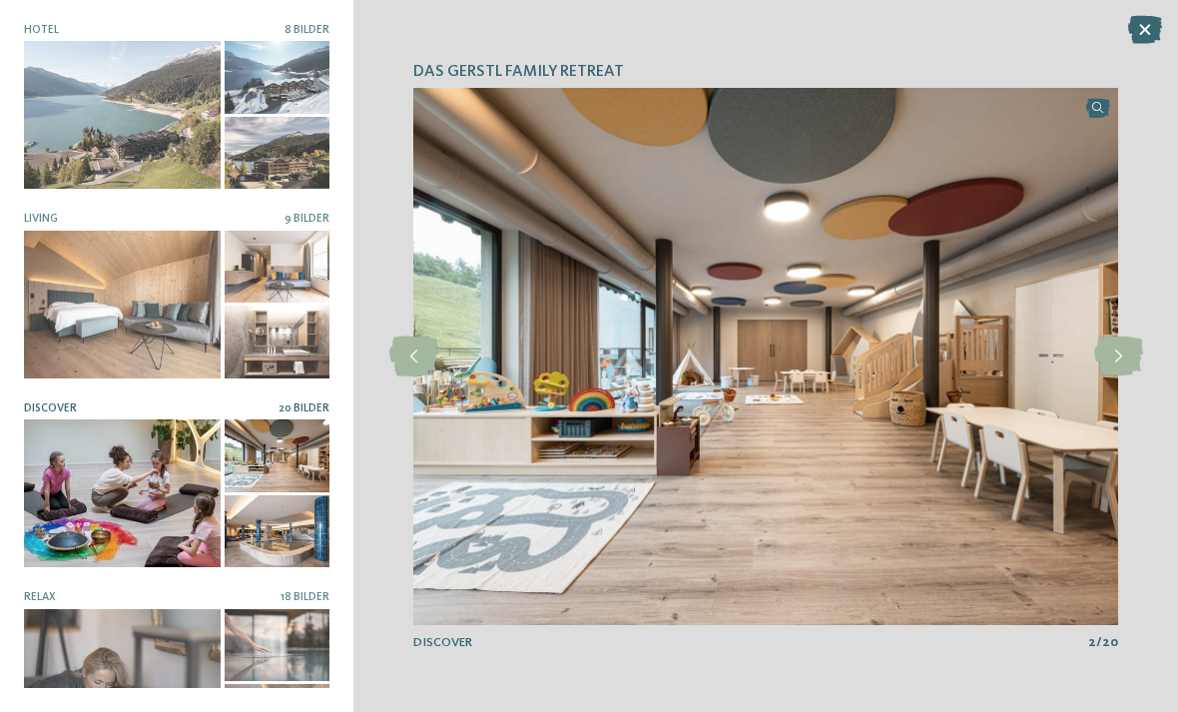
click at [1113, 348] on icon at bounding box center [1118, 357] width 49 height 40
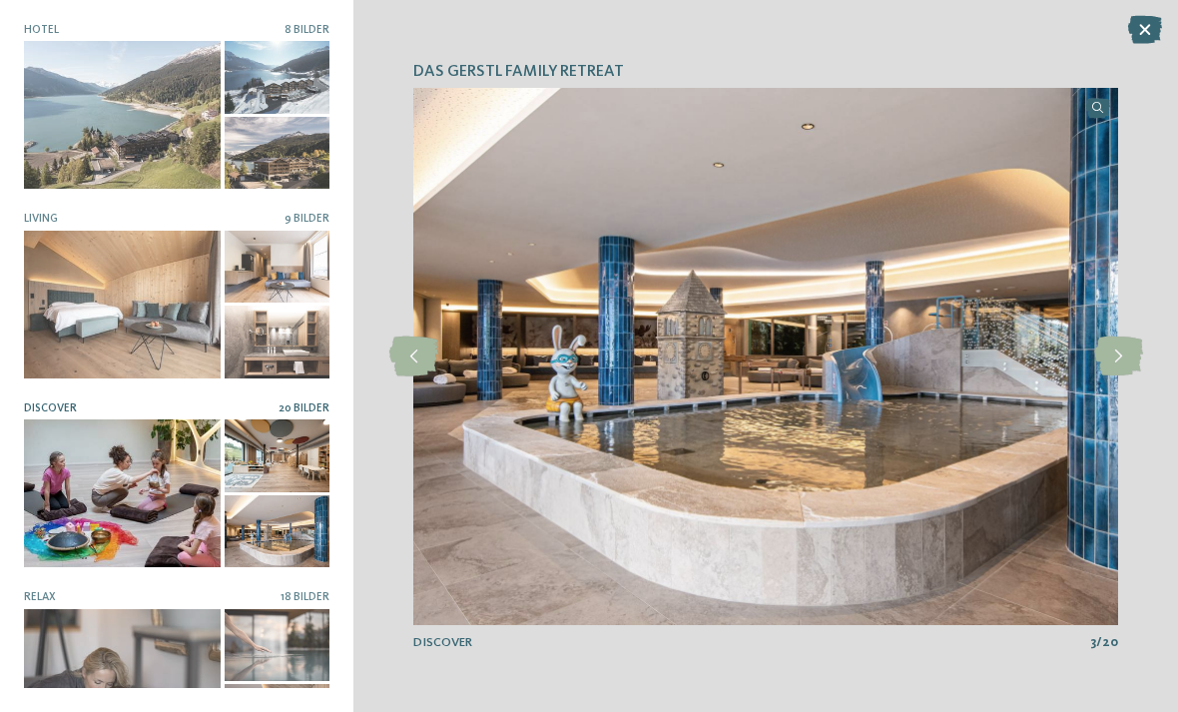
click at [1117, 352] on icon at bounding box center [1118, 357] width 49 height 40
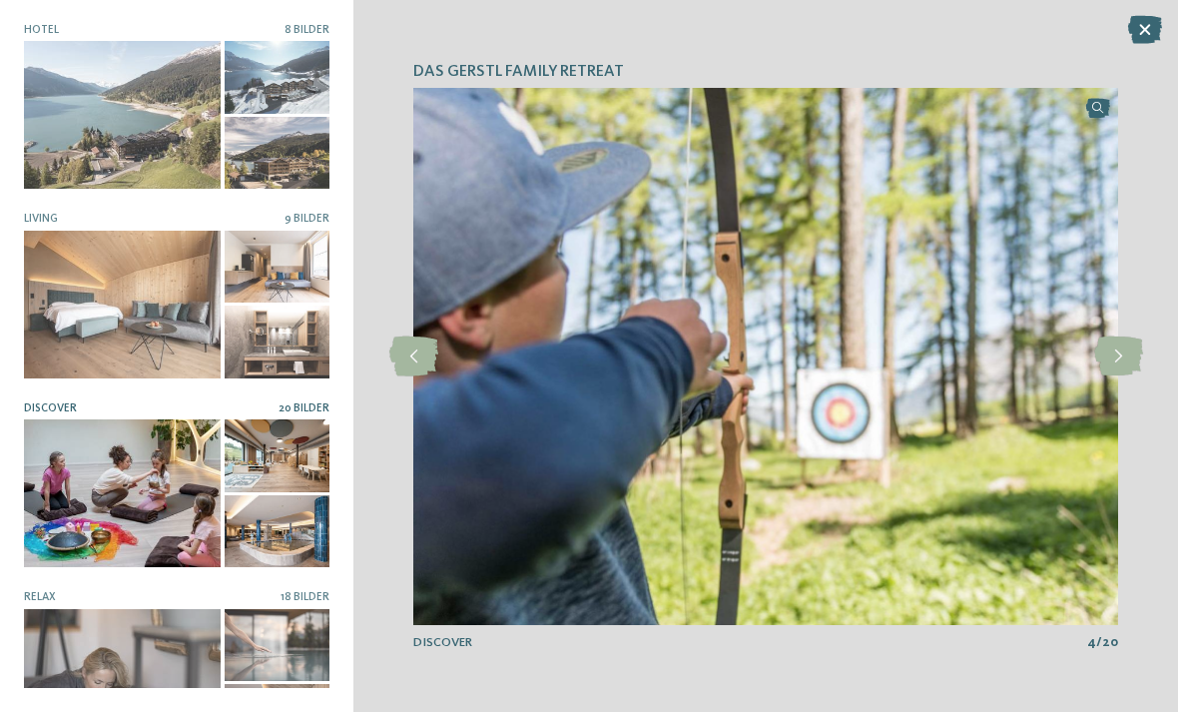
click at [1117, 359] on icon at bounding box center [1118, 357] width 49 height 40
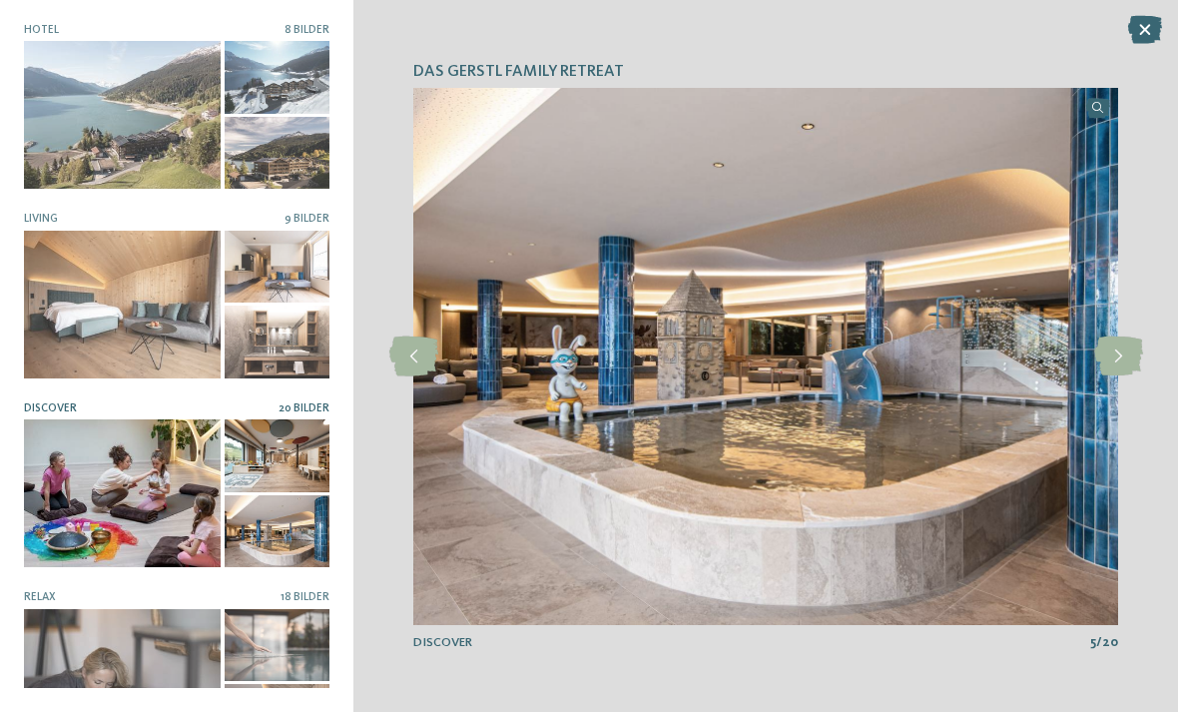
click at [1116, 360] on icon at bounding box center [1118, 357] width 49 height 40
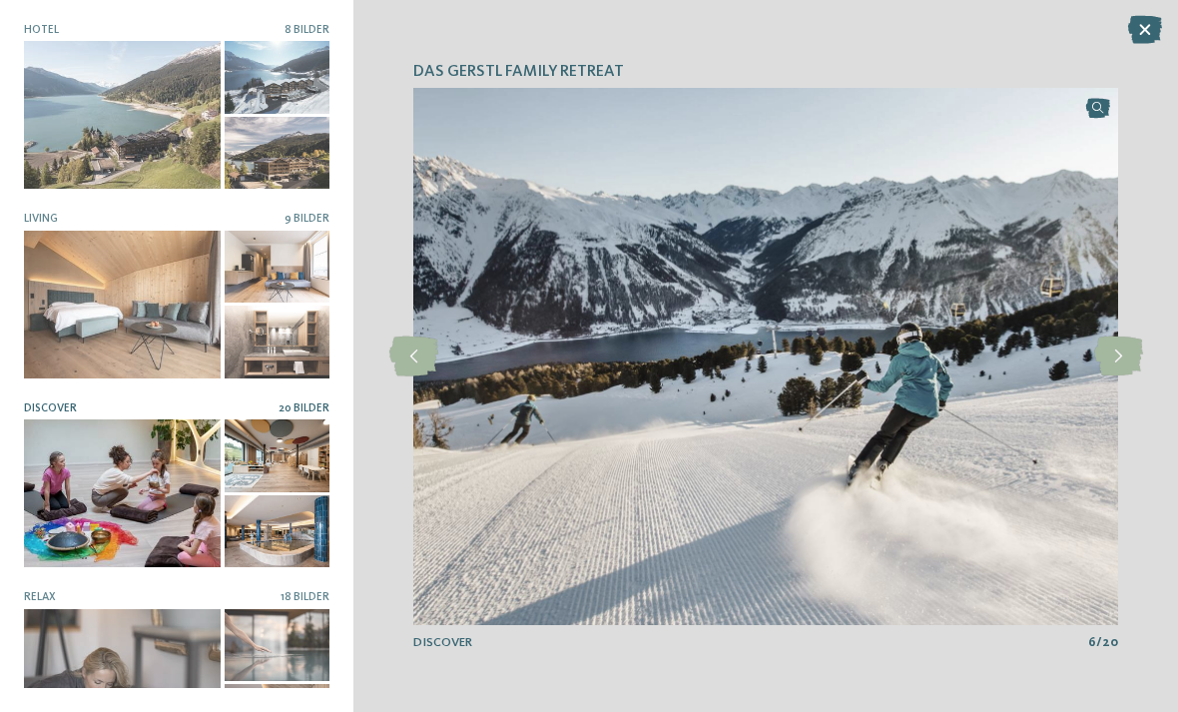
click at [1114, 355] on icon at bounding box center [1118, 357] width 49 height 40
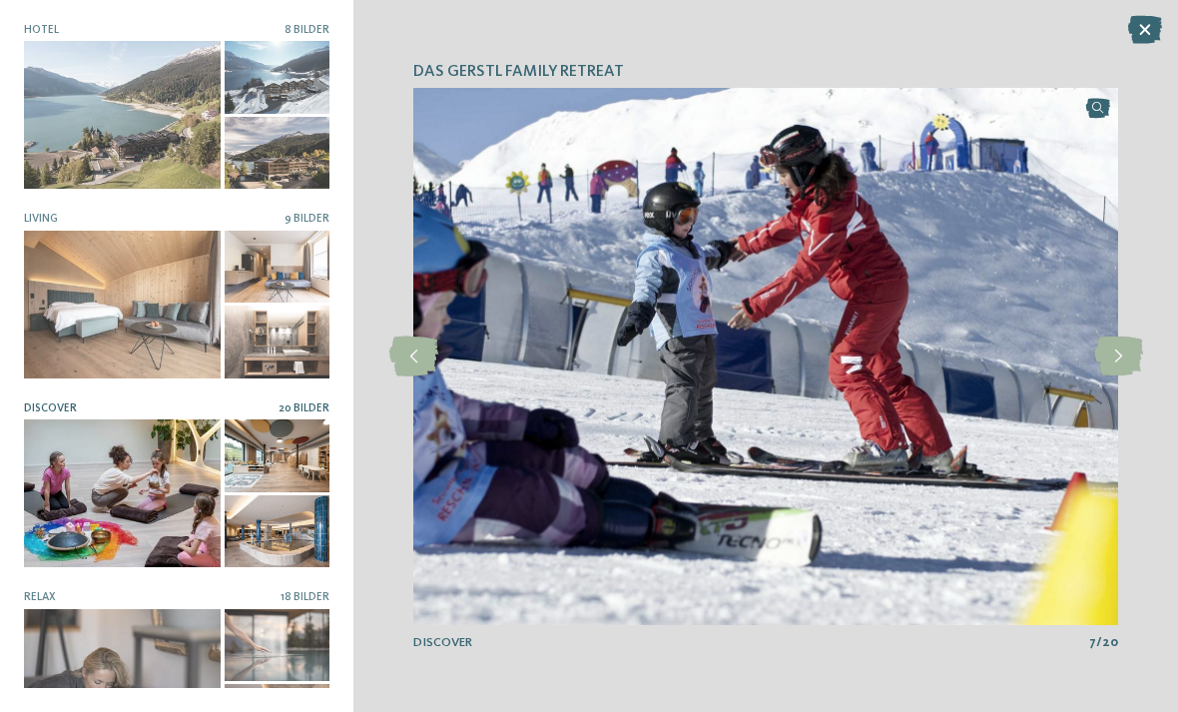
click at [1116, 353] on icon at bounding box center [1118, 357] width 49 height 40
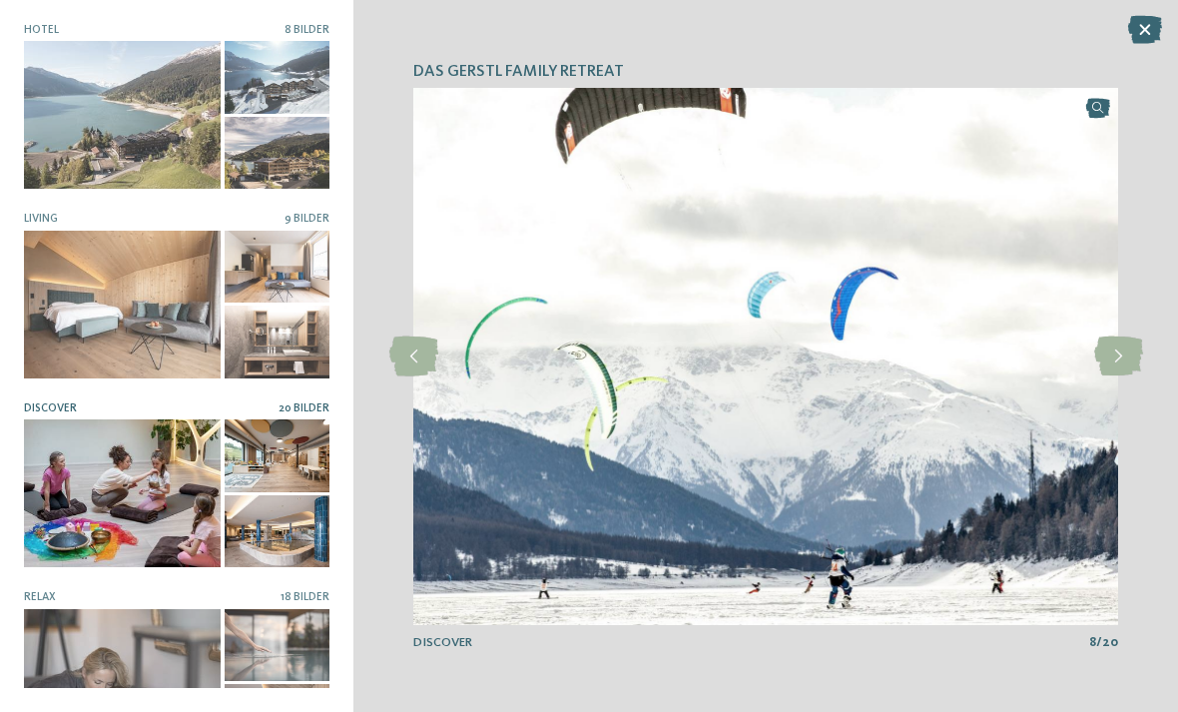
click at [1123, 357] on icon at bounding box center [1118, 357] width 49 height 40
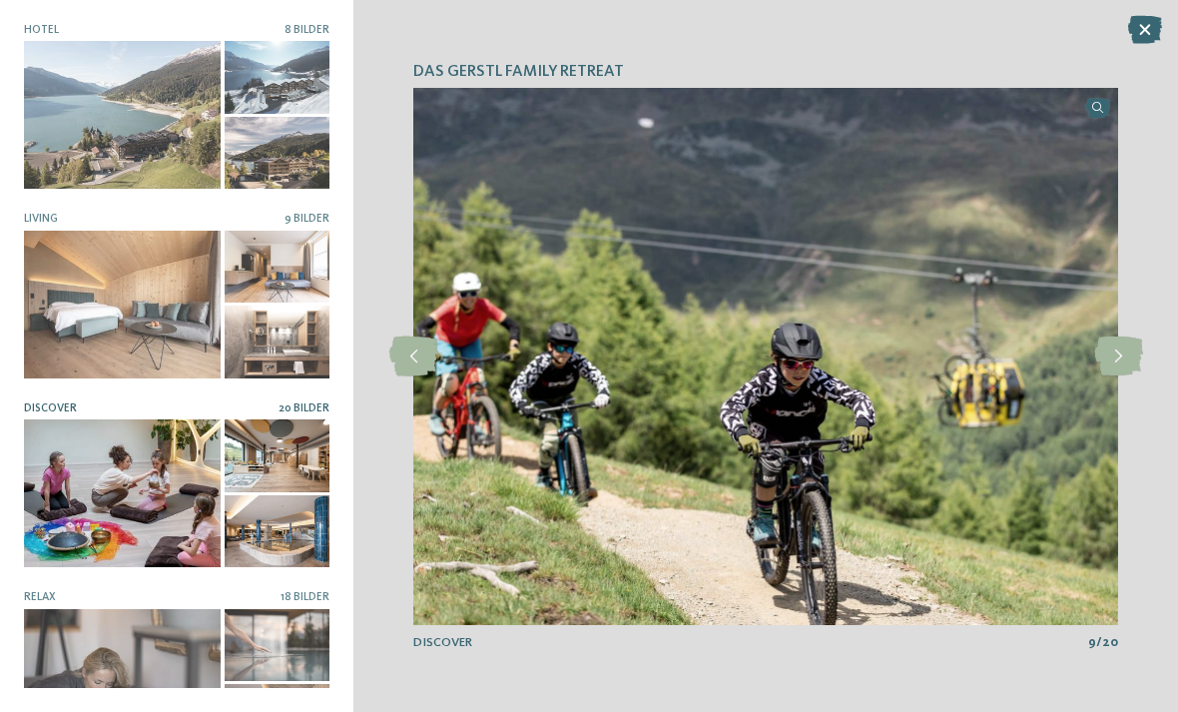
click at [1121, 356] on icon at bounding box center [1118, 357] width 49 height 40
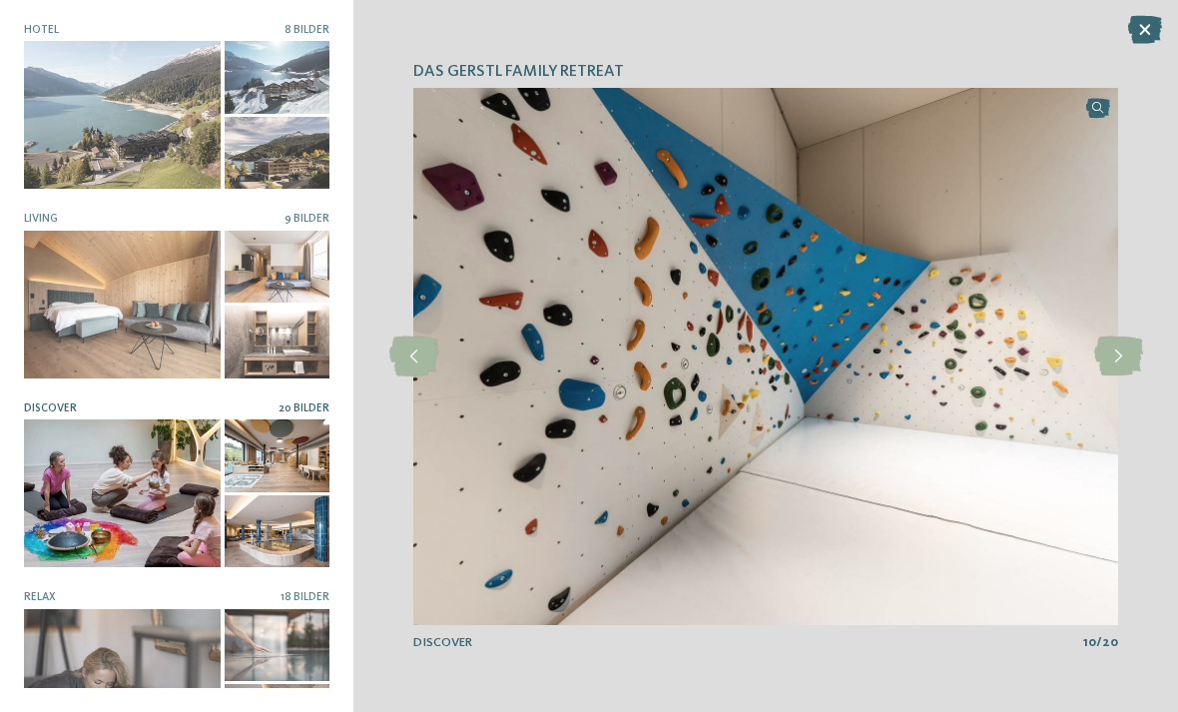
click at [1121, 359] on icon at bounding box center [1118, 357] width 49 height 40
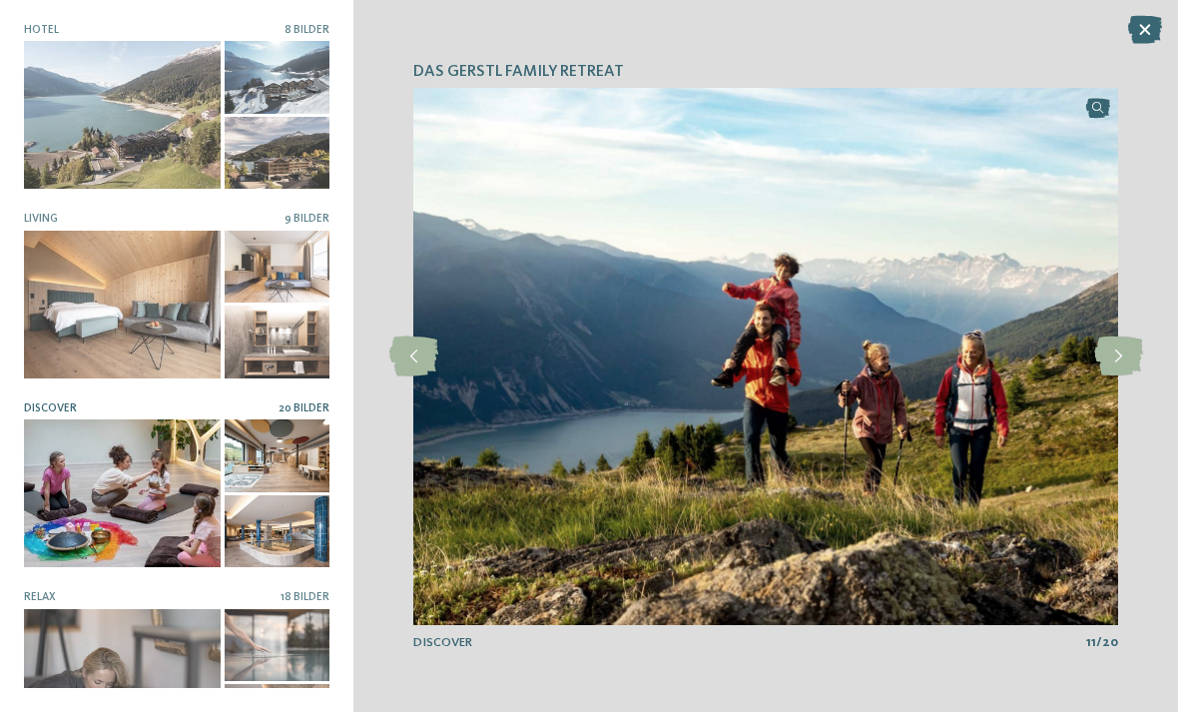
click at [1119, 357] on icon at bounding box center [1118, 357] width 49 height 40
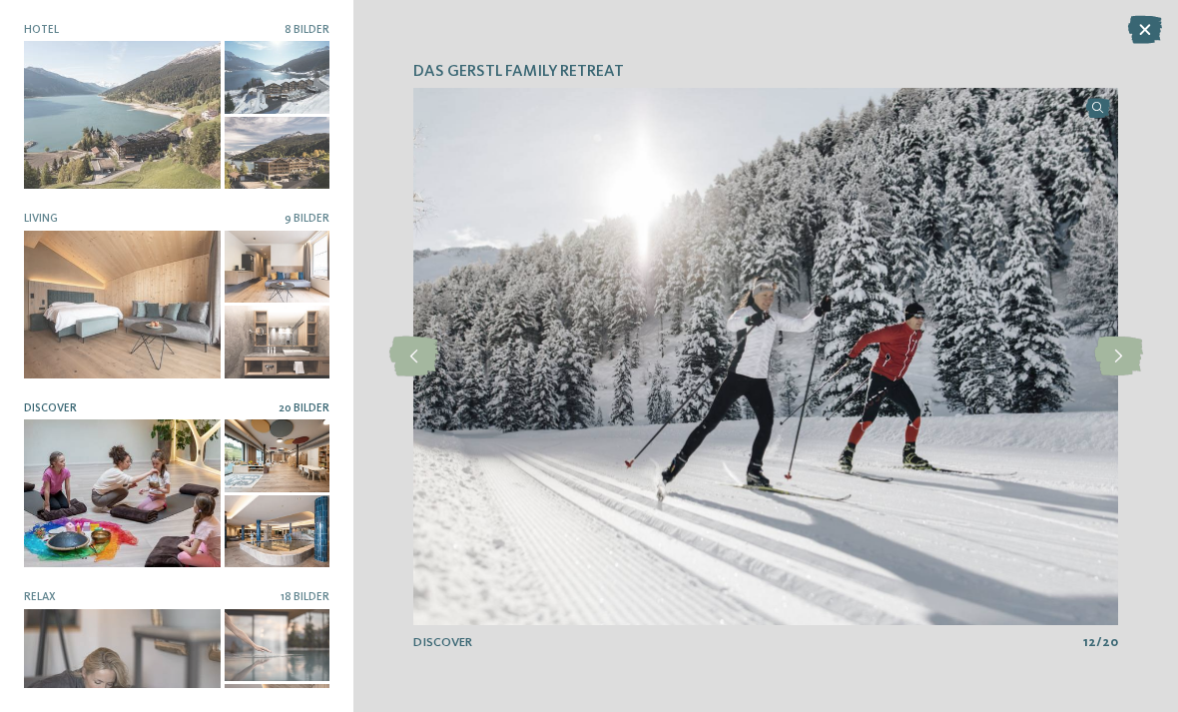
click at [1117, 351] on icon at bounding box center [1118, 357] width 49 height 40
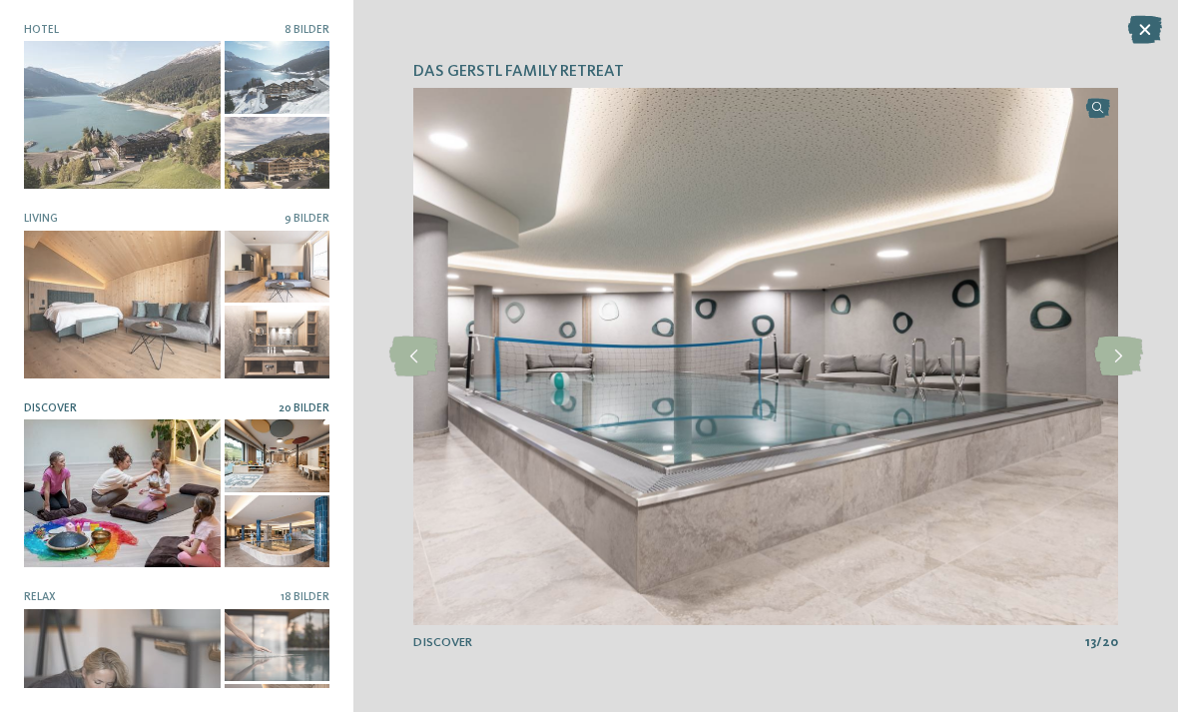
click at [1118, 349] on icon at bounding box center [1118, 357] width 49 height 40
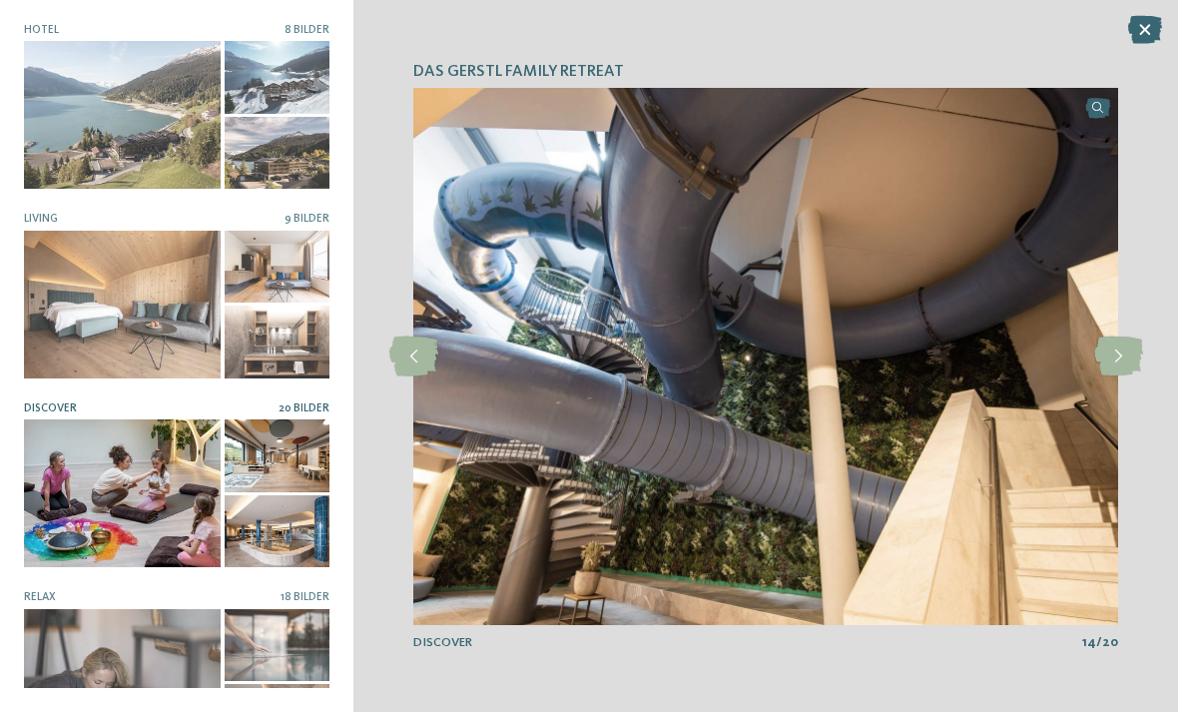
click at [1119, 354] on icon at bounding box center [1118, 357] width 49 height 40
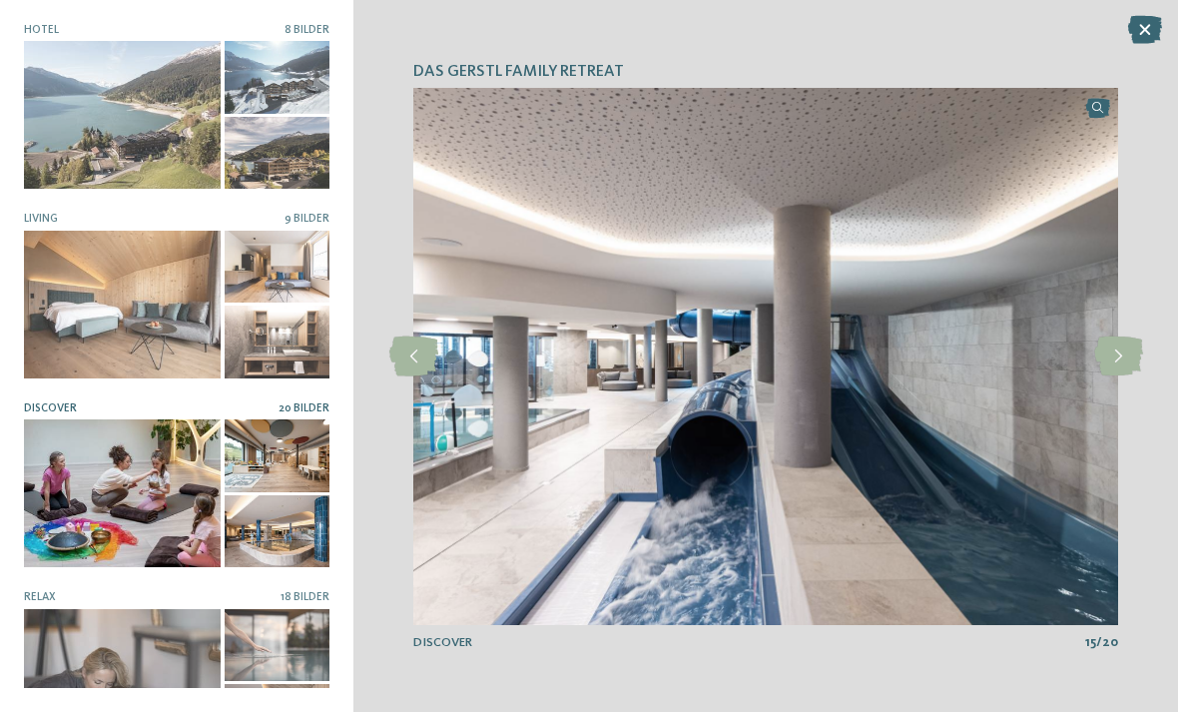
click at [1124, 356] on icon at bounding box center [1118, 357] width 49 height 40
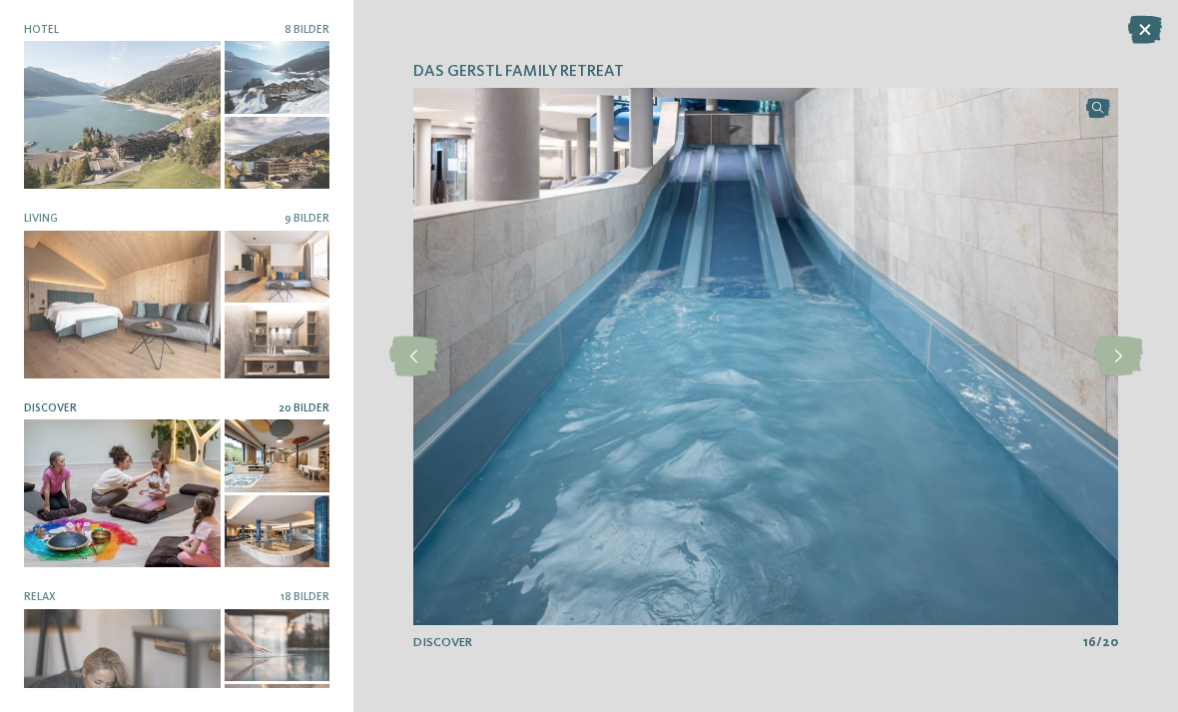
click at [1119, 353] on icon at bounding box center [1118, 357] width 49 height 40
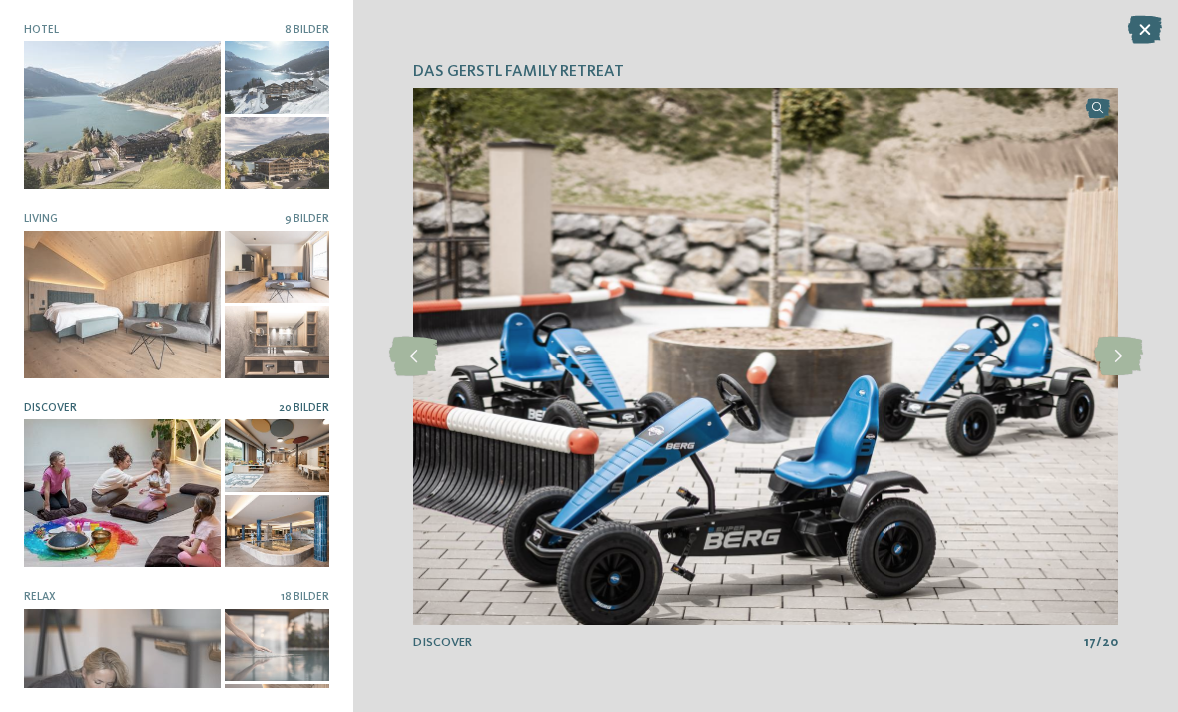
click at [1119, 357] on icon at bounding box center [1118, 357] width 49 height 40
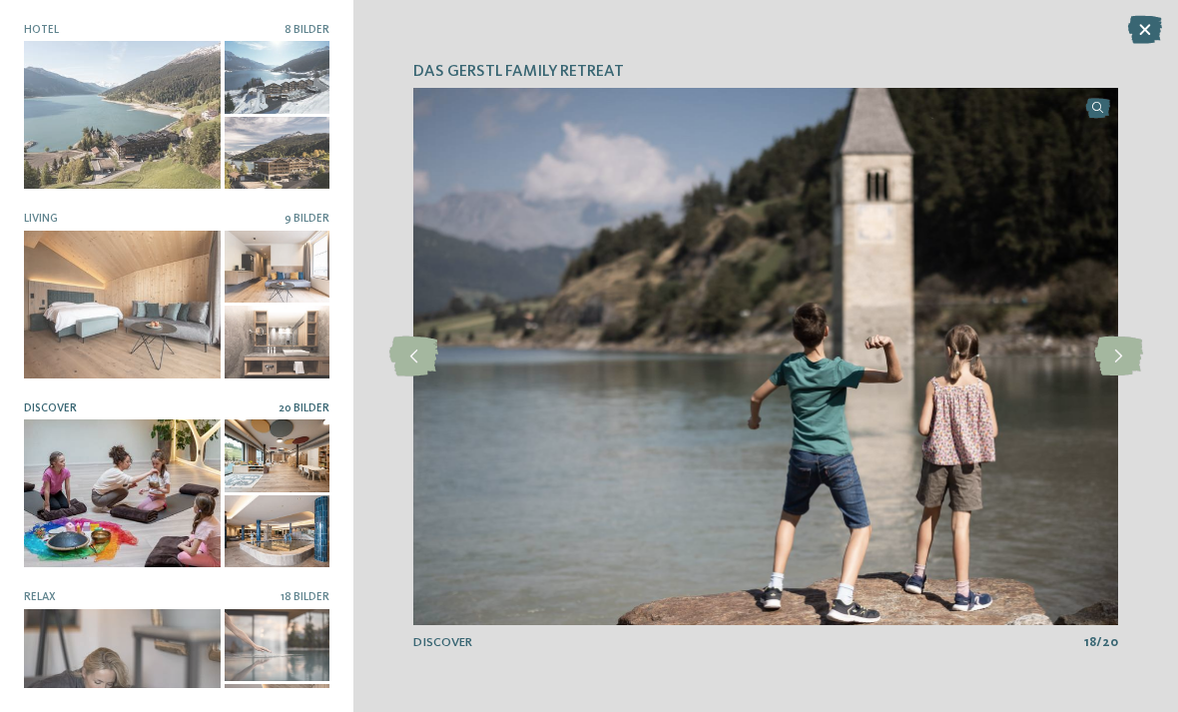
click at [1119, 360] on icon at bounding box center [1118, 357] width 49 height 40
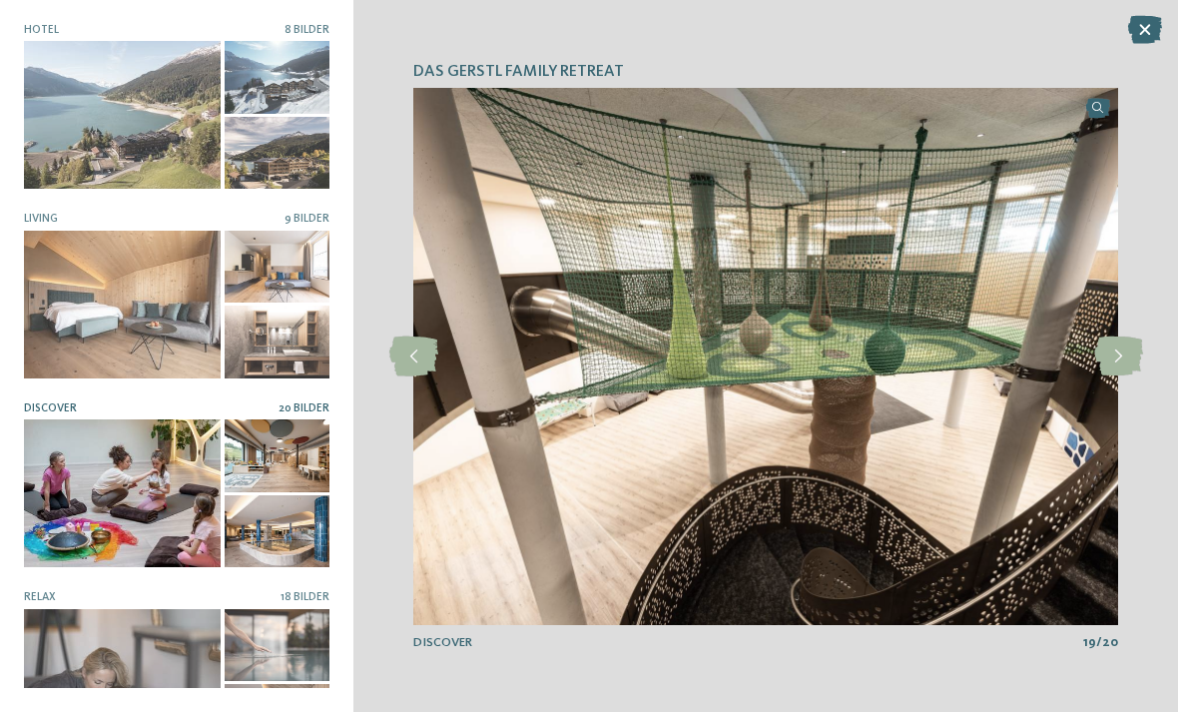
click at [1123, 358] on icon at bounding box center [1118, 357] width 49 height 40
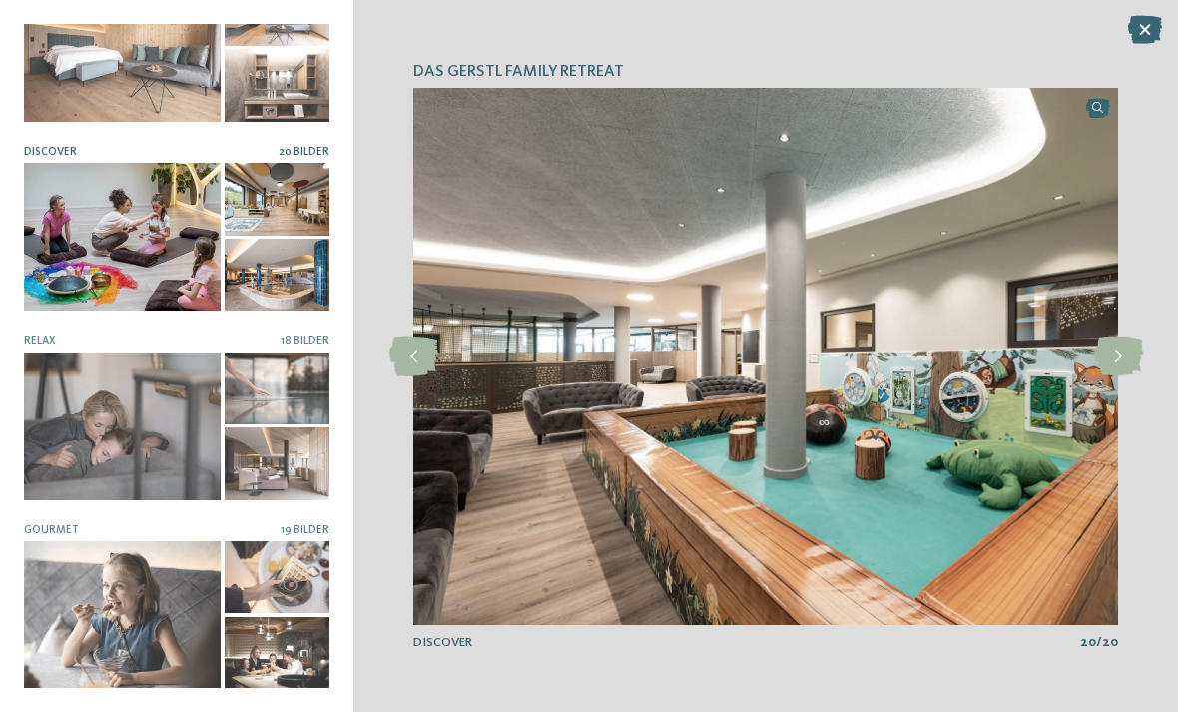
scroll to position [256, 0]
click at [116, 428] on div at bounding box center [122, 428] width 197 height 148
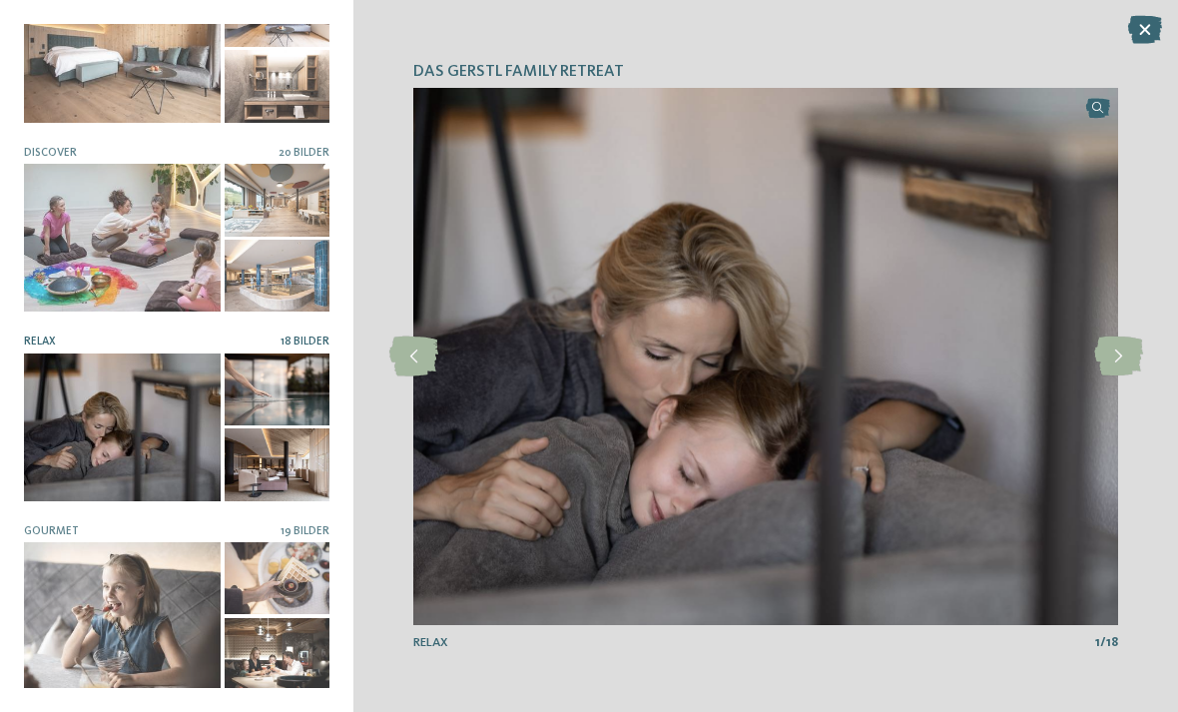
click at [1116, 357] on icon at bounding box center [1118, 357] width 49 height 40
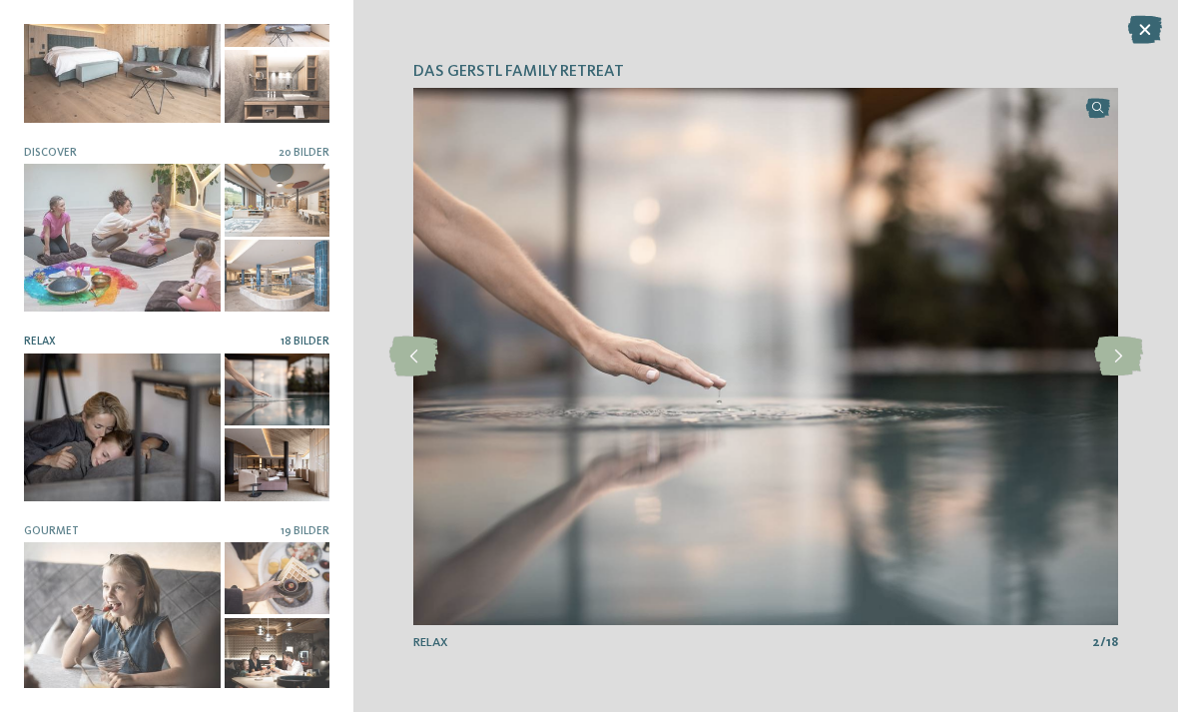
click at [1126, 359] on icon at bounding box center [1118, 357] width 49 height 40
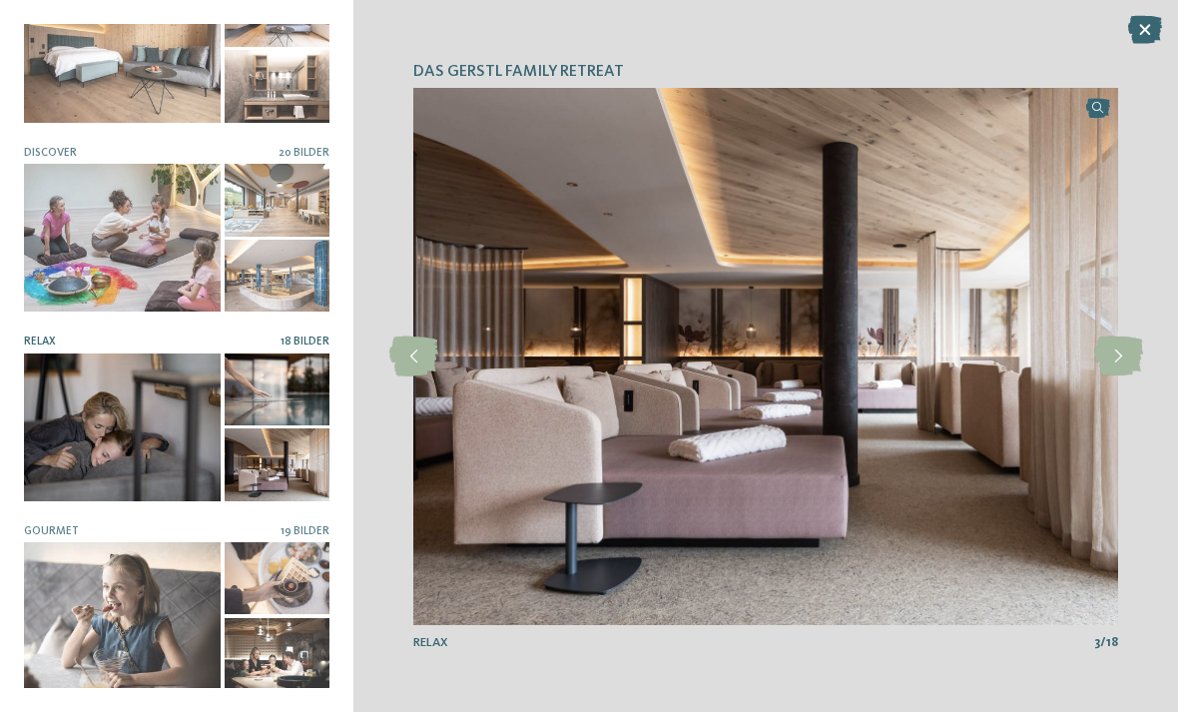
click at [1124, 364] on icon at bounding box center [1118, 357] width 49 height 40
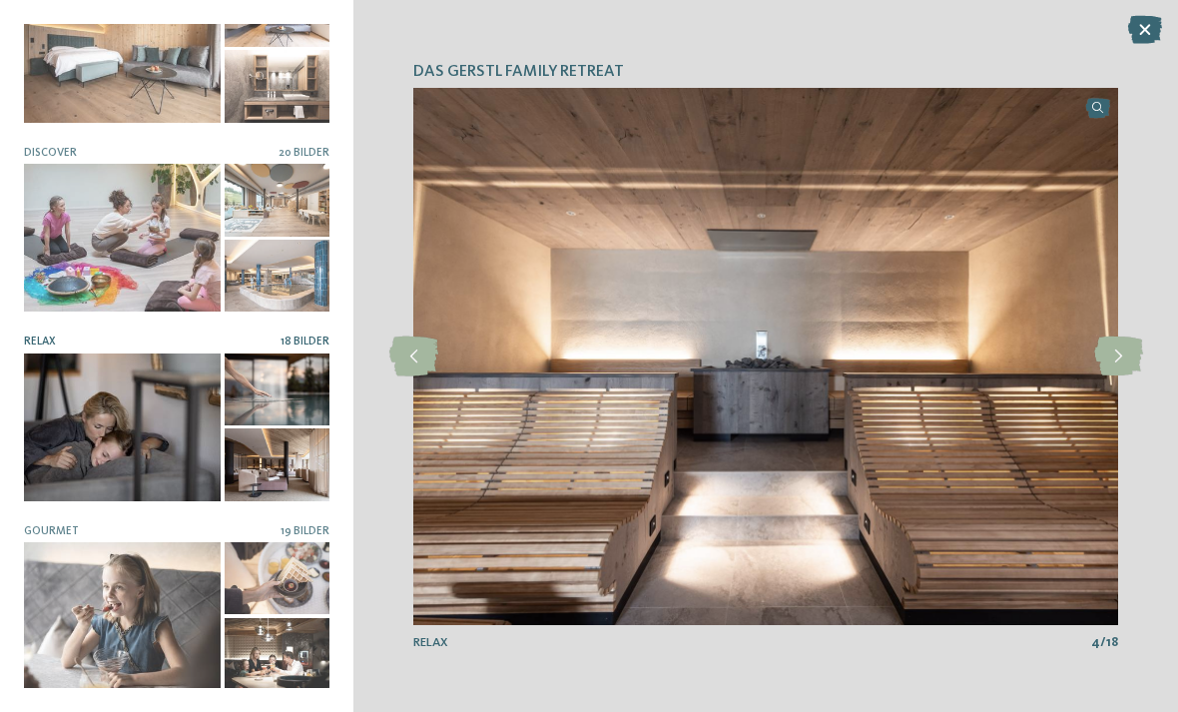
click at [1123, 356] on icon at bounding box center [1118, 357] width 49 height 40
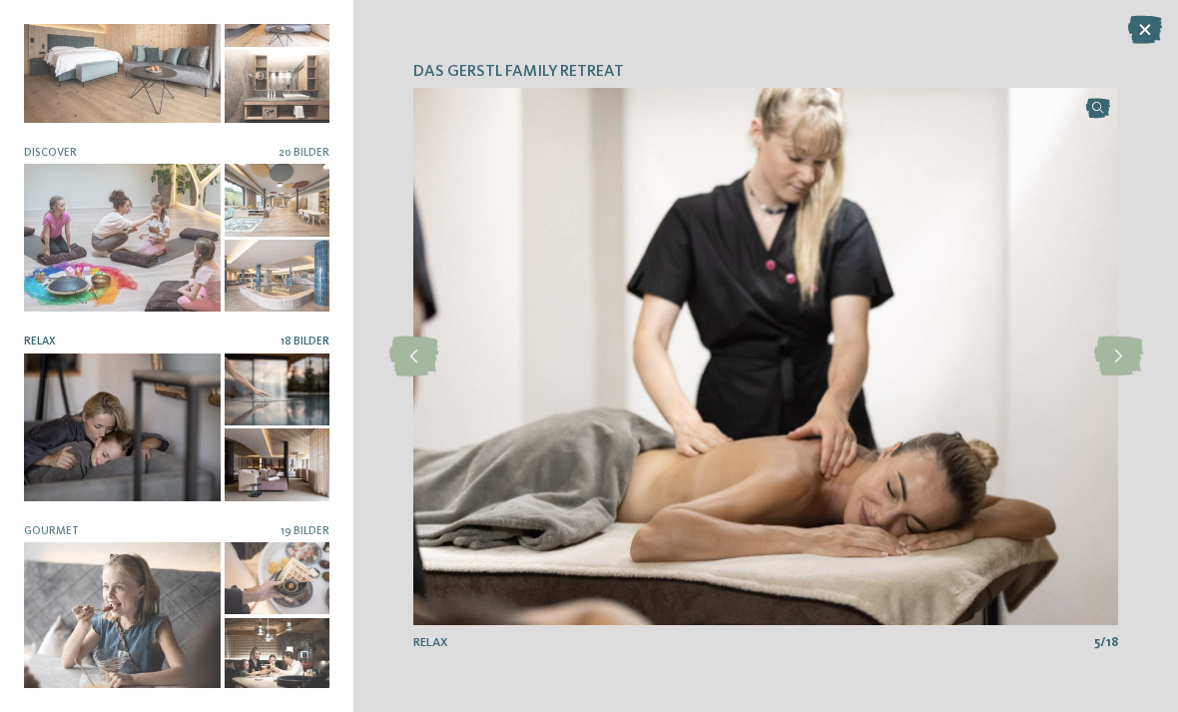
click at [1120, 356] on icon at bounding box center [1118, 357] width 49 height 40
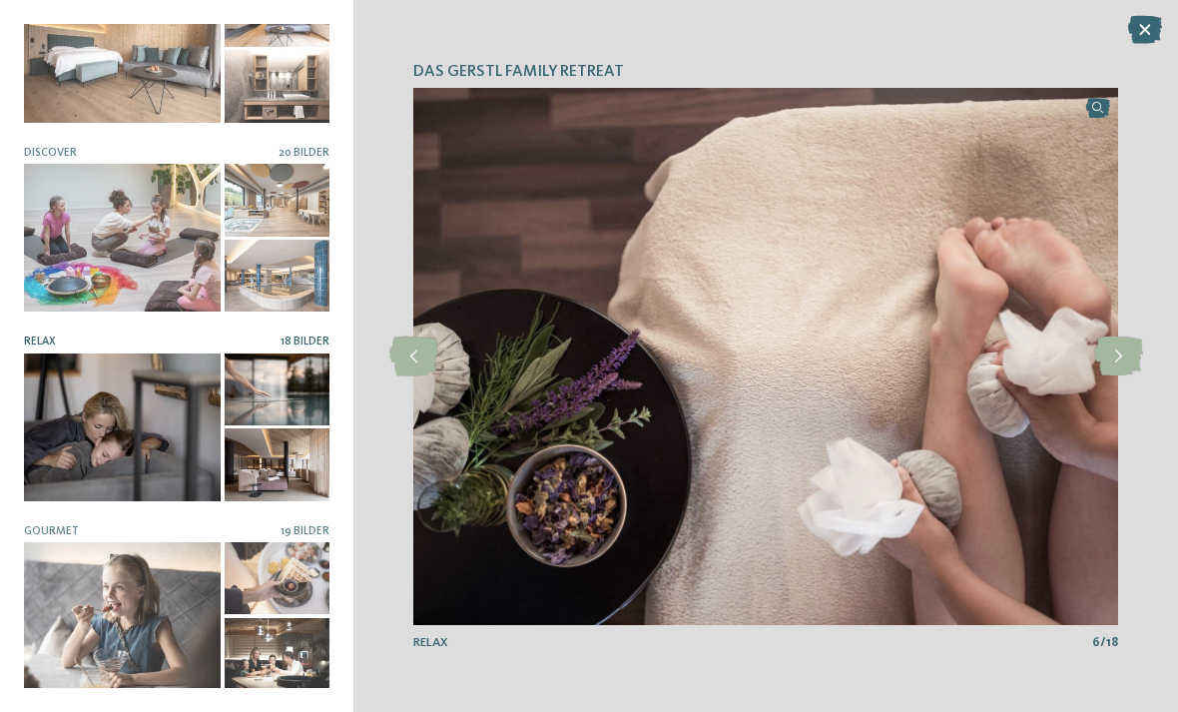
click at [1127, 355] on icon at bounding box center [1118, 357] width 49 height 40
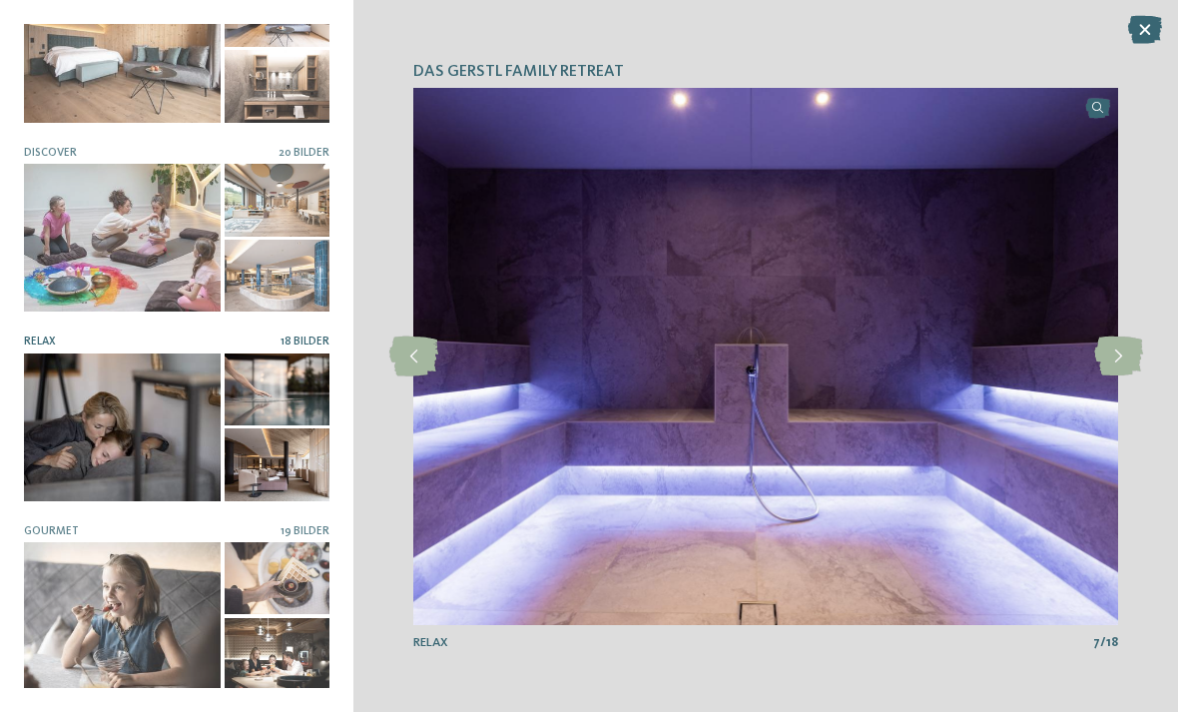
click at [1119, 357] on icon at bounding box center [1118, 357] width 49 height 40
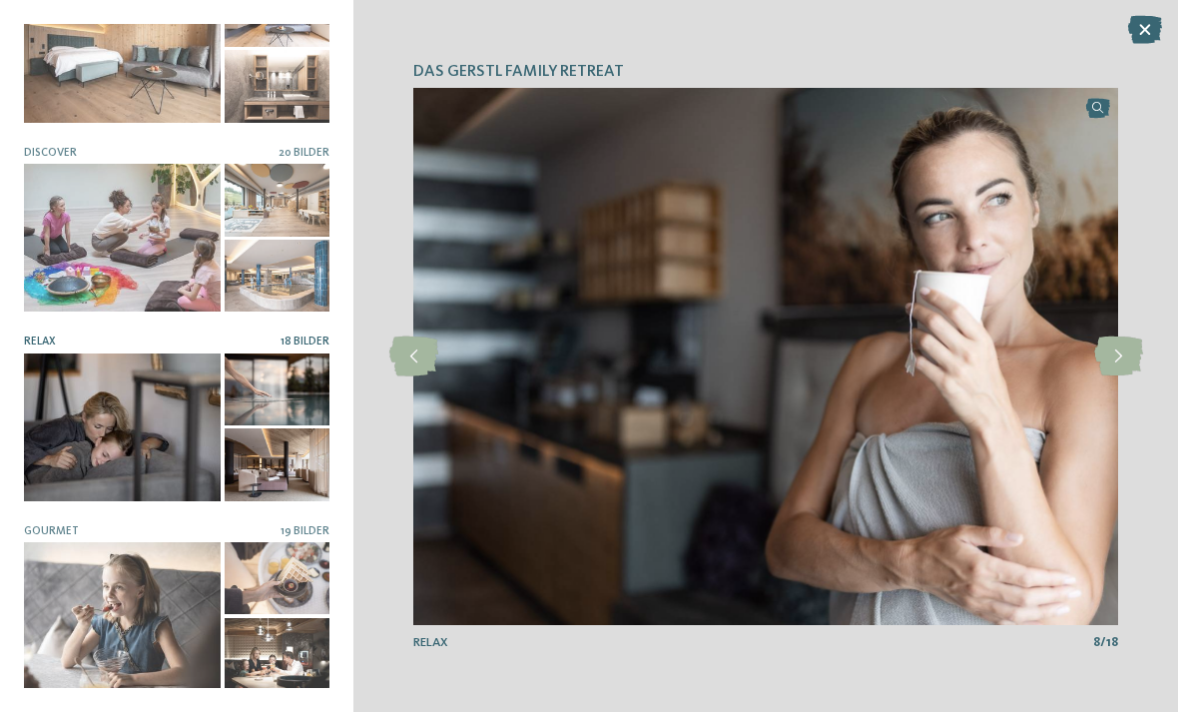
click at [1123, 356] on icon at bounding box center [1118, 357] width 49 height 40
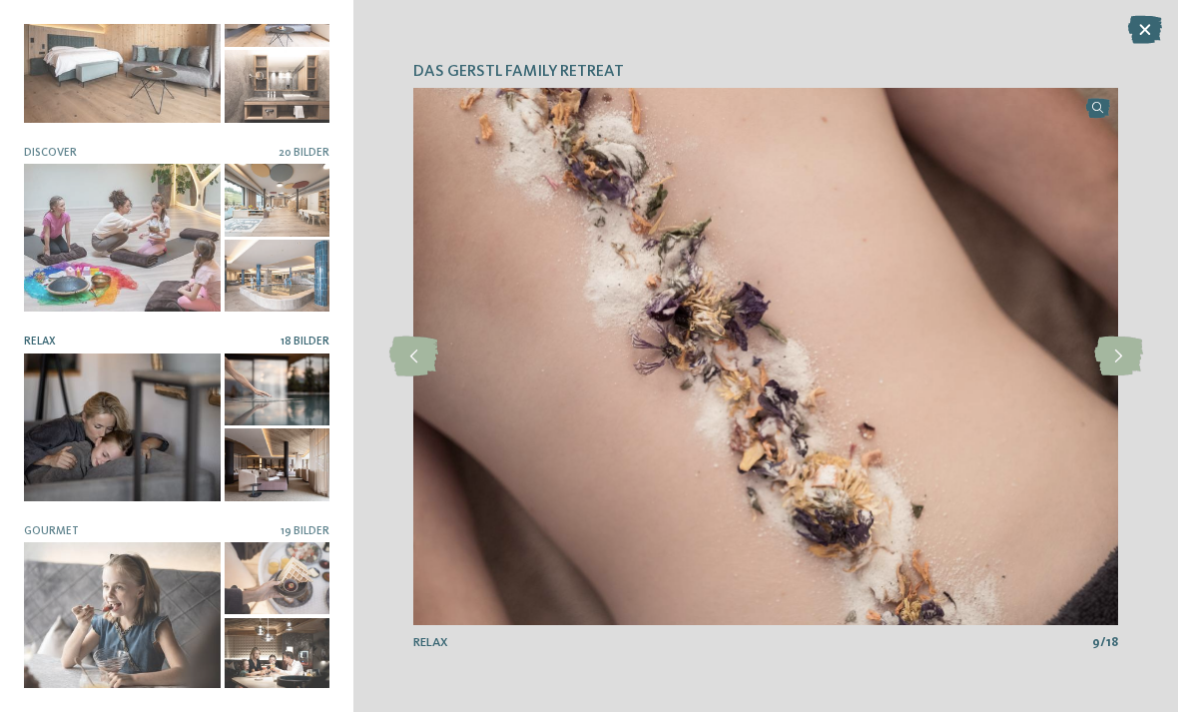
click at [1121, 359] on icon at bounding box center [1118, 357] width 49 height 40
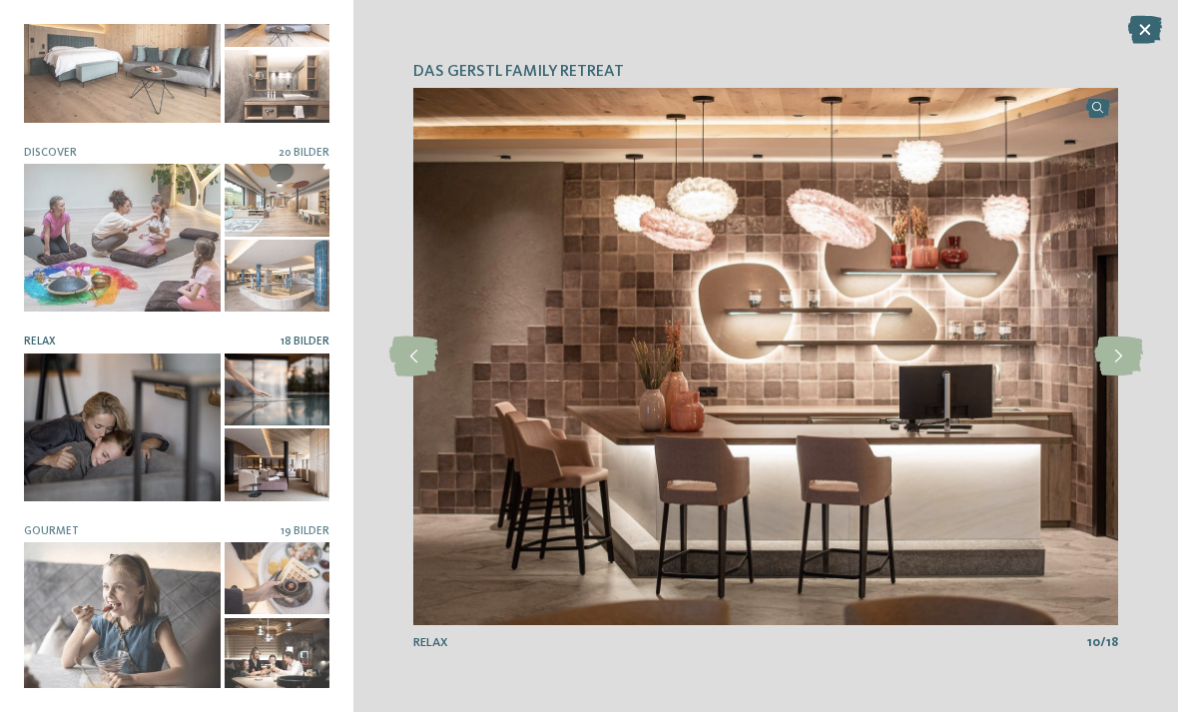
click at [1113, 359] on icon at bounding box center [1118, 357] width 49 height 40
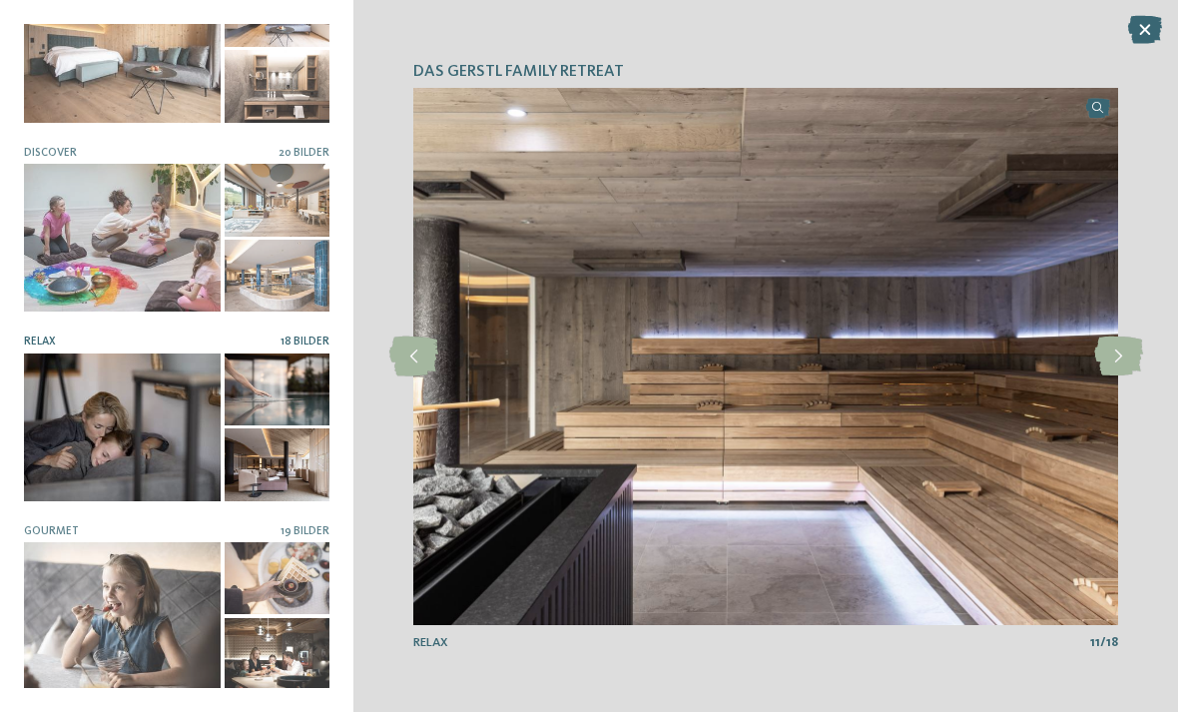
click at [1114, 354] on icon at bounding box center [1118, 357] width 49 height 40
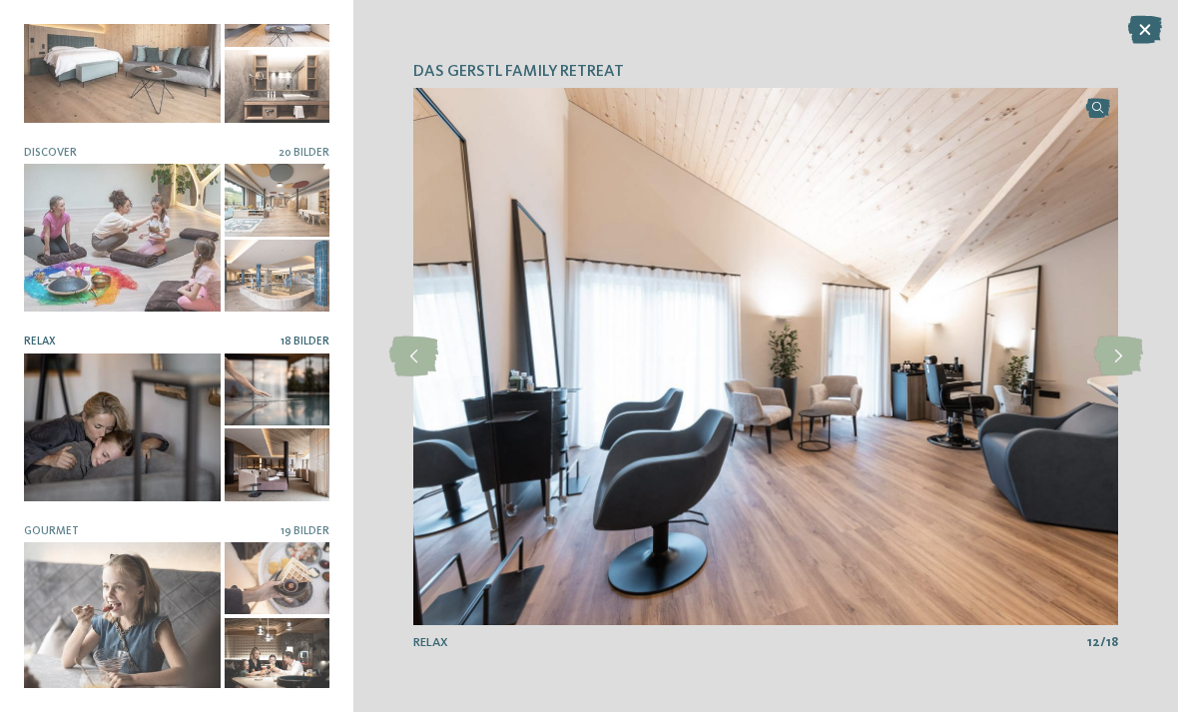
click at [1120, 352] on icon at bounding box center [1118, 357] width 49 height 40
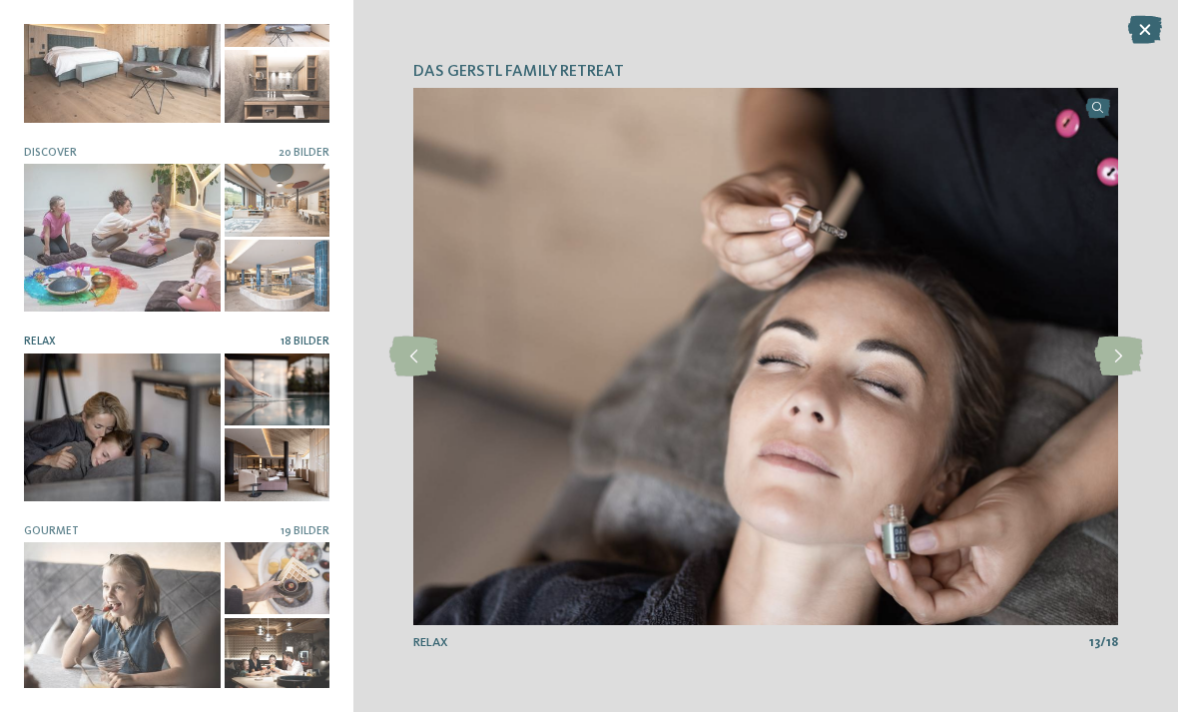
click at [1118, 355] on icon at bounding box center [1118, 357] width 49 height 40
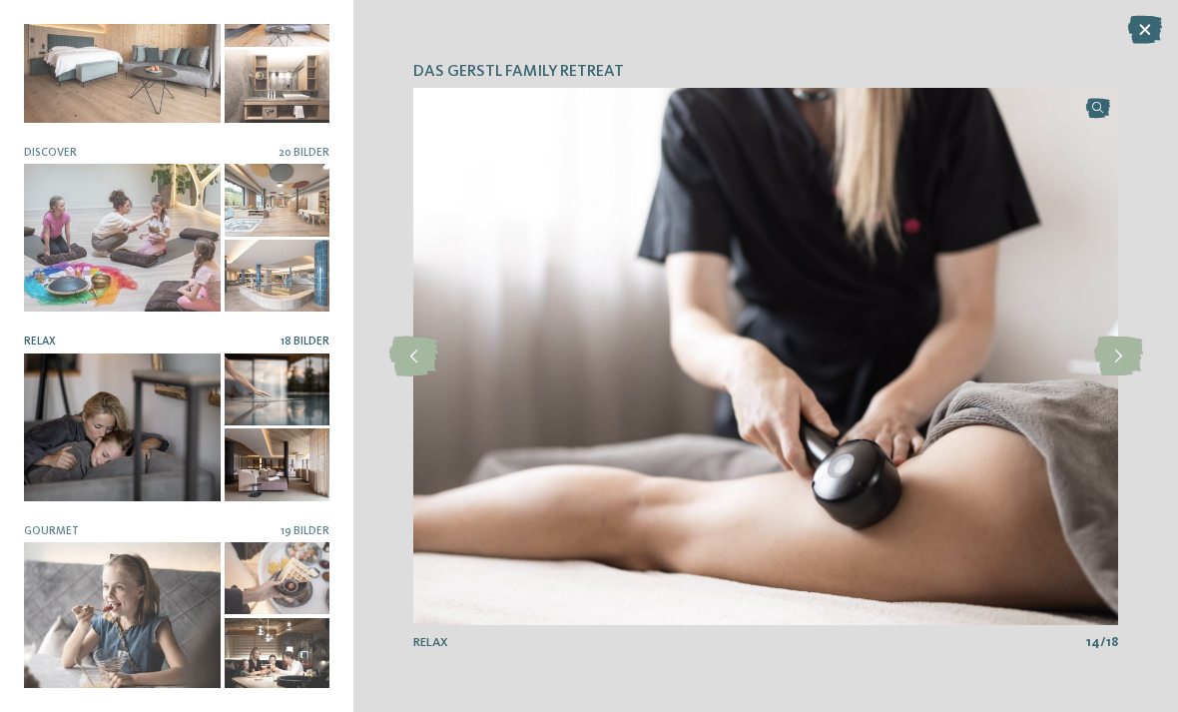
click at [1121, 360] on icon at bounding box center [1118, 357] width 49 height 40
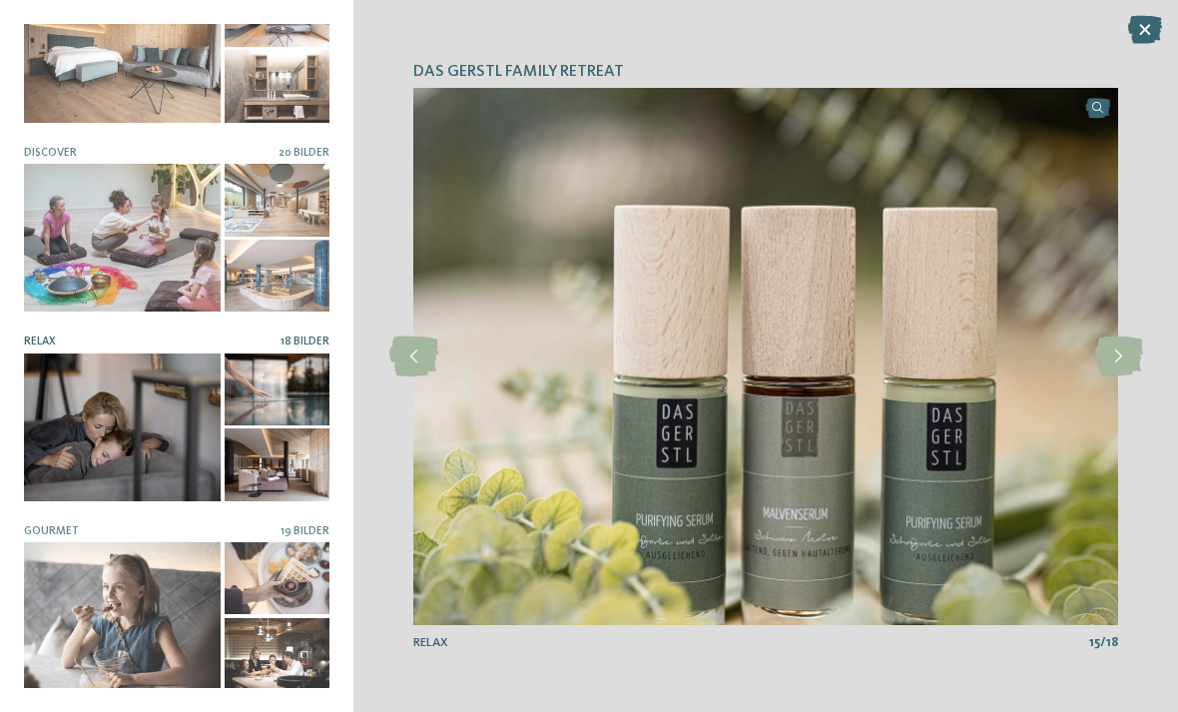
click at [1116, 358] on icon at bounding box center [1118, 357] width 49 height 40
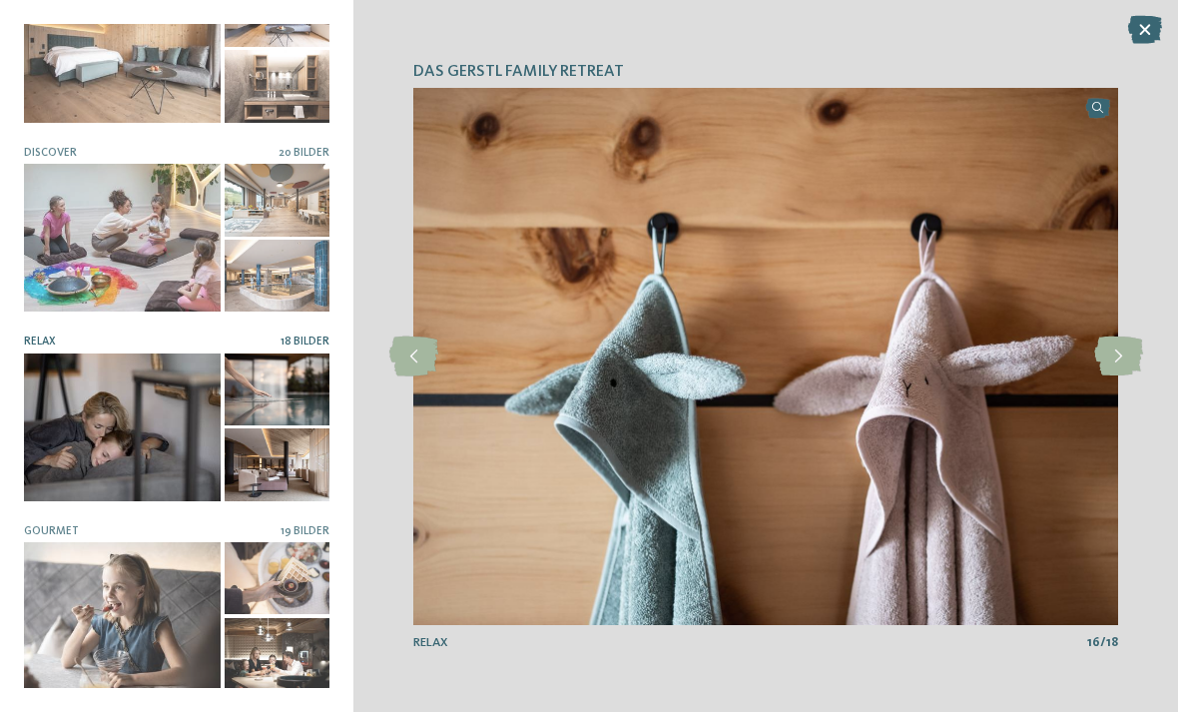
click at [1118, 358] on icon at bounding box center [1118, 357] width 49 height 40
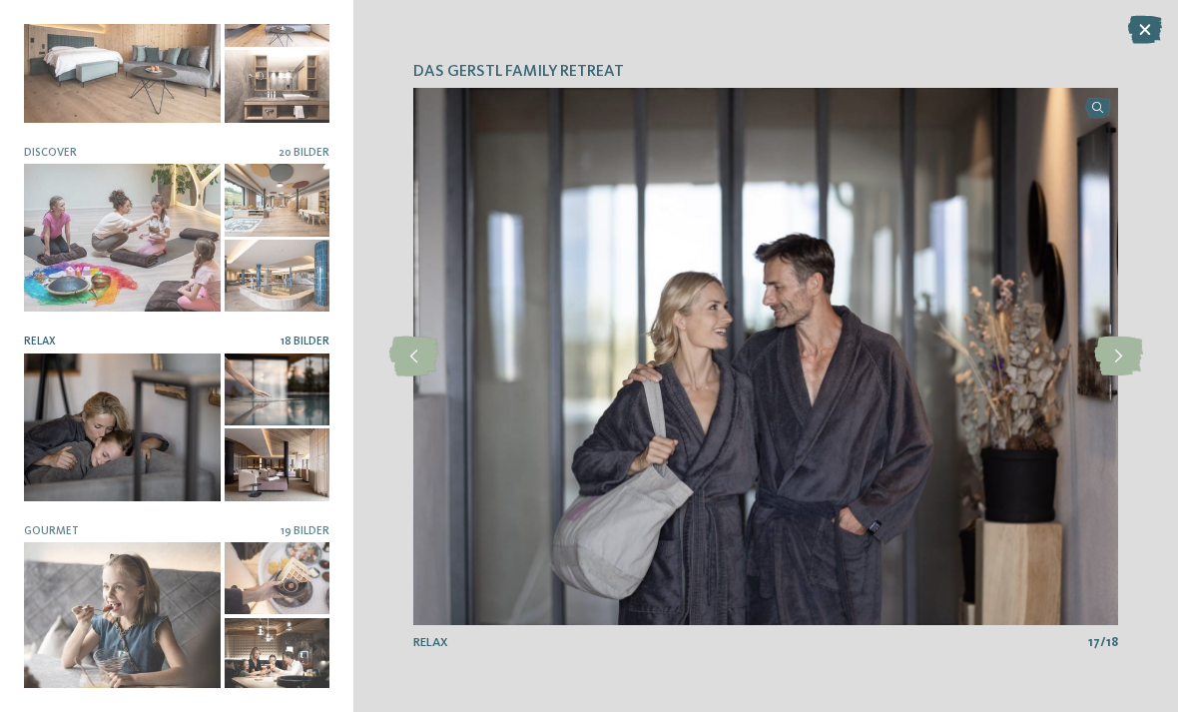
click at [1115, 359] on icon at bounding box center [1118, 357] width 49 height 40
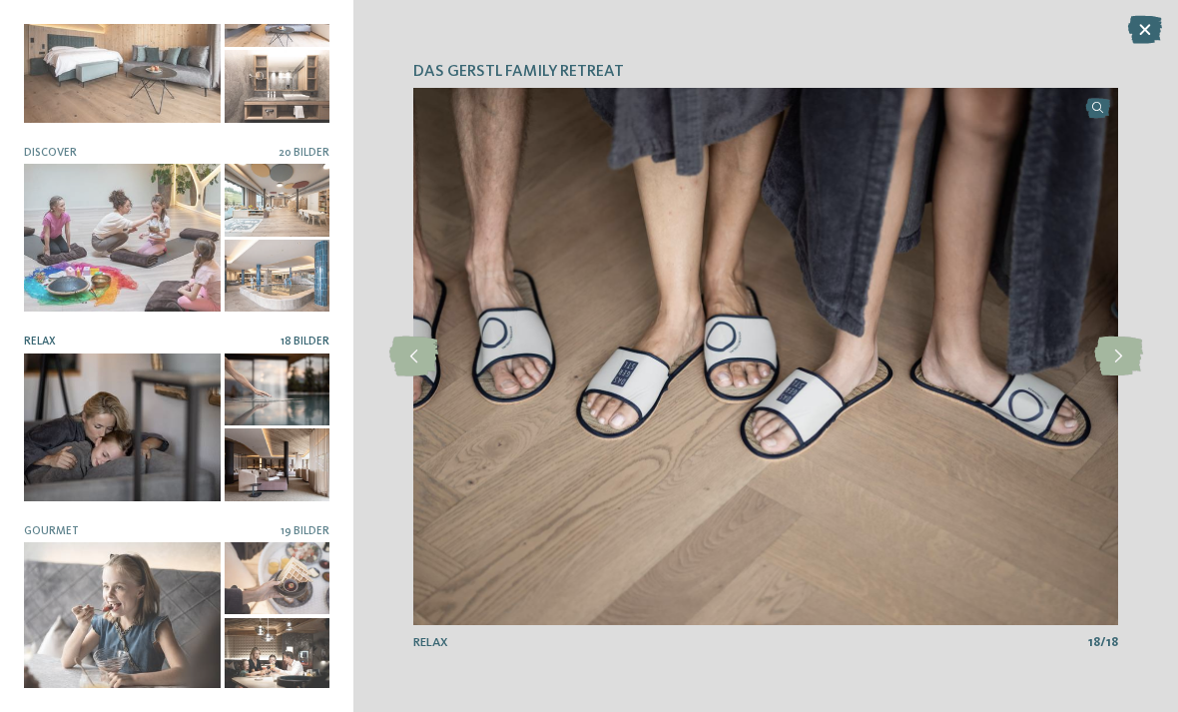
click at [1121, 359] on icon at bounding box center [1118, 357] width 49 height 40
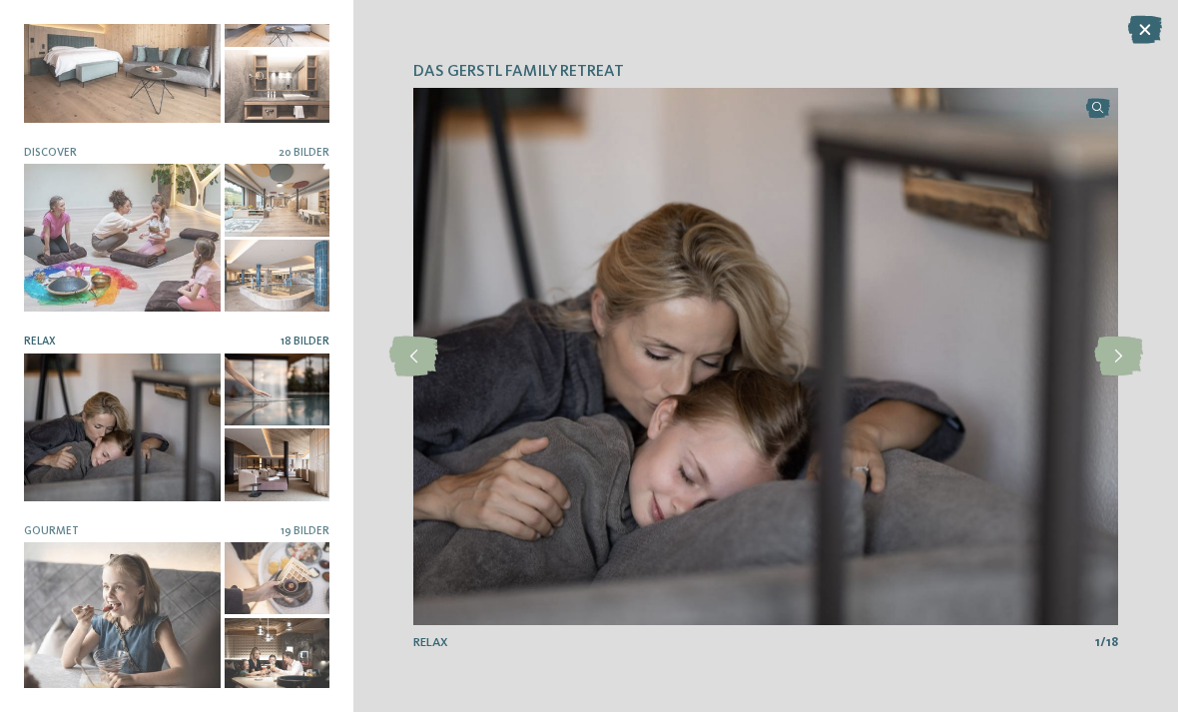
click at [129, 603] on div at bounding box center [122, 616] width 197 height 148
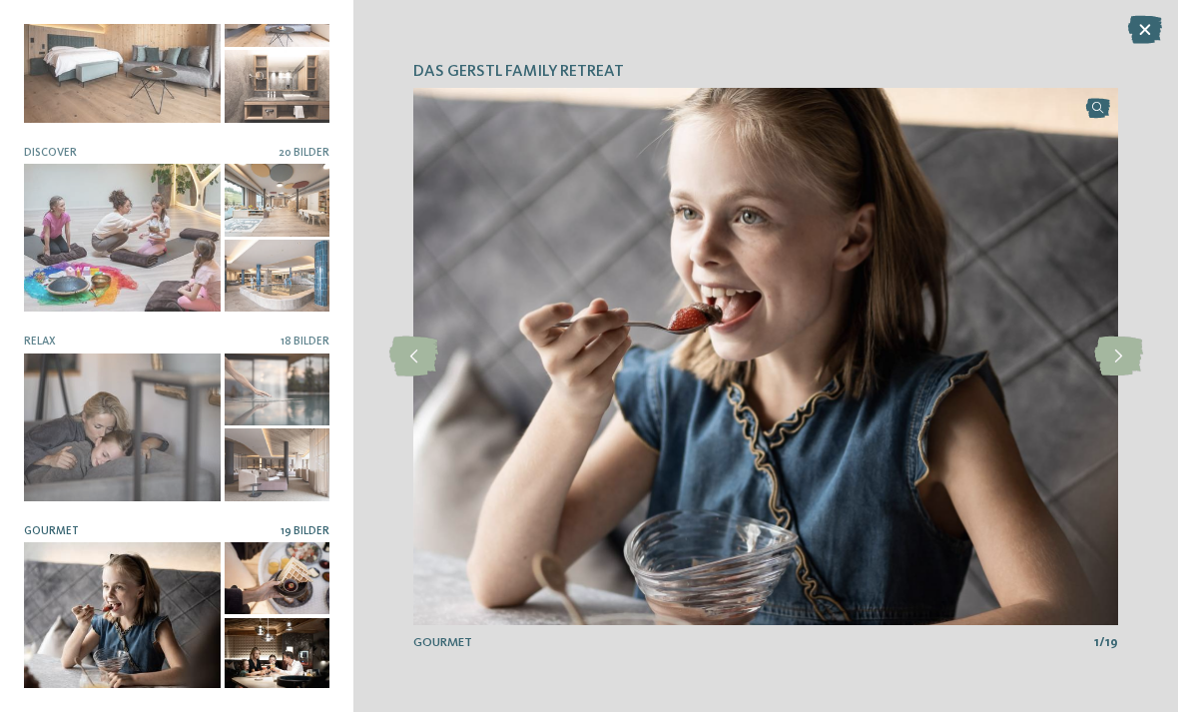
click at [1112, 357] on icon at bounding box center [1118, 357] width 49 height 40
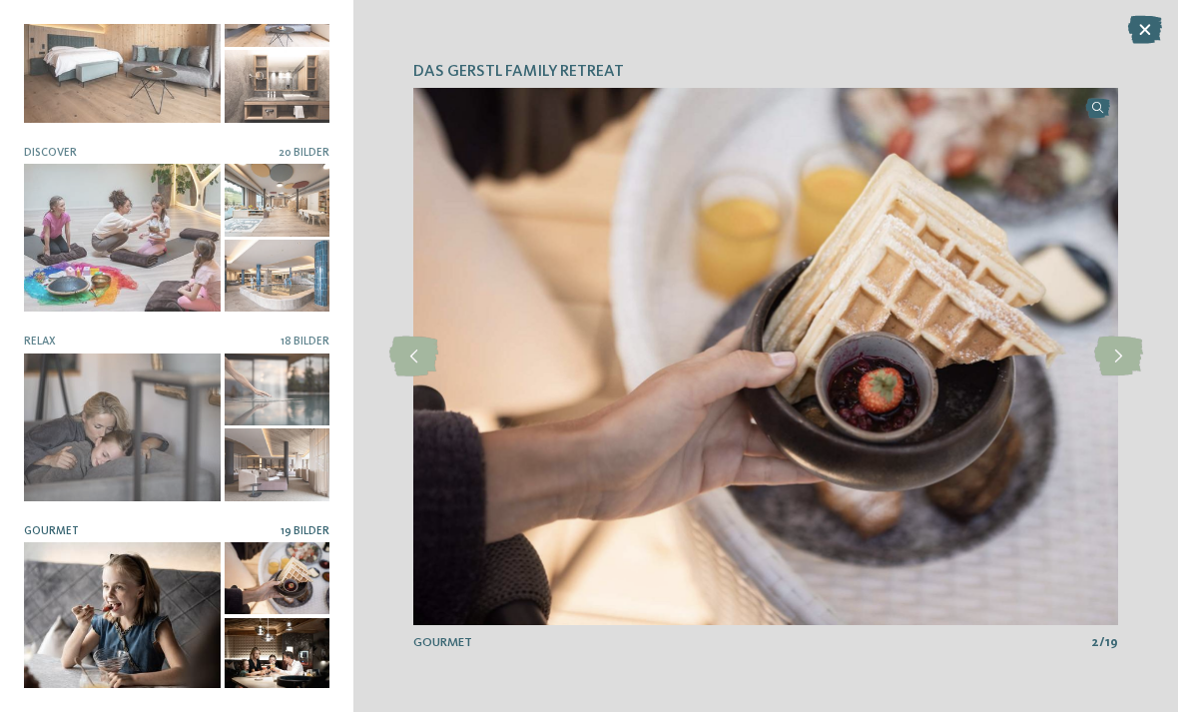
click at [1114, 359] on icon at bounding box center [1118, 357] width 49 height 40
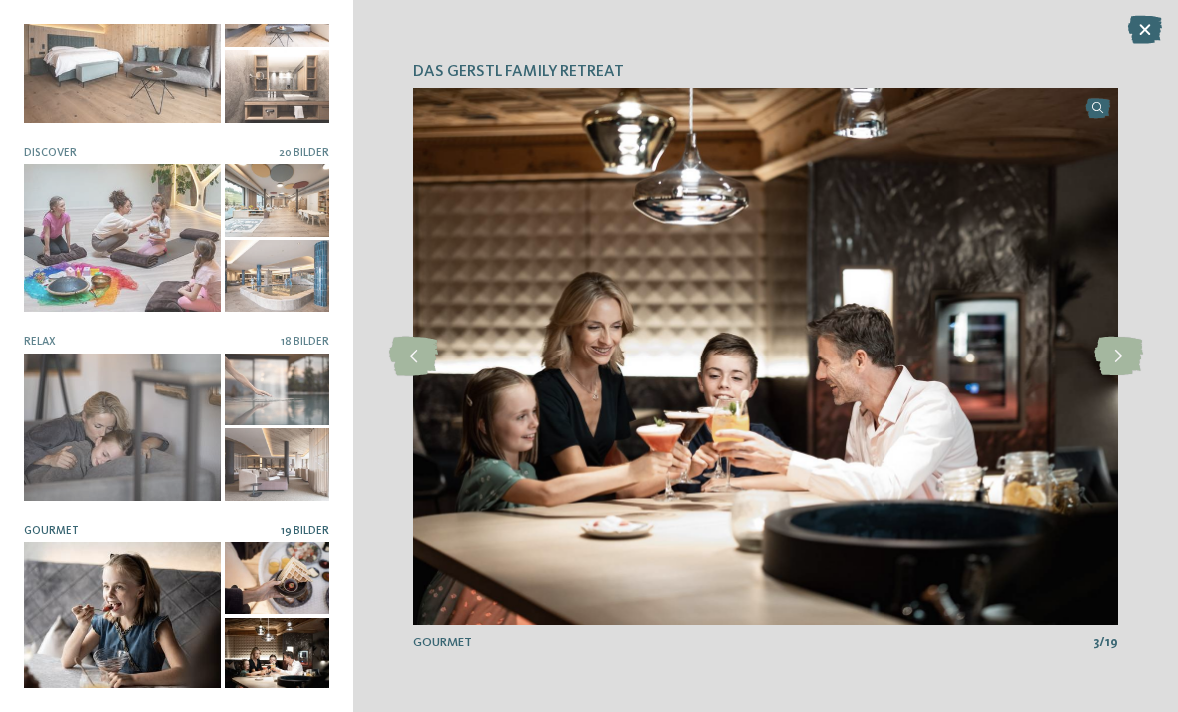
click at [1120, 358] on icon at bounding box center [1118, 357] width 49 height 40
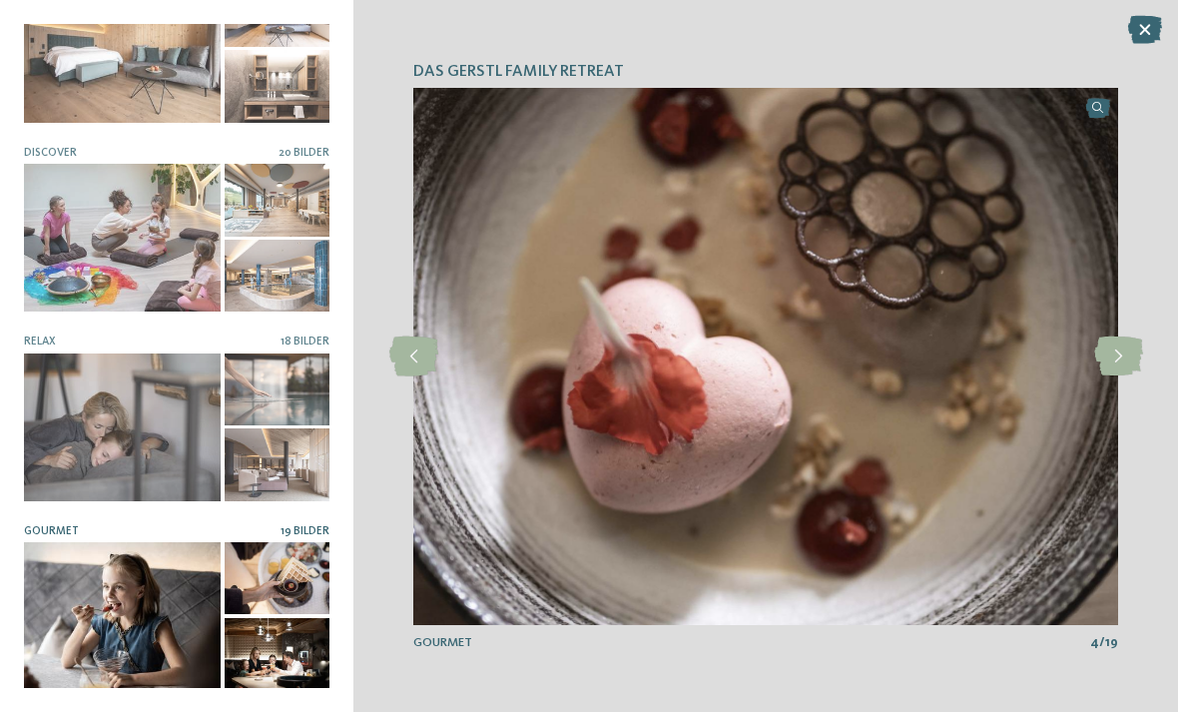
click at [1124, 358] on icon at bounding box center [1118, 357] width 49 height 40
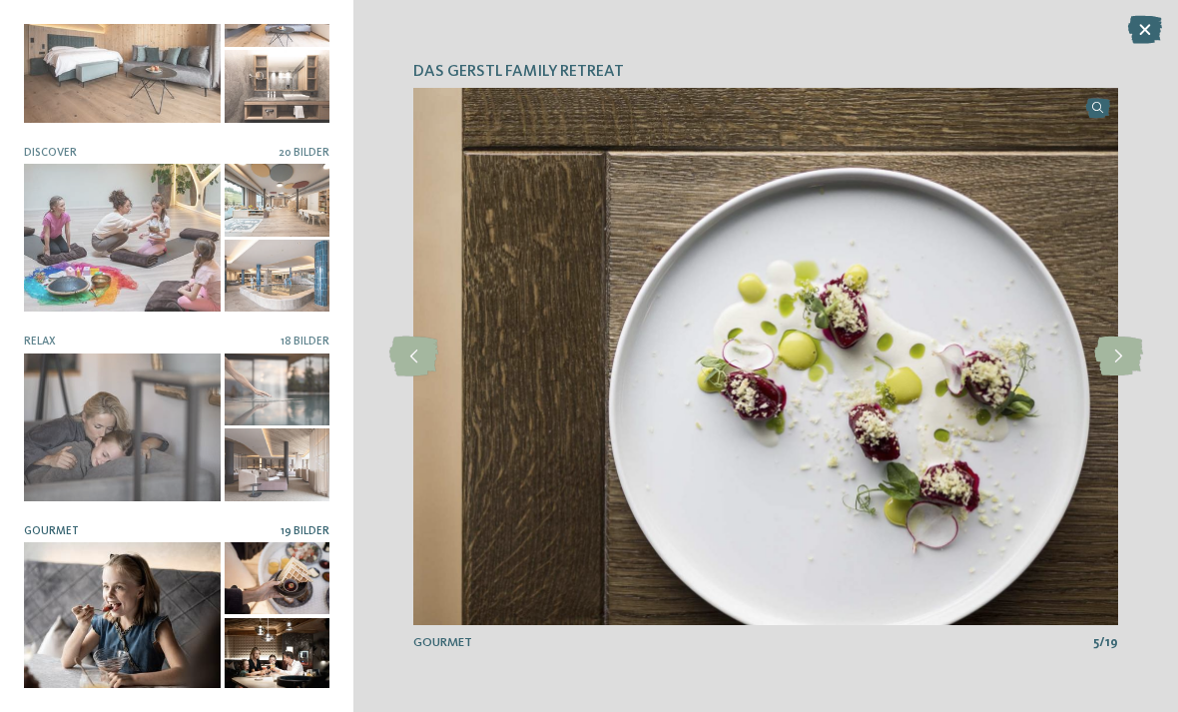
click at [1120, 360] on icon at bounding box center [1118, 357] width 49 height 40
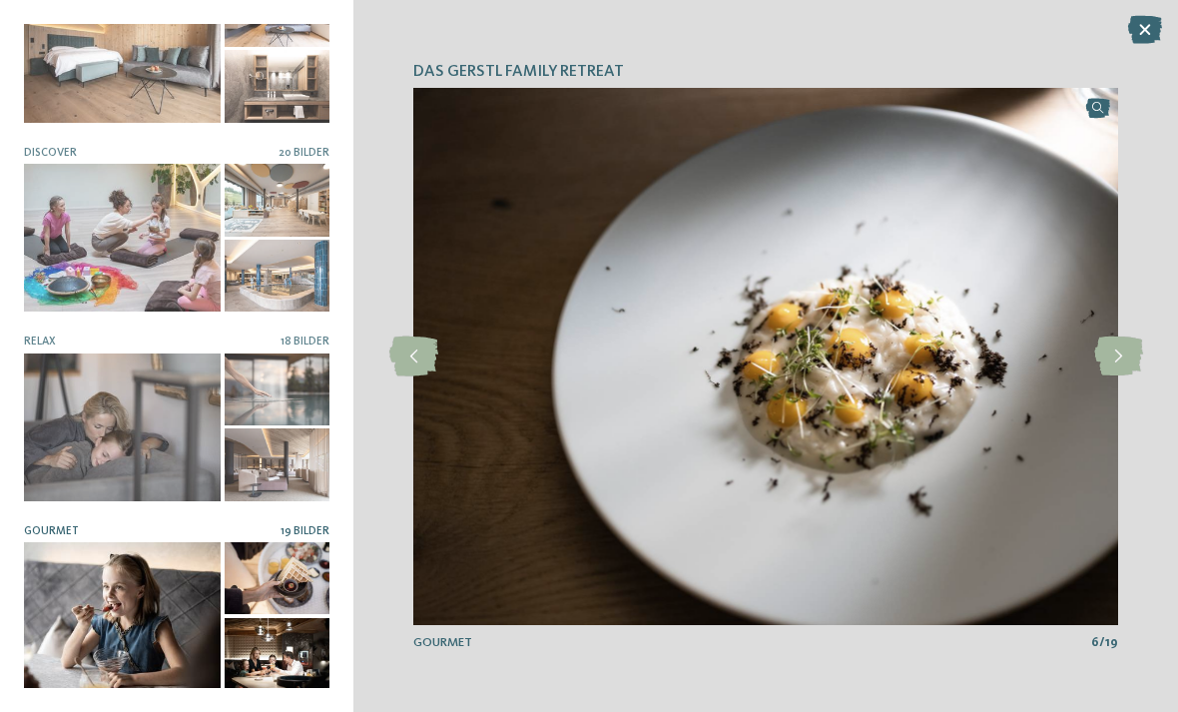
click at [1127, 359] on icon at bounding box center [1118, 357] width 49 height 40
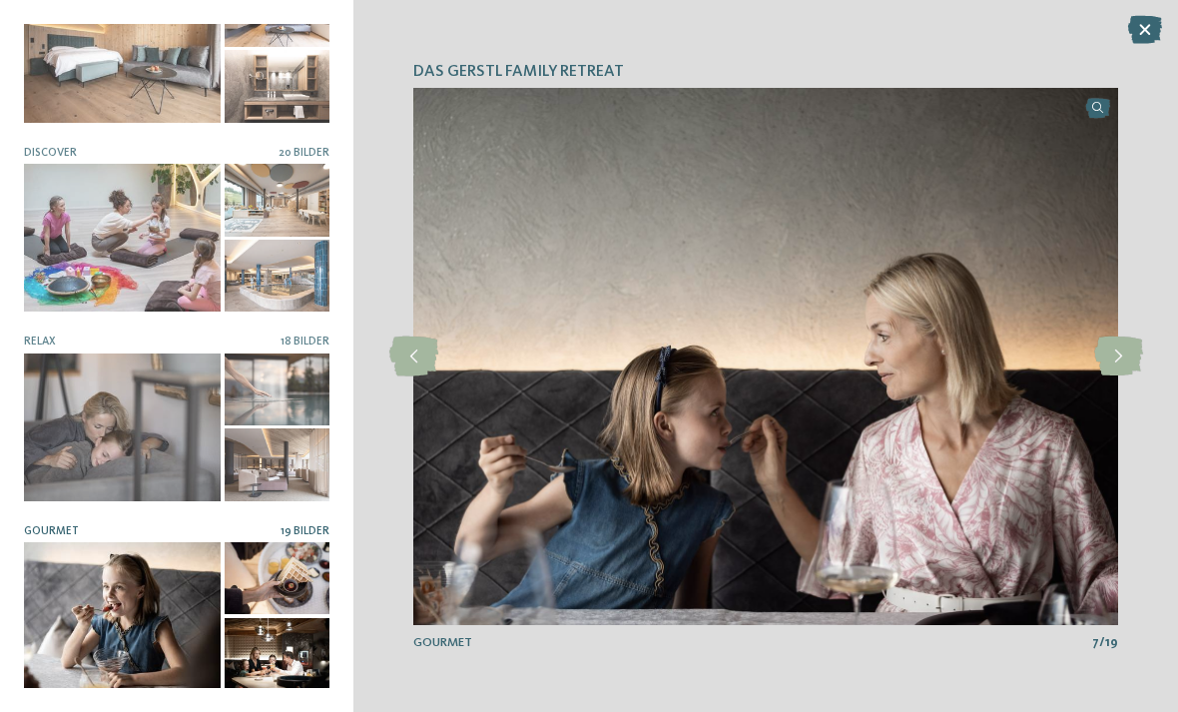
click at [1115, 359] on icon at bounding box center [1118, 357] width 49 height 40
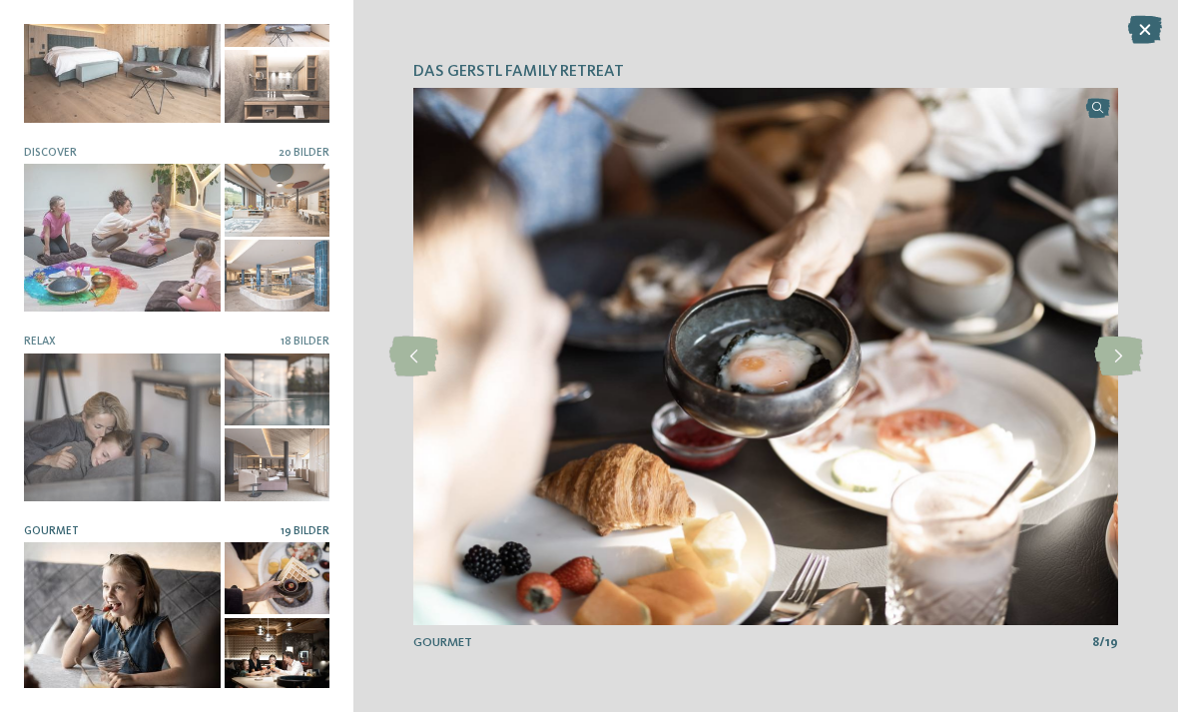
click at [1120, 359] on icon at bounding box center [1118, 357] width 49 height 40
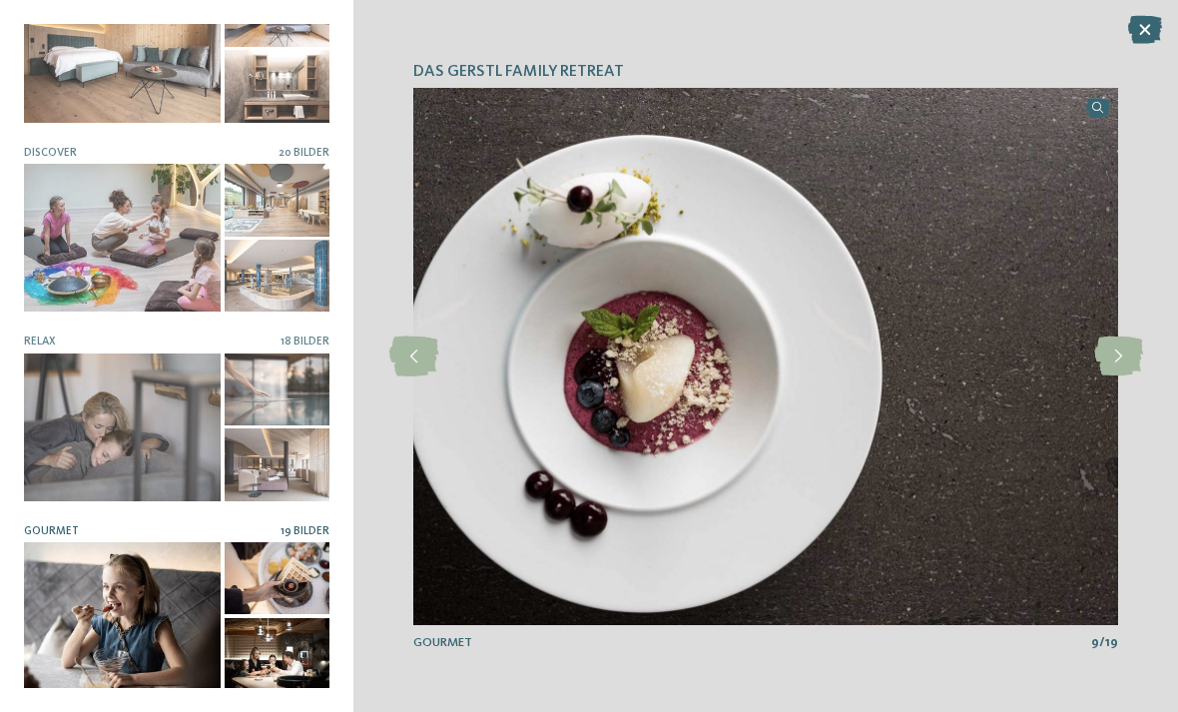
click at [1126, 357] on icon at bounding box center [1118, 357] width 49 height 40
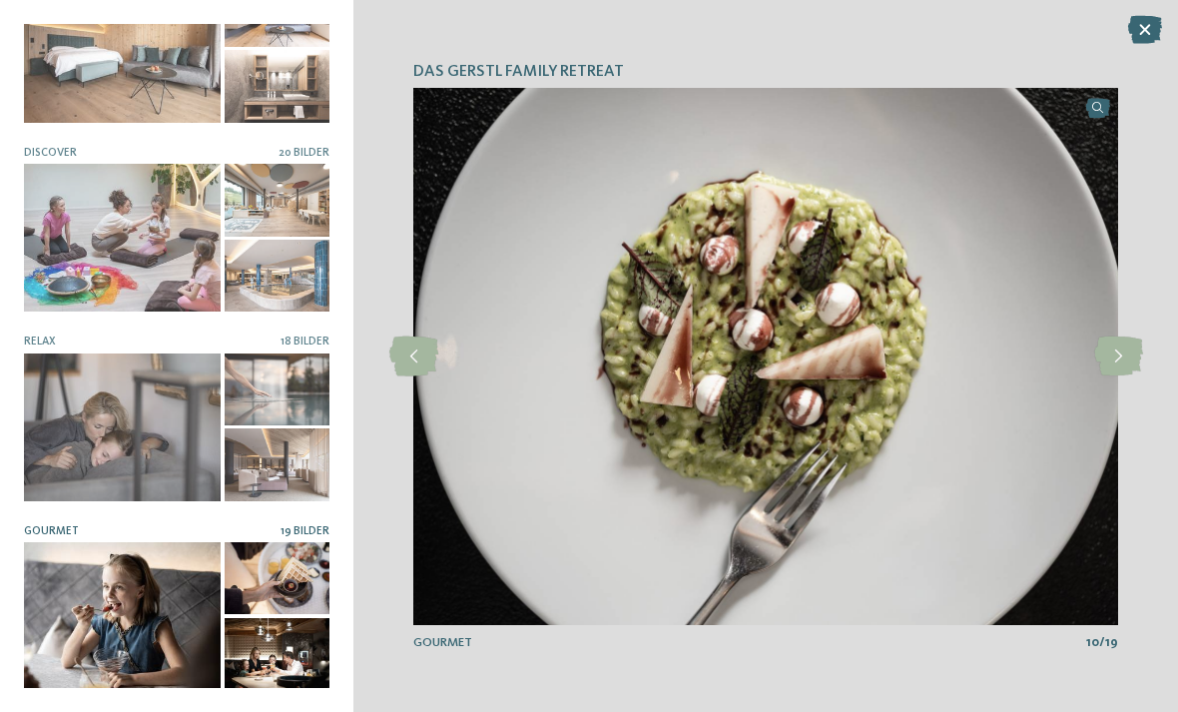
click at [1134, 364] on icon at bounding box center [1118, 357] width 49 height 40
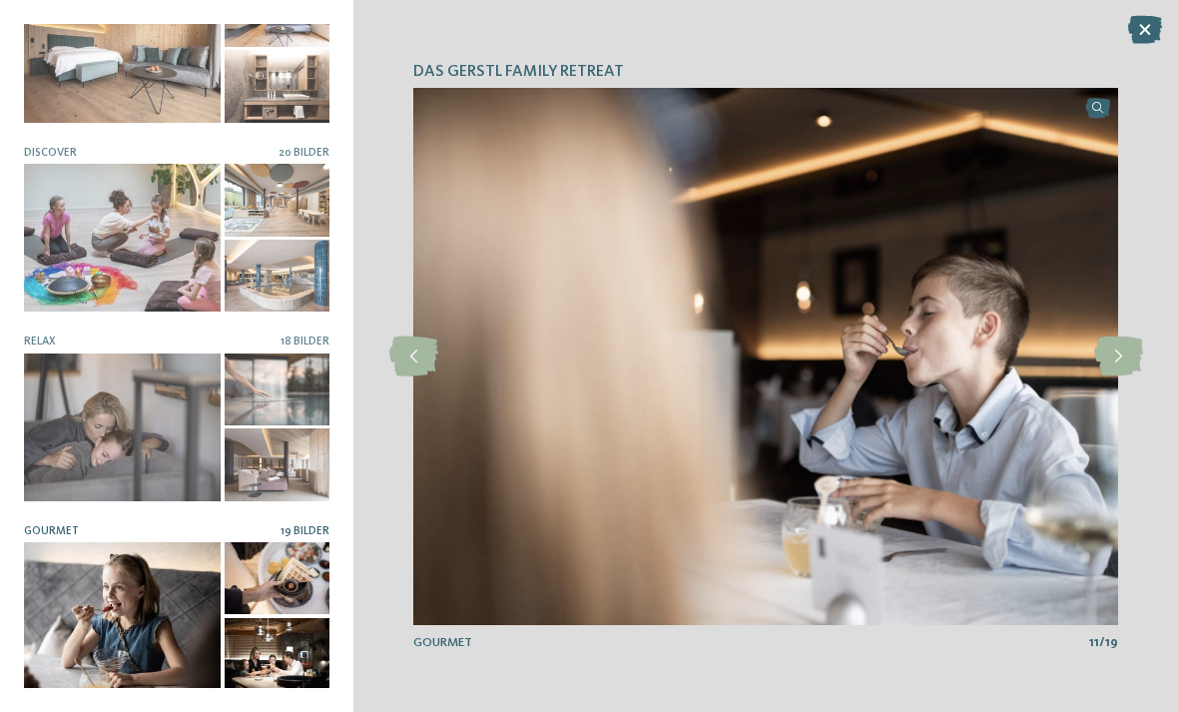
click at [1129, 360] on icon at bounding box center [1118, 357] width 49 height 40
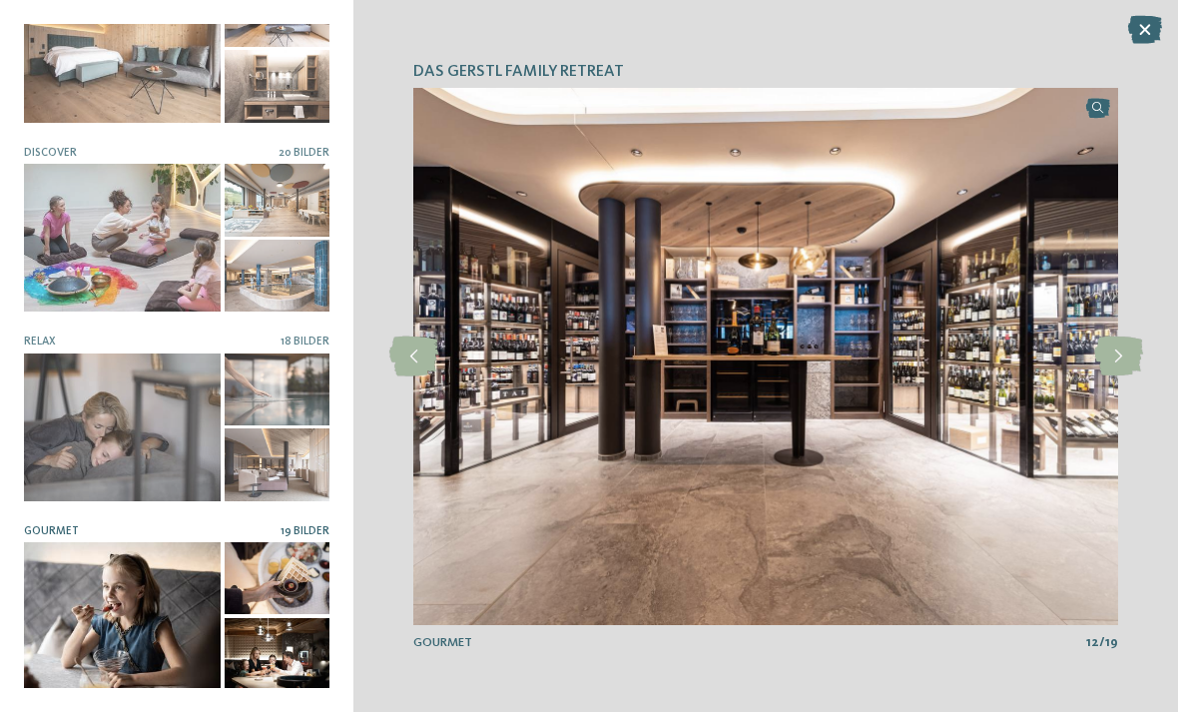
click at [1128, 359] on icon at bounding box center [1118, 357] width 49 height 40
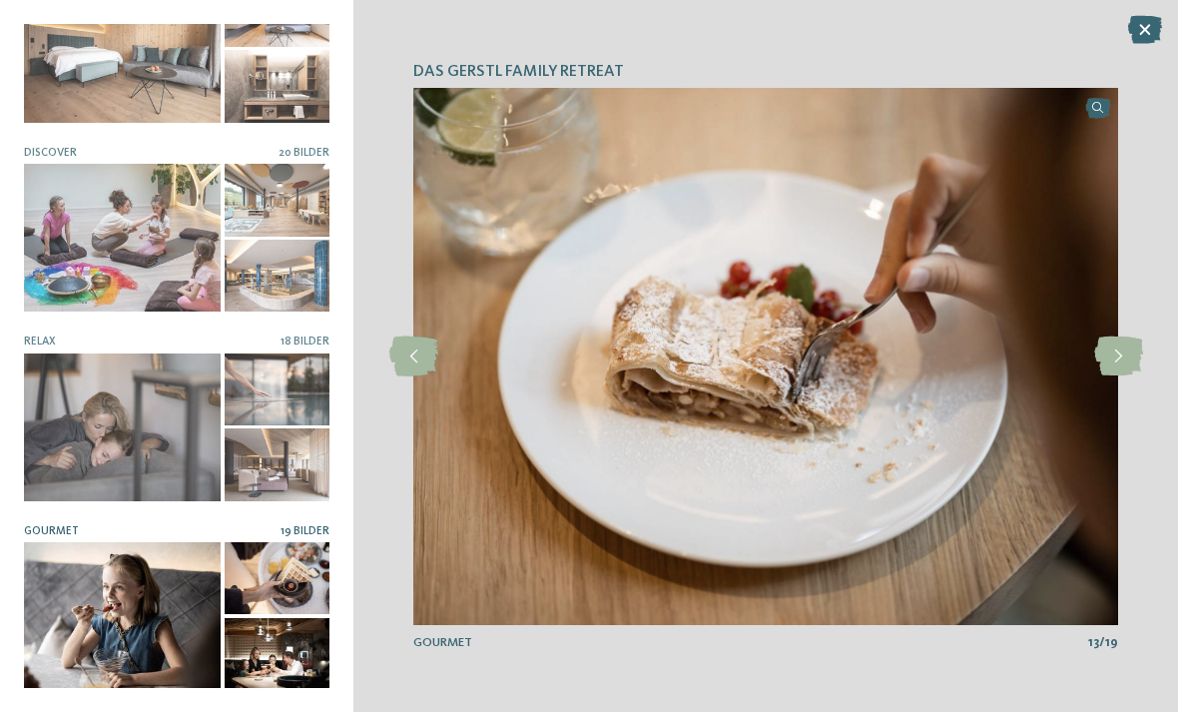
click at [1121, 359] on icon at bounding box center [1118, 357] width 49 height 40
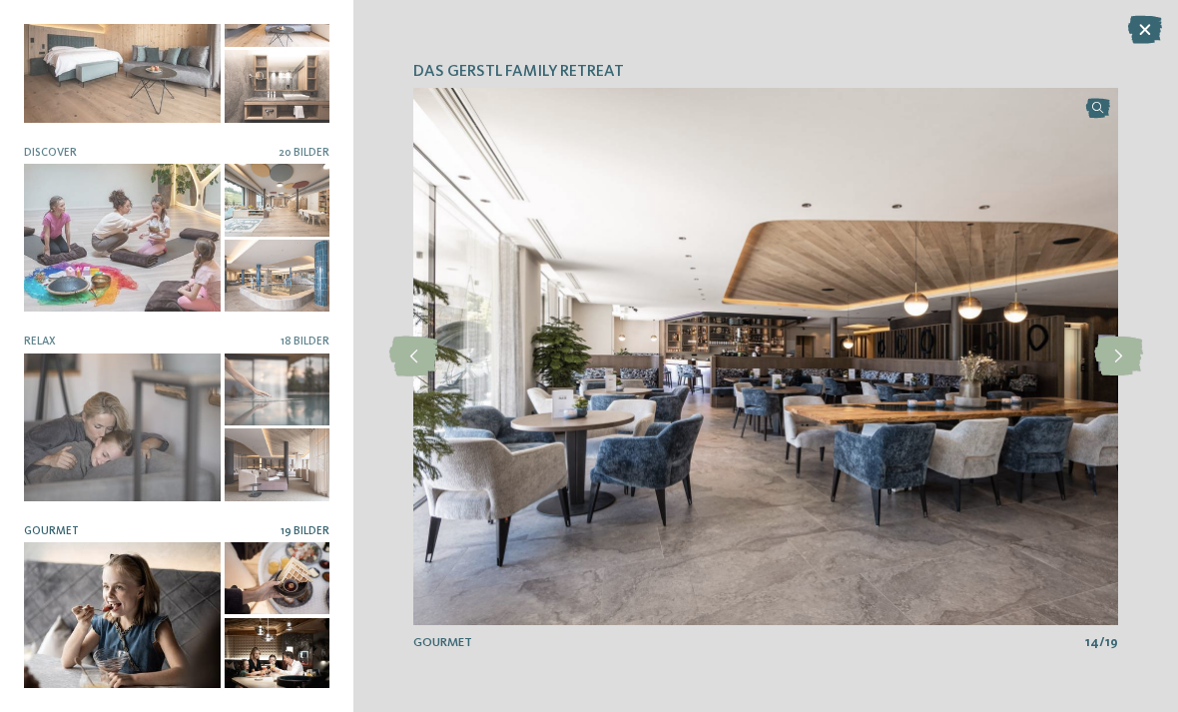
click at [1121, 360] on icon at bounding box center [1118, 357] width 49 height 40
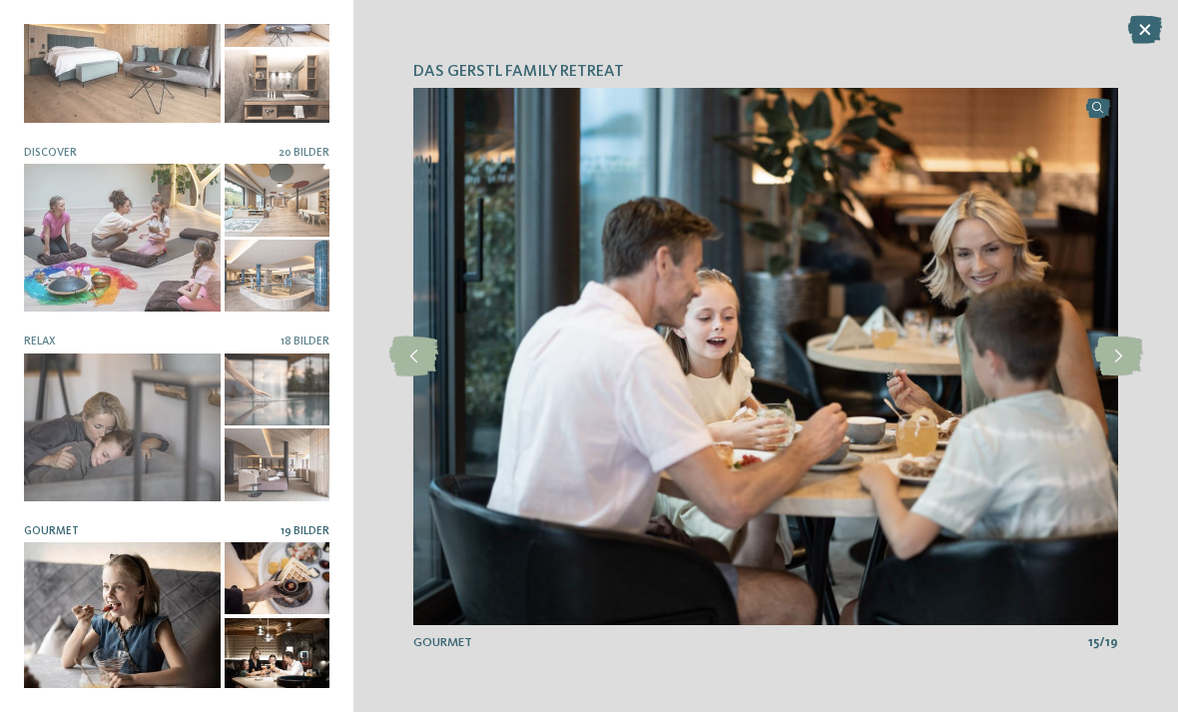
click at [1128, 360] on icon at bounding box center [1118, 357] width 49 height 40
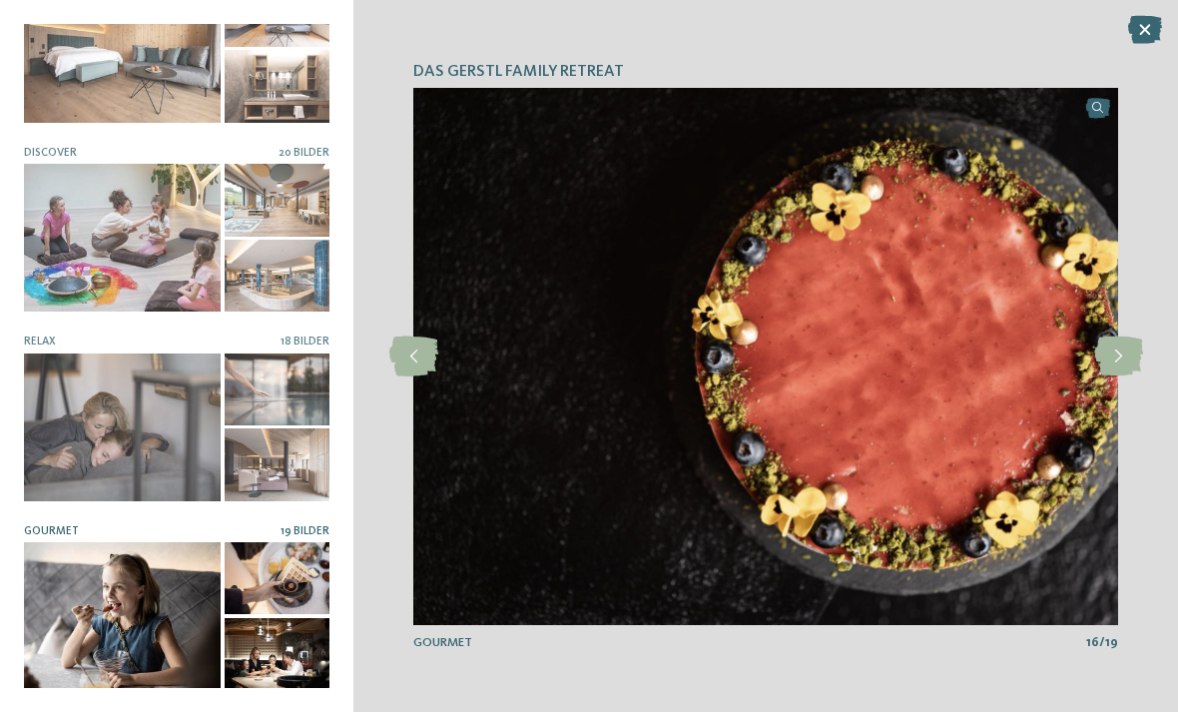
click at [1128, 359] on icon at bounding box center [1118, 357] width 49 height 40
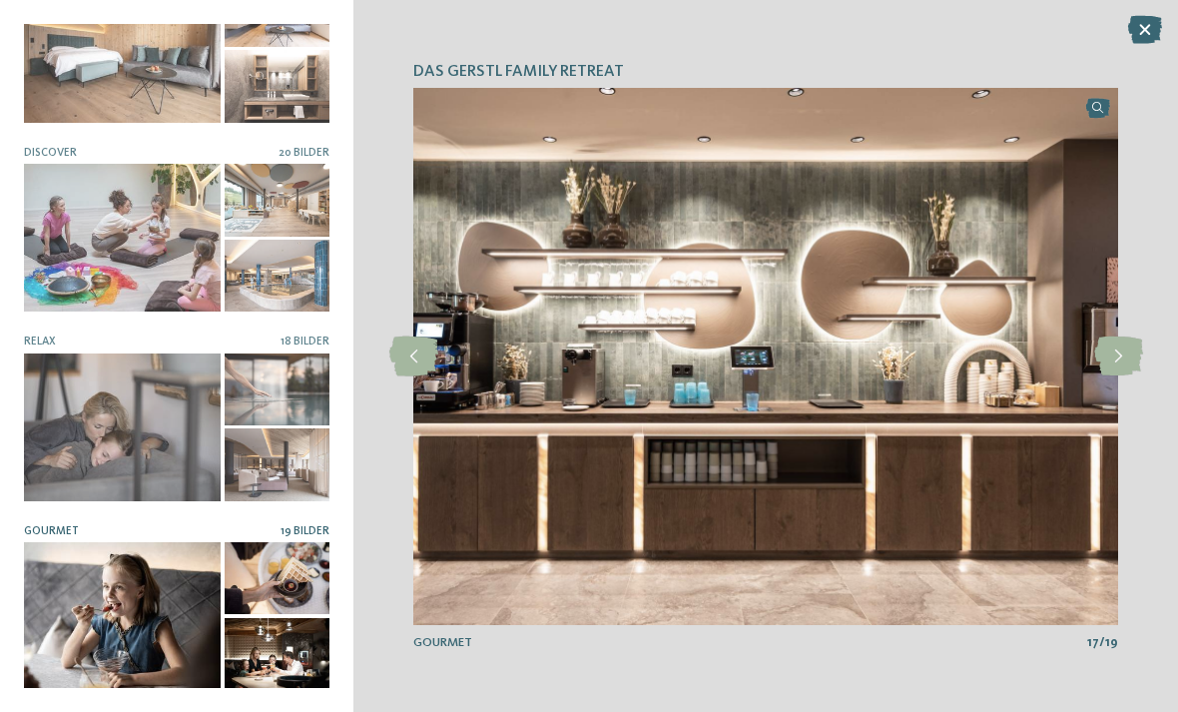
click at [1117, 356] on icon at bounding box center [1118, 357] width 49 height 40
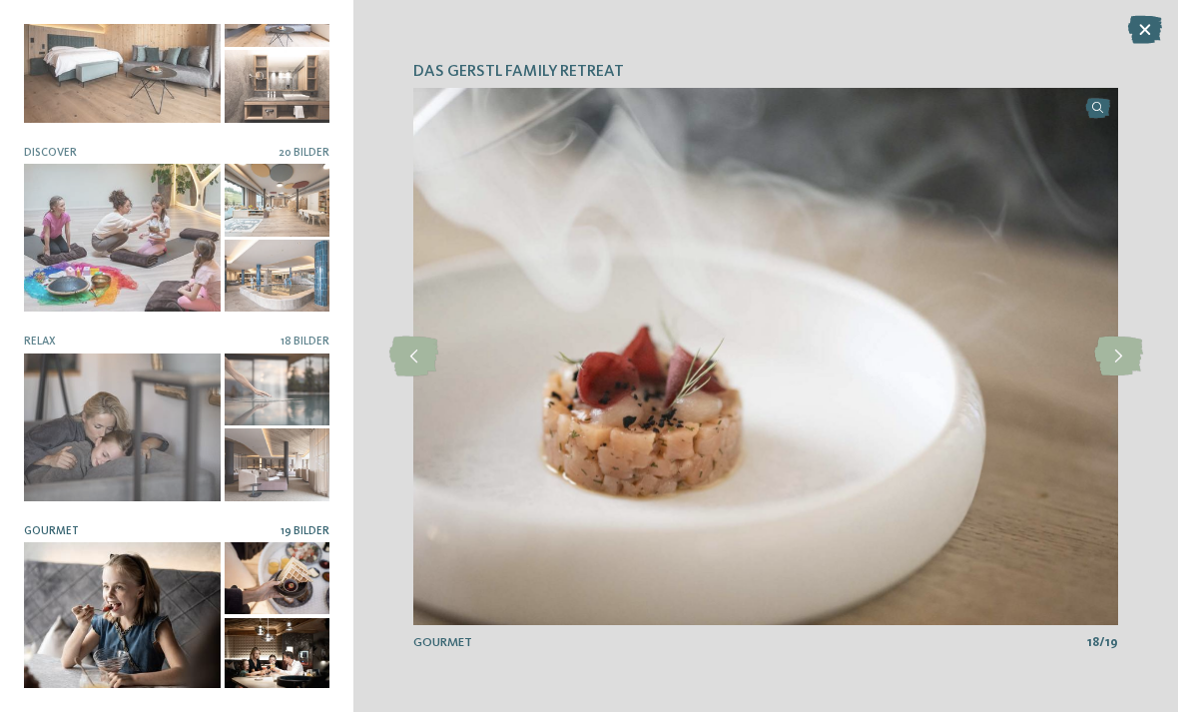
click at [1121, 356] on icon at bounding box center [1118, 357] width 49 height 40
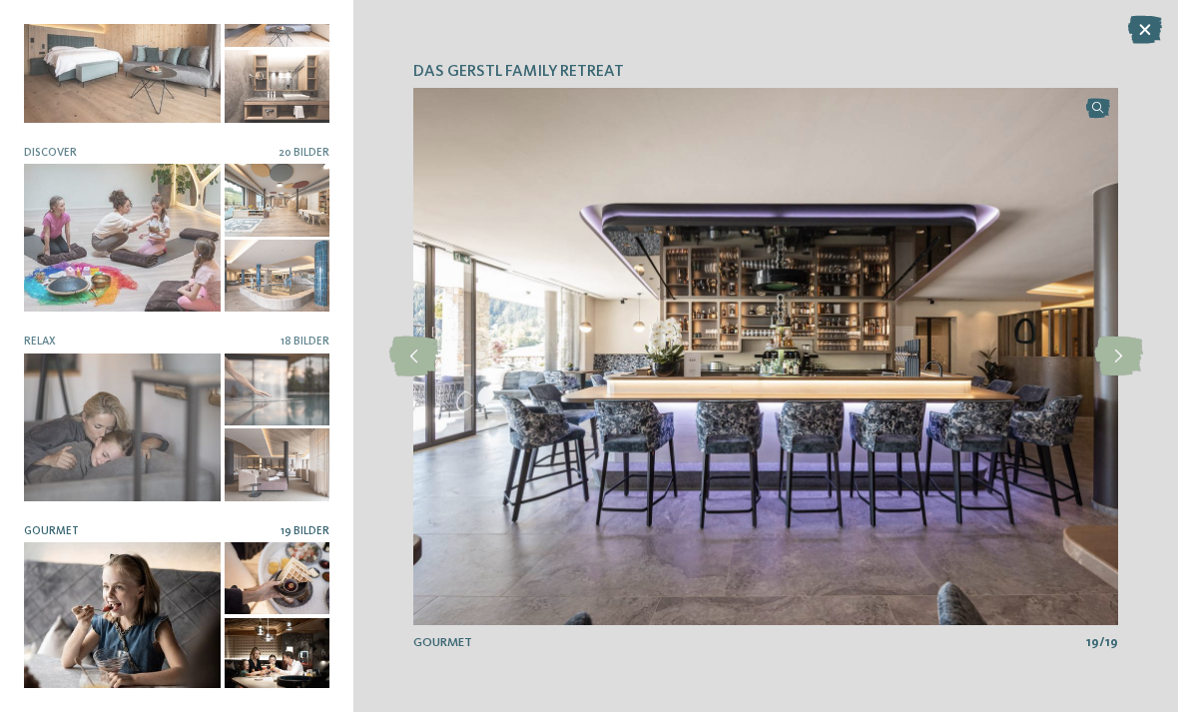
click at [1146, 29] on icon at bounding box center [1145, 30] width 34 height 28
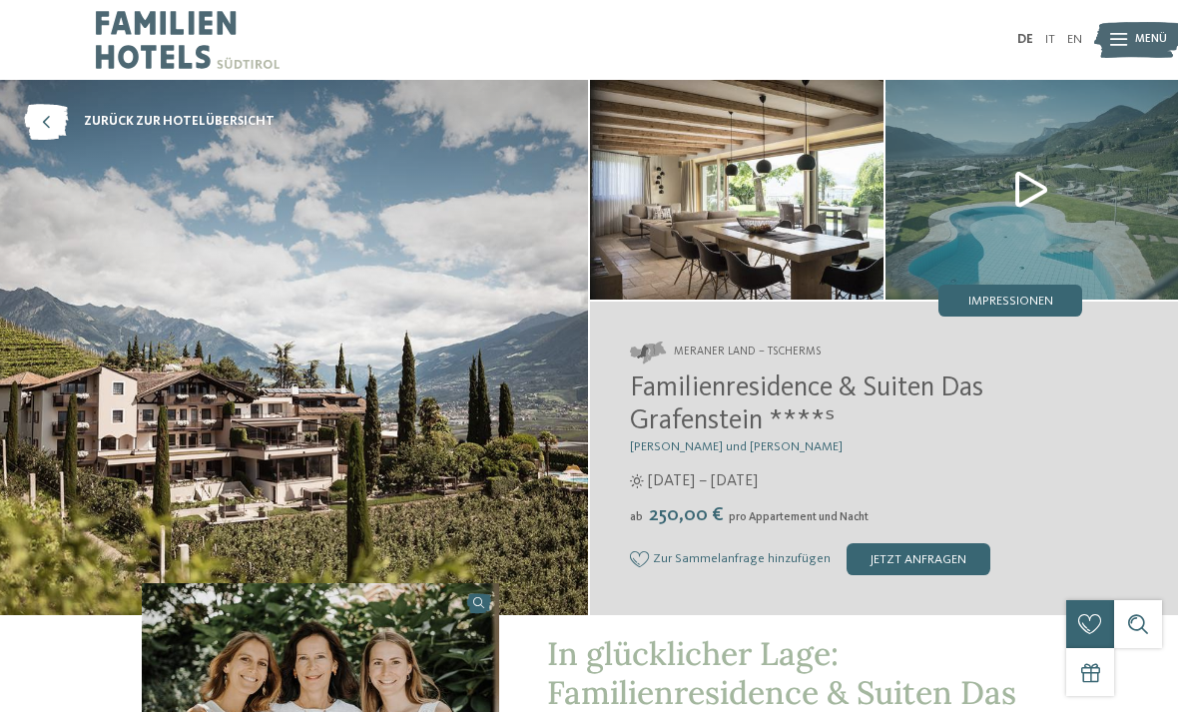
click at [1028, 304] on span "Impressionen" at bounding box center [1011, 302] width 85 height 13
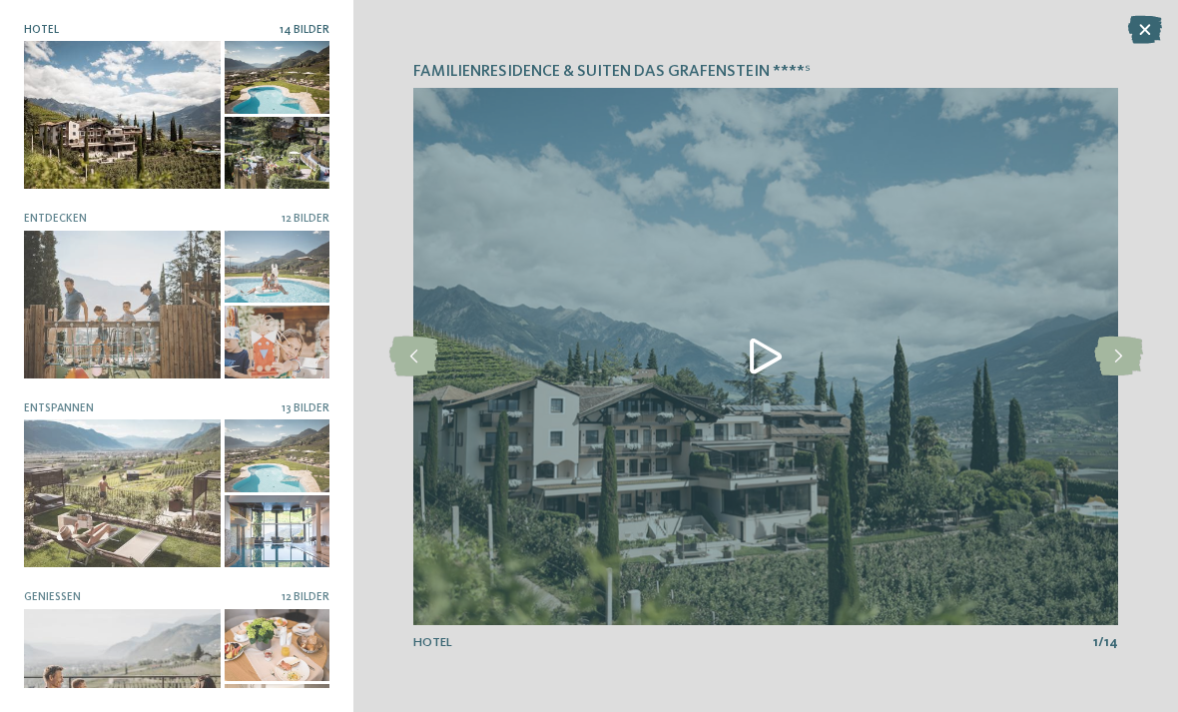
click at [1127, 359] on icon at bounding box center [1118, 357] width 49 height 40
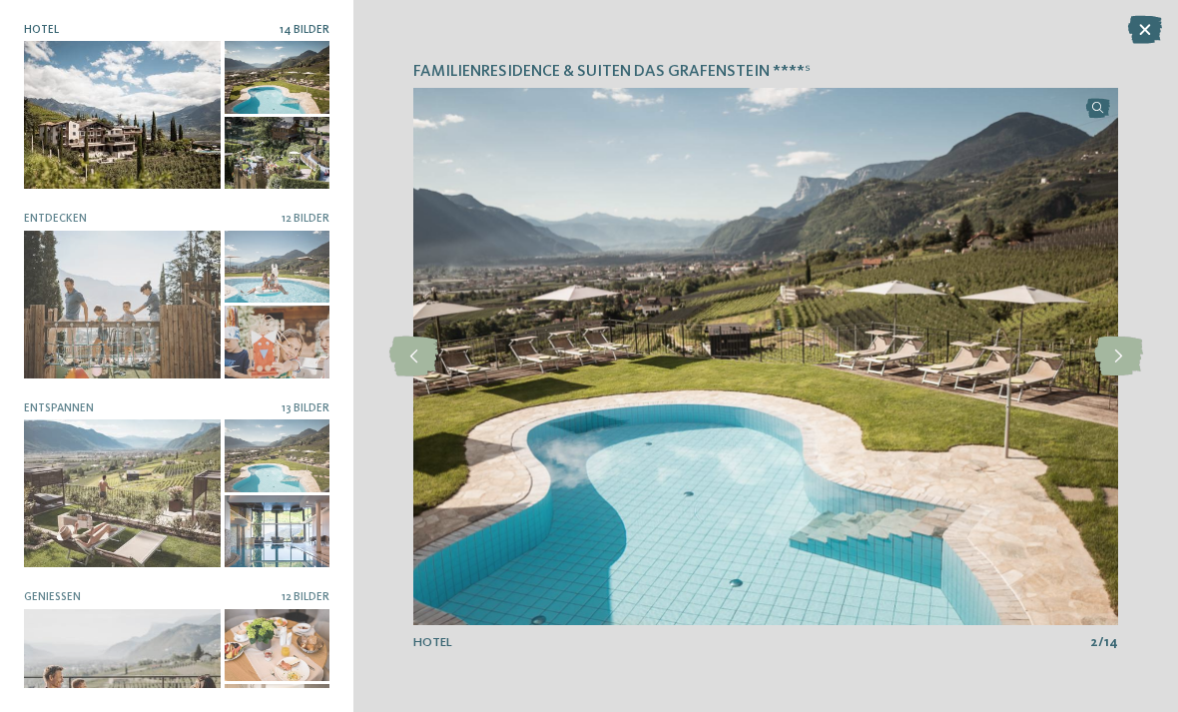
click at [1126, 359] on icon at bounding box center [1118, 357] width 49 height 40
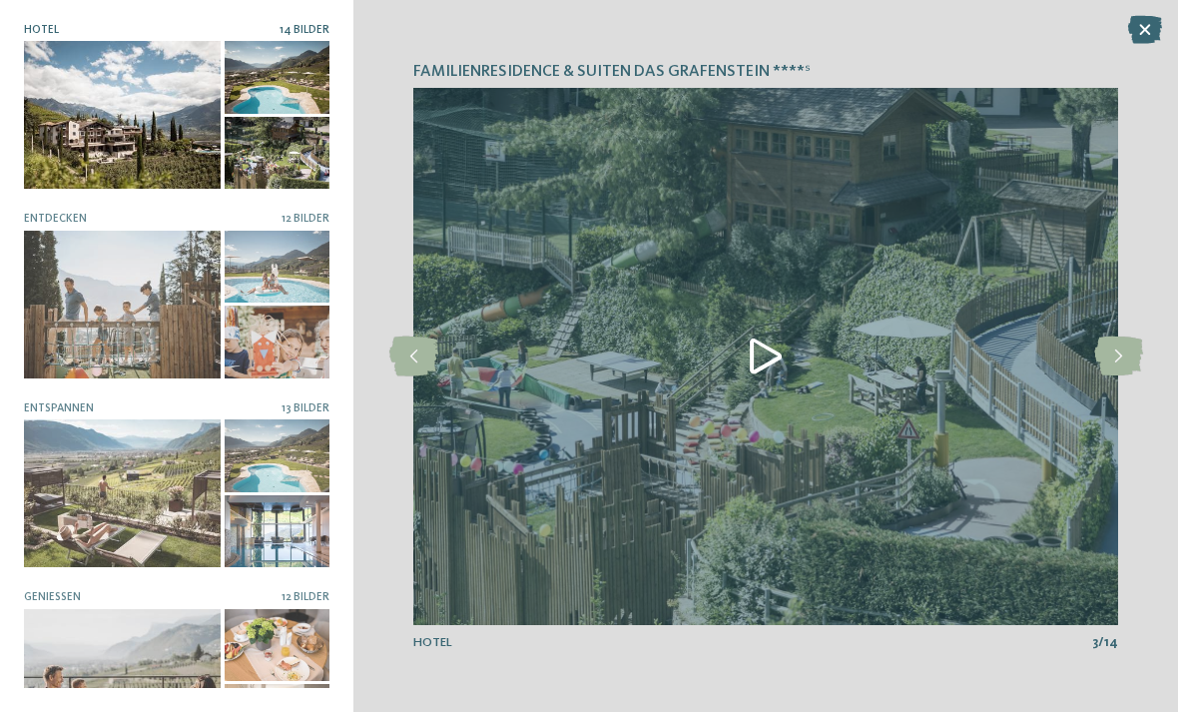
click at [1128, 356] on icon at bounding box center [1118, 357] width 49 height 40
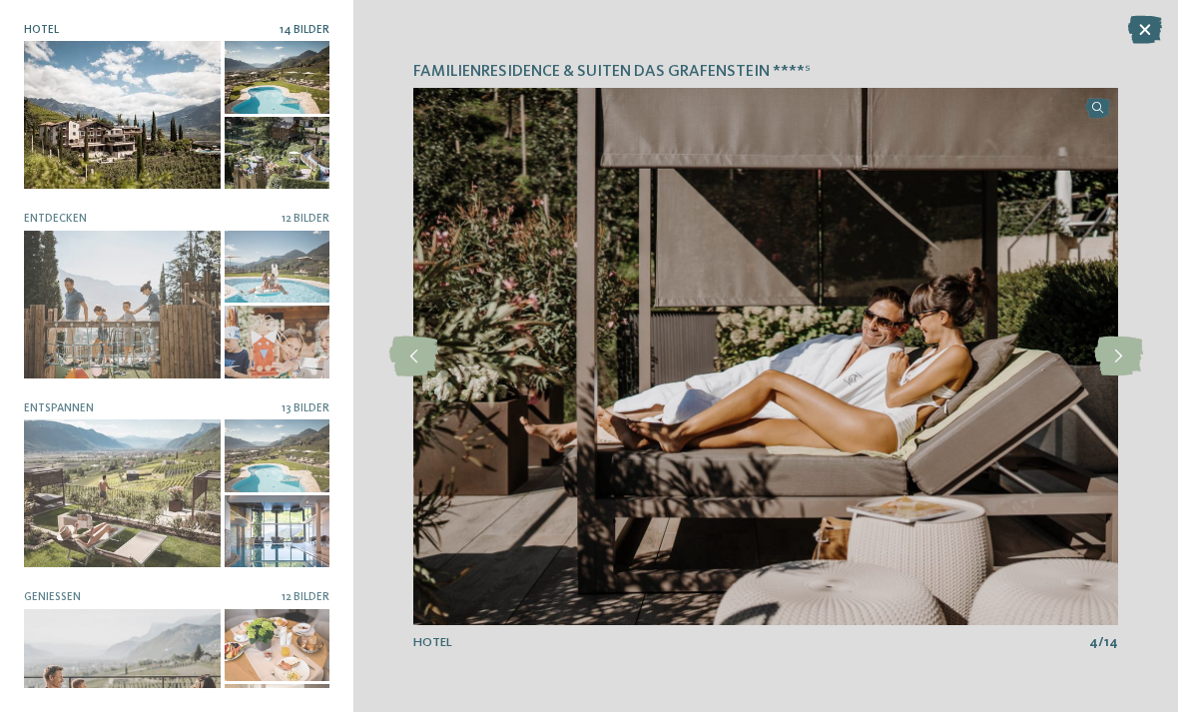
click at [1127, 357] on icon at bounding box center [1118, 357] width 49 height 40
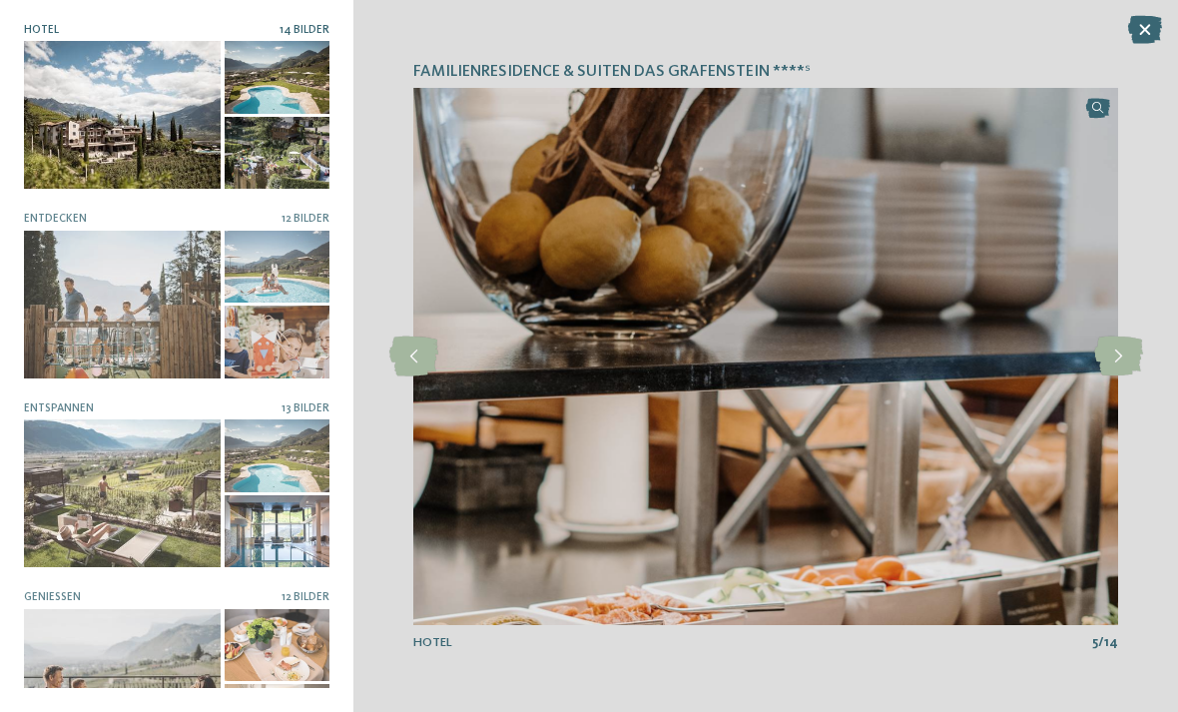
click at [1124, 360] on icon at bounding box center [1118, 357] width 49 height 40
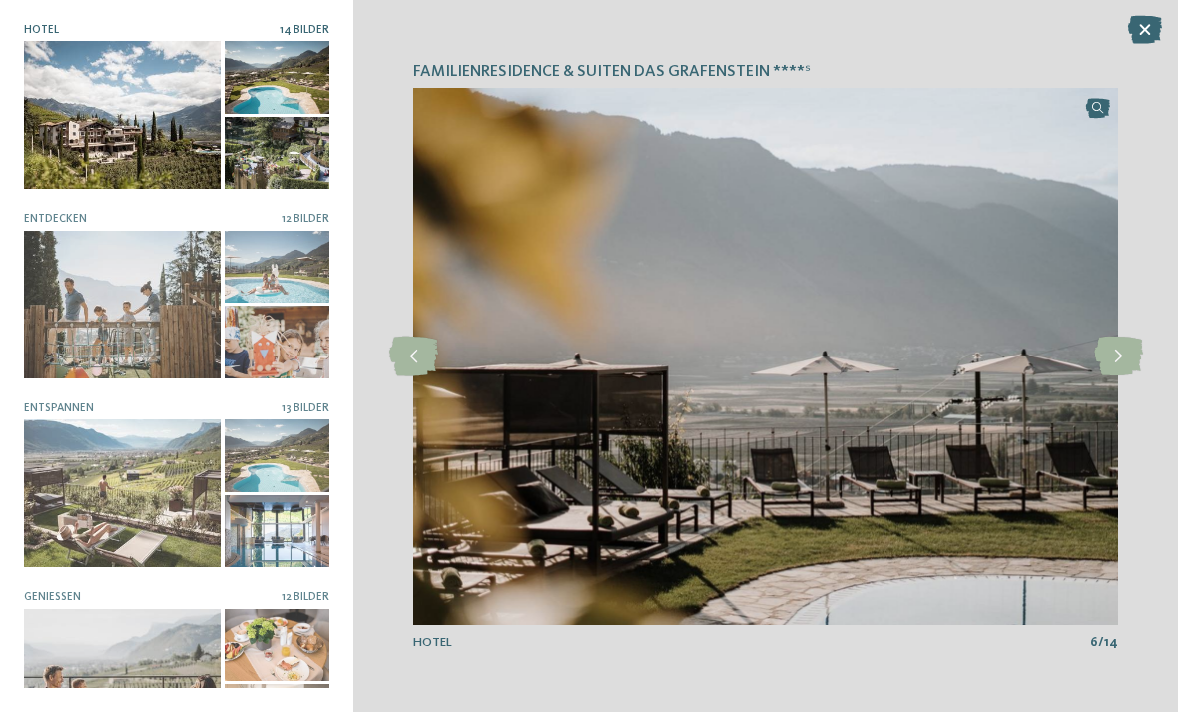
click at [1128, 360] on icon at bounding box center [1118, 357] width 49 height 40
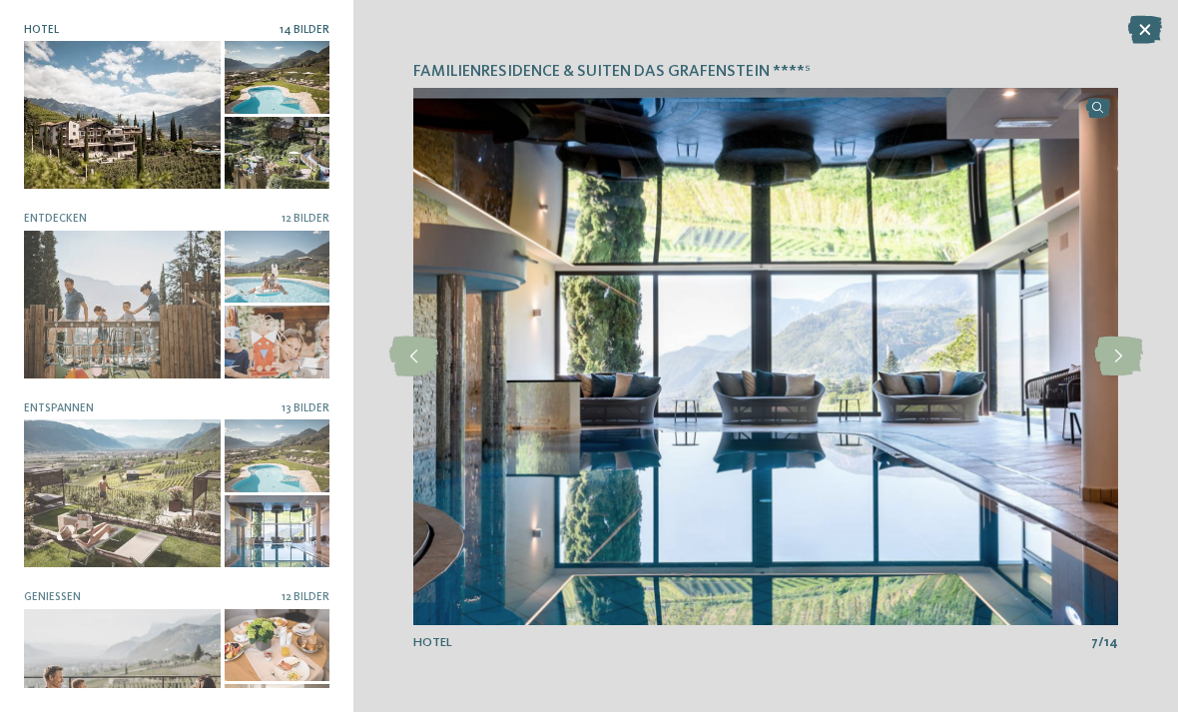
click at [1125, 371] on icon at bounding box center [1118, 357] width 49 height 40
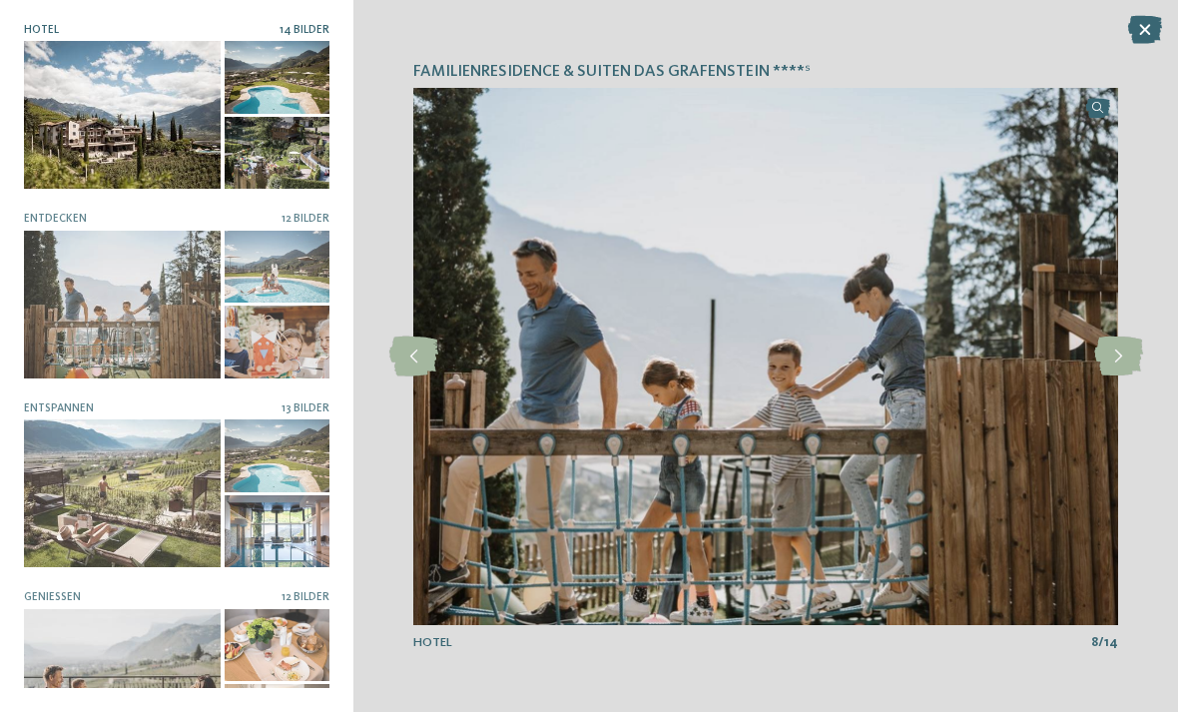
click at [1120, 360] on icon at bounding box center [1118, 357] width 49 height 40
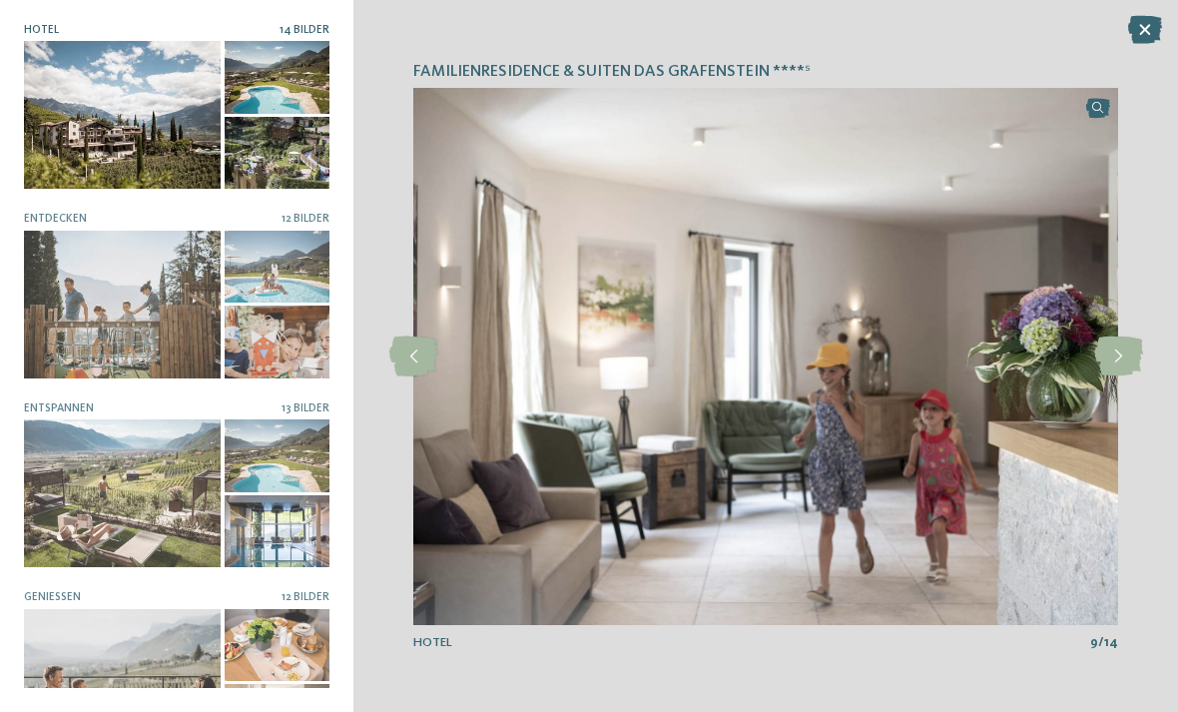
click at [1127, 365] on icon at bounding box center [1118, 357] width 49 height 40
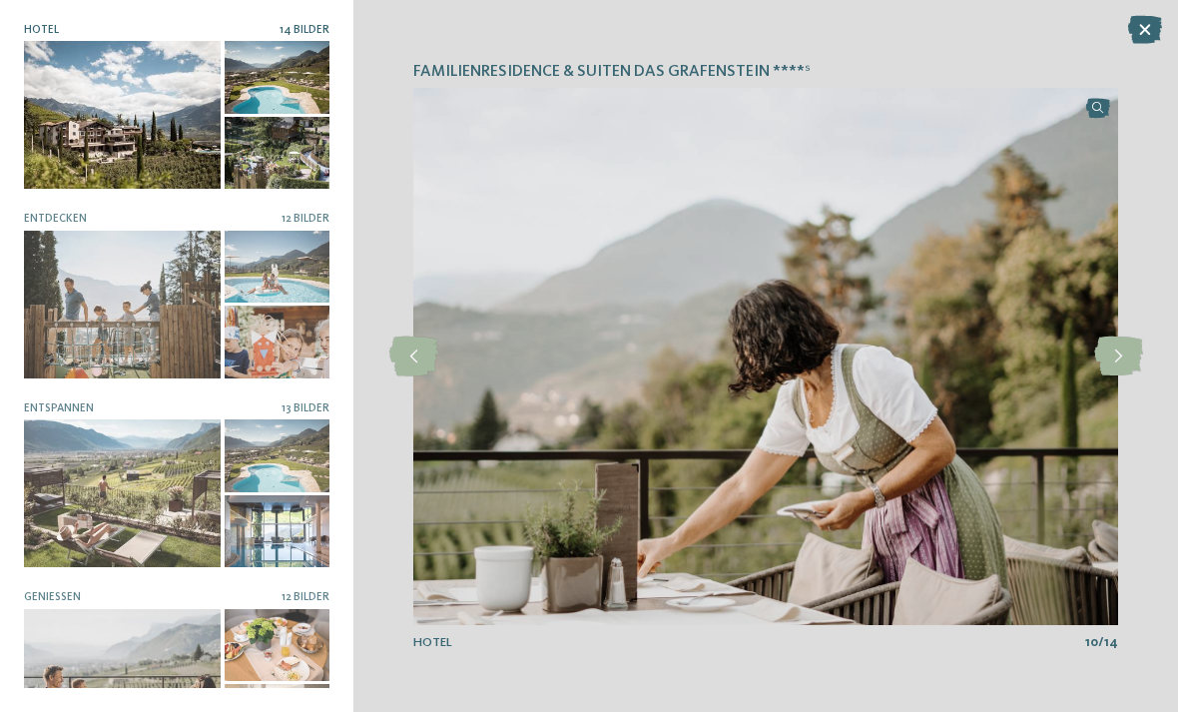
click at [1125, 362] on icon at bounding box center [1118, 357] width 49 height 40
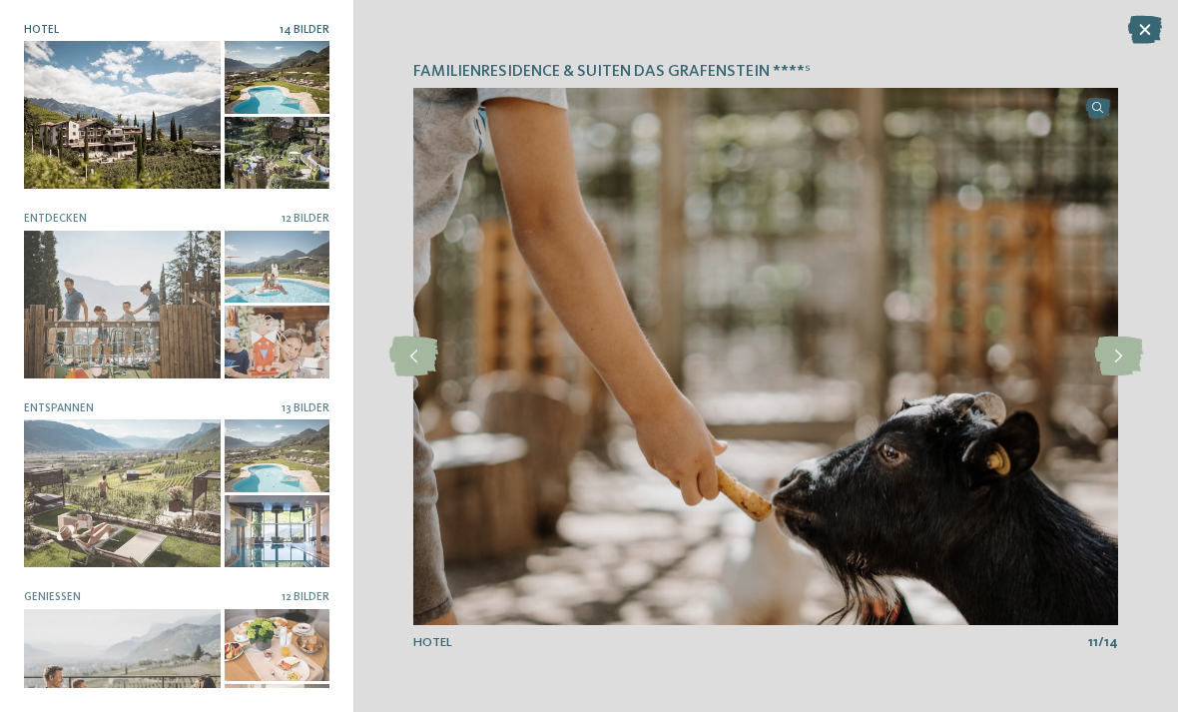
click at [1128, 363] on icon at bounding box center [1118, 357] width 49 height 40
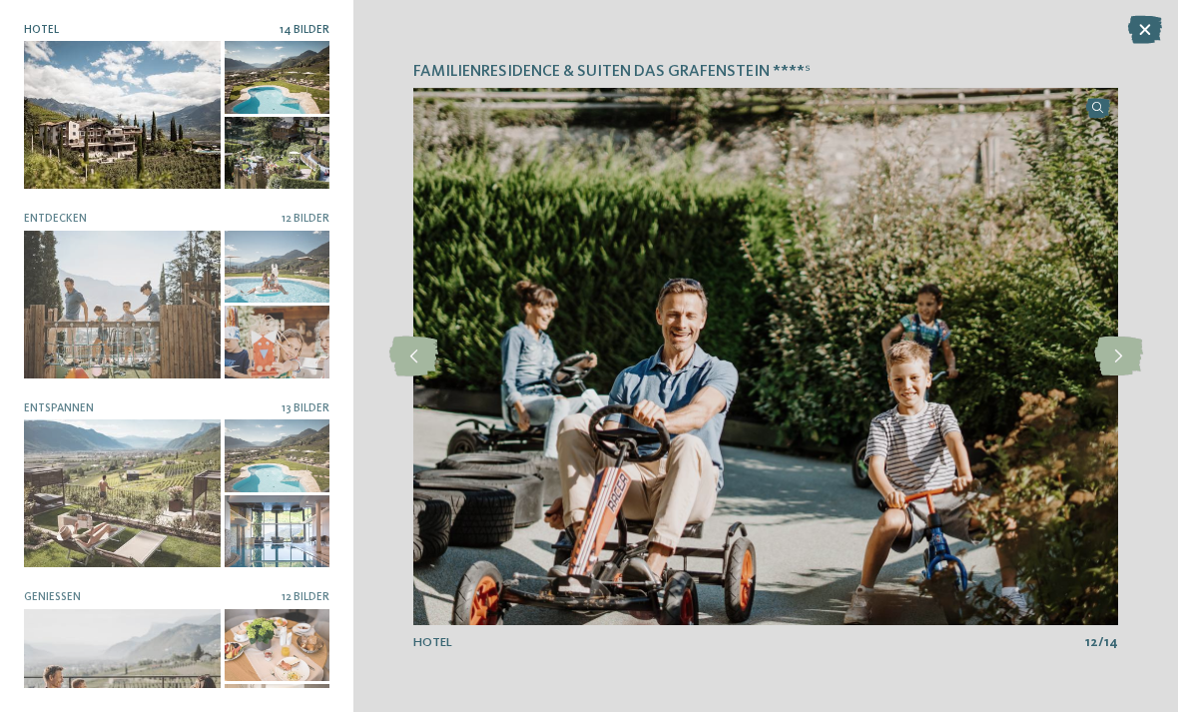
click at [1123, 364] on icon at bounding box center [1118, 357] width 49 height 40
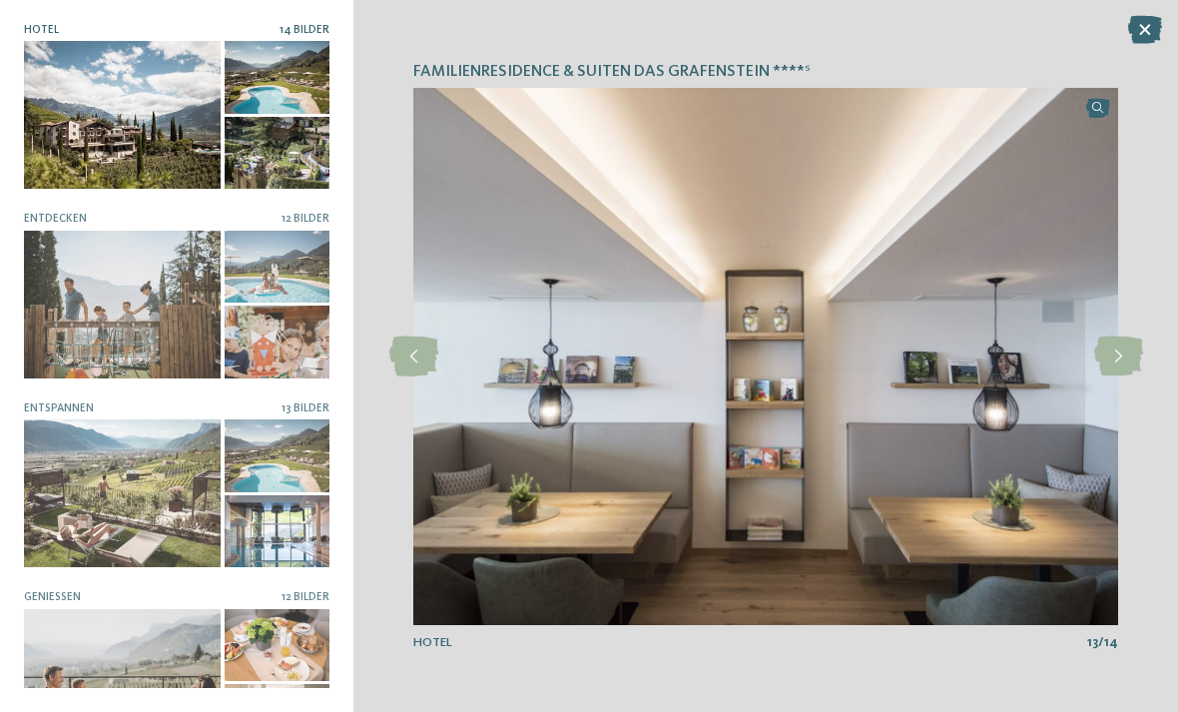
click at [1124, 368] on icon at bounding box center [1118, 357] width 49 height 40
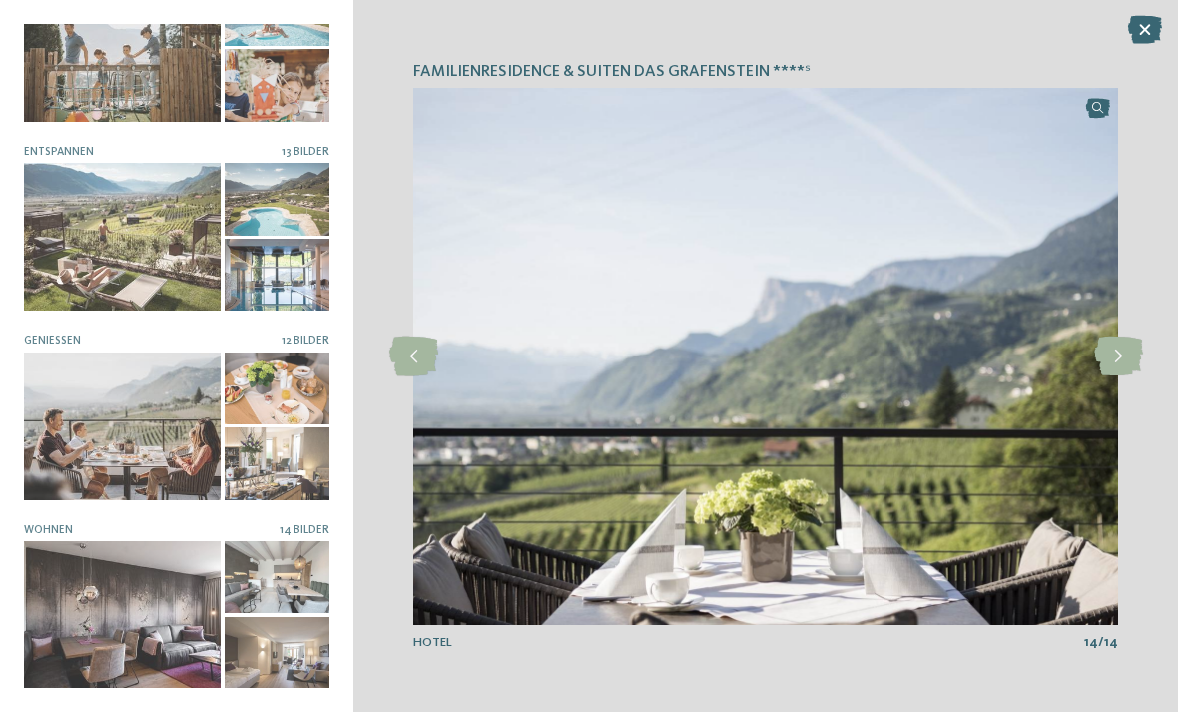
scroll to position [256, 0]
click at [109, 257] on div at bounding box center [122, 238] width 197 height 148
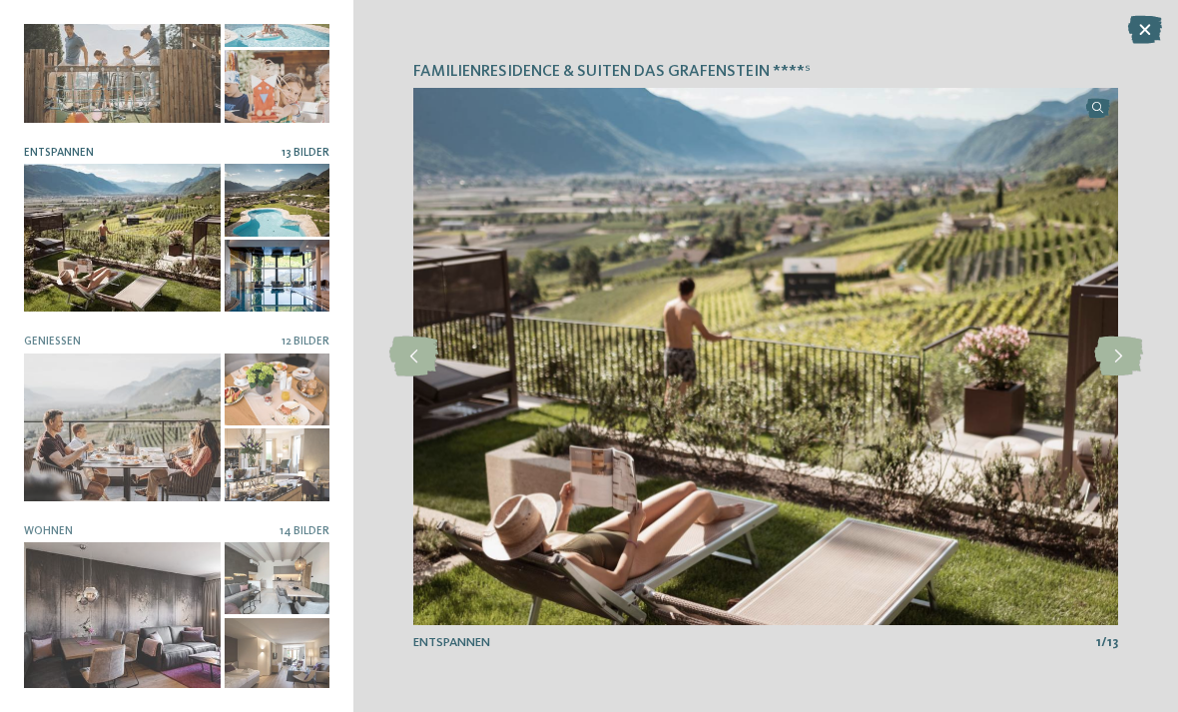
click at [1124, 357] on icon at bounding box center [1118, 357] width 49 height 40
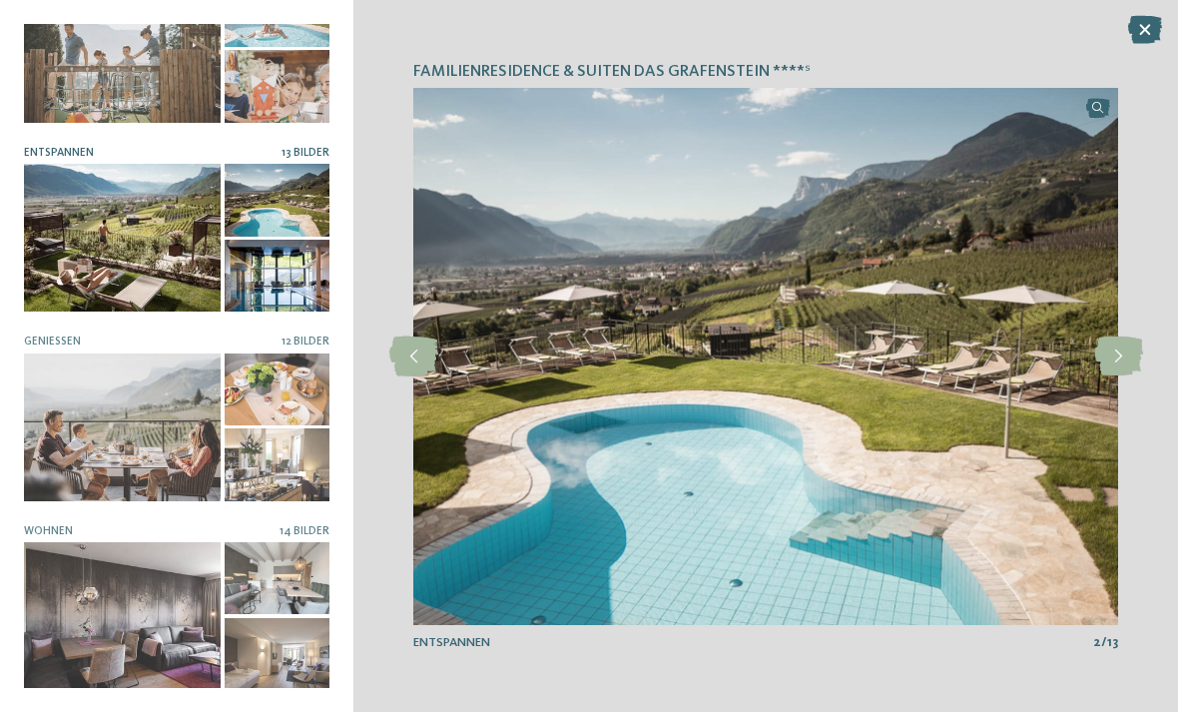
click at [1123, 358] on icon at bounding box center [1118, 357] width 49 height 40
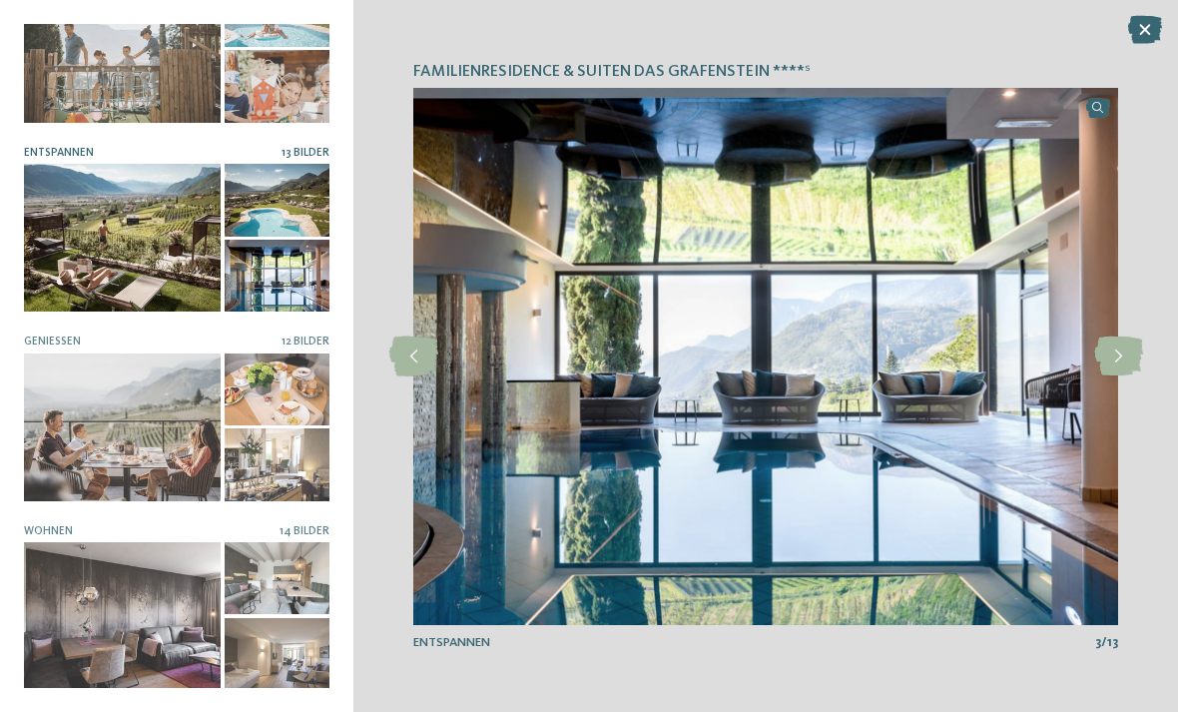
click at [1128, 365] on icon at bounding box center [1118, 357] width 49 height 40
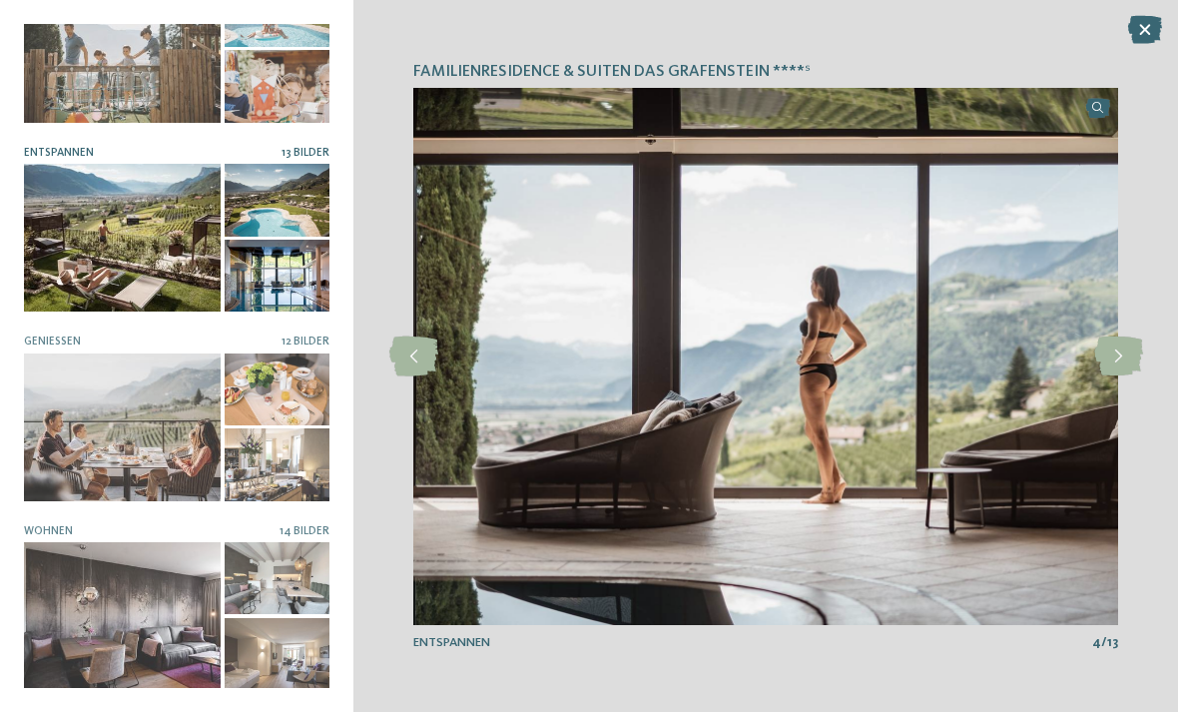
click at [1130, 360] on icon at bounding box center [1118, 357] width 49 height 40
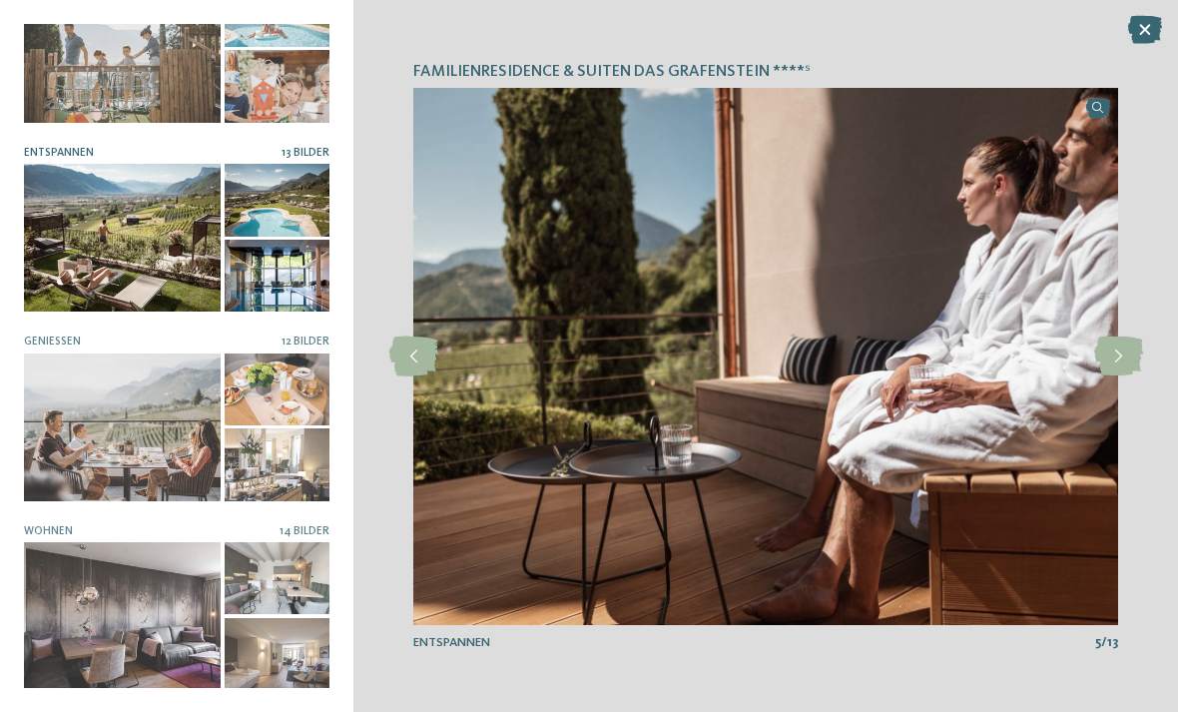
click at [1122, 357] on icon at bounding box center [1118, 357] width 49 height 40
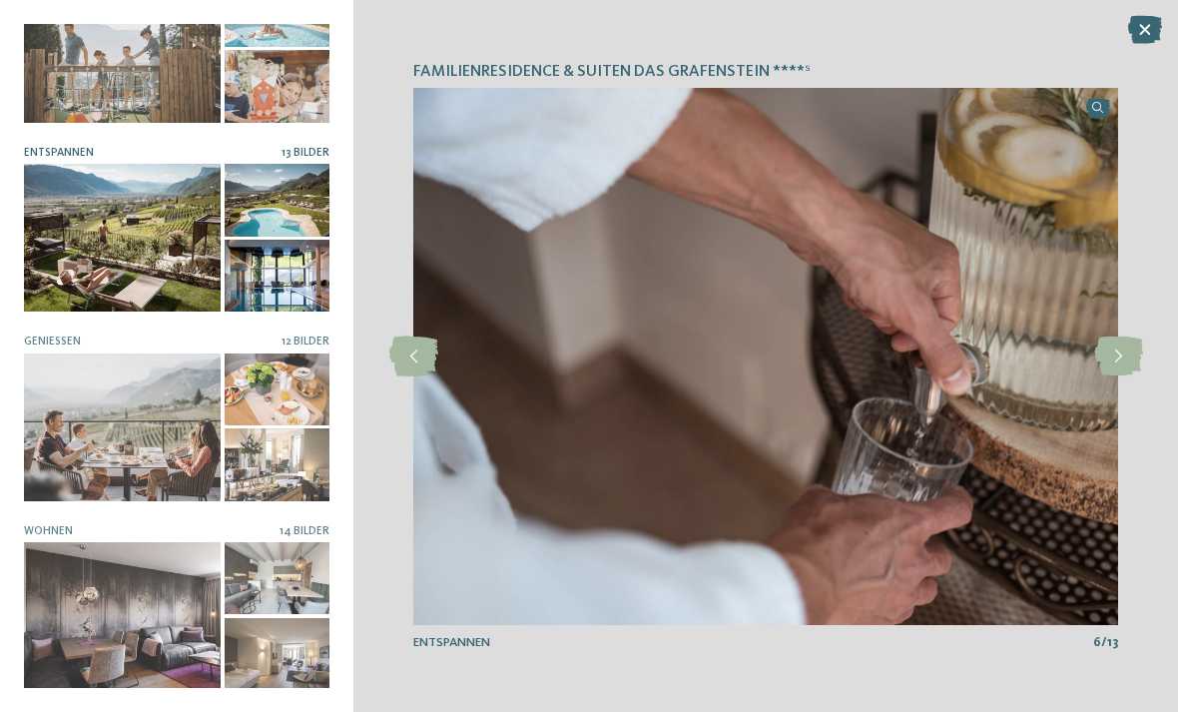
click at [1123, 365] on icon at bounding box center [1118, 357] width 49 height 40
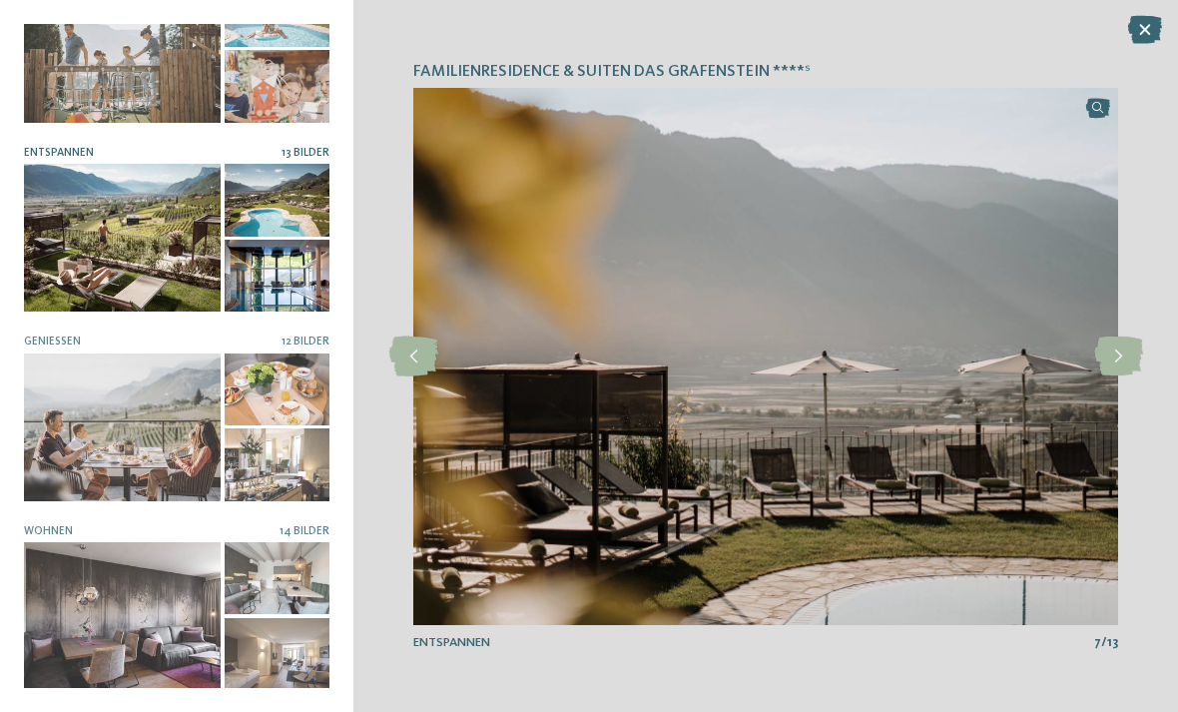
click at [1126, 359] on icon at bounding box center [1118, 357] width 49 height 40
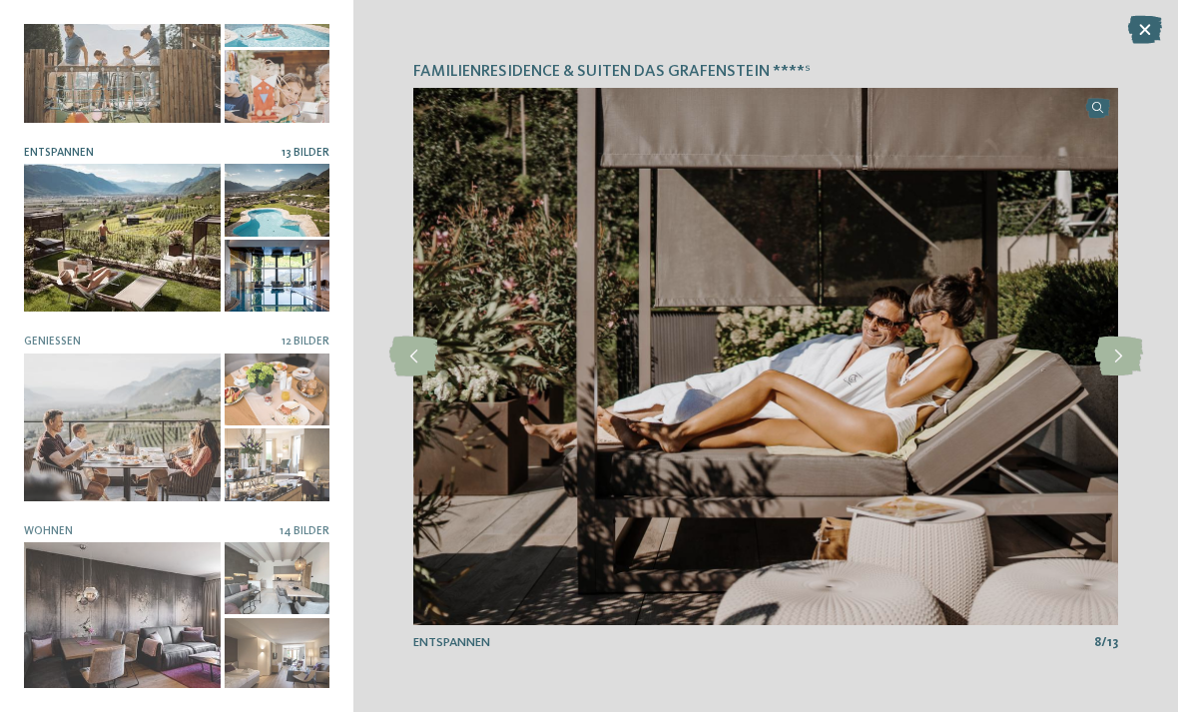
click at [1119, 355] on icon at bounding box center [1118, 357] width 49 height 40
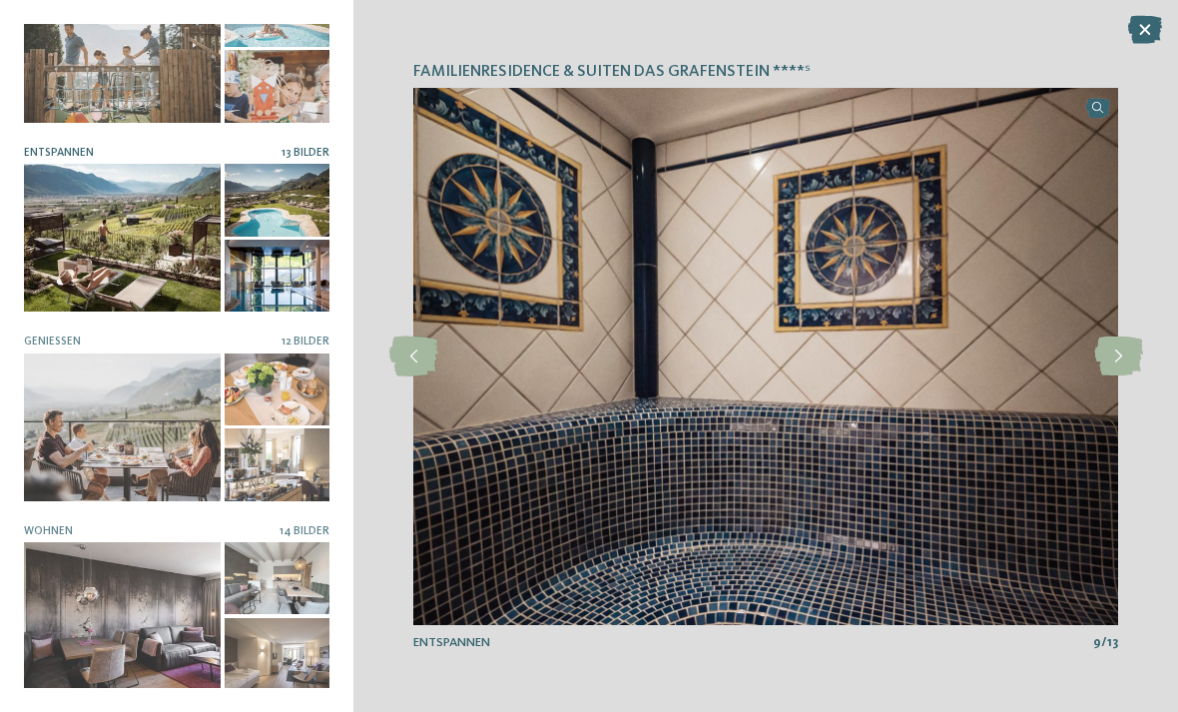
click at [1127, 360] on icon at bounding box center [1118, 357] width 49 height 40
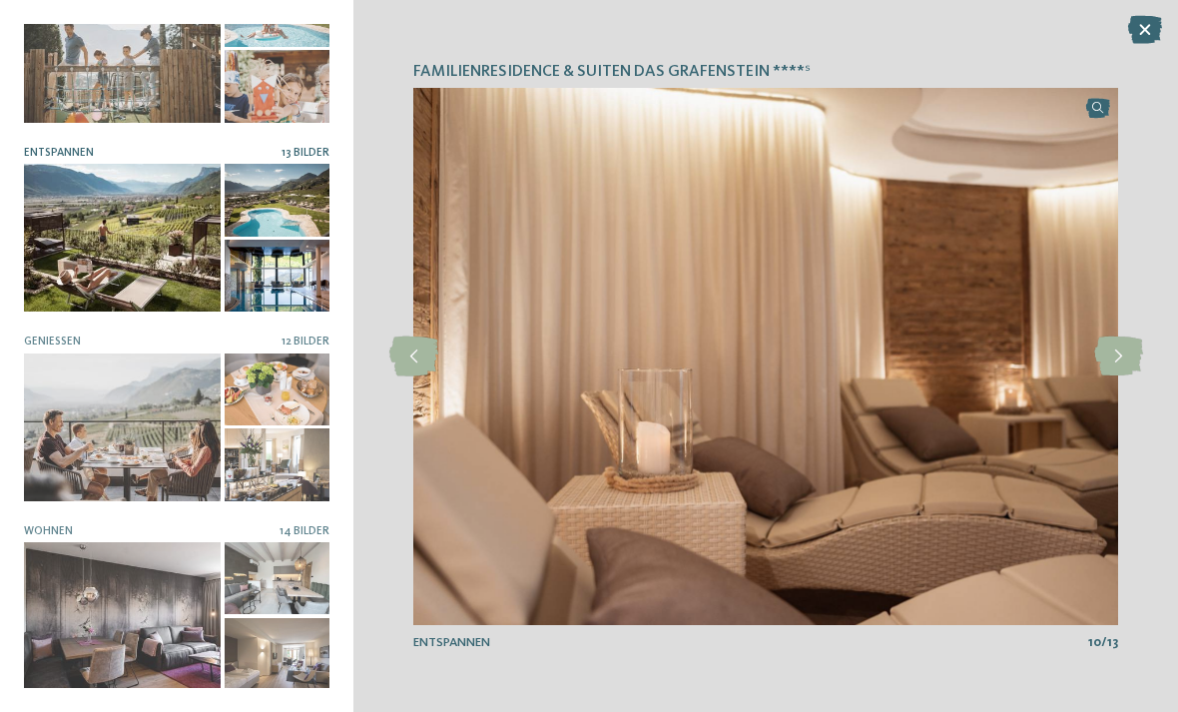
click at [1129, 365] on icon at bounding box center [1118, 357] width 49 height 40
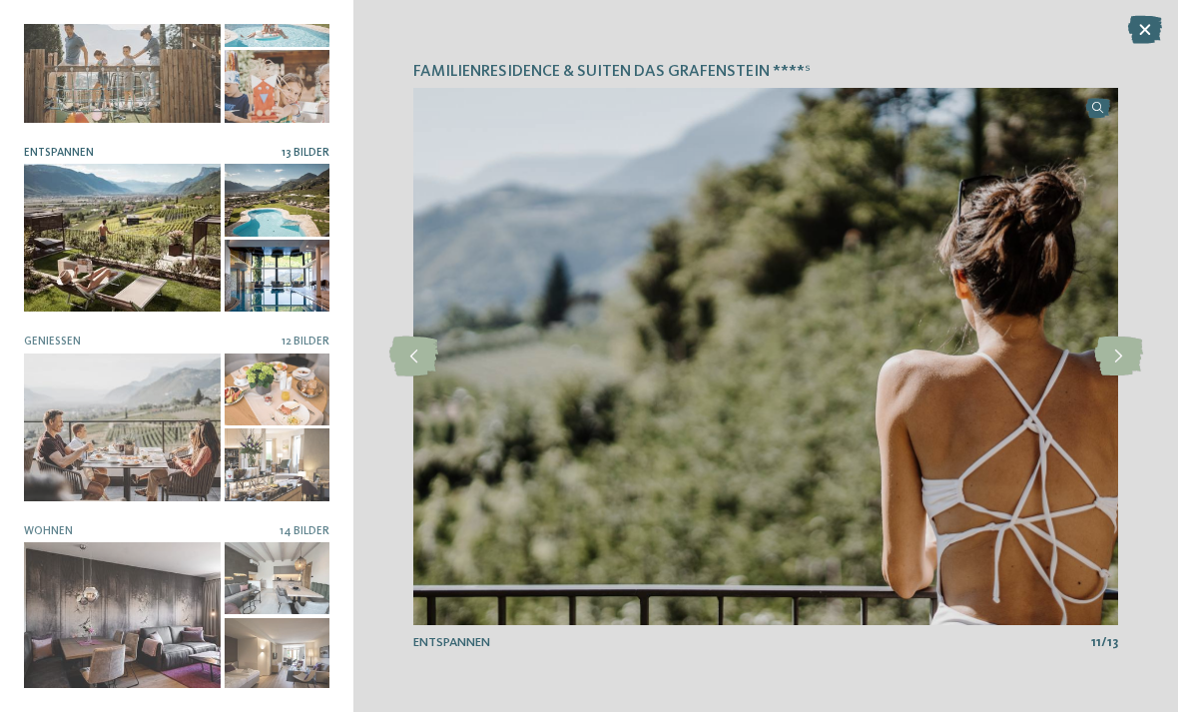
click at [1135, 367] on icon at bounding box center [1118, 357] width 49 height 40
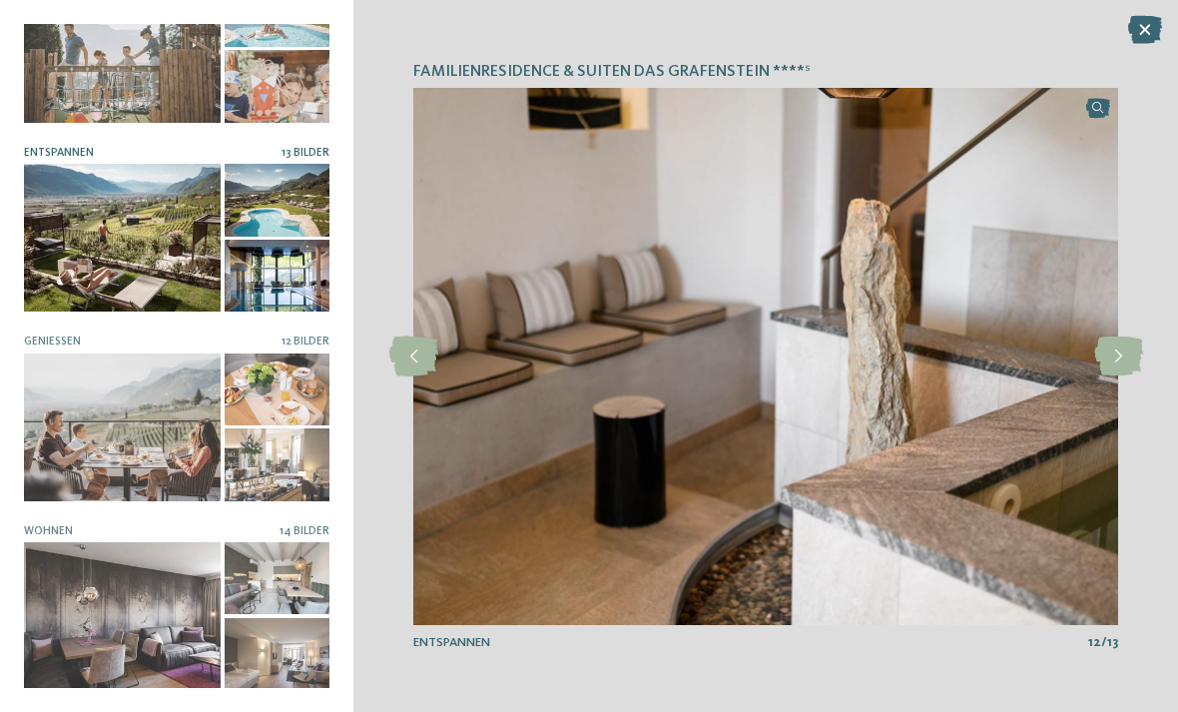
click at [1132, 364] on icon at bounding box center [1118, 357] width 49 height 40
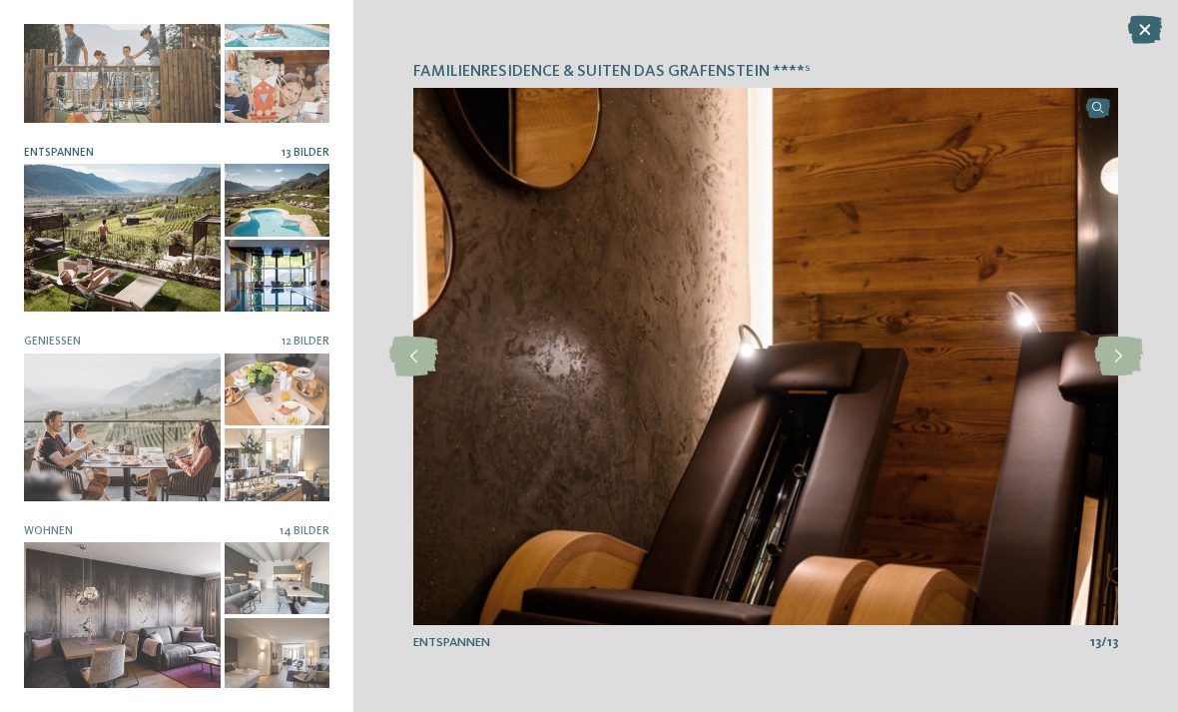
click at [1127, 365] on icon at bounding box center [1118, 357] width 49 height 40
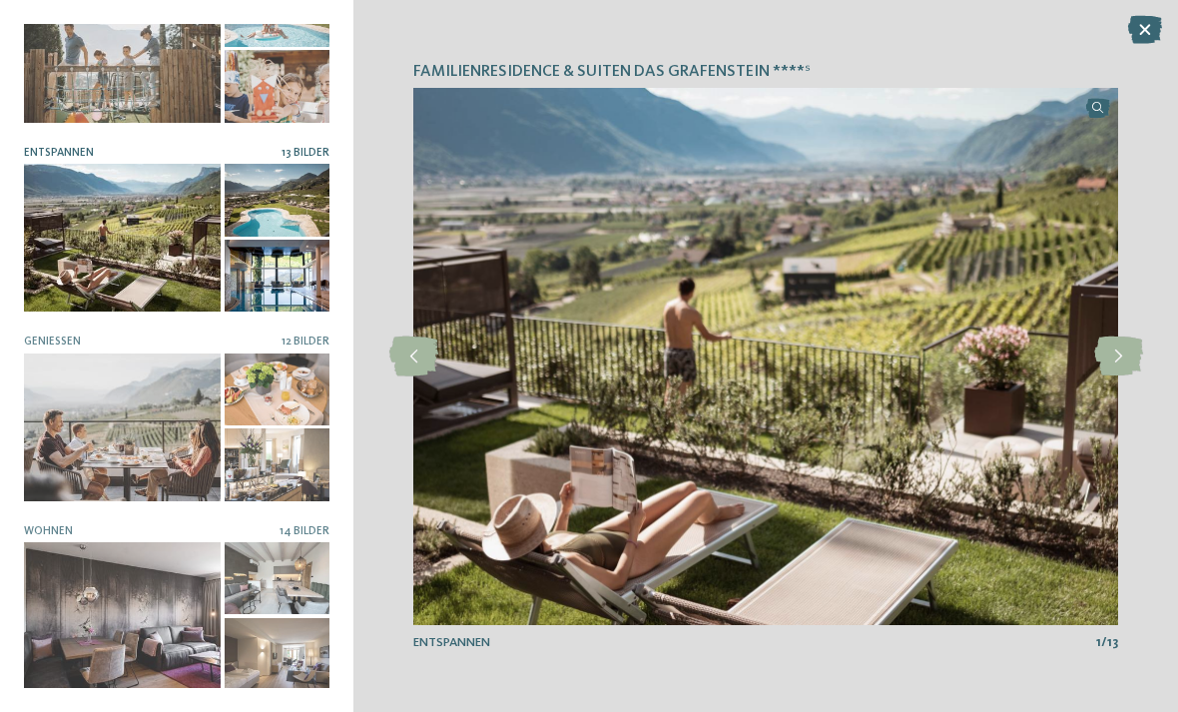
click at [1122, 360] on icon at bounding box center [1118, 357] width 49 height 40
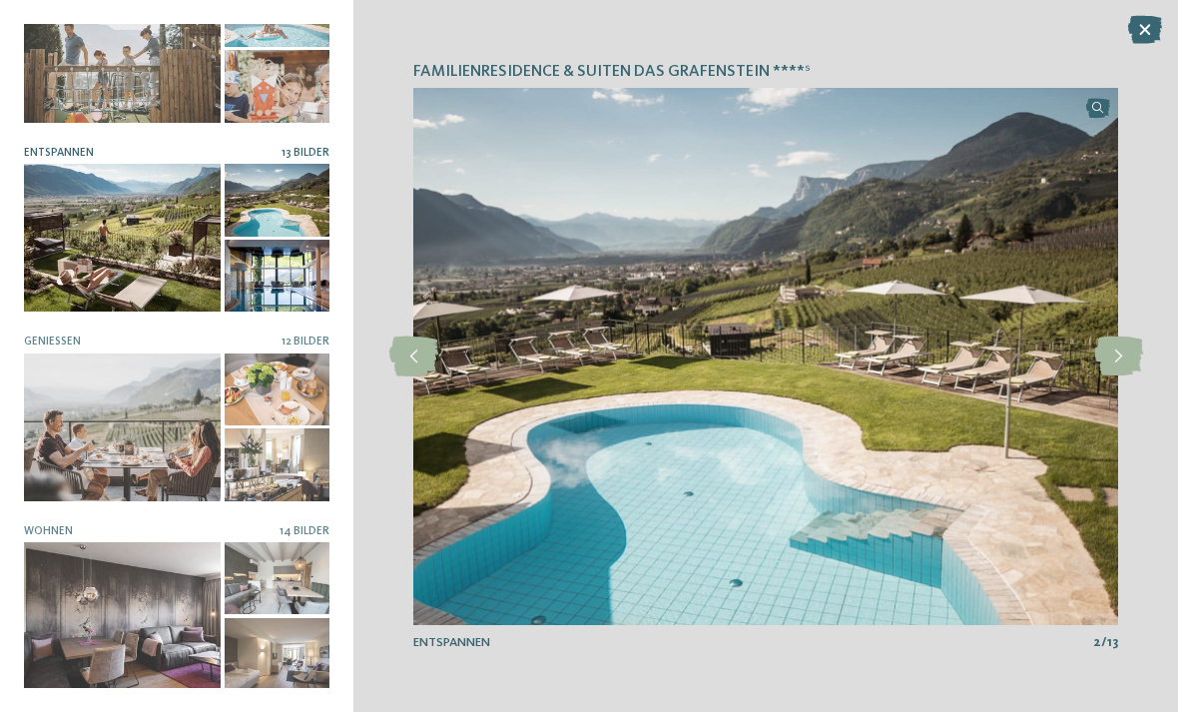
click at [117, 619] on div at bounding box center [122, 616] width 197 height 148
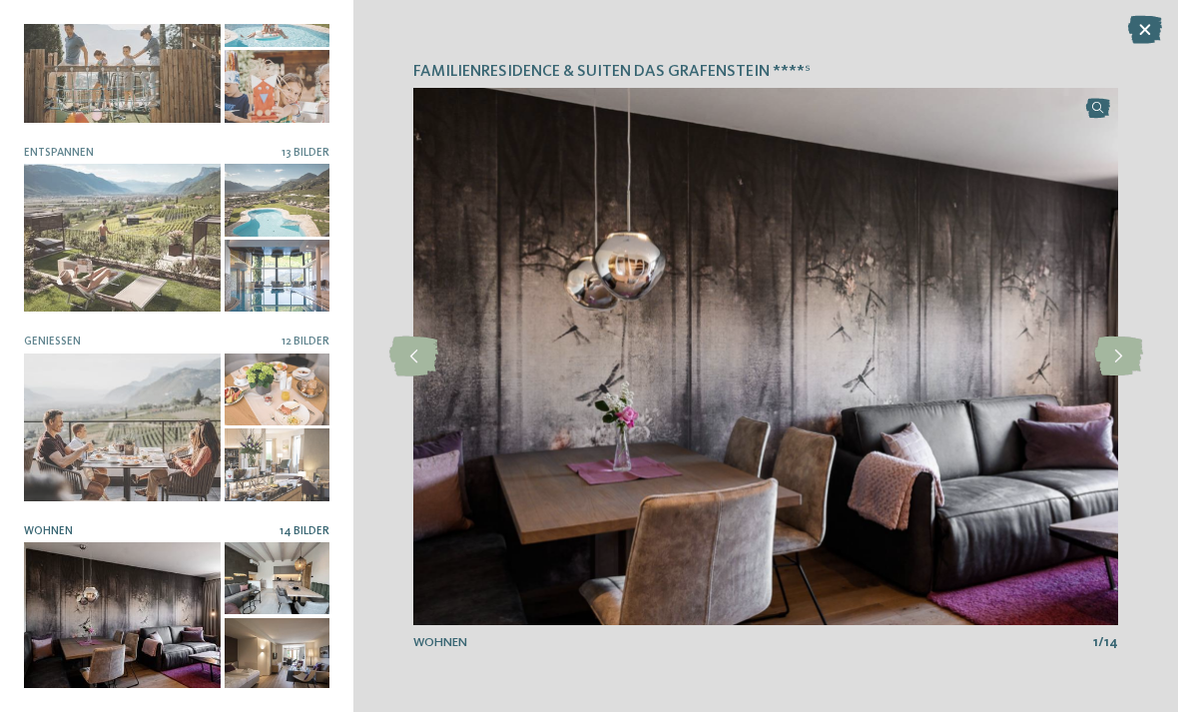
click at [1126, 358] on icon at bounding box center [1118, 357] width 49 height 40
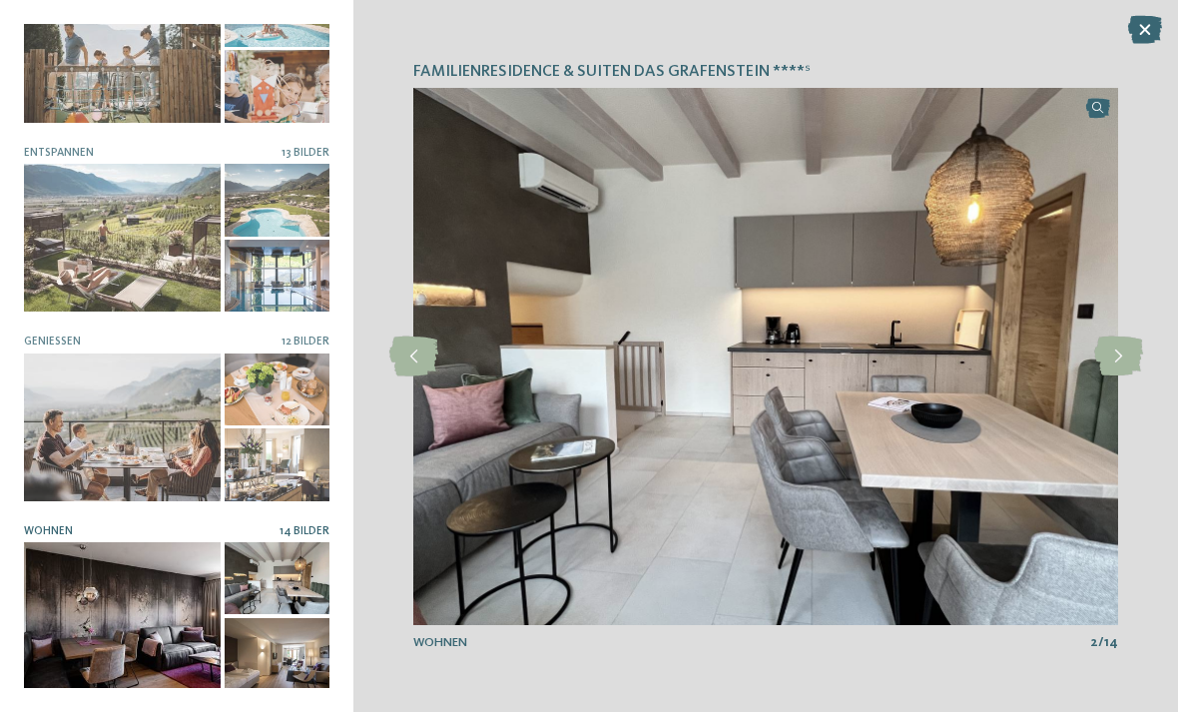
click at [1121, 356] on icon at bounding box center [1118, 357] width 49 height 40
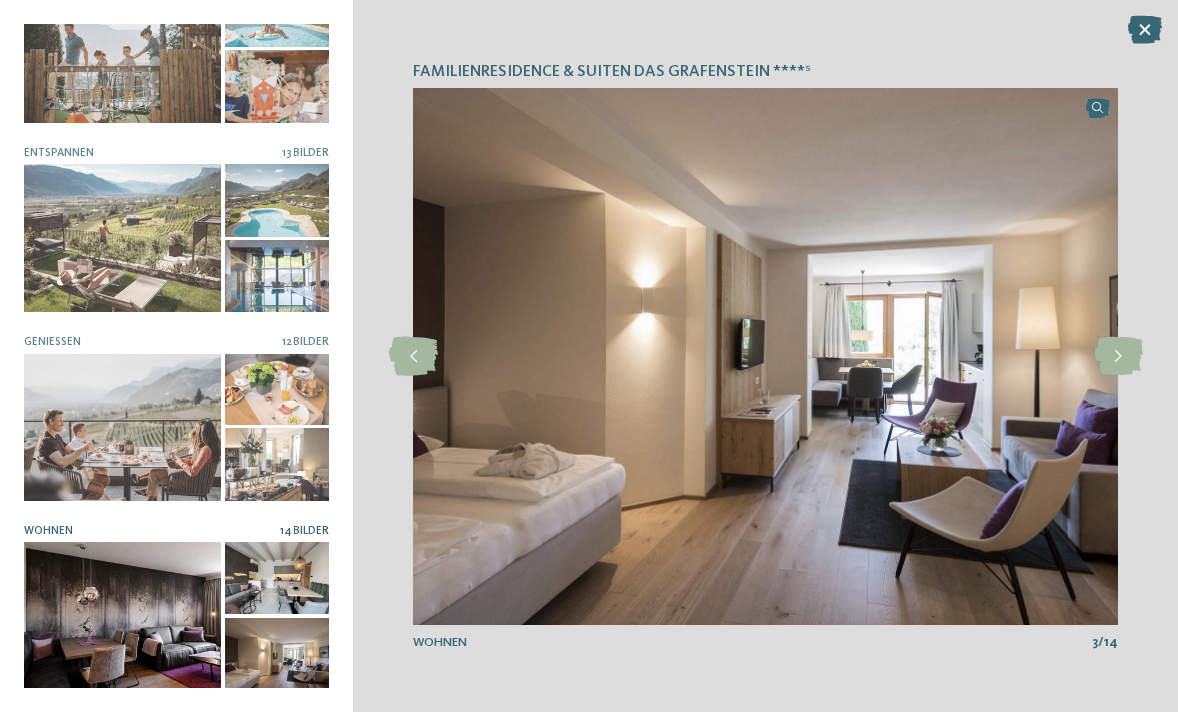
click at [1120, 363] on icon at bounding box center [1118, 357] width 49 height 40
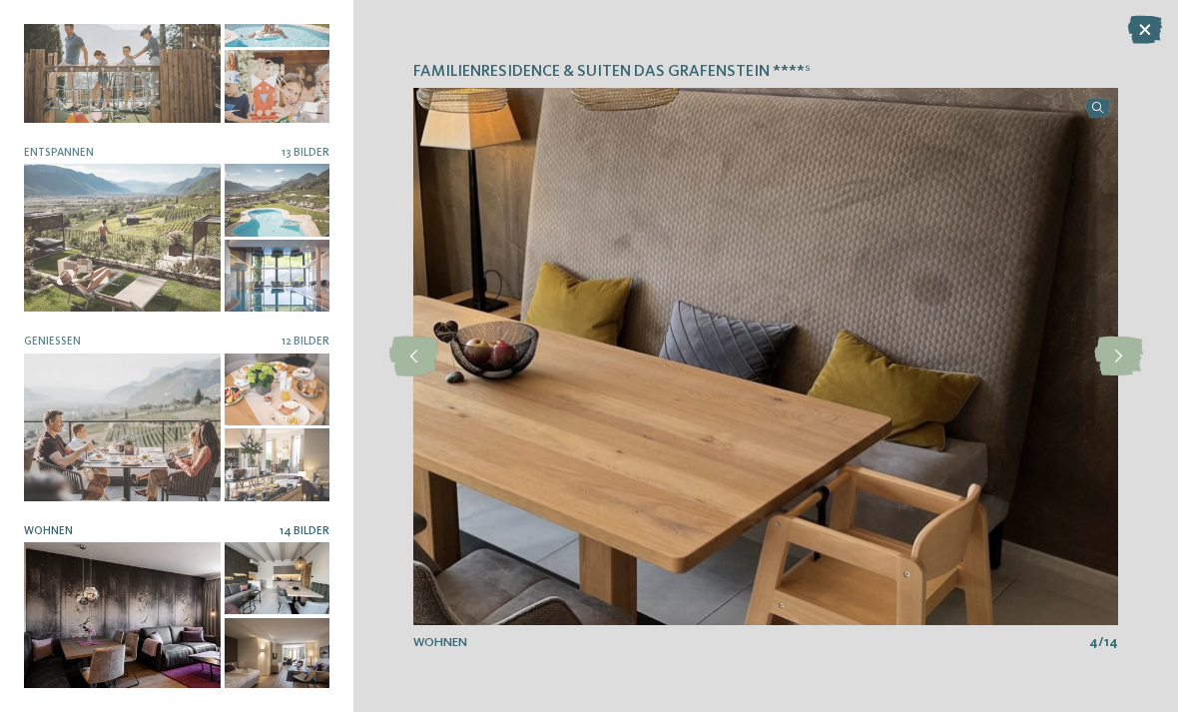
click at [1121, 360] on icon at bounding box center [1118, 357] width 49 height 40
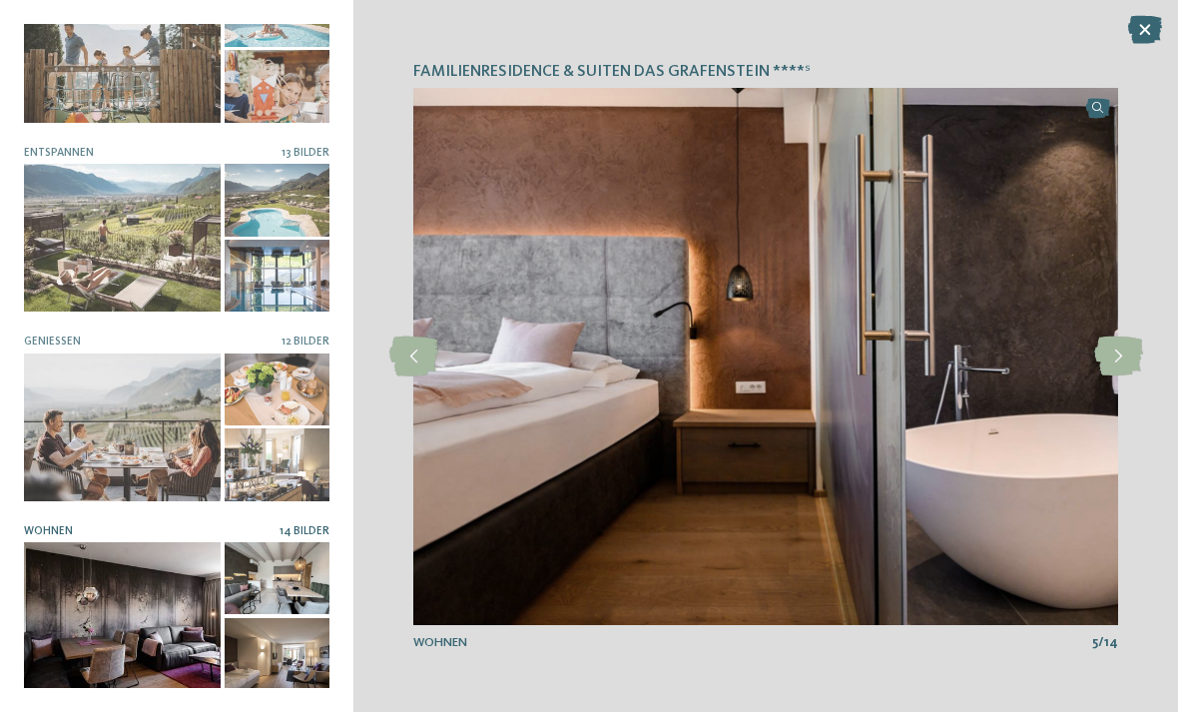
click at [1124, 361] on icon at bounding box center [1118, 357] width 49 height 40
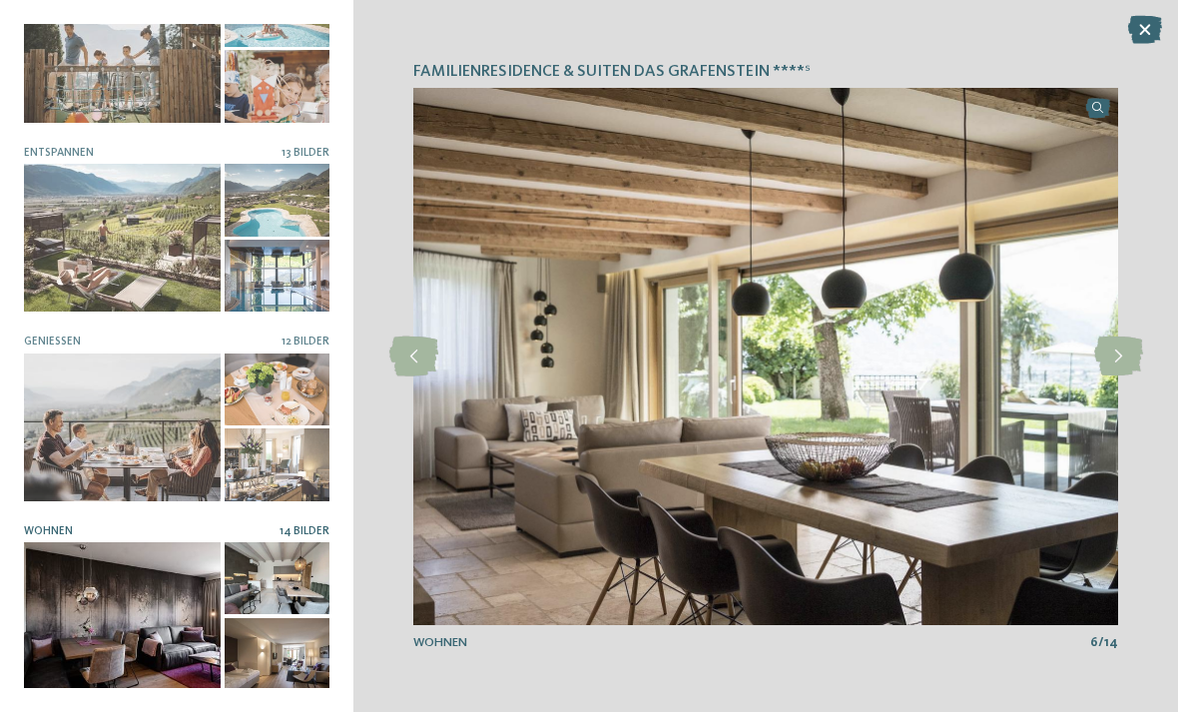
click at [1120, 363] on icon at bounding box center [1118, 357] width 49 height 40
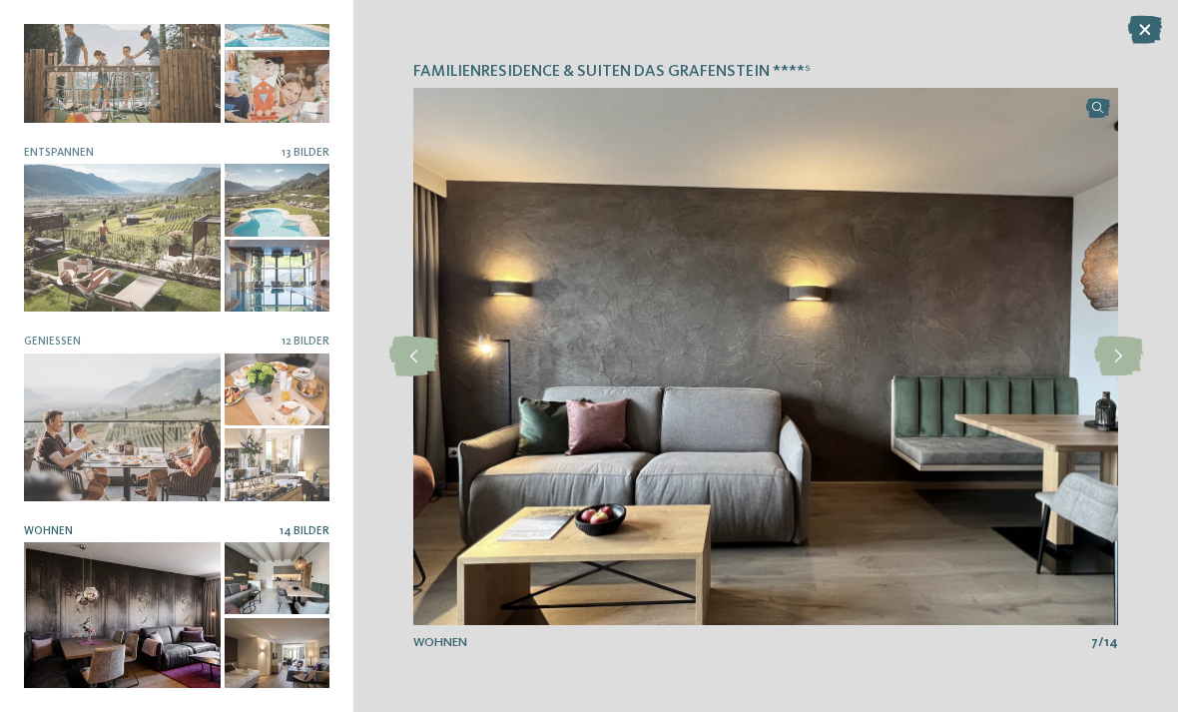
click at [1122, 362] on icon at bounding box center [1118, 357] width 49 height 40
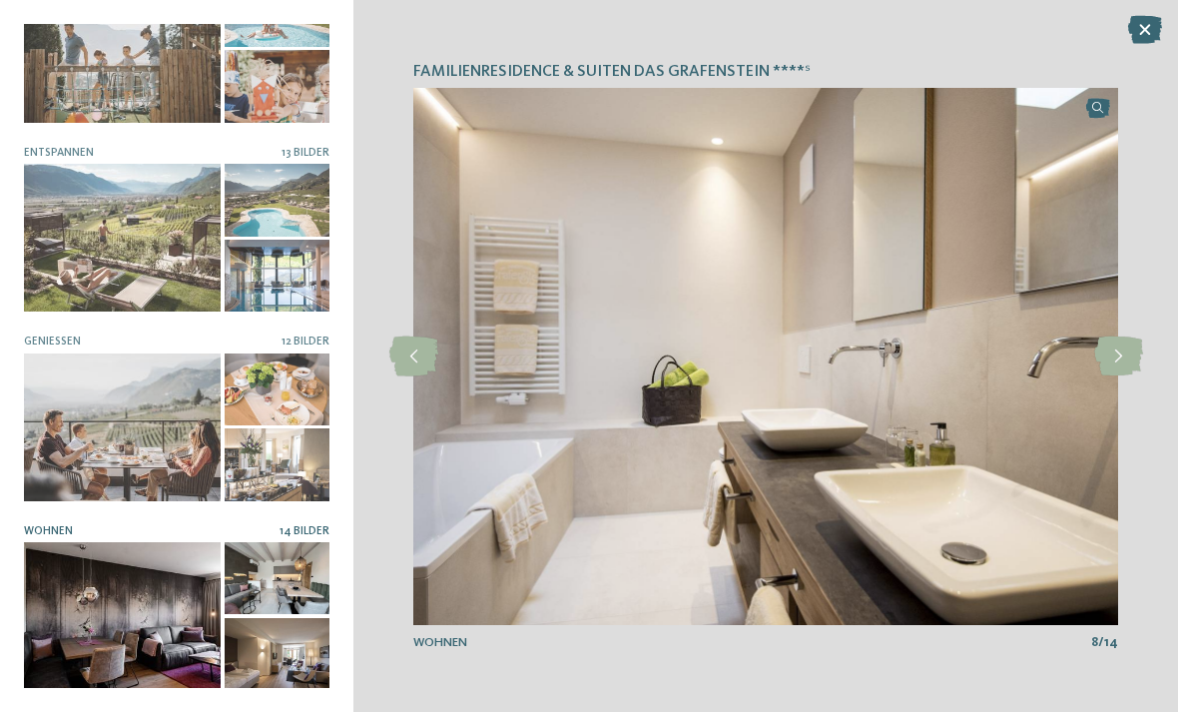
click at [1123, 366] on icon at bounding box center [1118, 357] width 49 height 40
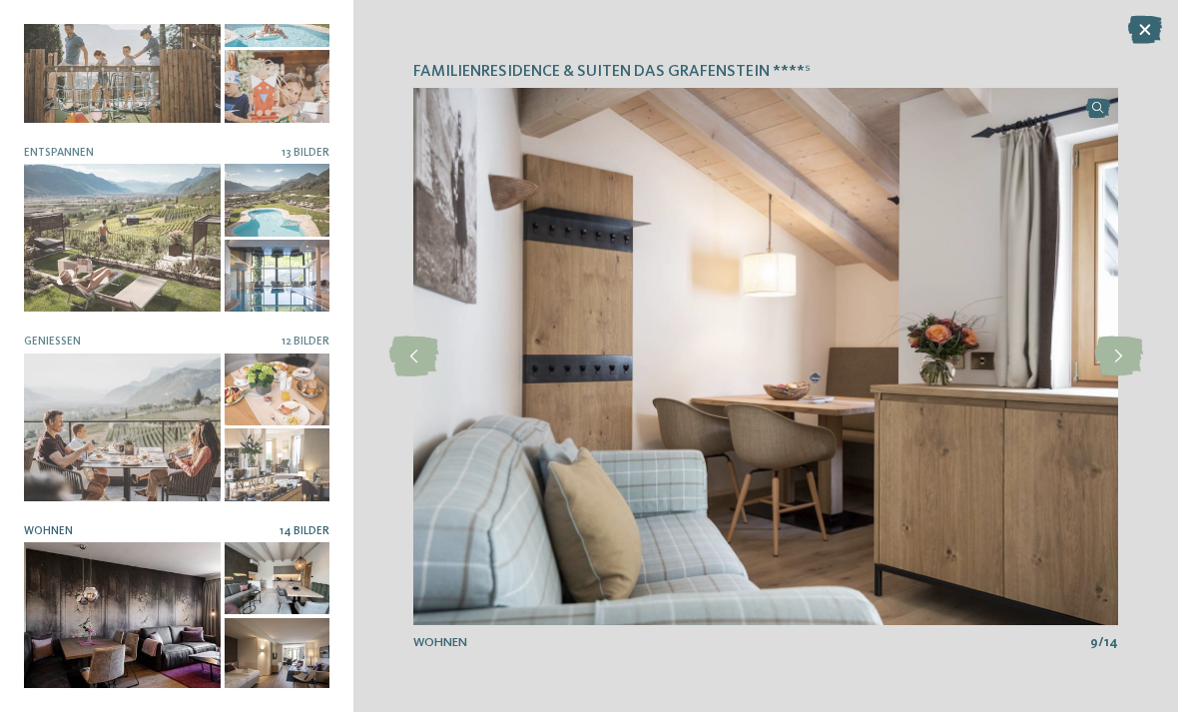
click at [1124, 368] on icon at bounding box center [1118, 357] width 49 height 40
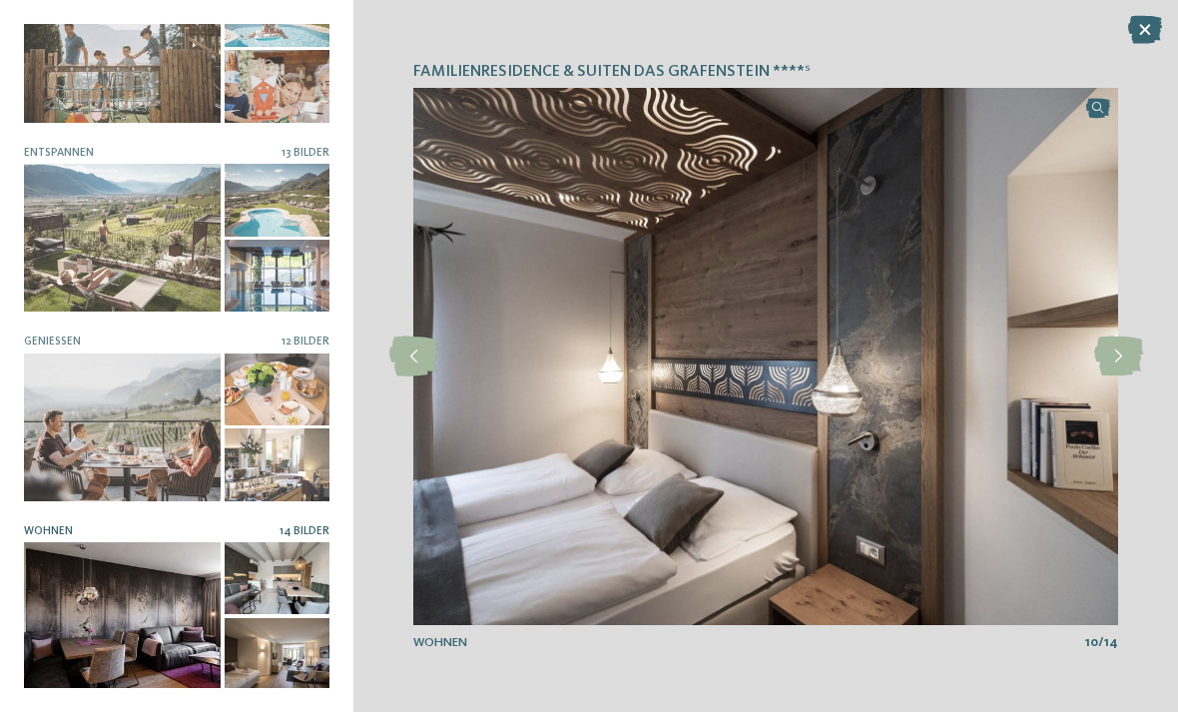
click at [1119, 368] on icon at bounding box center [1118, 357] width 49 height 40
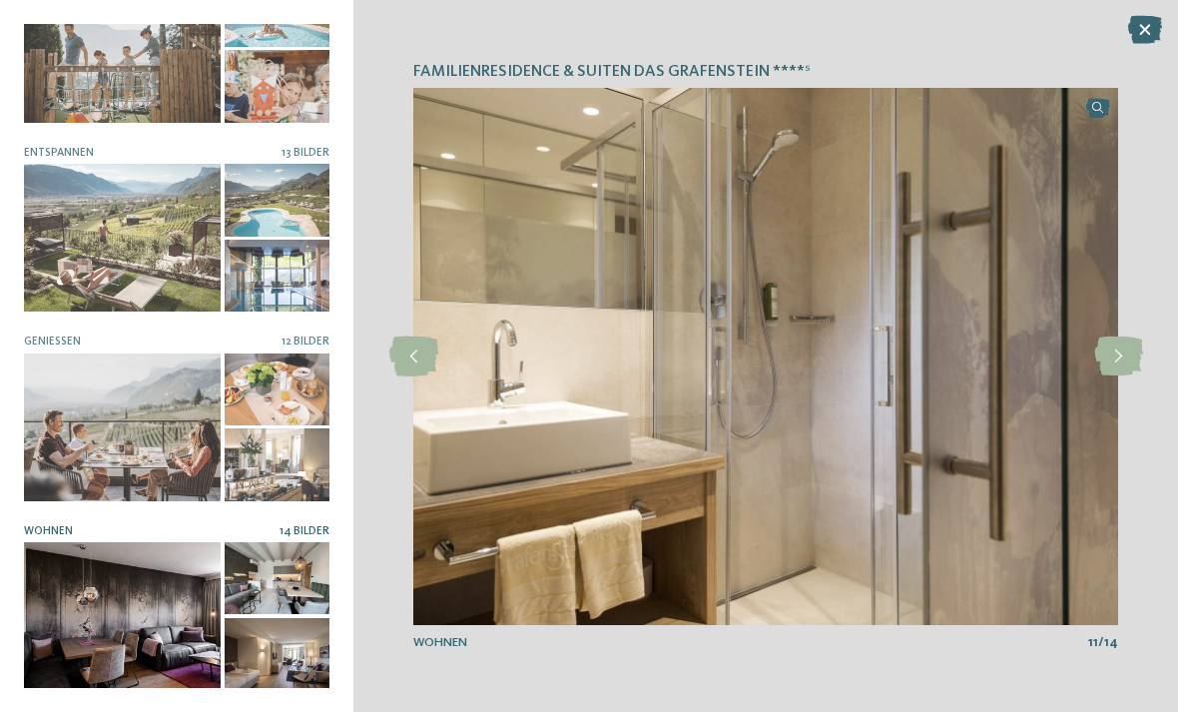
click at [1124, 363] on icon at bounding box center [1118, 357] width 49 height 40
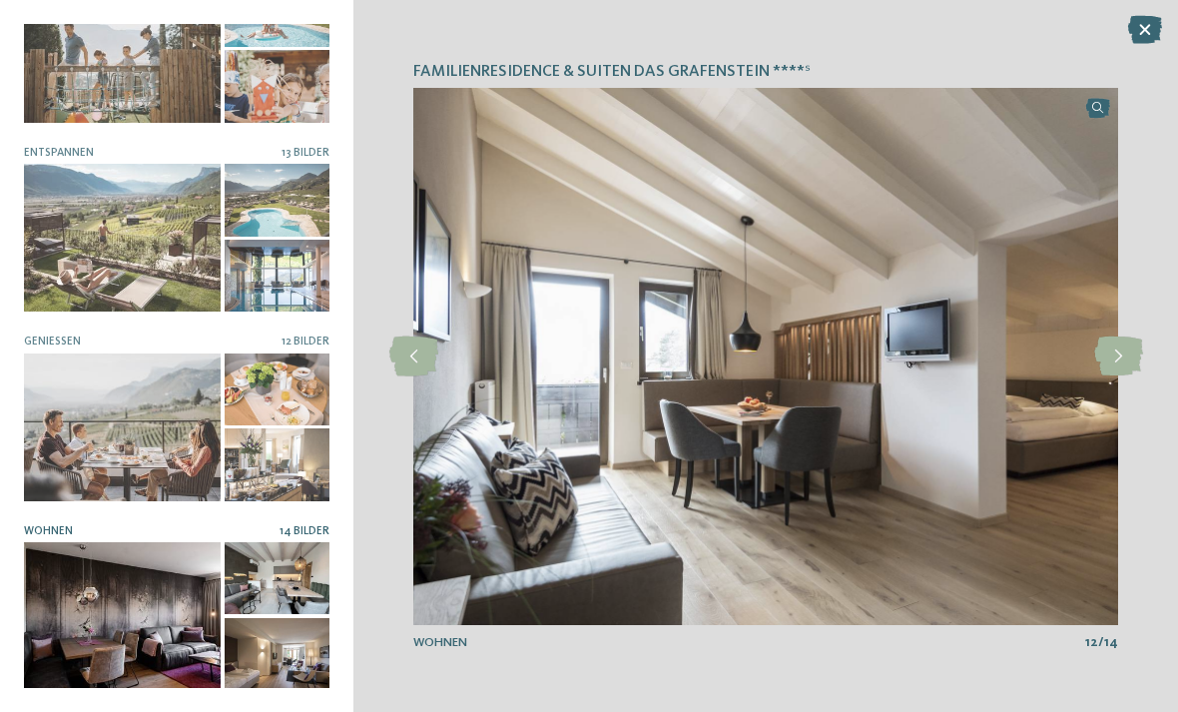
click at [1133, 368] on icon at bounding box center [1118, 357] width 49 height 40
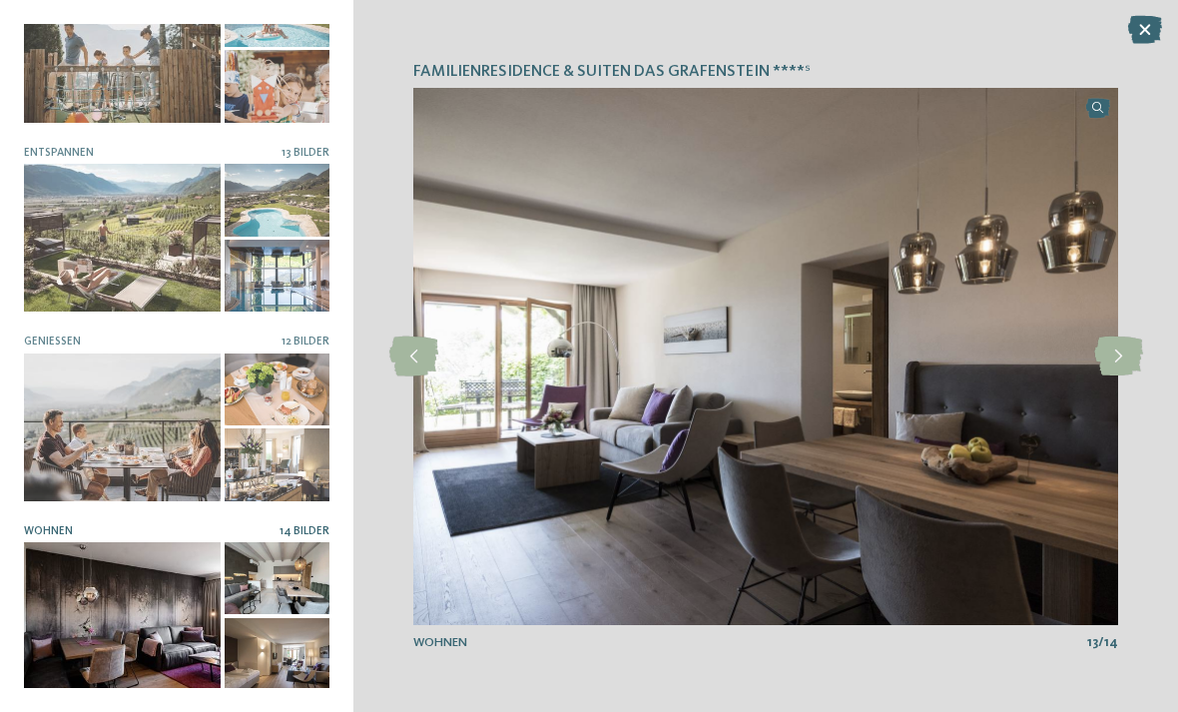
click at [1128, 363] on icon at bounding box center [1118, 357] width 49 height 40
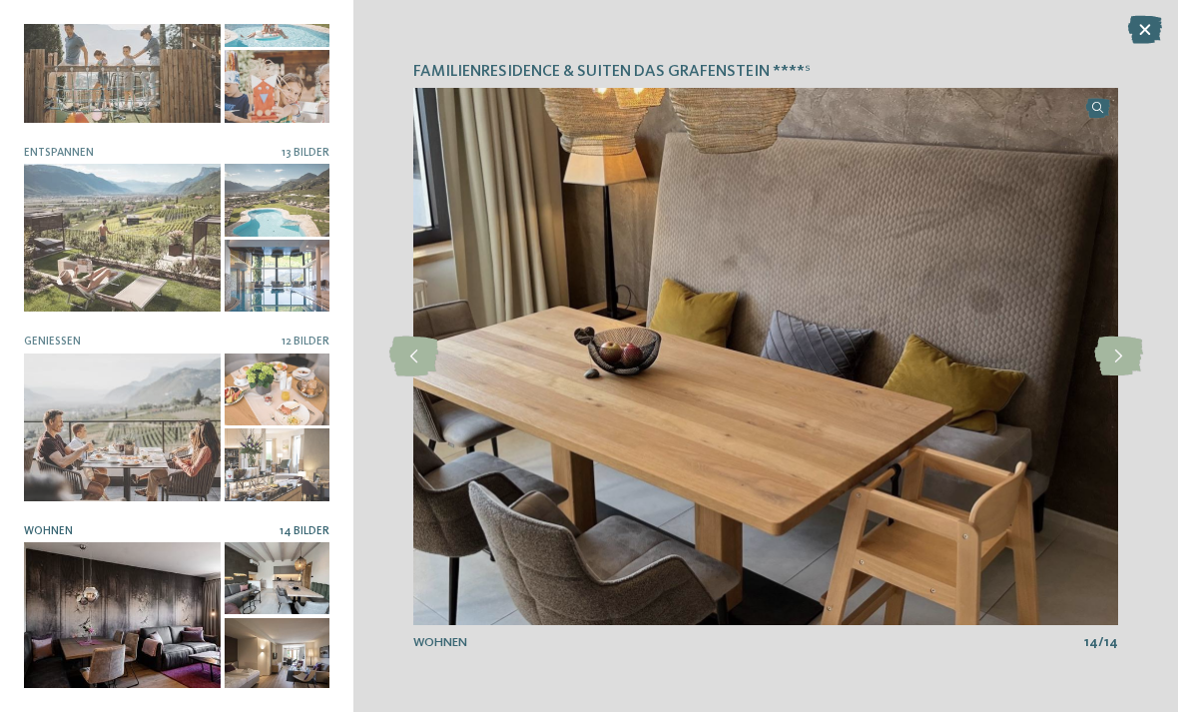
click at [1151, 34] on icon at bounding box center [1145, 30] width 34 height 28
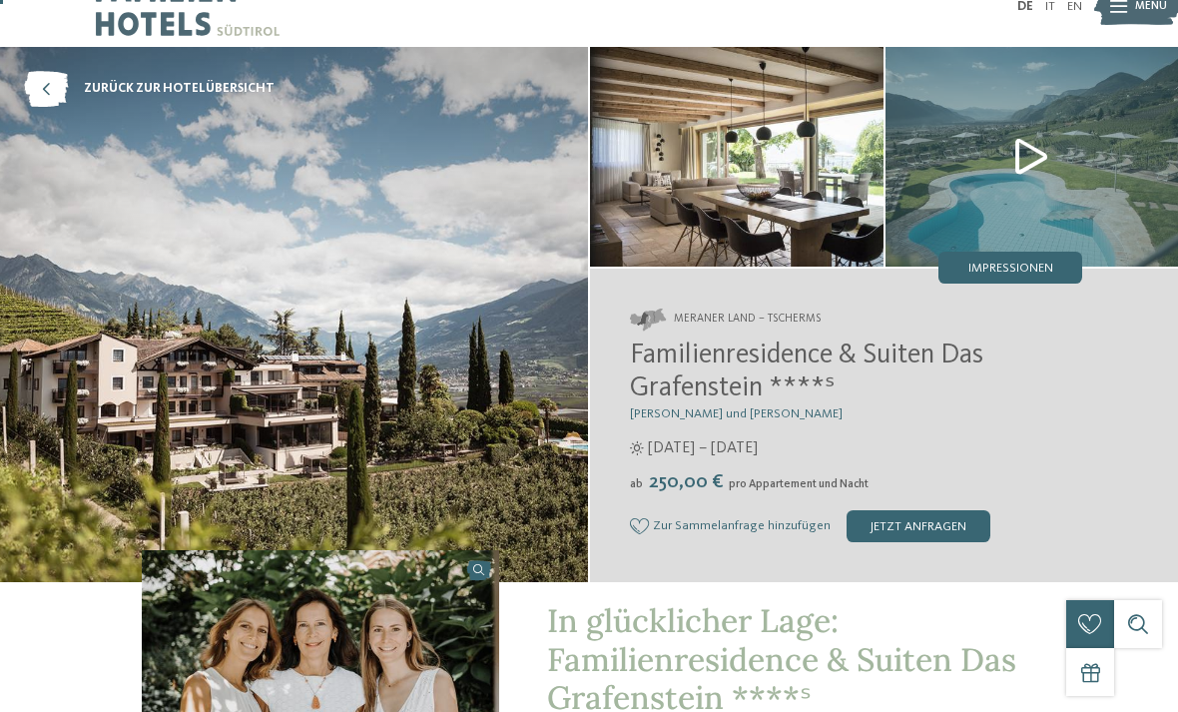
scroll to position [0, 0]
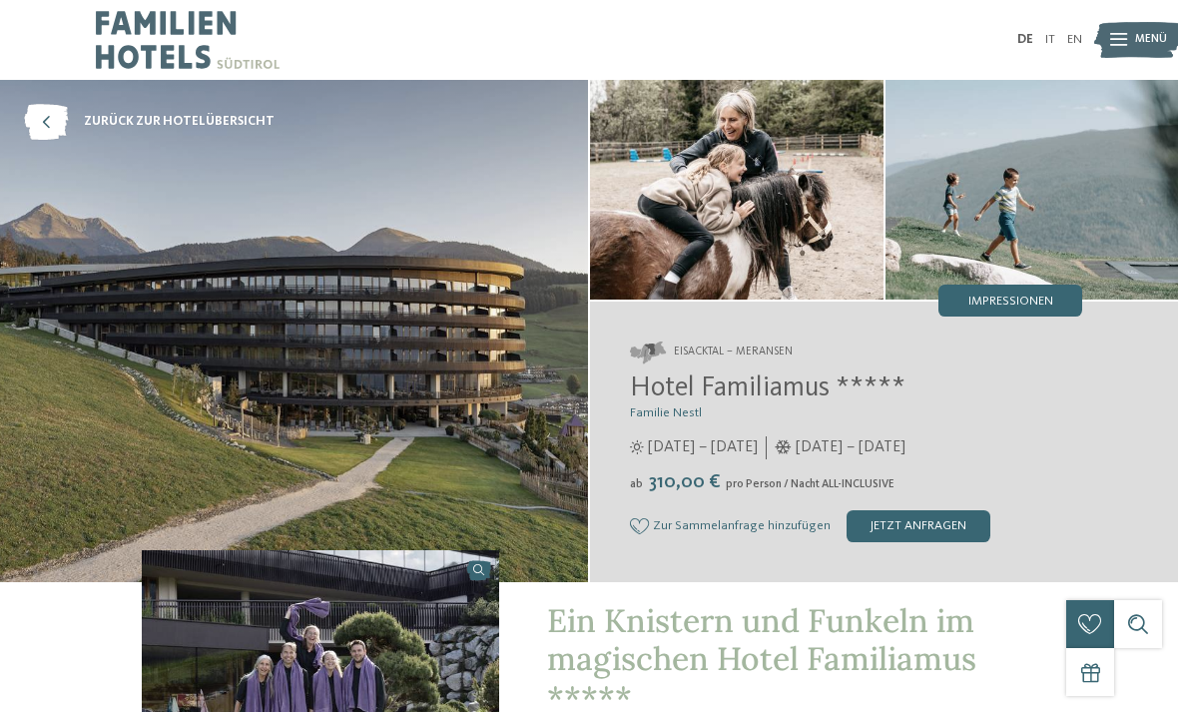
click at [1038, 304] on span "Impressionen" at bounding box center [1011, 302] width 85 height 13
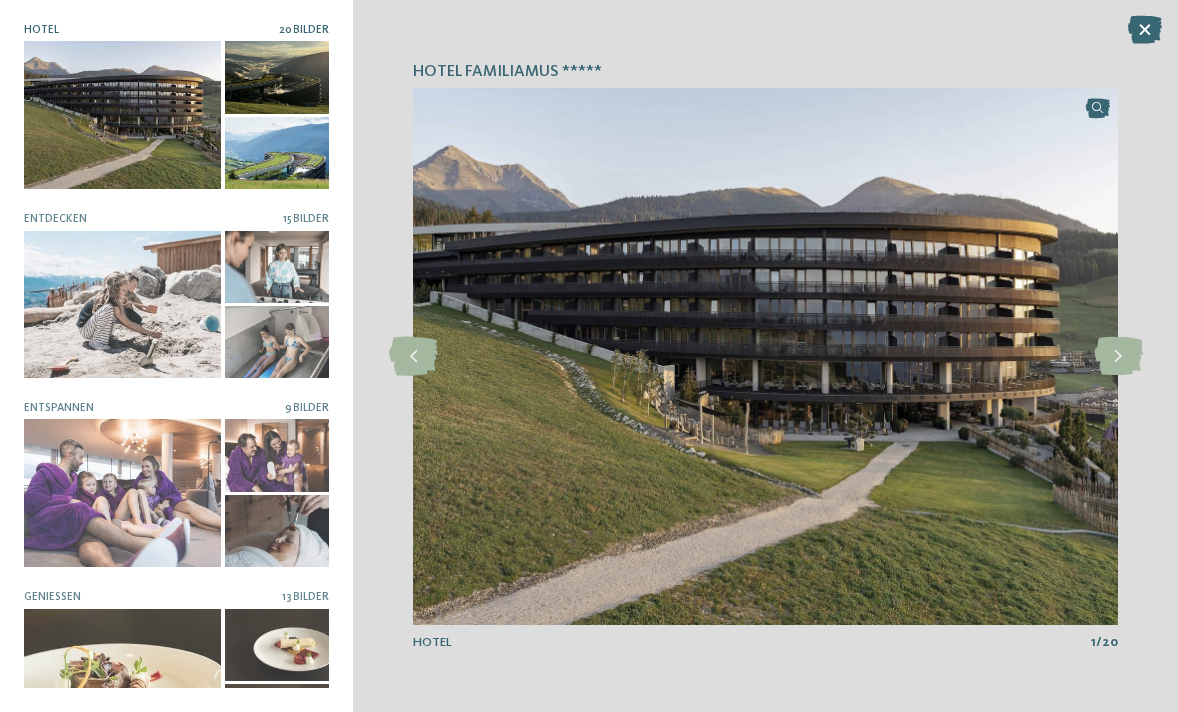
click at [1112, 359] on icon at bounding box center [1118, 357] width 49 height 40
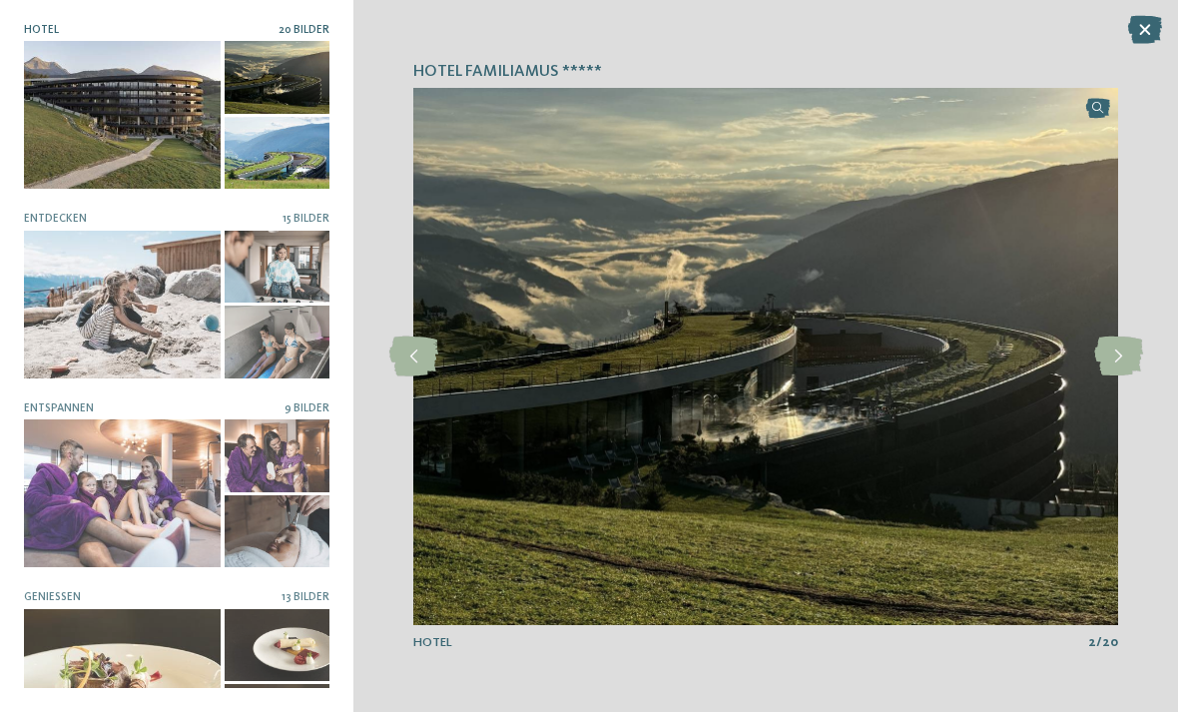
click at [1110, 351] on icon at bounding box center [1118, 357] width 49 height 40
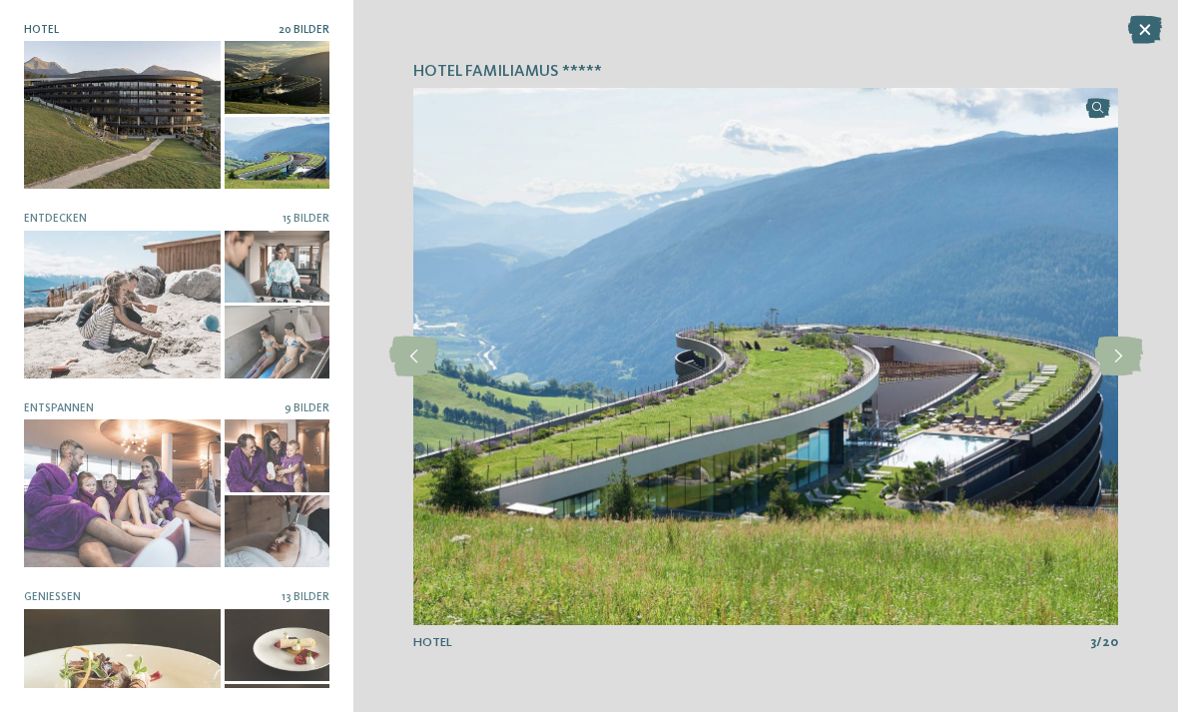
click at [1114, 356] on icon at bounding box center [1118, 357] width 49 height 40
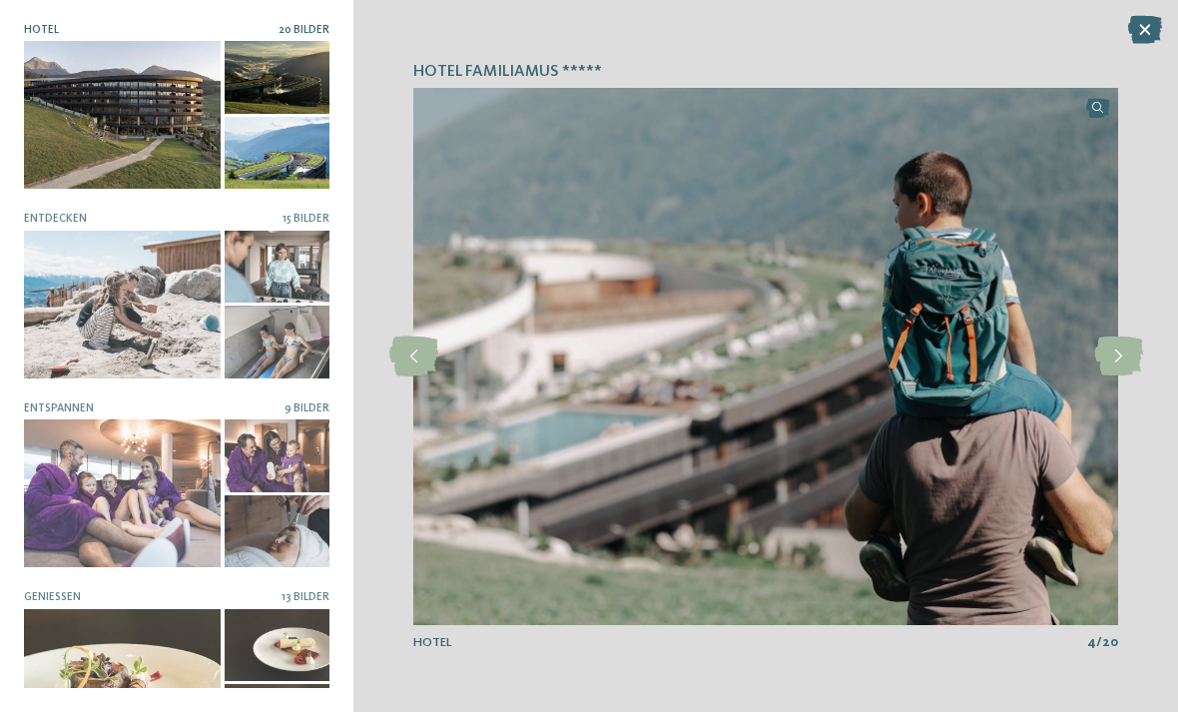
click at [1108, 360] on icon at bounding box center [1118, 357] width 49 height 40
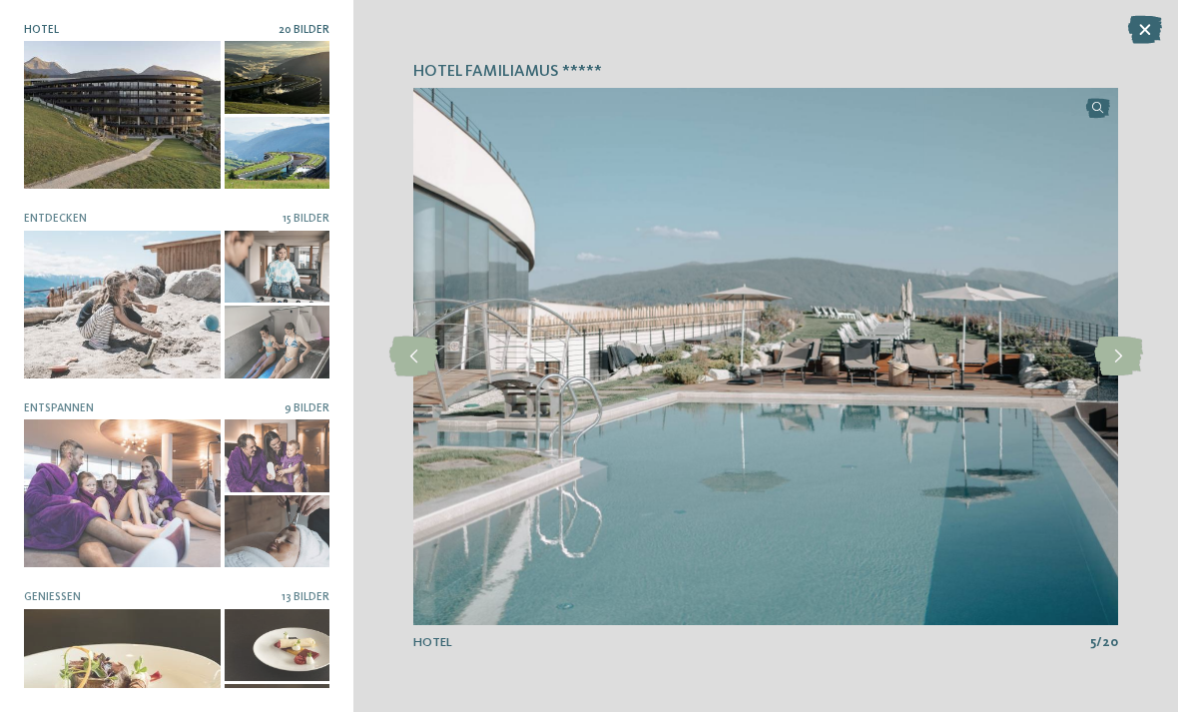
click at [1118, 362] on icon at bounding box center [1118, 357] width 49 height 40
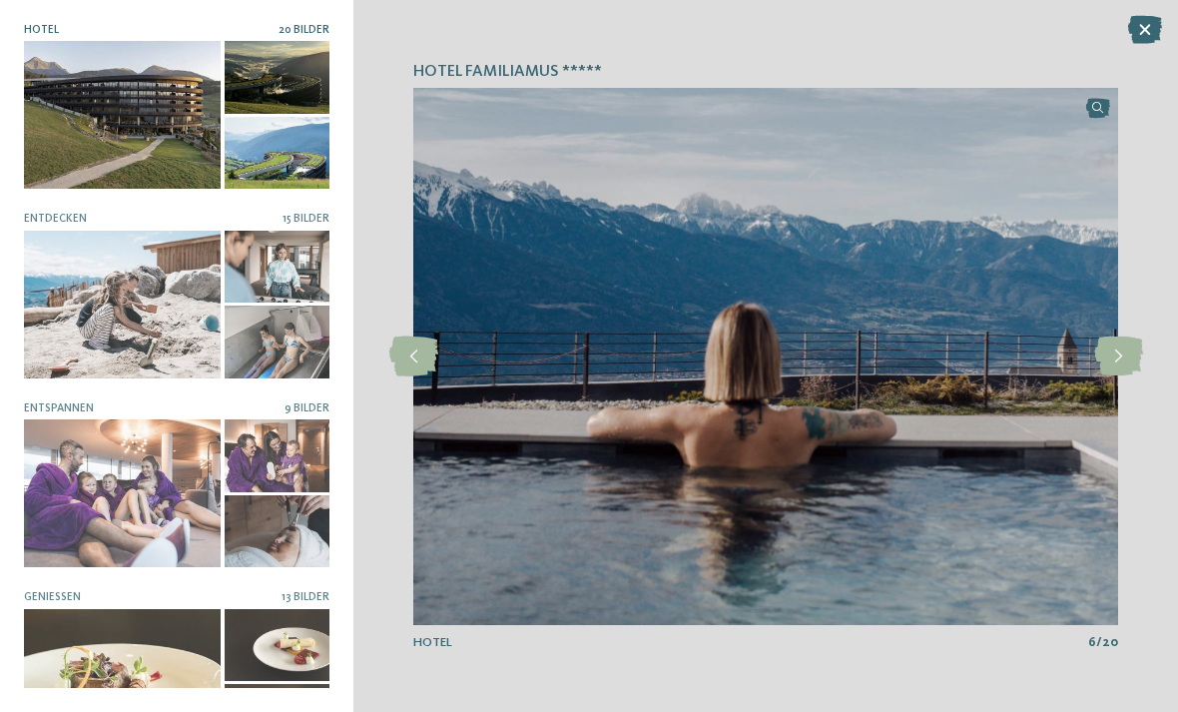
click at [1112, 354] on icon at bounding box center [1118, 357] width 49 height 40
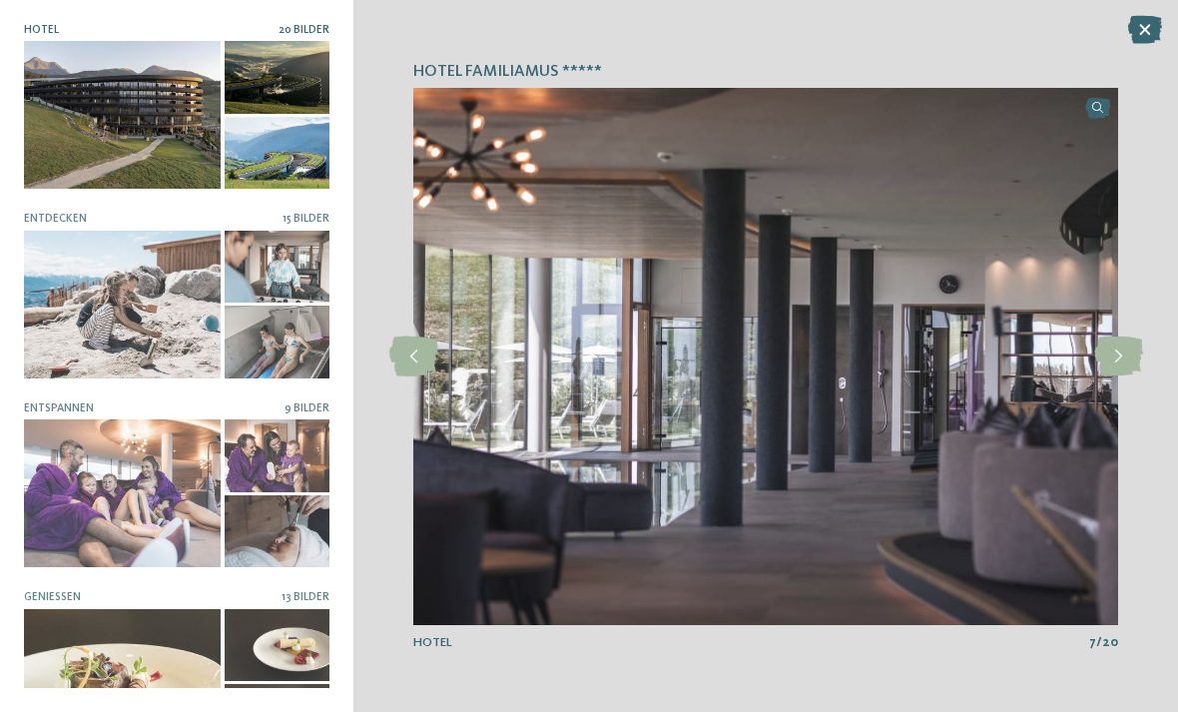
click at [1118, 355] on icon at bounding box center [1118, 357] width 49 height 40
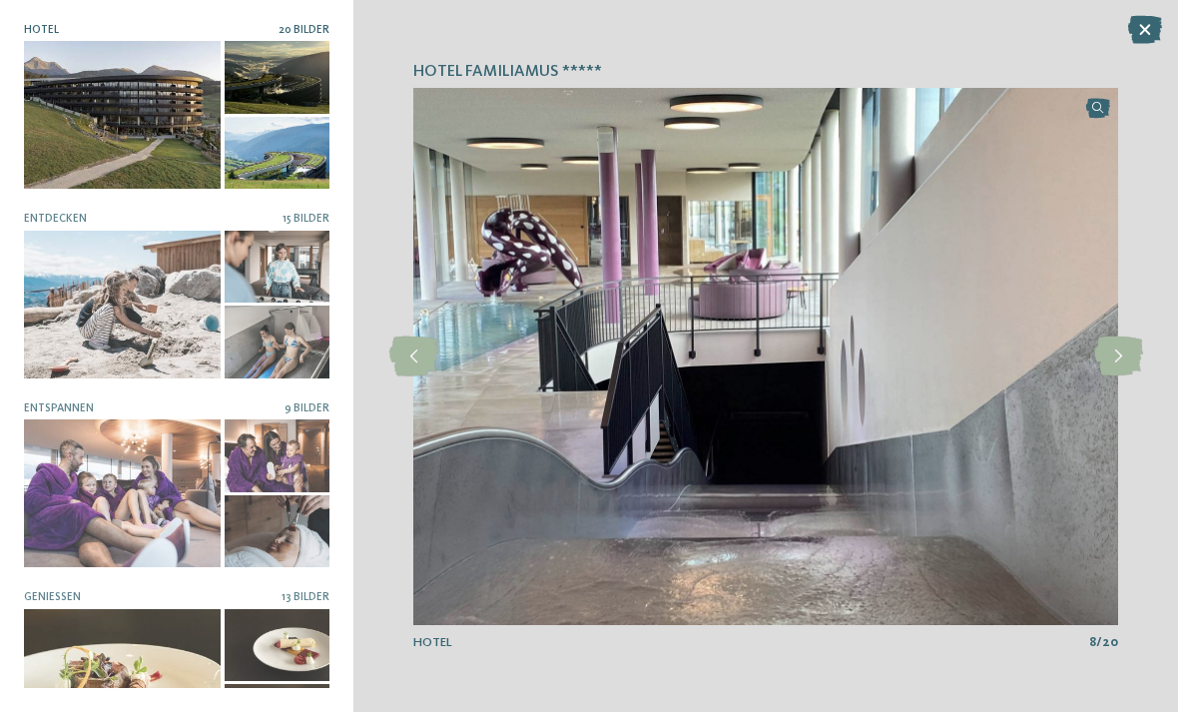
click at [1122, 354] on icon at bounding box center [1118, 357] width 49 height 40
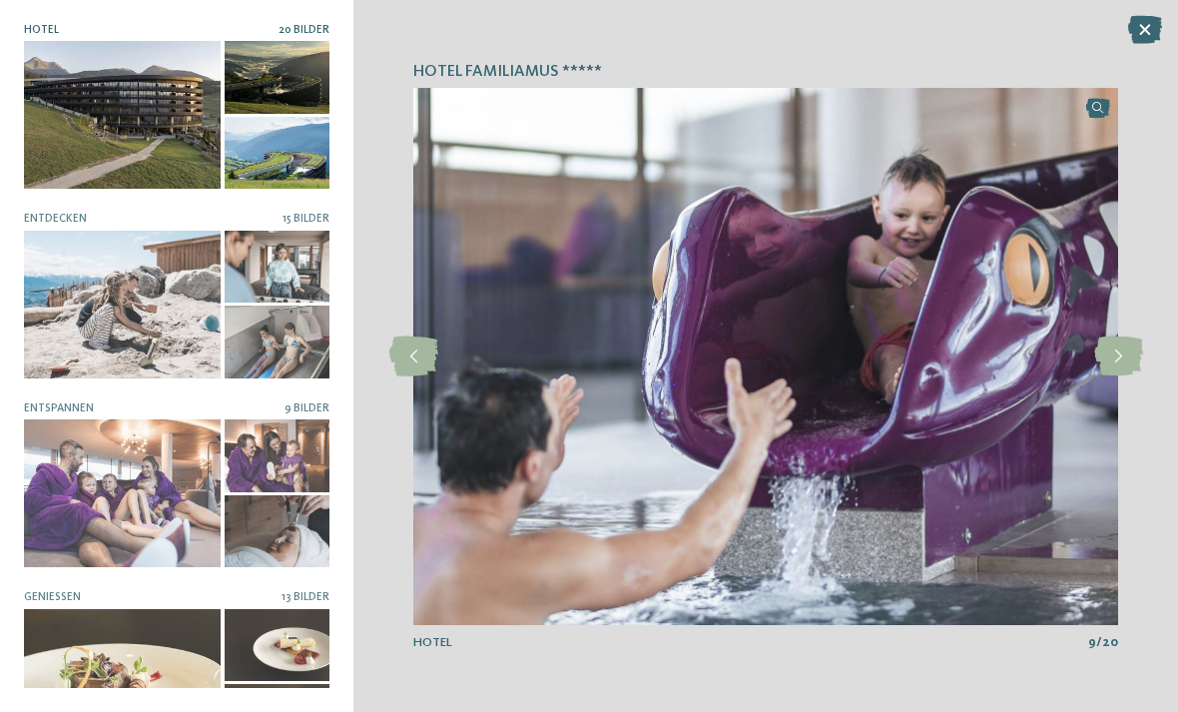
click at [1121, 357] on icon at bounding box center [1118, 357] width 49 height 40
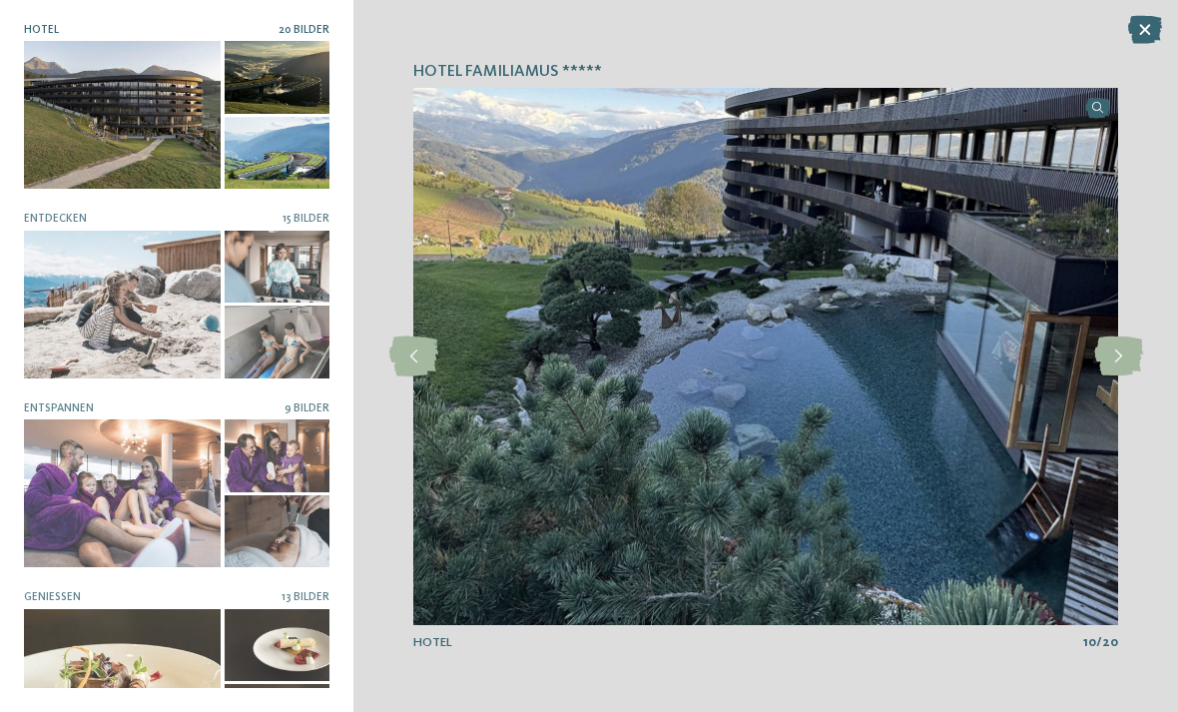
click at [1117, 356] on icon at bounding box center [1118, 357] width 49 height 40
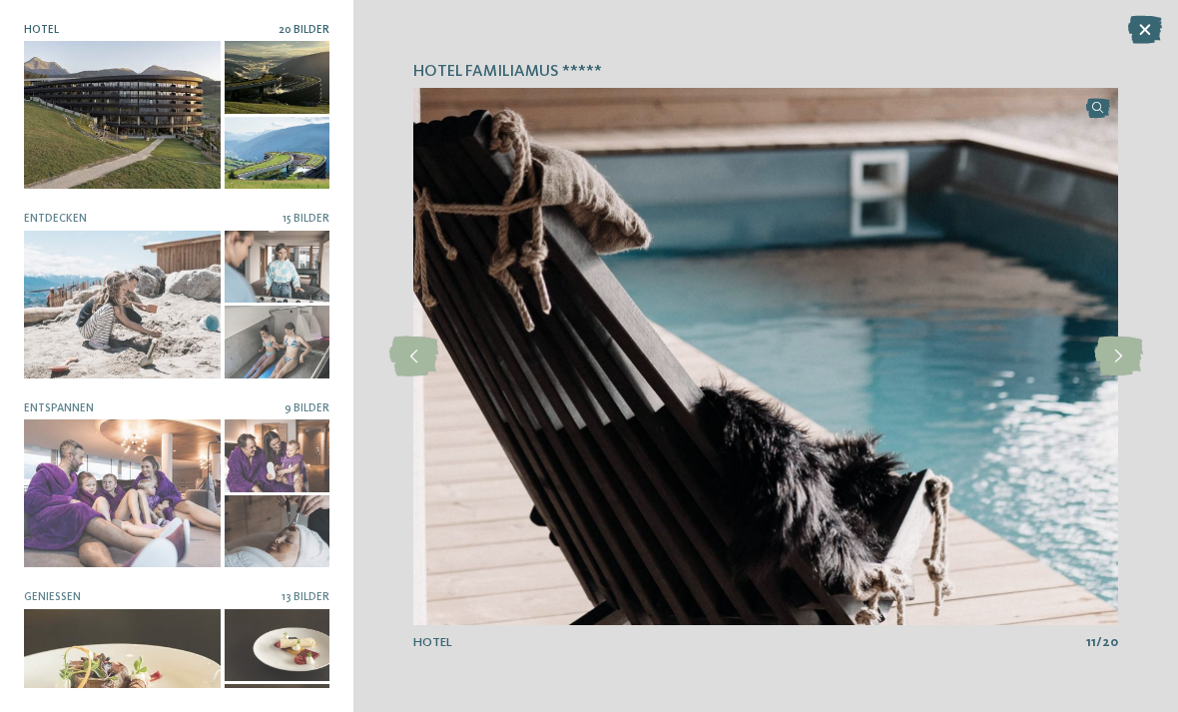
click at [1118, 356] on icon at bounding box center [1118, 357] width 49 height 40
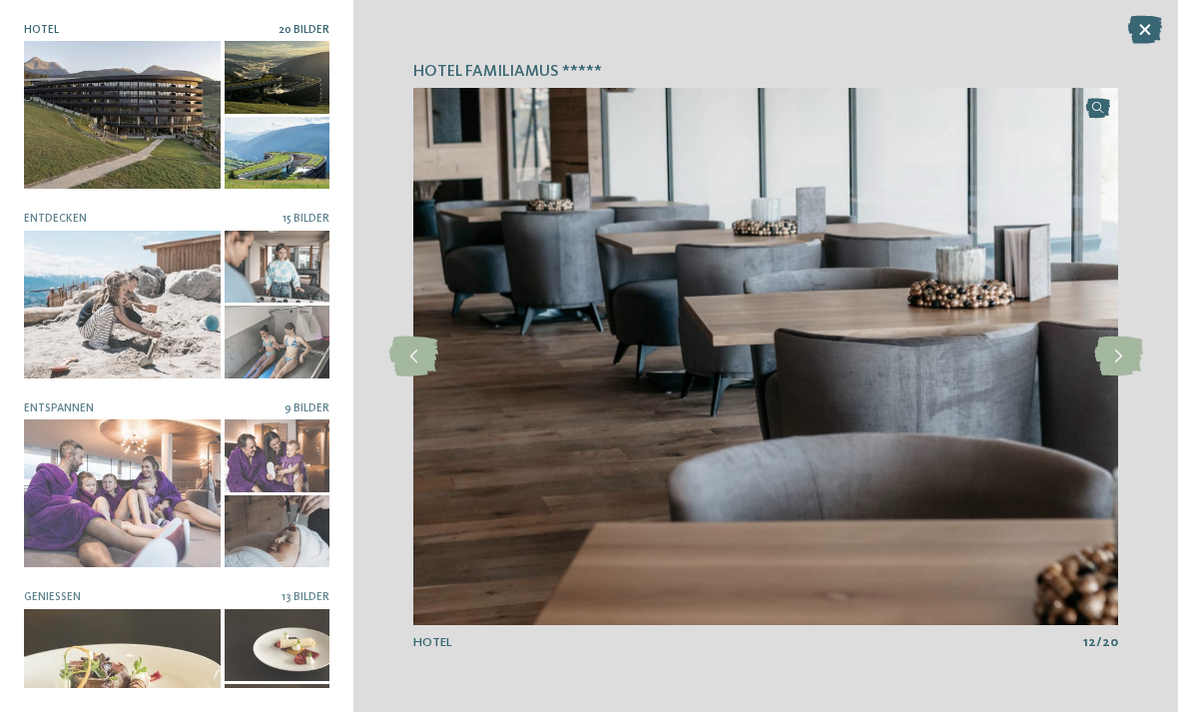
click at [1119, 357] on icon at bounding box center [1118, 357] width 49 height 40
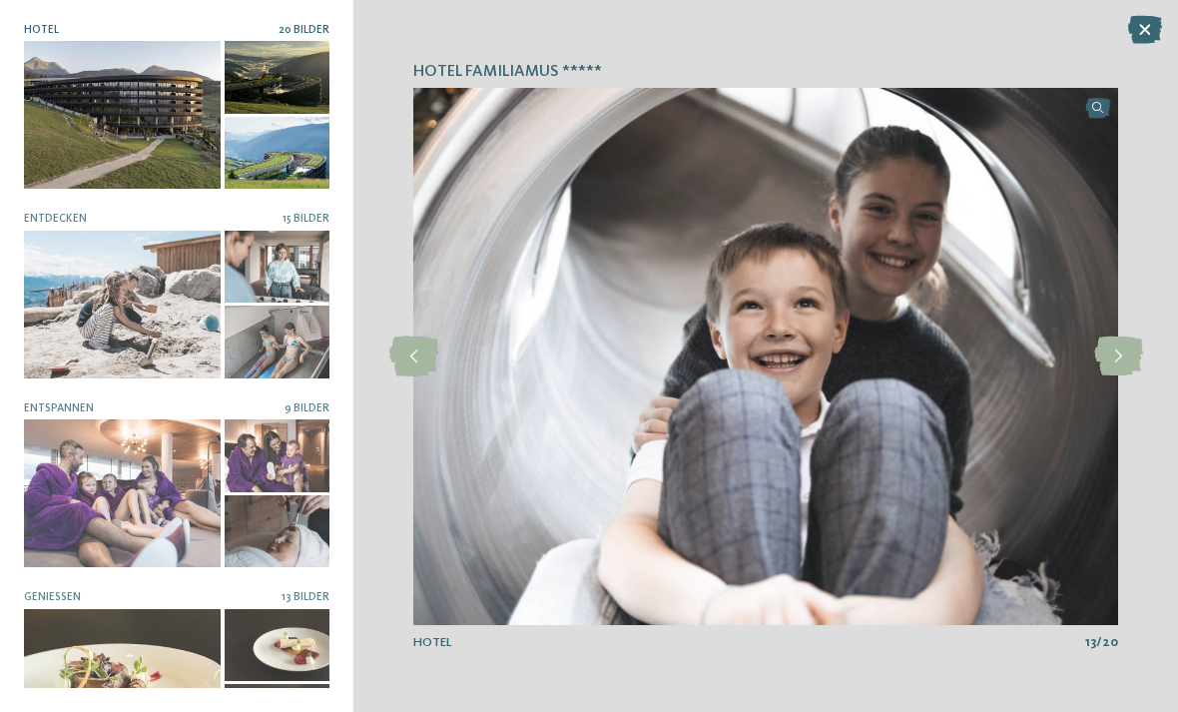
click at [1119, 357] on icon at bounding box center [1118, 357] width 49 height 40
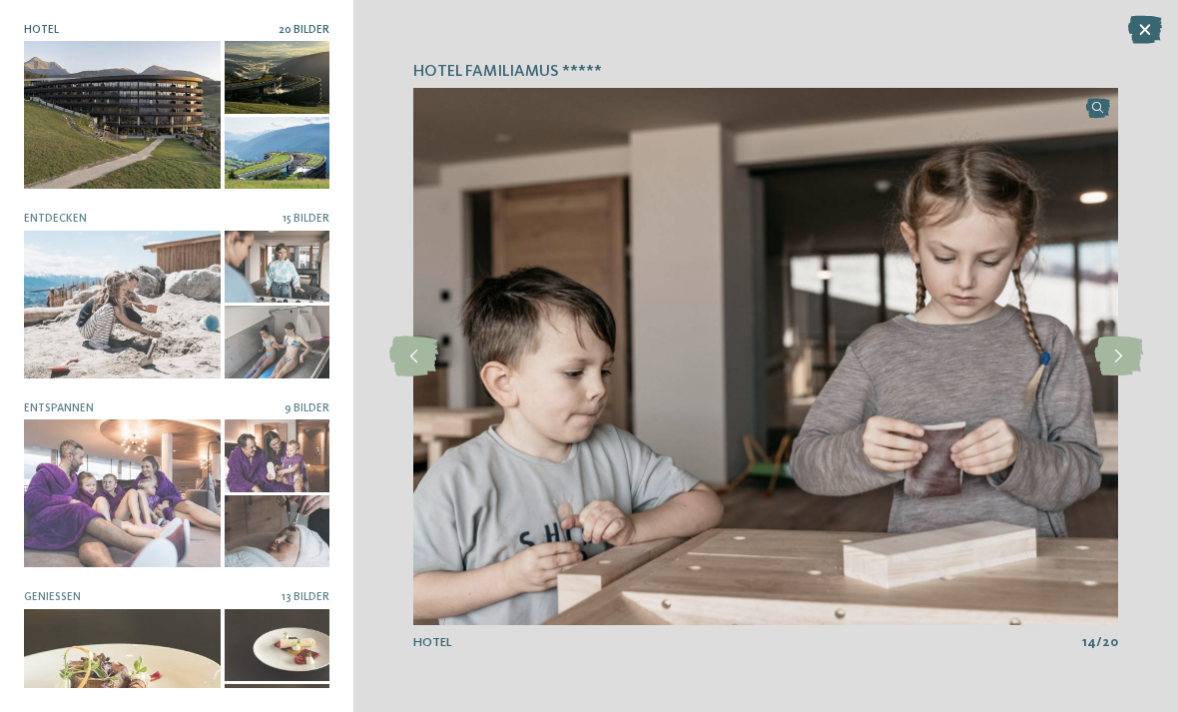
click at [1122, 363] on icon at bounding box center [1118, 357] width 49 height 40
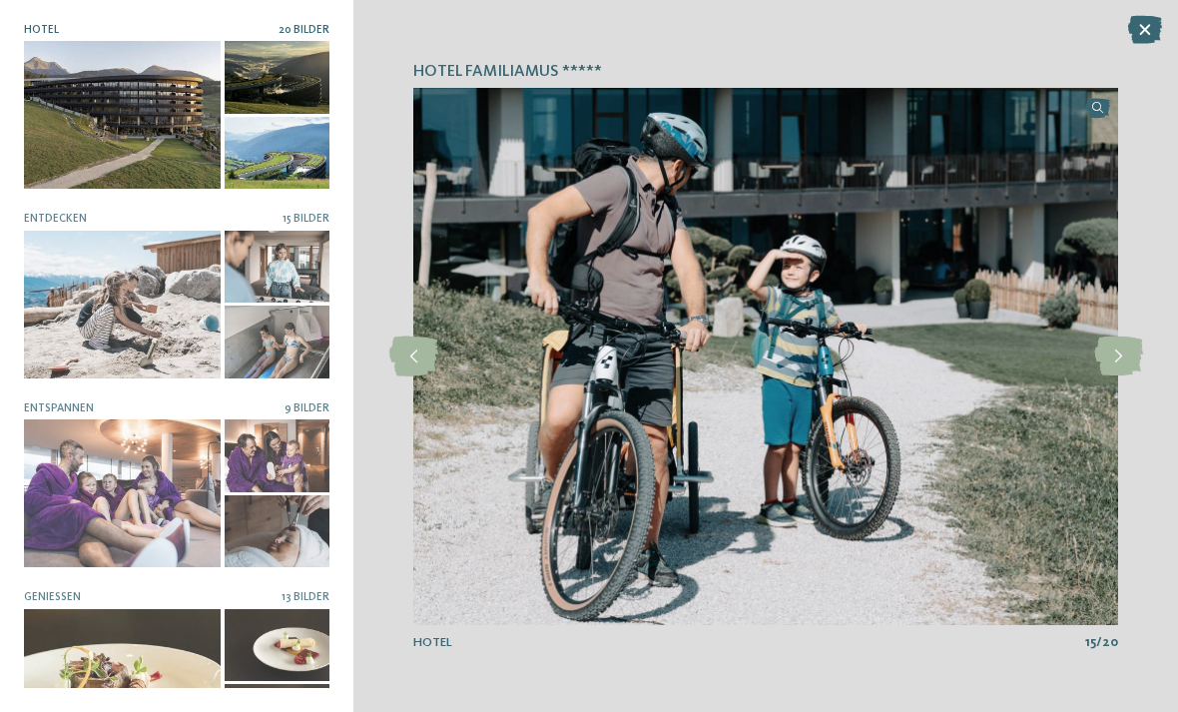
click at [1118, 359] on icon at bounding box center [1118, 357] width 49 height 40
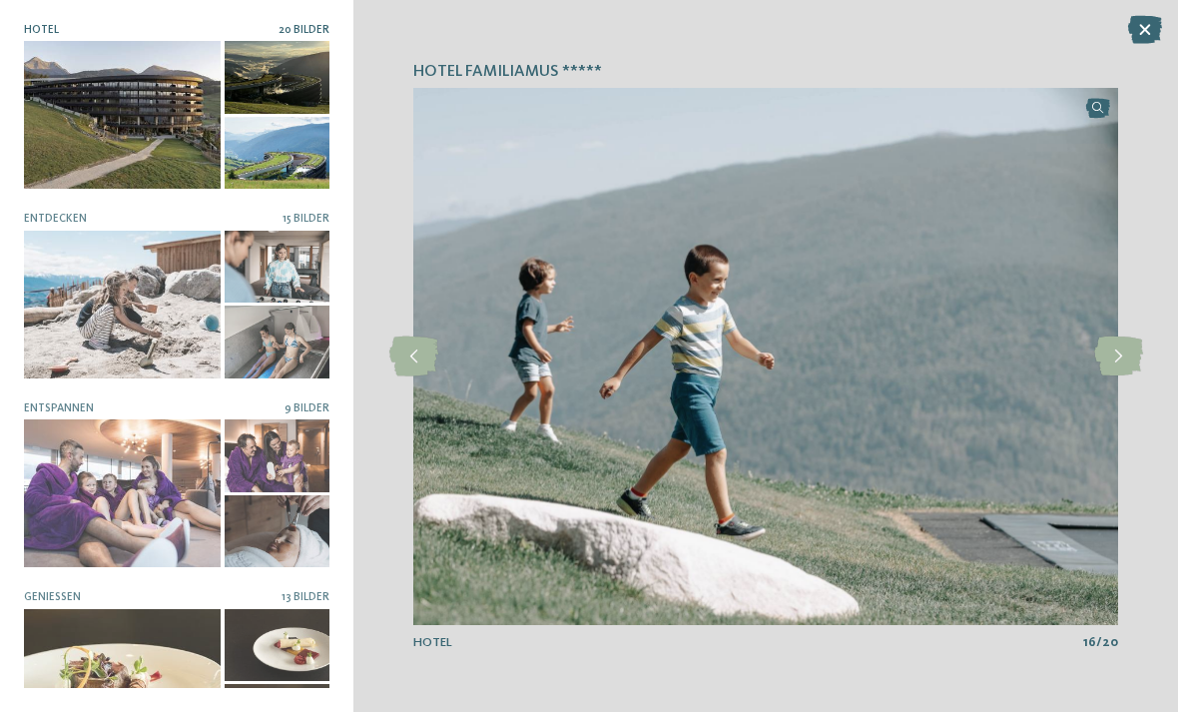
click at [1120, 364] on icon at bounding box center [1118, 357] width 49 height 40
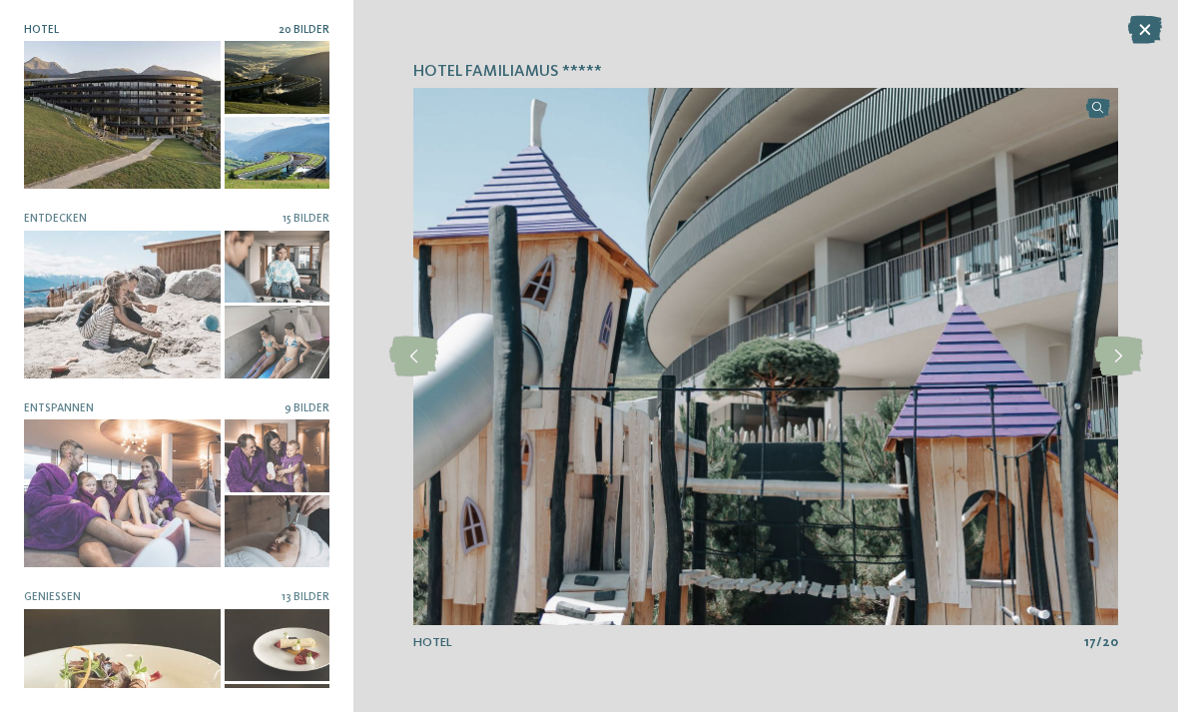
click at [1117, 359] on icon at bounding box center [1118, 357] width 49 height 40
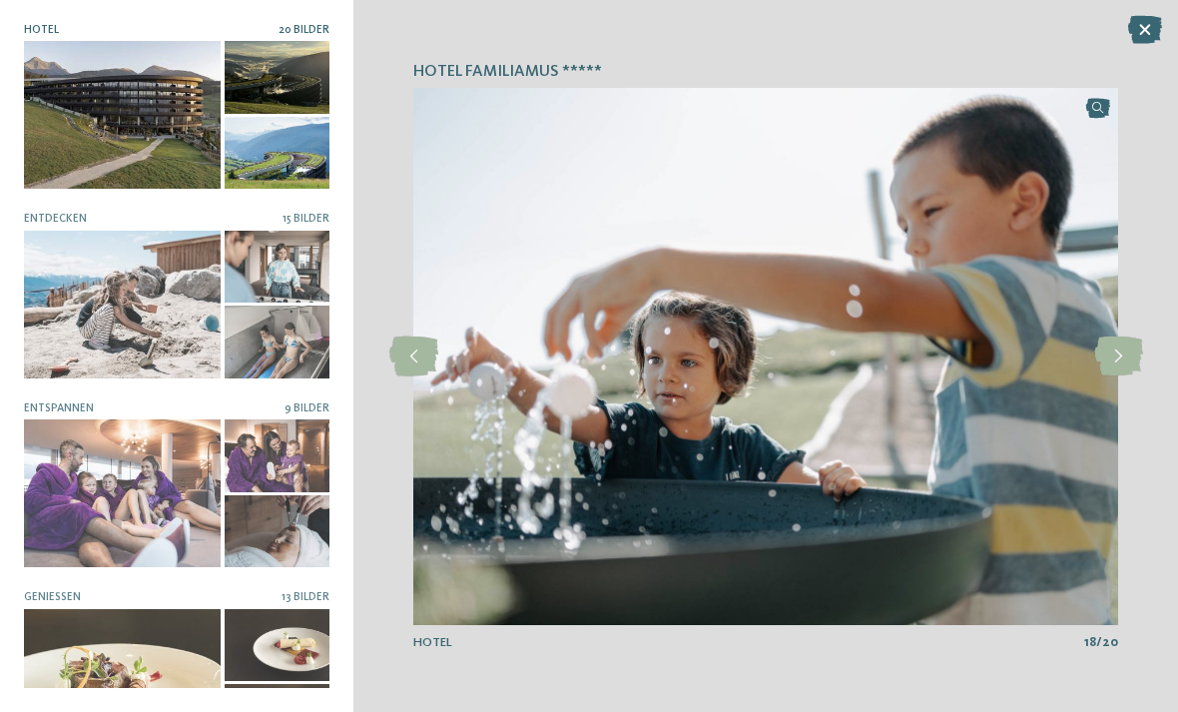
click at [1119, 350] on icon at bounding box center [1118, 357] width 49 height 40
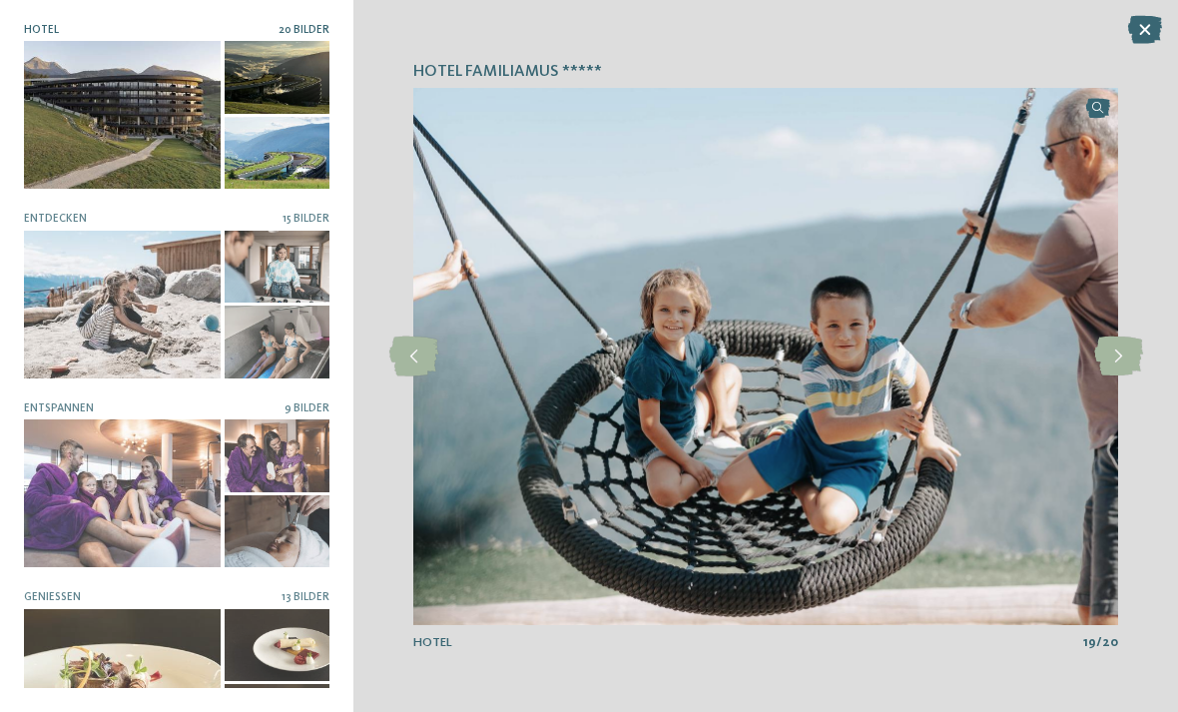
click at [1118, 356] on icon at bounding box center [1118, 357] width 49 height 40
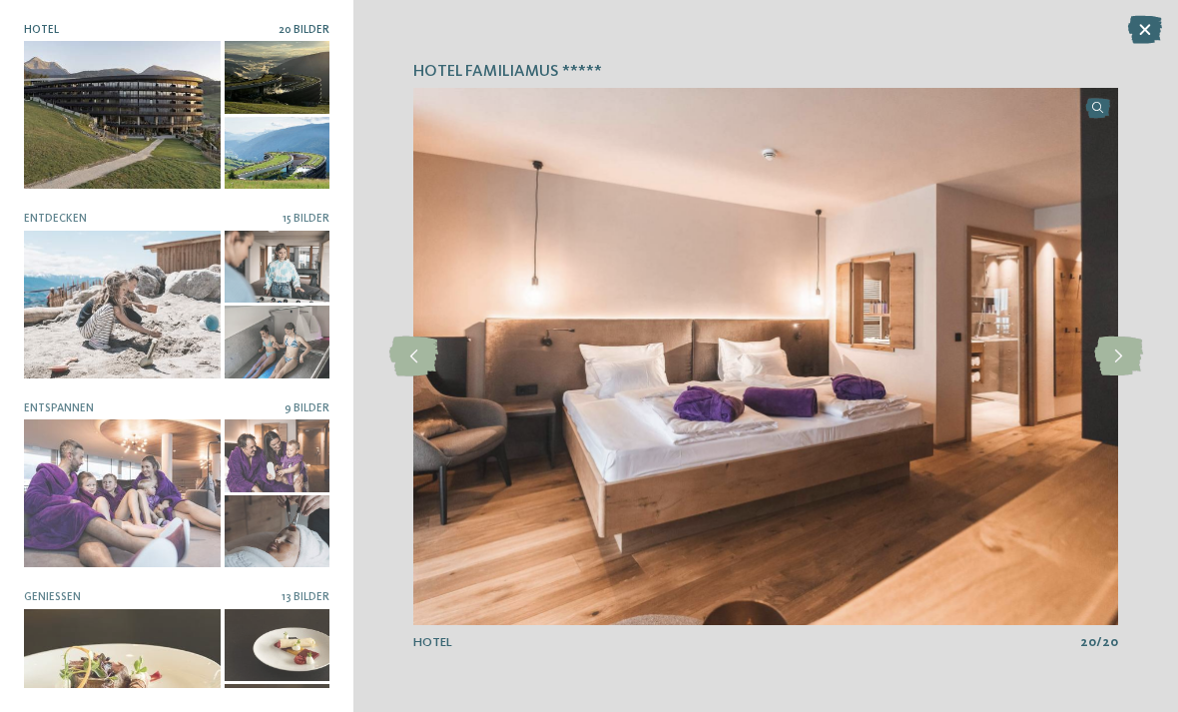
click at [151, 314] on div at bounding box center [122, 305] width 197 height 148
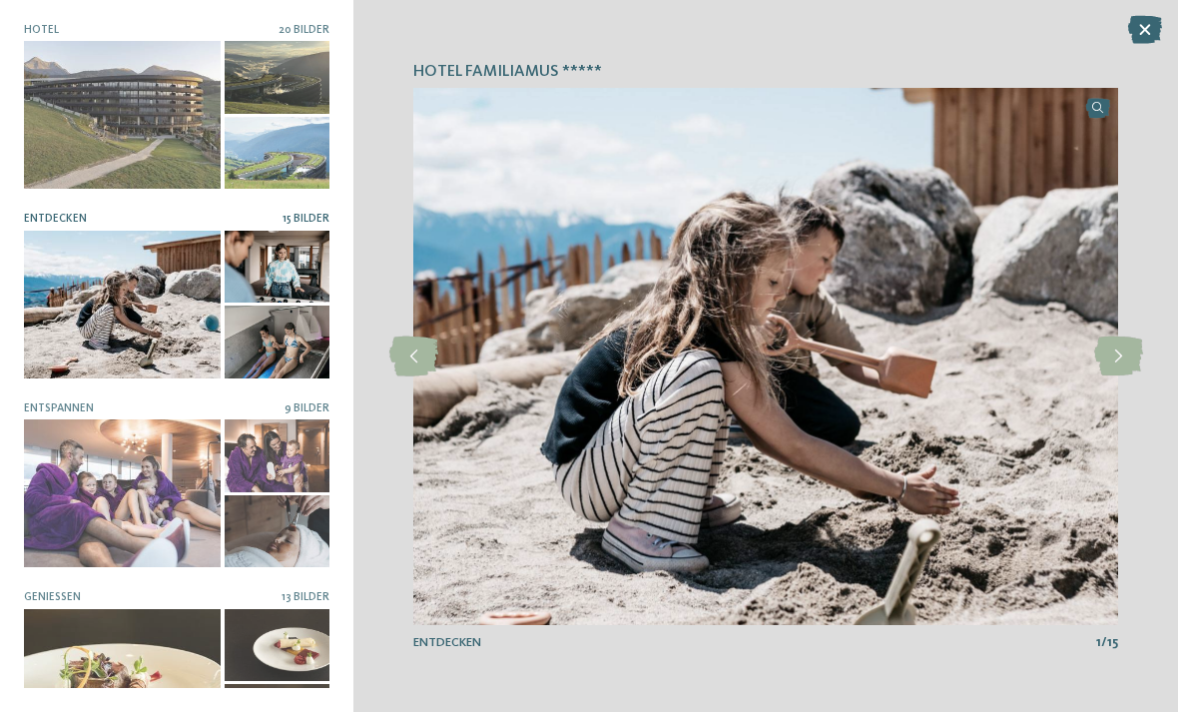
click at [1108, 359] on icon at bounding box center [1118, 357] width 49 height 40
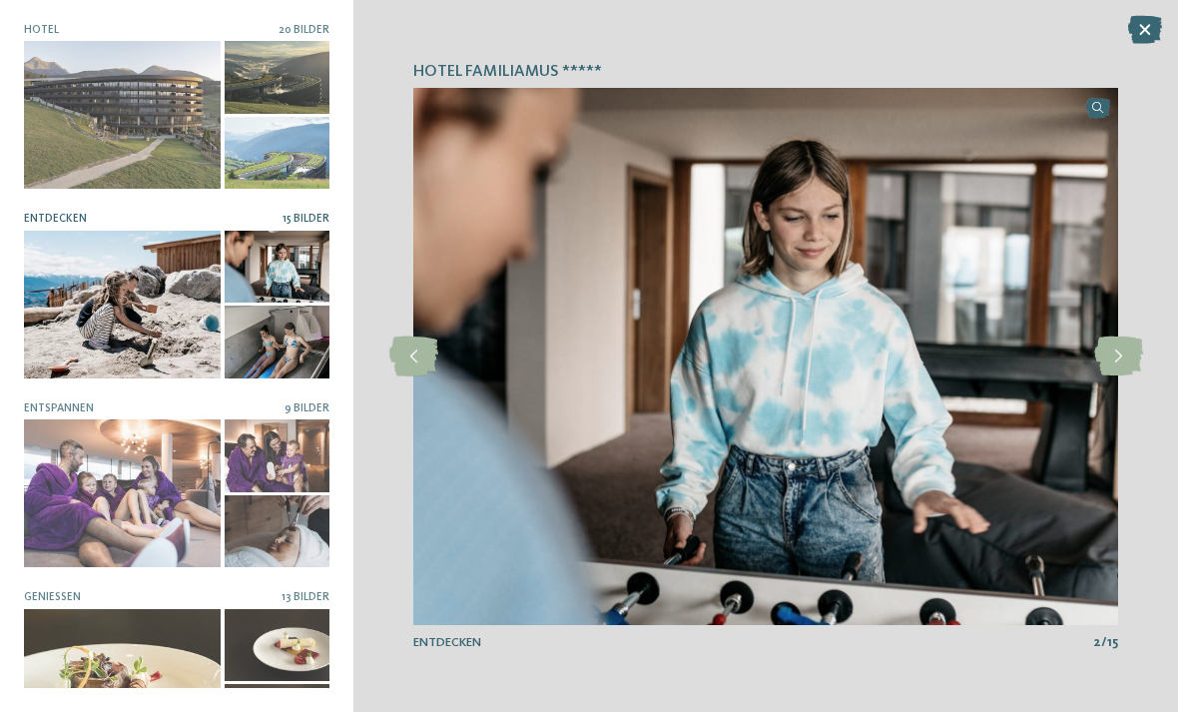
click at [1113, 353] on icon at bounding box center [1118, 357] width 49 height 40
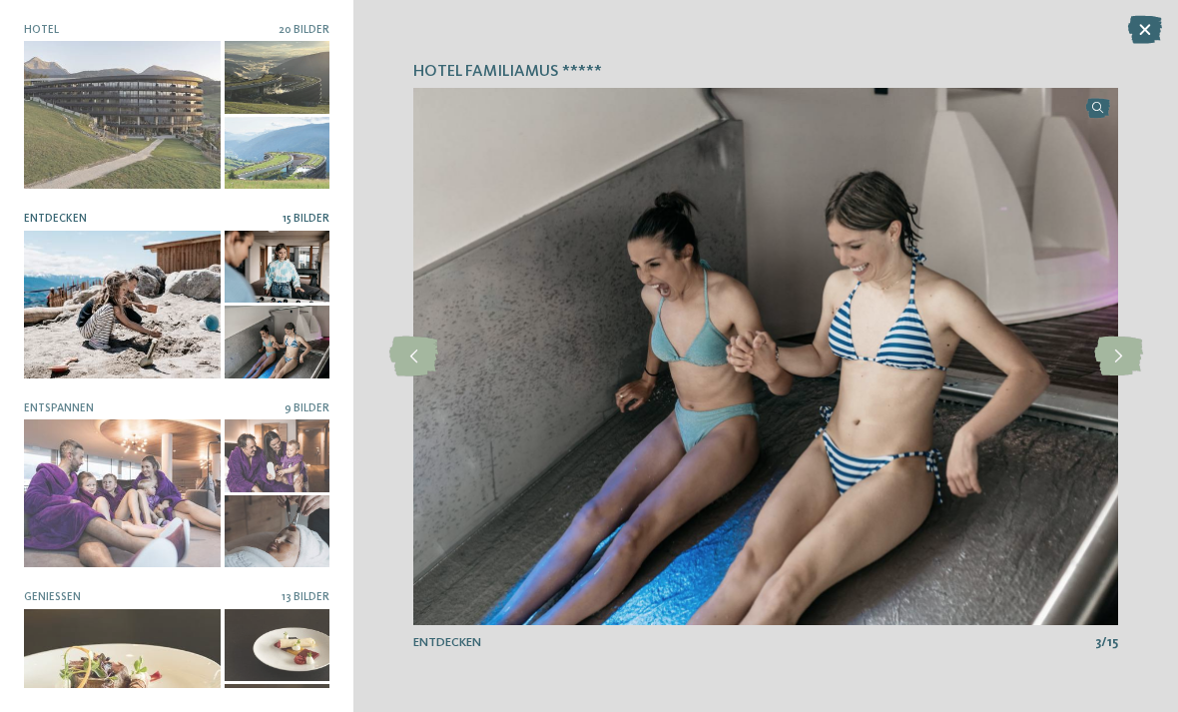
click at [1115, 347] on icon at bounding box center [1118, 357] width 49 height 40
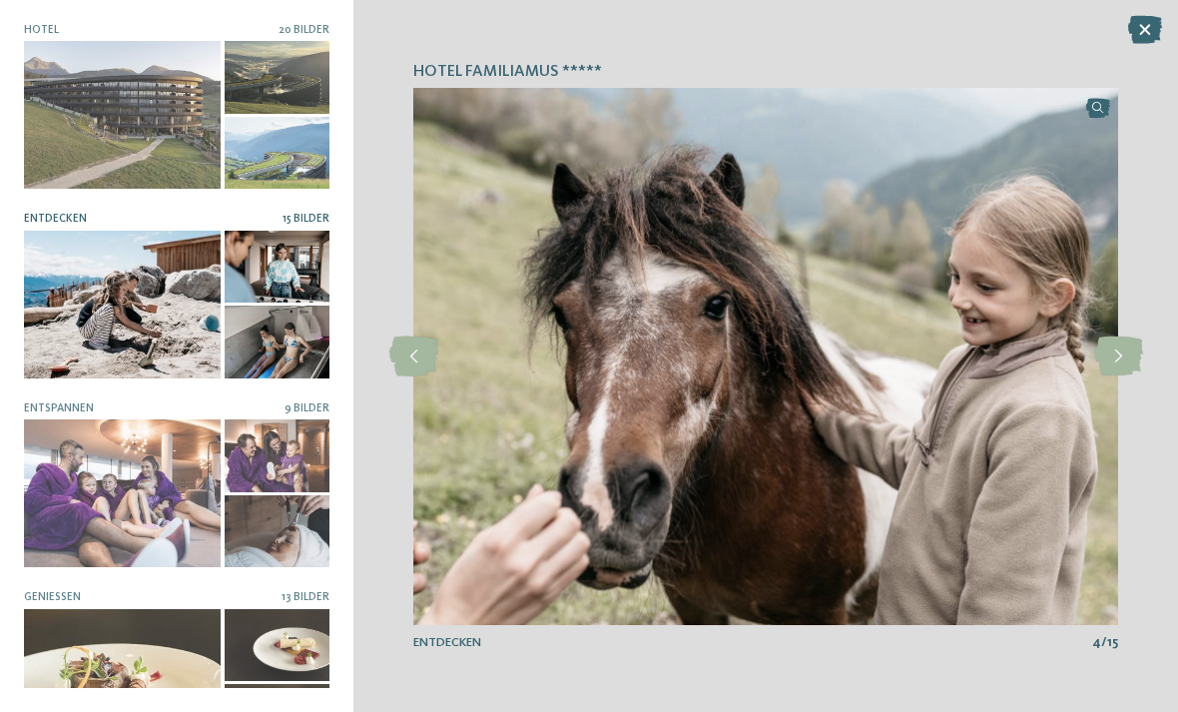
click at [1116, 350] on icon at bounding box center [1118, 357] width 49 height 40
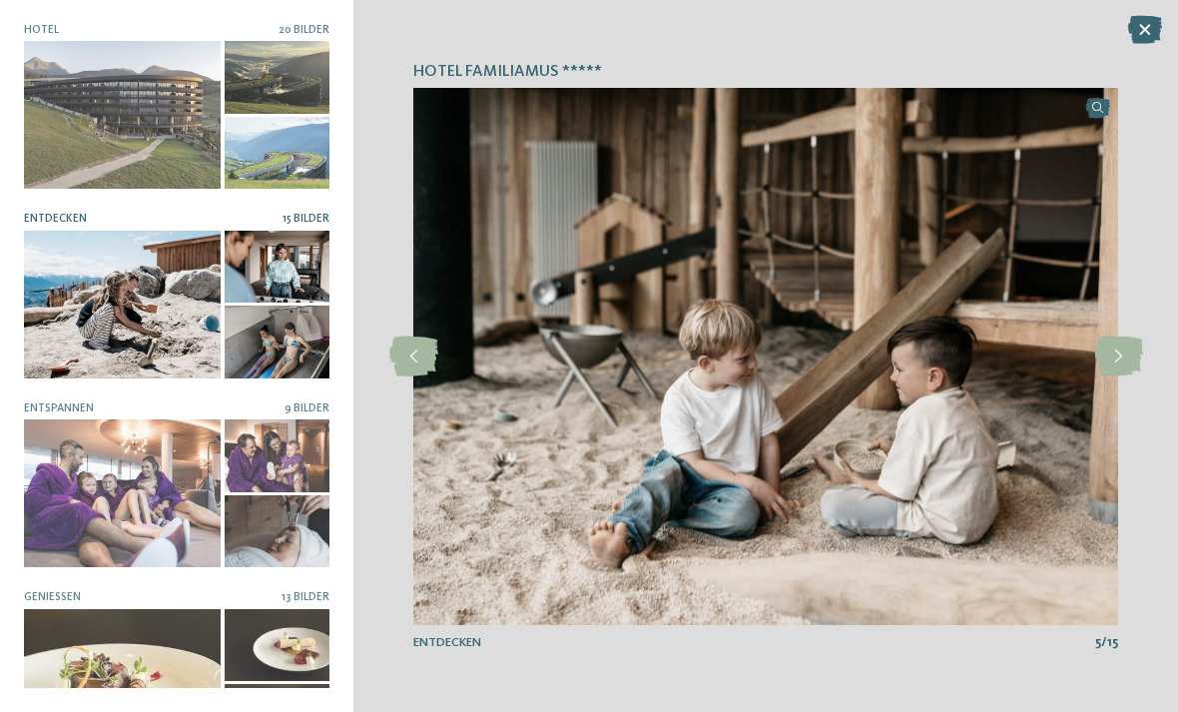
click at [1121, 351] on icon at bounding box center [1118, 357] width 49 height 40
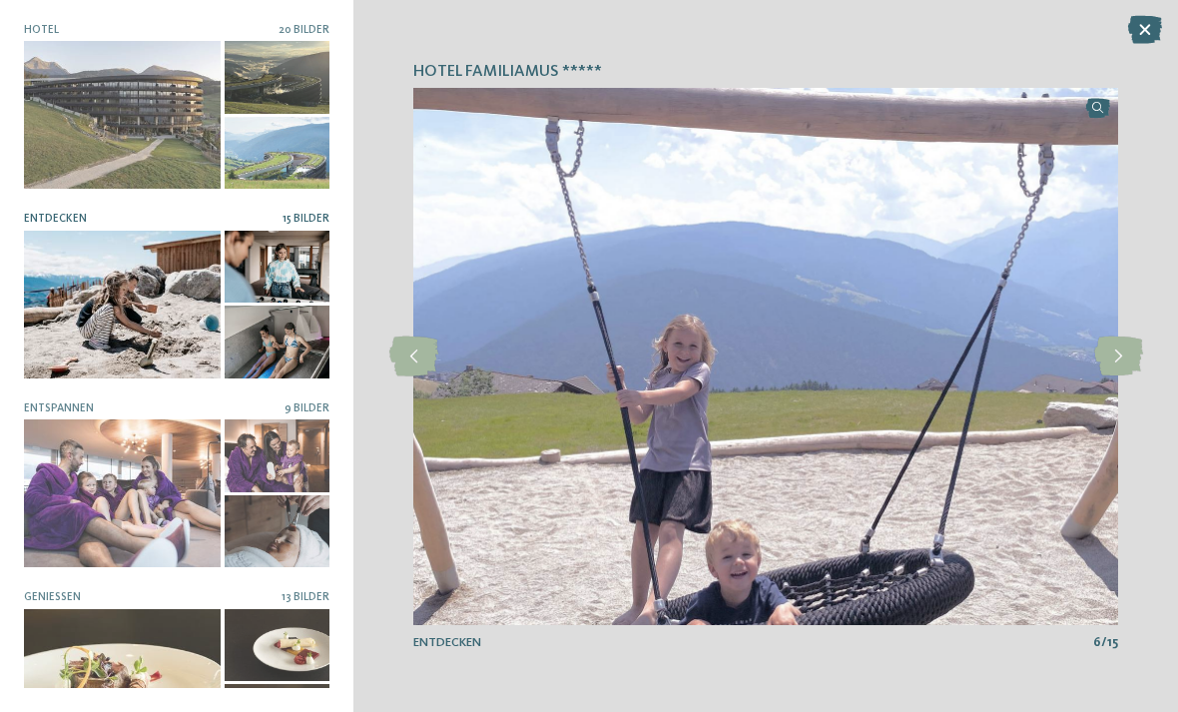
click at [1129, 354] on icon at bounding box center [1118, 357] width 49 height 40
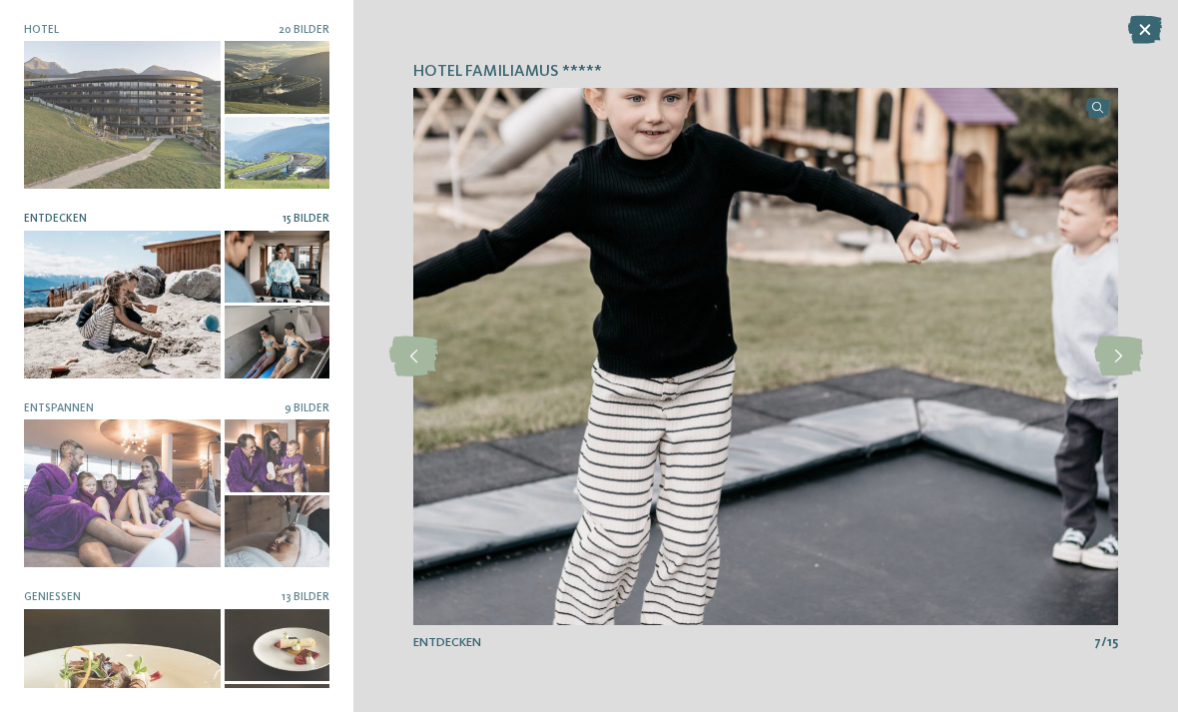
click at [1130, 350] on icon at bounding box center [1118, 357] width 49 height 40
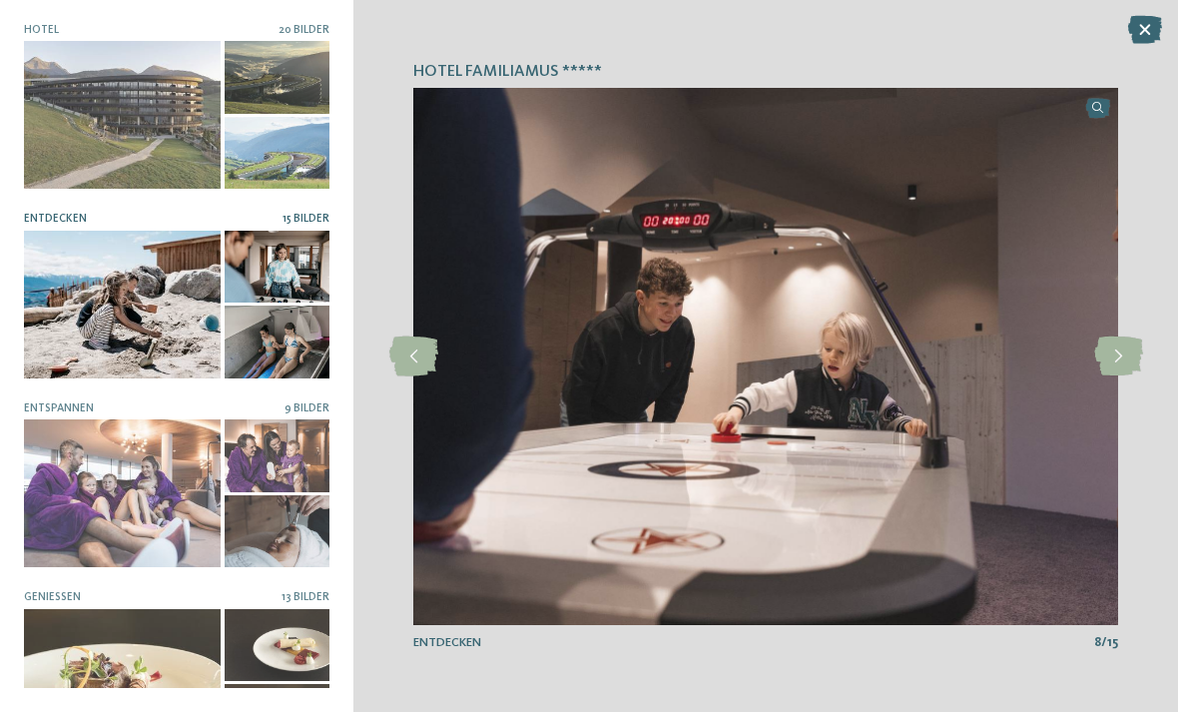
click at [1117, 354] on icon at bounding box center [1118, 357] width 49 height 40
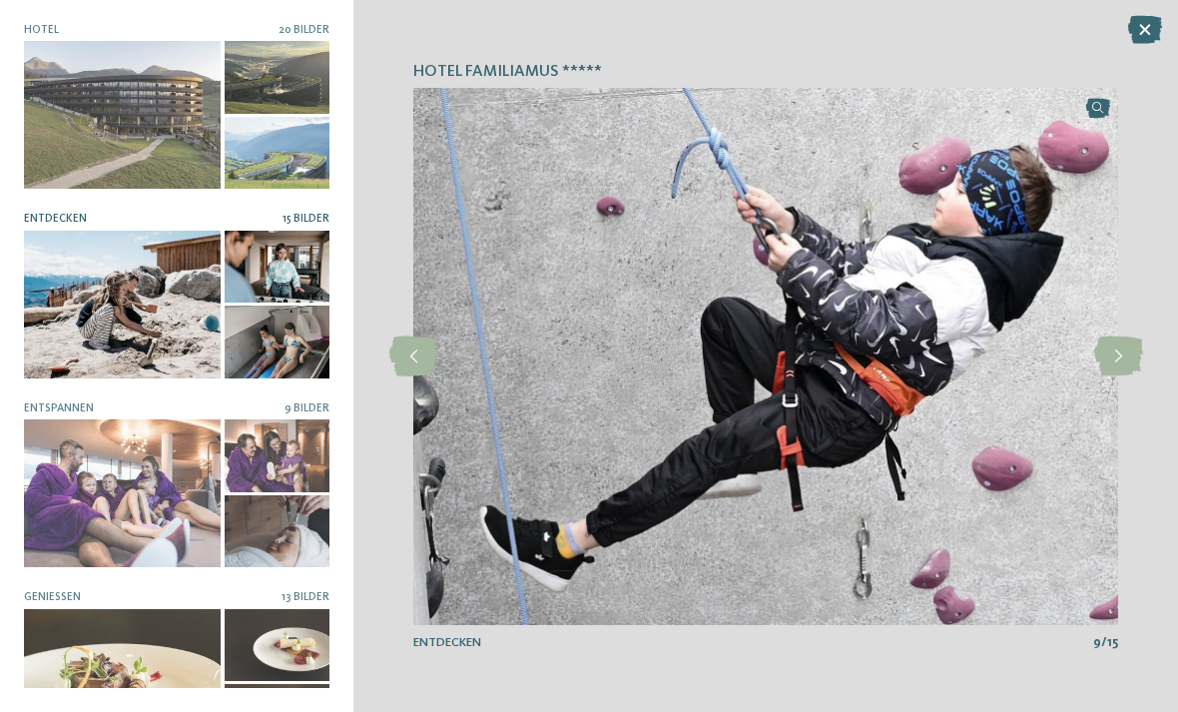
click at [1125, 354] on icon at bounding box center [1118, 357] width 49 height 40
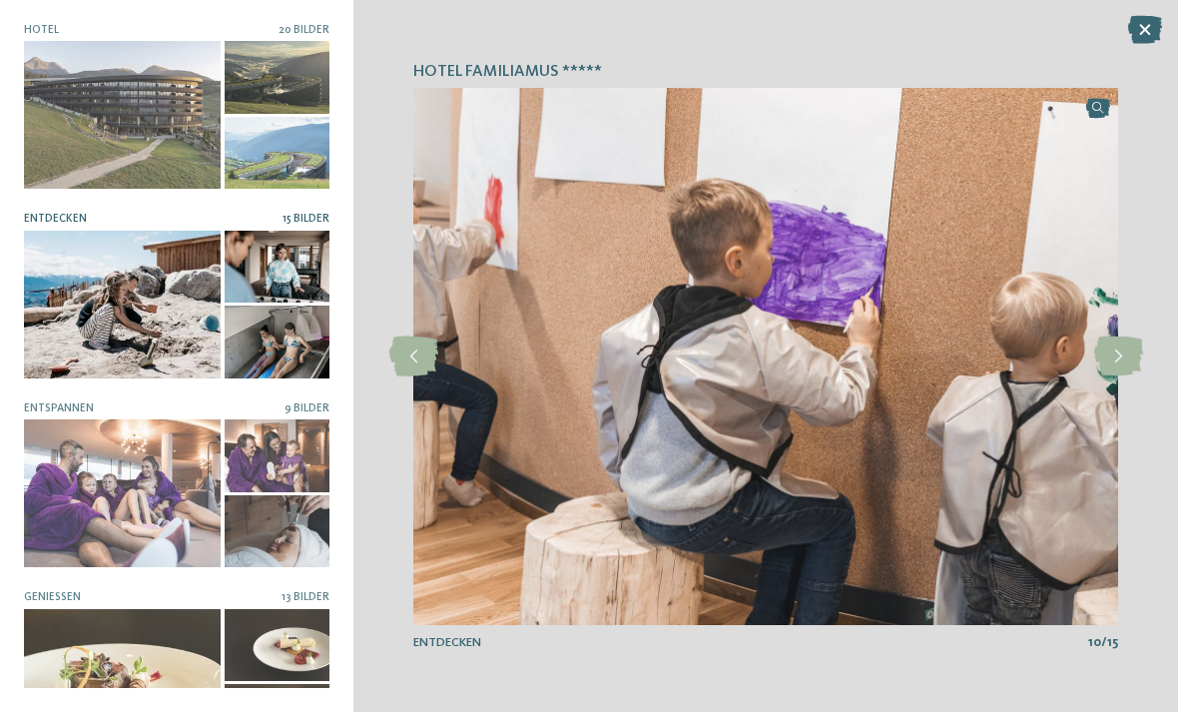
click at [1117, 352] on icon at bounding box center [1118, 357] width 49 height 40
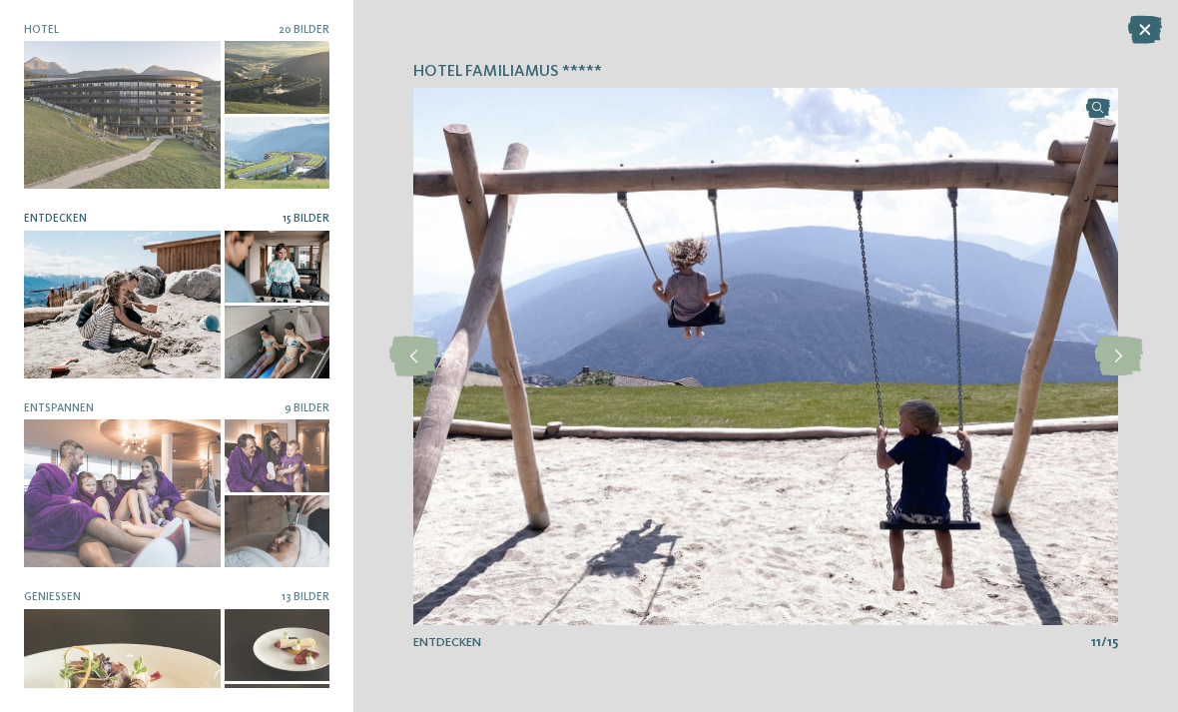
click at [1121, 355] on icon at bounding box center [1118, 357] width 49 height 40
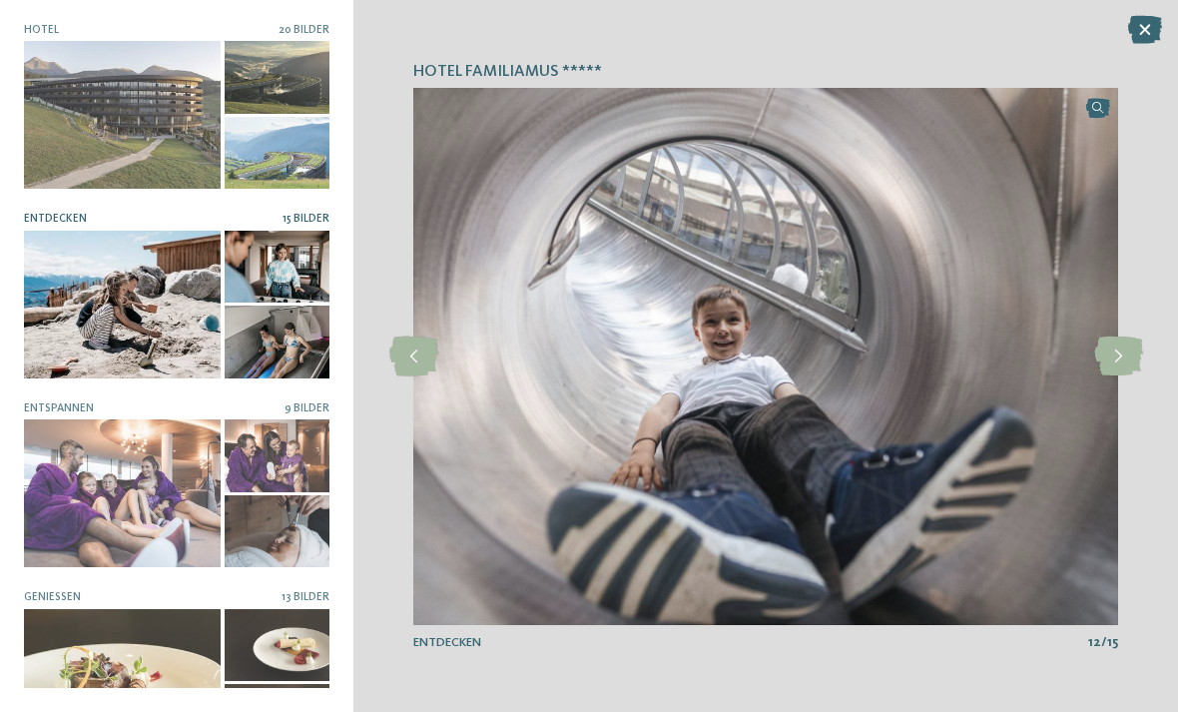
click at [1118, 352] on icon at bounding box center [1118, 357] width 49 height 40
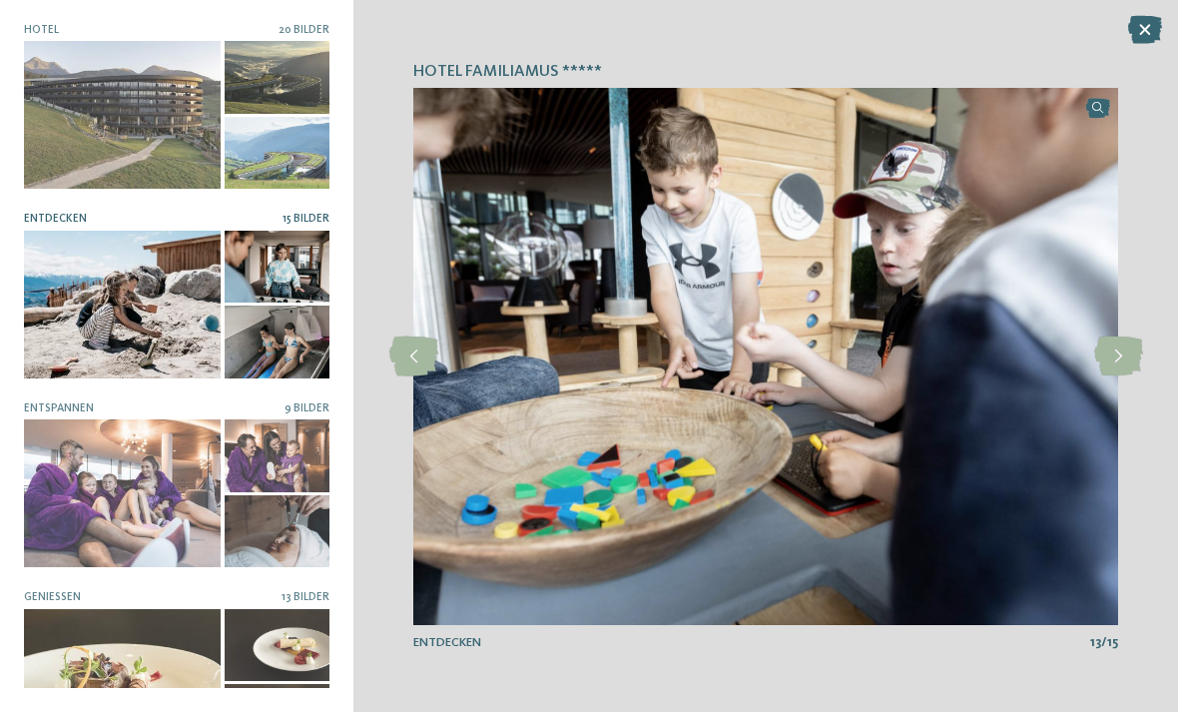
click at [1127, 358] on icon at bounding box center [1118, 357] width 49 height 40
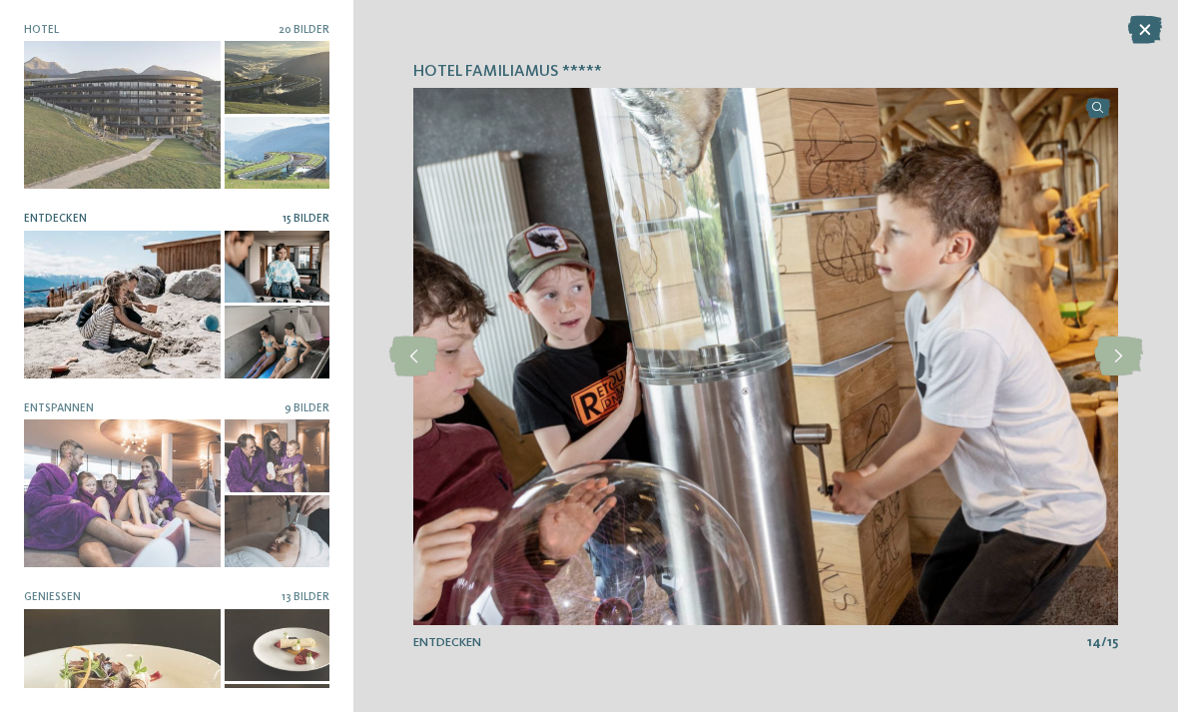
click at [1123, 354] on icon at bounding box center [1118, 357] width 49 height 40
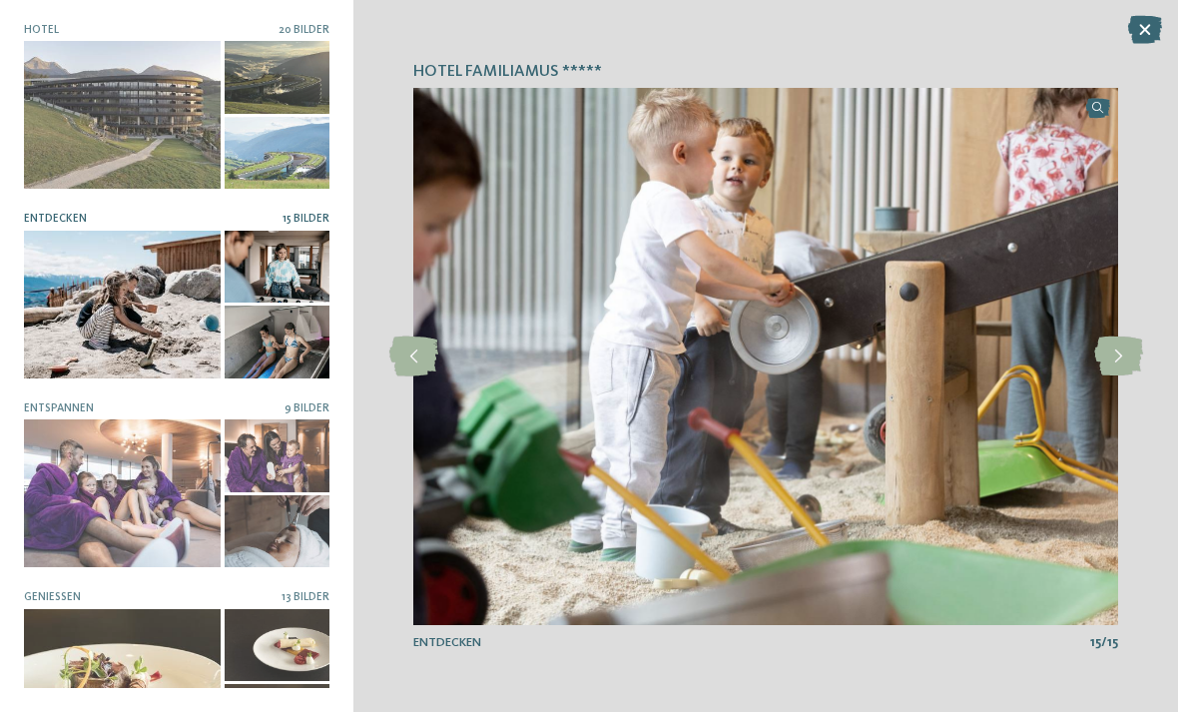
click at [111, 489] on div at bounding box center [122, 493] width 197 height 148
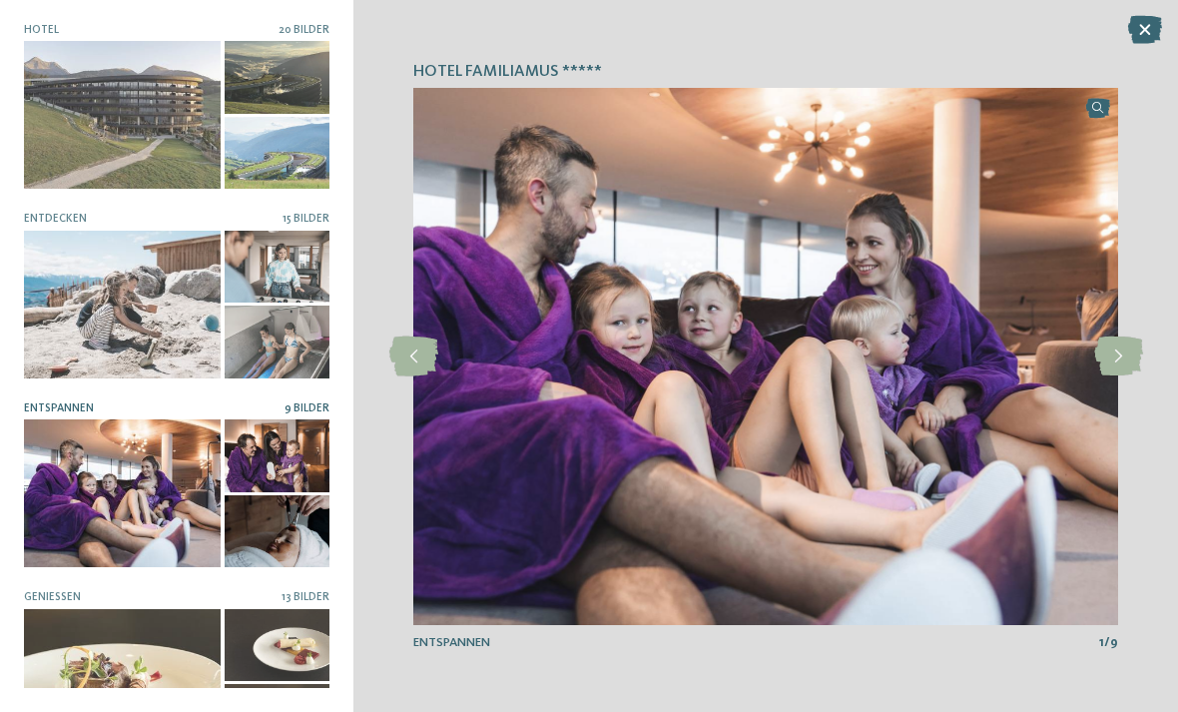
click at [1110, 357] on icon at bounding box center [1118, 357] width 49 height 40
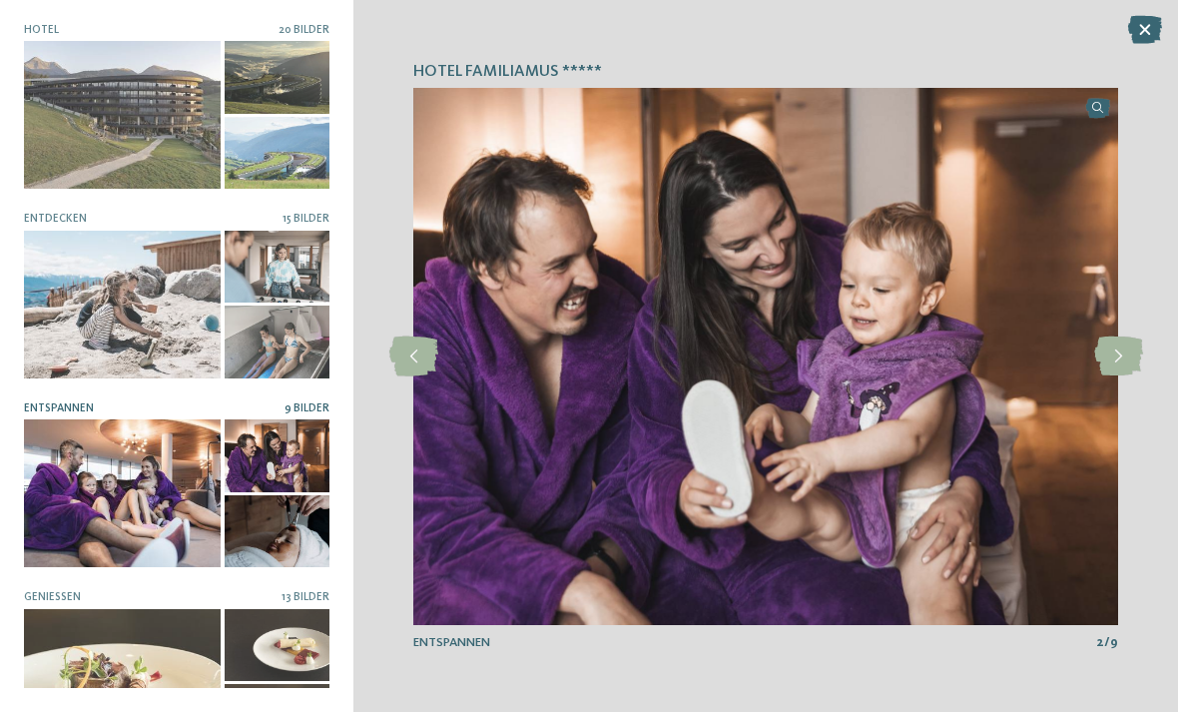
click at [1111, 353] on icon at bounding box center [1118, 357] width 49 height 40
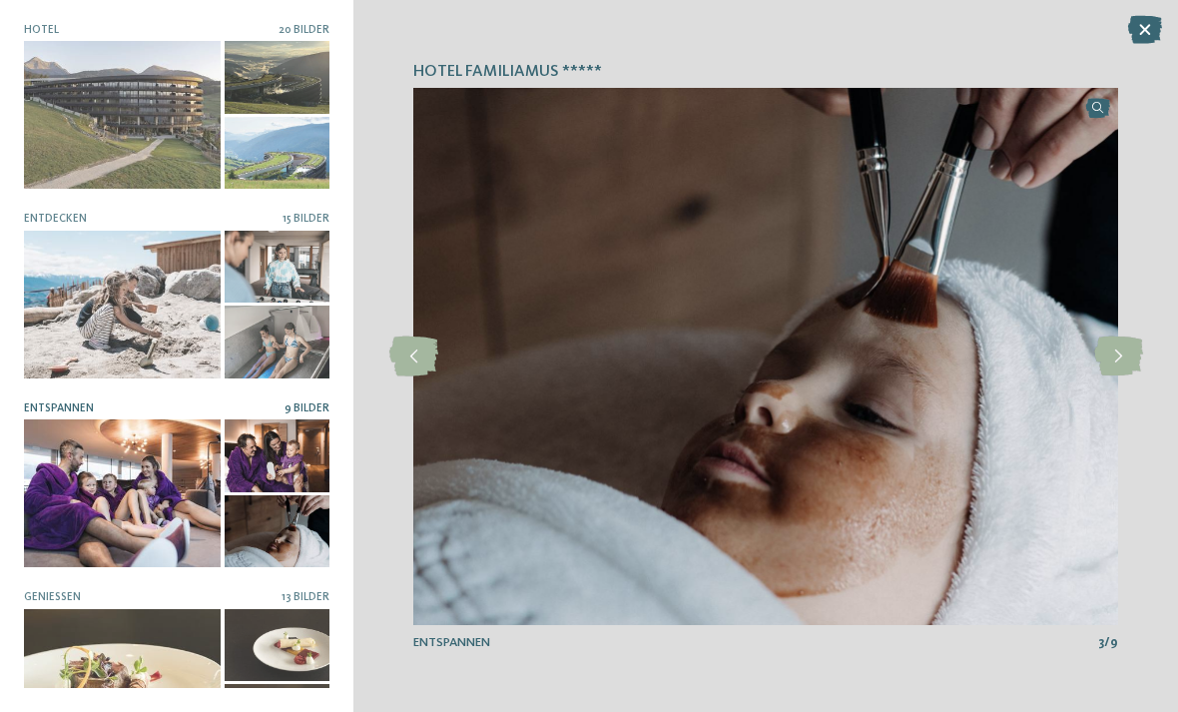
click at [1111, 350] on icon at bounding box center [1118, 357] width 49 height 40
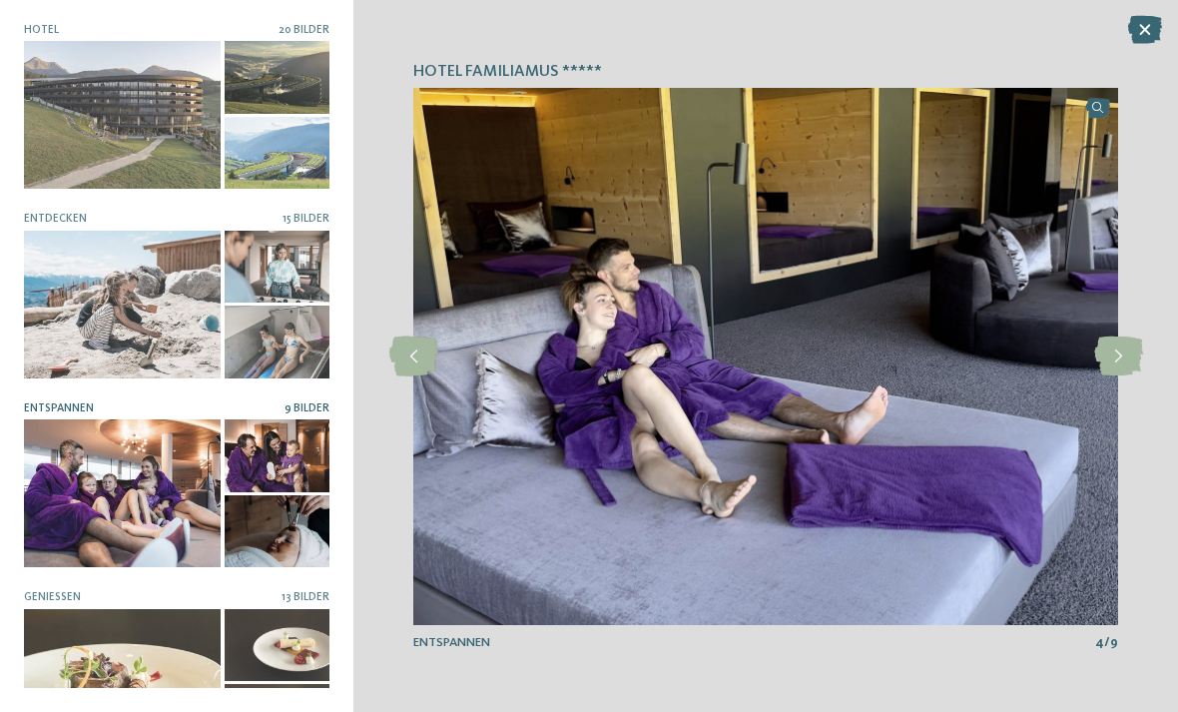
click at [1125, 353] on icon at bounding box center [1118, 357] width 49 height 40
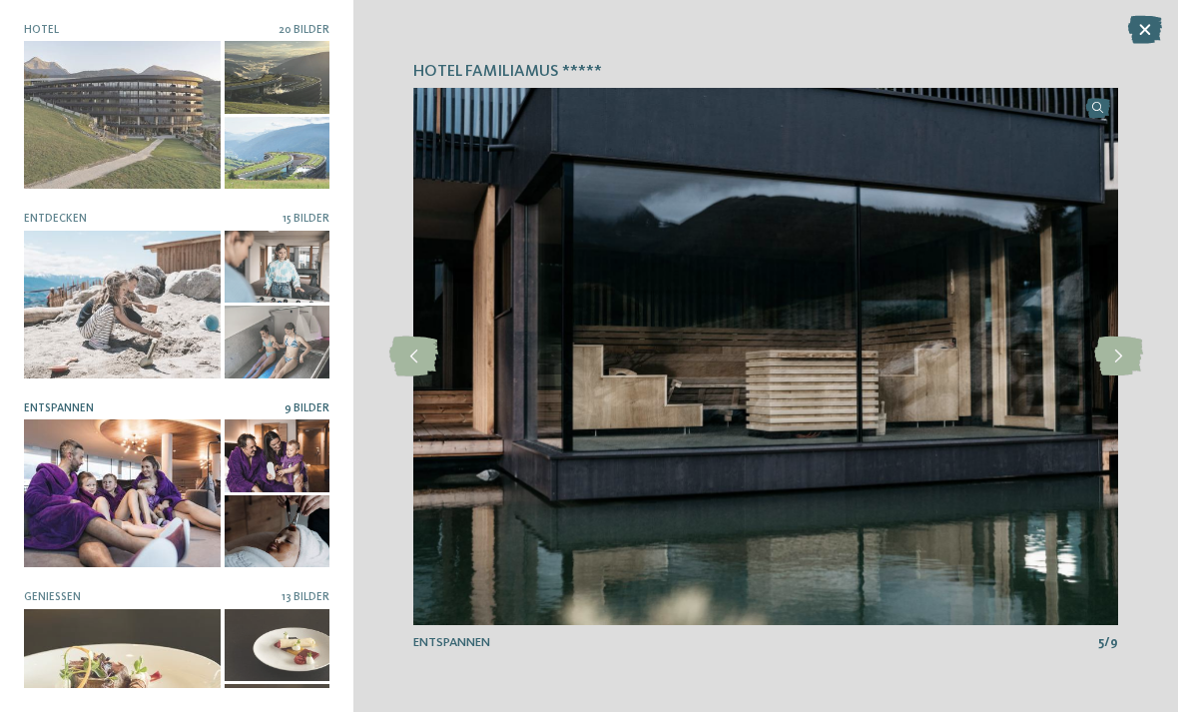
click at [1119, 359] on icon at bounding box center [1118, 357] width 49 height 40
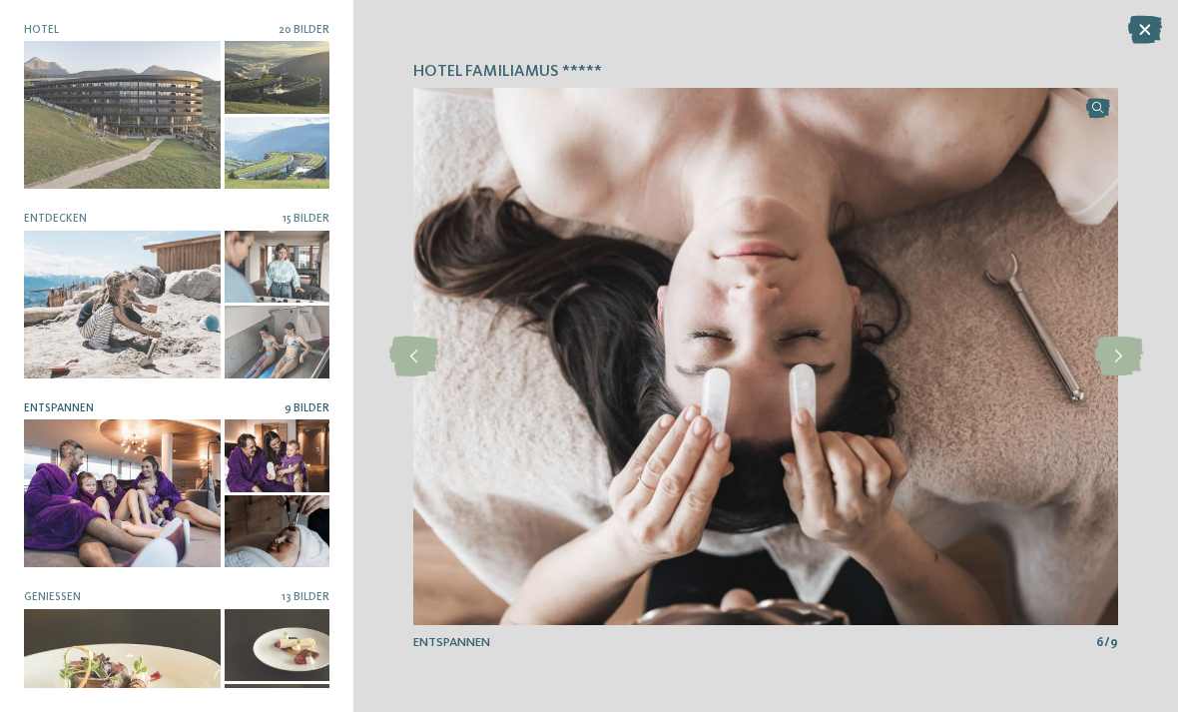
click at [1129, 359] on icon at bounding box center [1118, 357] width 49 height 40
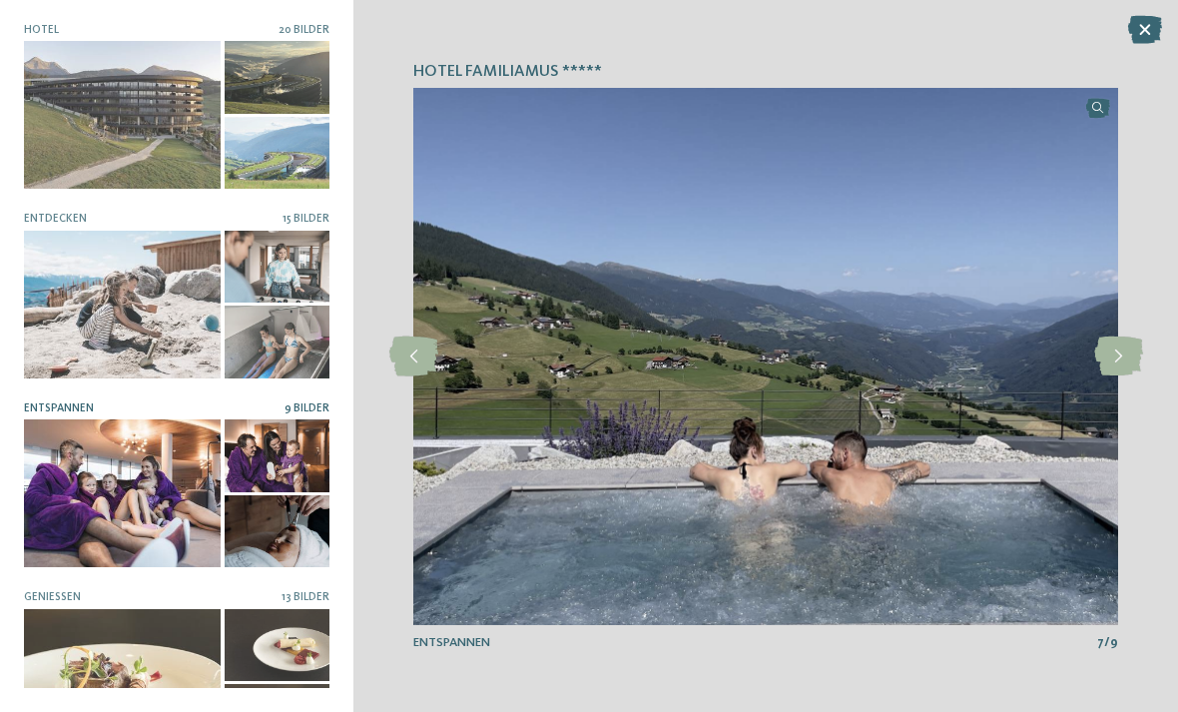
click at [1126, 356] on icon at bounding box center [1118, 357] width 49 height 40
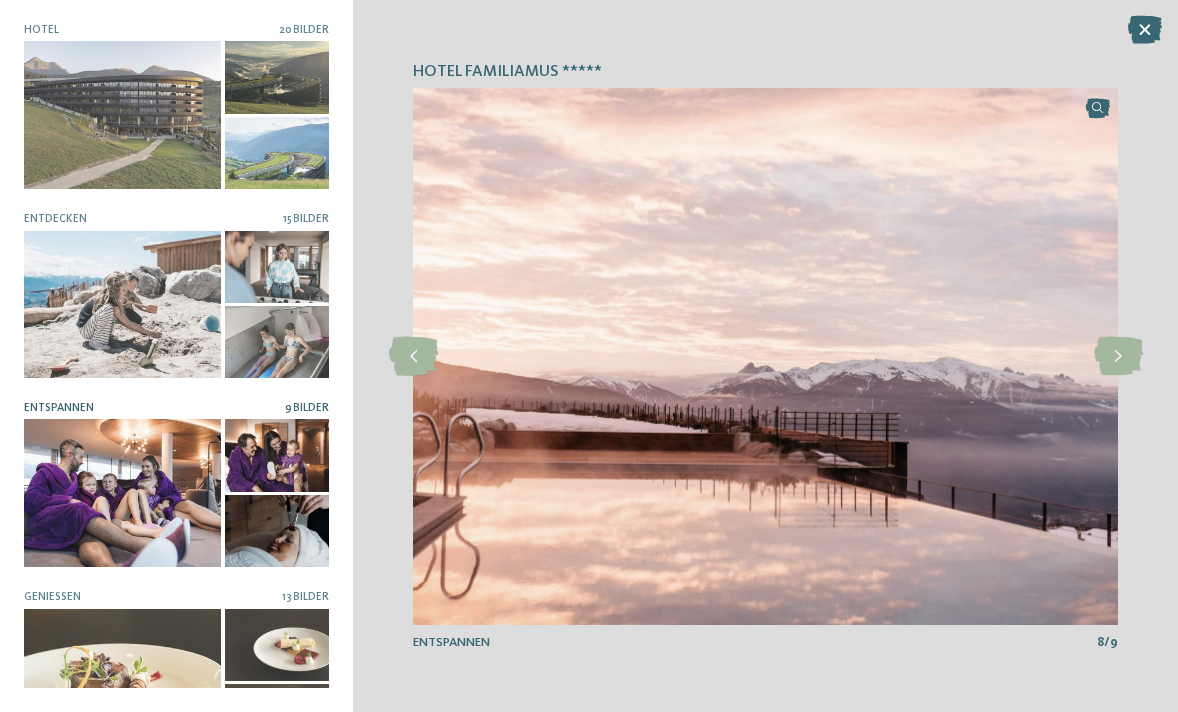
click at [1129, 358] on icon at bounding box center [1118, 357] width 49 height 40
